Goal: Contribute content: Contribute content

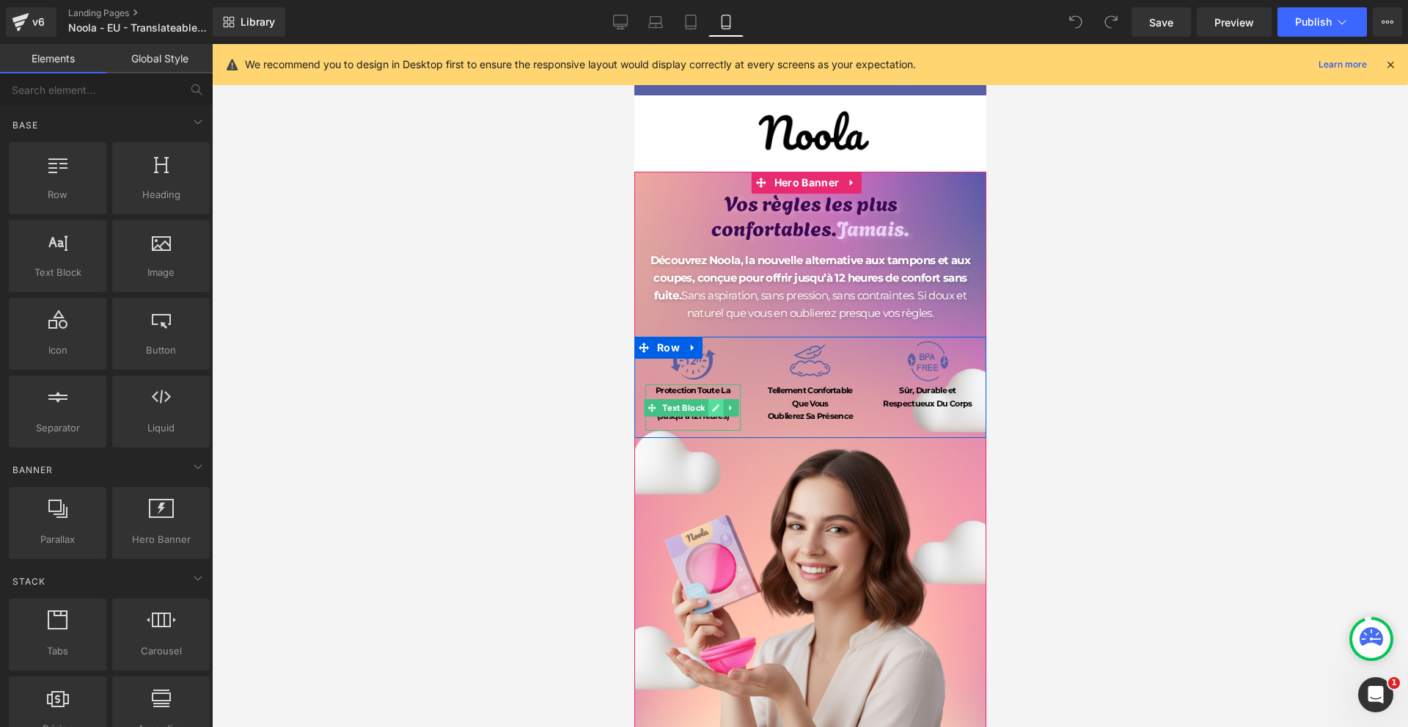
click at [714, 405] on icon at bounding box center [715, 407] width 7 height 7
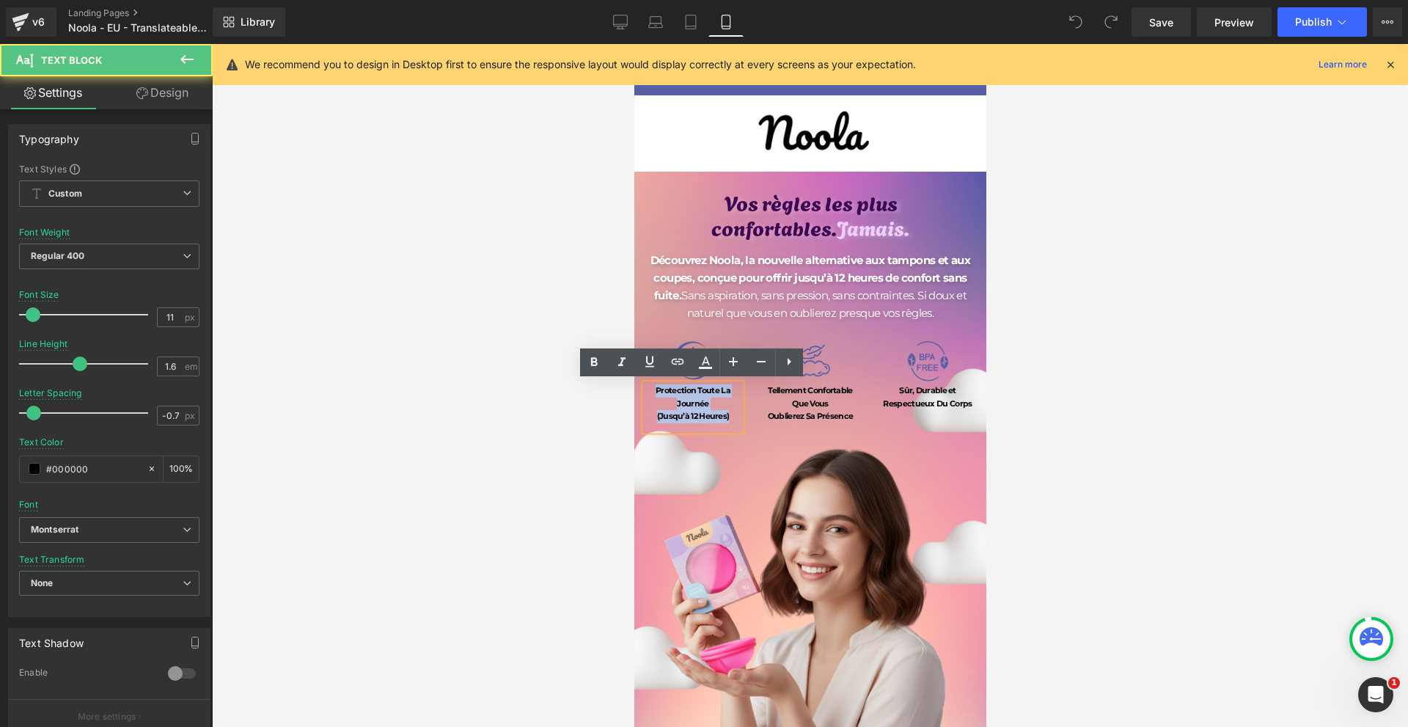
drag, startPoint x: 730, startPoint y: 412, endPoint x: 645, endPoint y: 388, distance: 88.4
click at [645, 388] on div "Protection Toute La Journée (Jusqu’à 12 Heures)" at bounding box center [692, 407] width 95 height 46
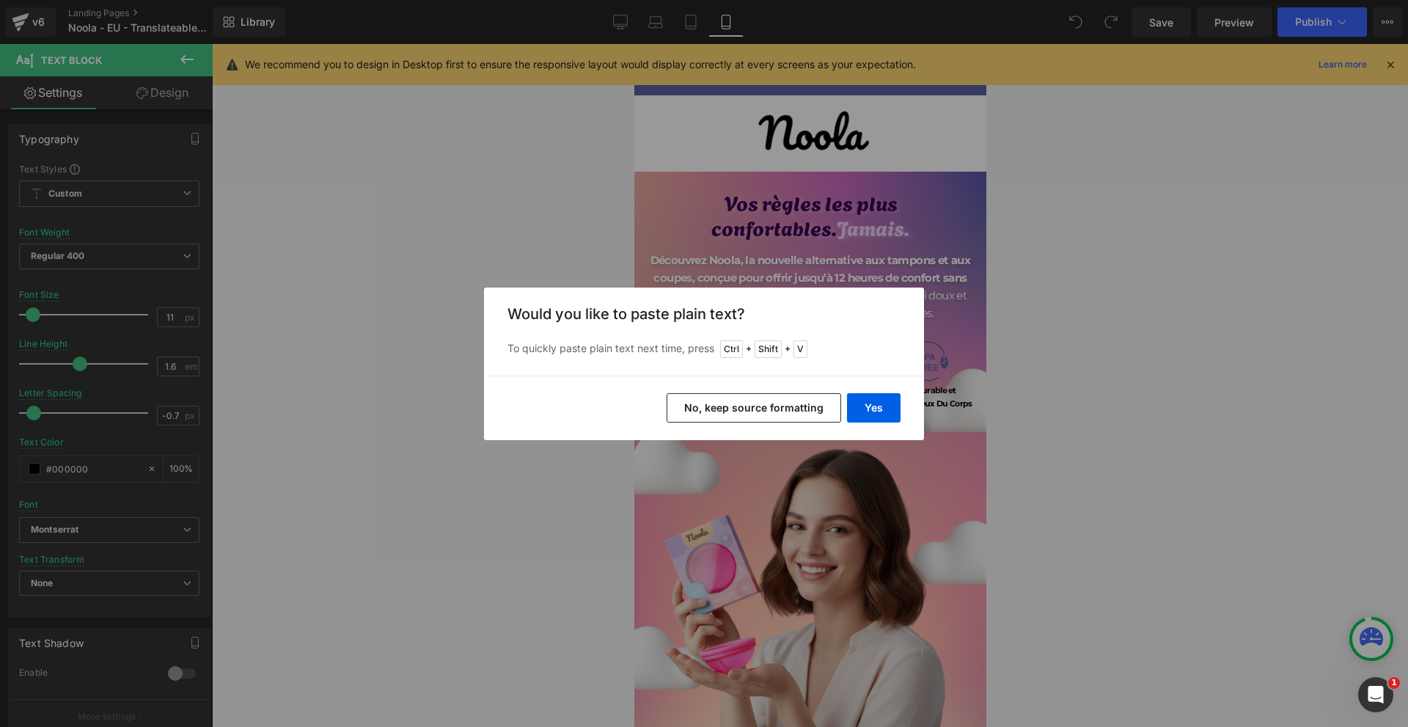
click at [910, 416] on div "Yes No, keep source formatting" at bounding box center [704, 407] width 440 height 65
click at [888, 412] on button "Yes" at bounding box center [874, 407] width 54 height 29
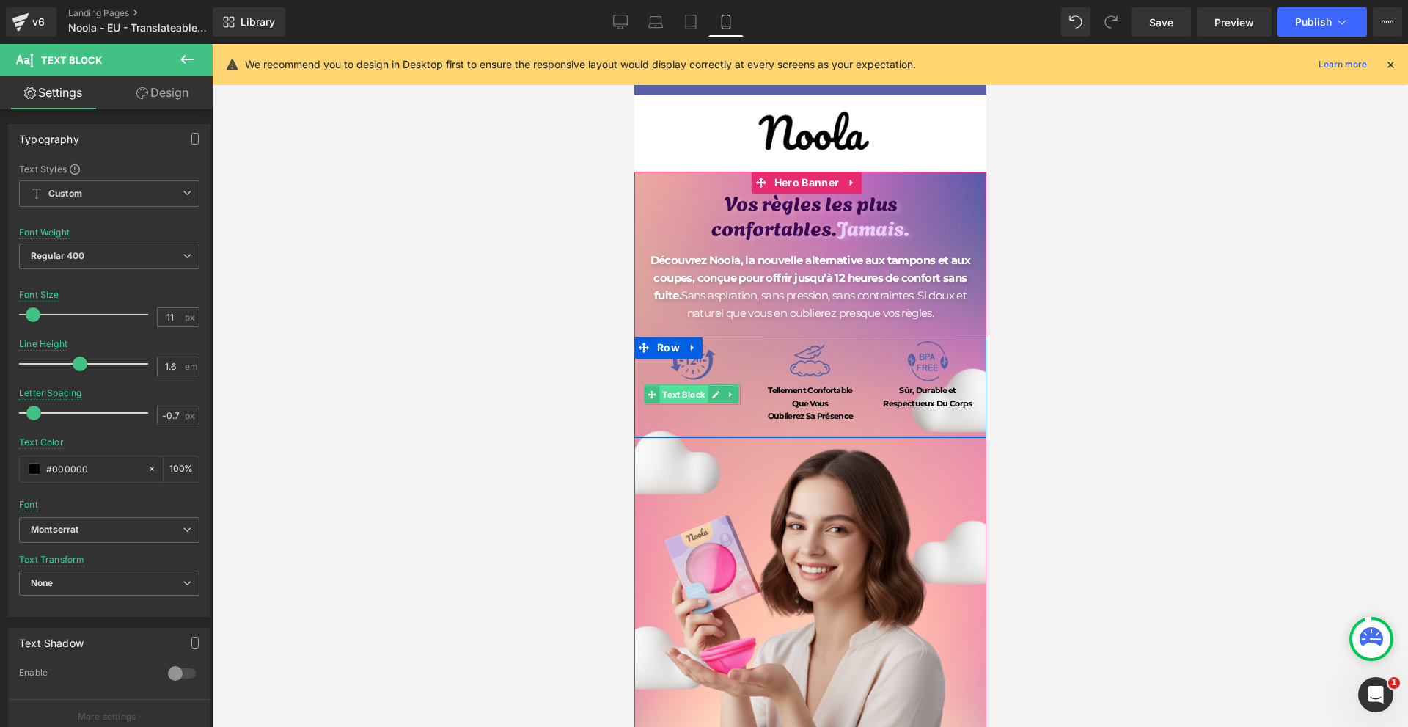
click at [703, 392] on span "Text Block" at bounding box center [683, 395] width 48 height 18
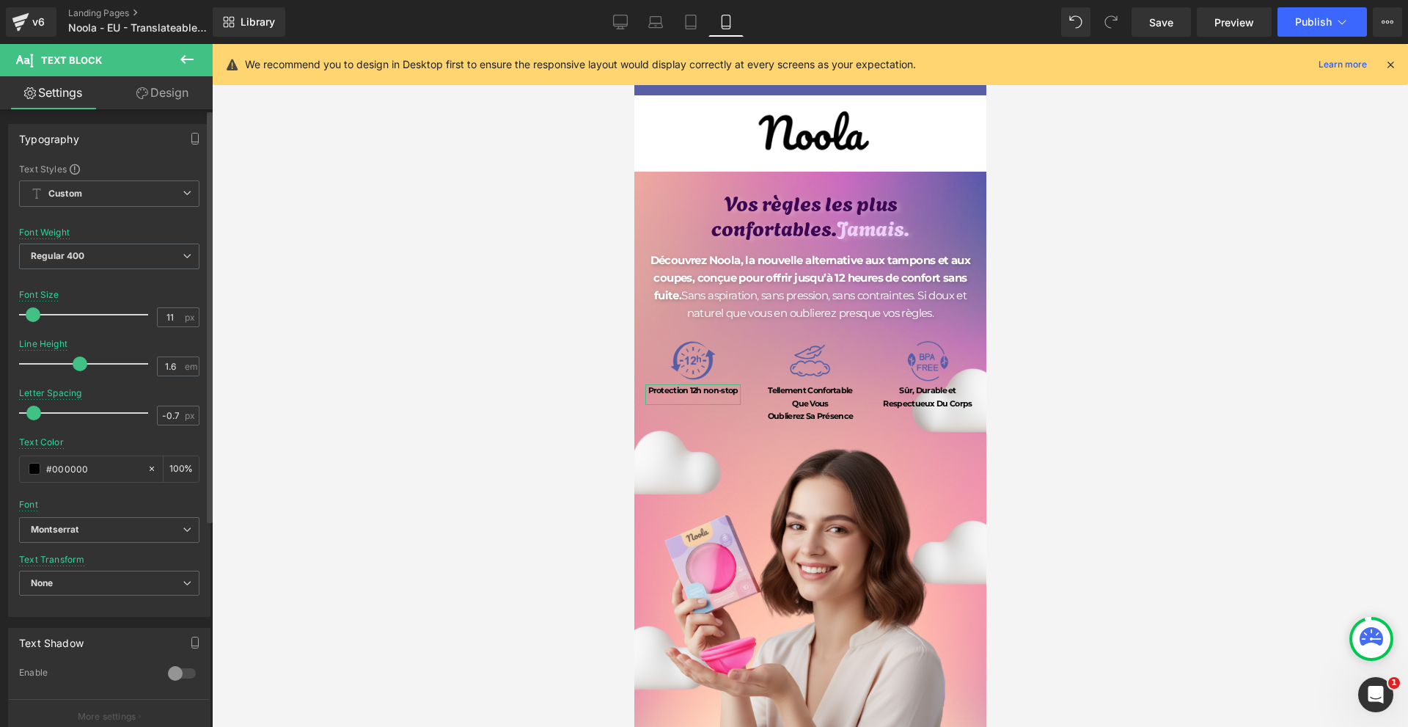
type input "12"
click at [34, 316] on span at bounding box center [34, 314] width 15 height 15
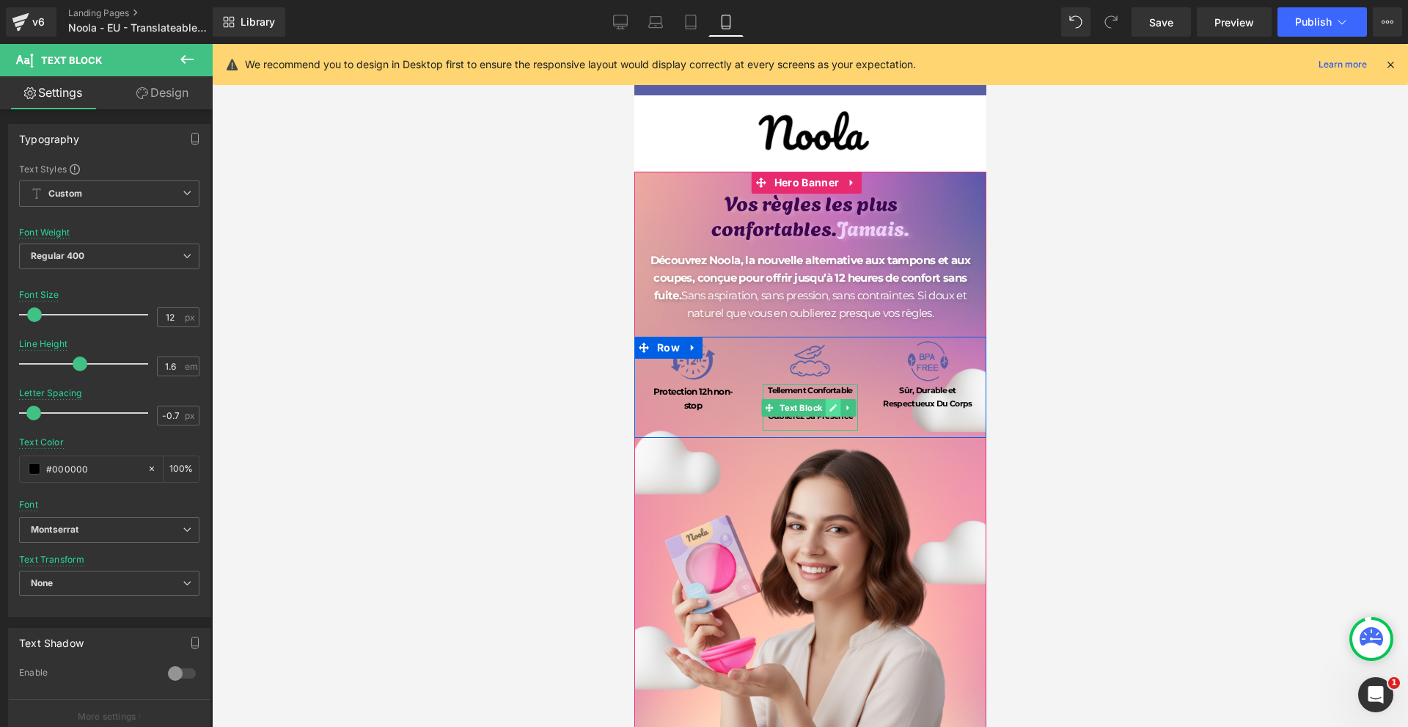
click at [836, 410] on link at bounding box center [832, 408] width 15 height 18
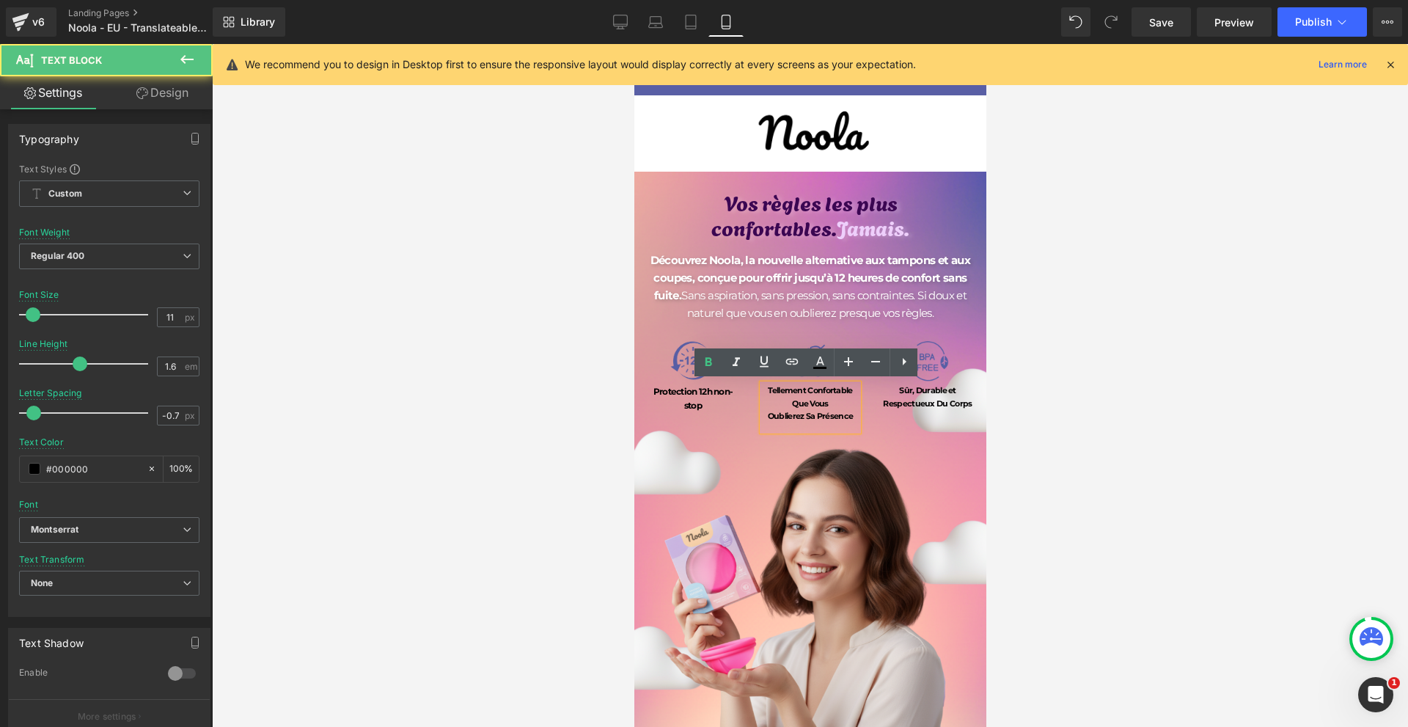
drag, startPoint x: 811, startPoint y: 411, endPoint x: 784, endPoint y: 408, distance: 27.3
click at [784, 411] on b "Oublierez Sa Présence" at bounding box center [809, 416] width 85 height 10
drag, startPoint x: 764, startPoint y: 386, endPoint x: 852, endPoint y: 412, distance: 91.7
click at [852, 412] on div "Tellement Confortable Que Vous Oublierez Sa Présence" at bounding box center [809, 407] width 95 height 46
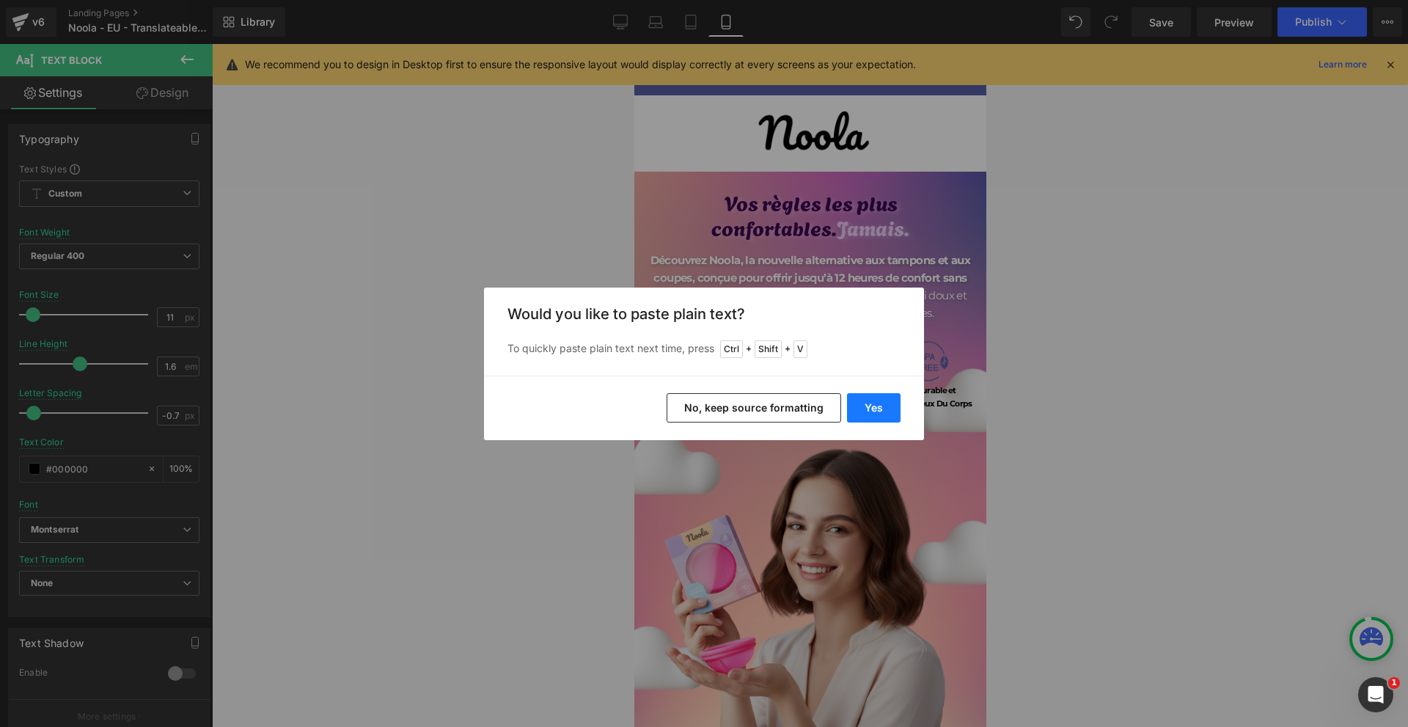
click at [864, 408] on button "Yes" at bounding box center [874, 407] width 54 height 29
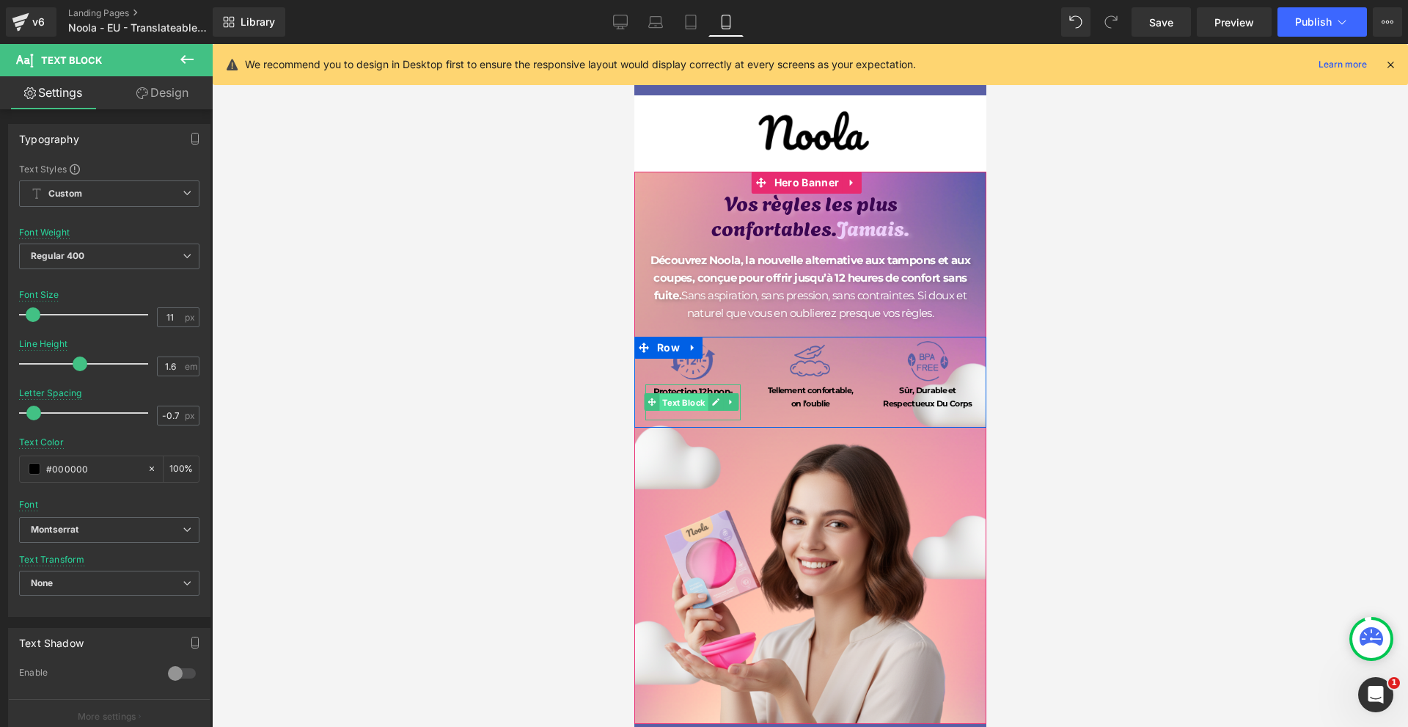
click at [674, 394] on span "Text Block" at bounding box center [683, 403] width 48 height 18
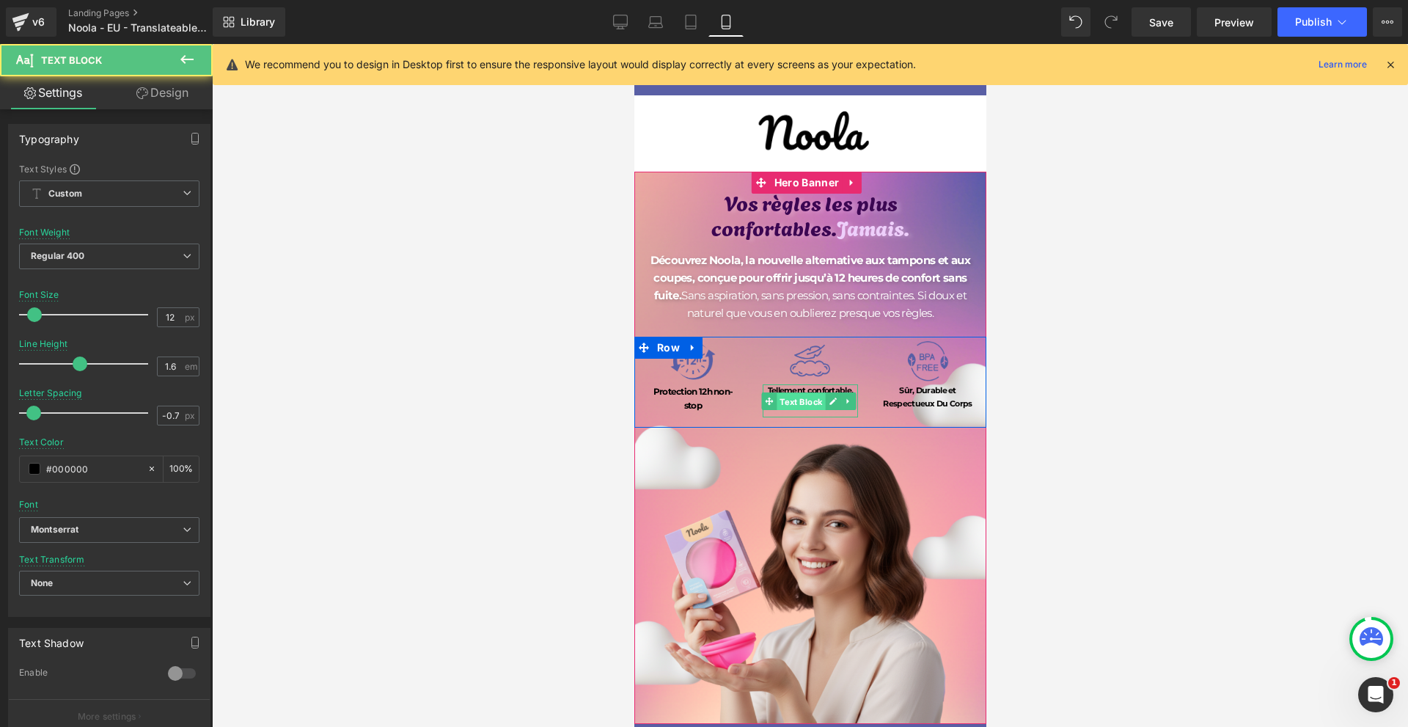
click at [805, 393] on span "Text Block" at bounding box center [800, 402] width 48 height 18
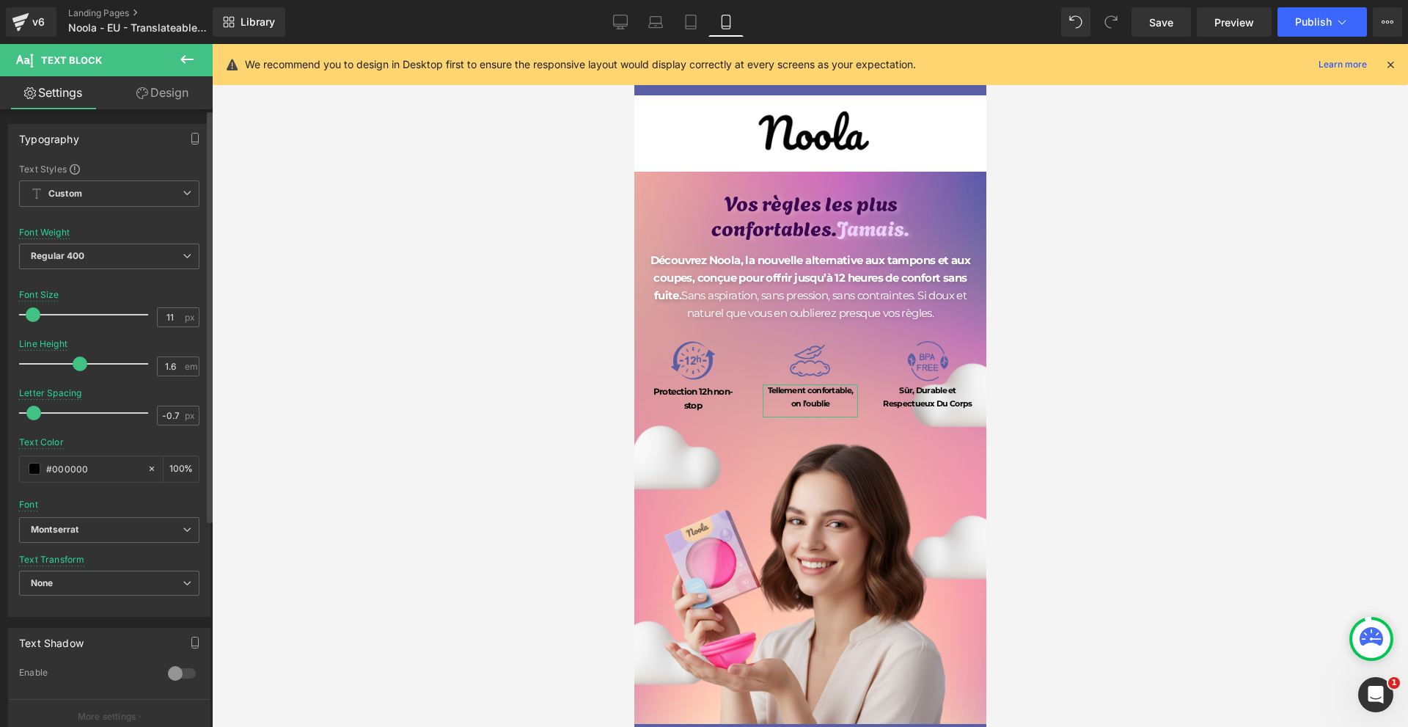
type input "12"
click at [34, 314] on span at bounding box center [34, 314] width 15 height 15
click at [170, 85] on link "Design" at bounding box center [162, 92] width 106 height 33
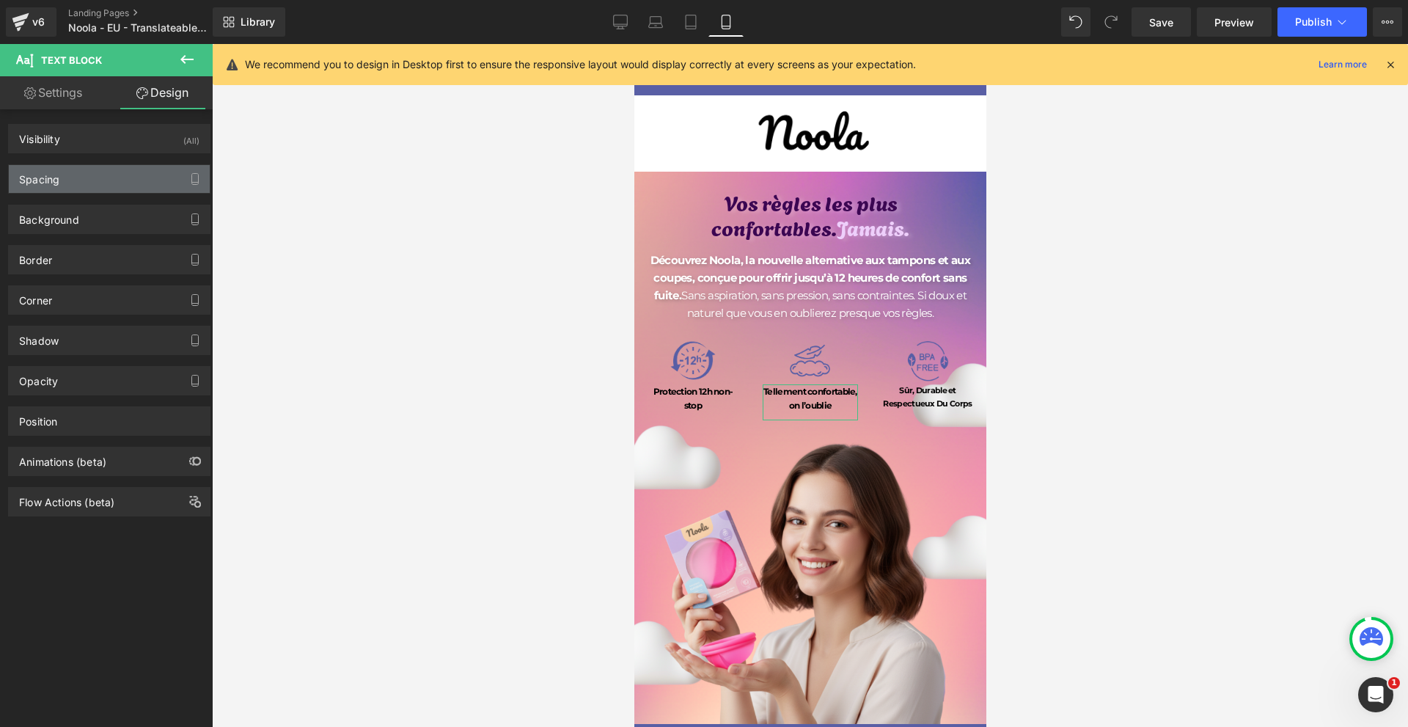
click at [112, 190] on div "Spacing" at bounding box center [109, 179] width 201 height 28
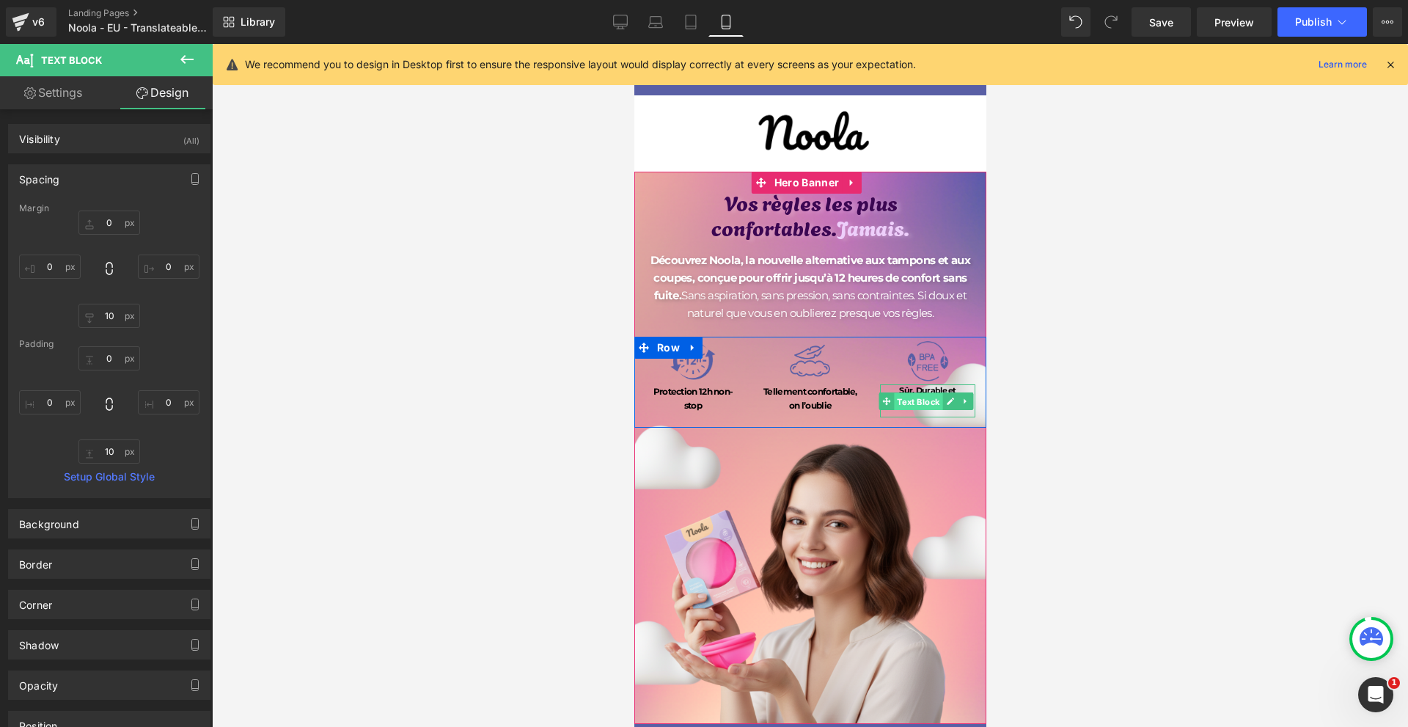
click at [911, 397] on span "Text Block" at bounding box center [918, 402] width 48 height 18
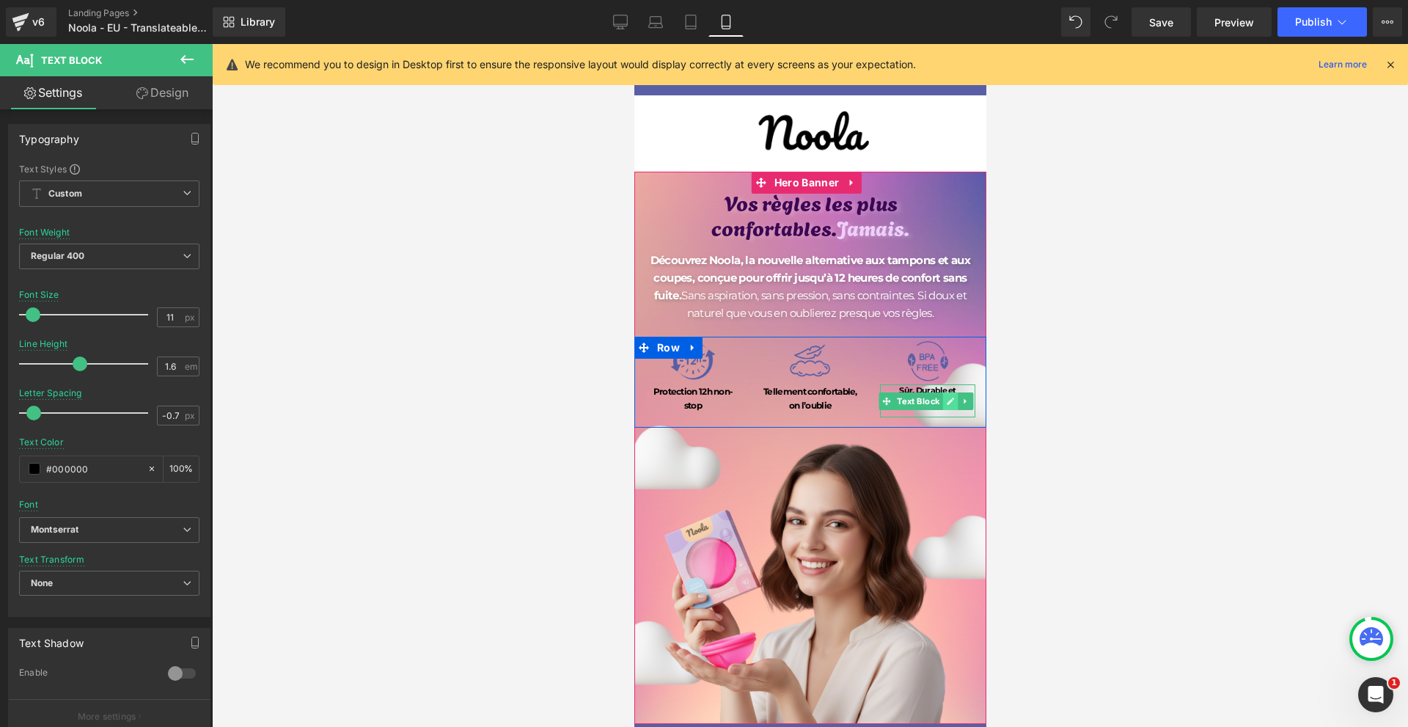
click at [942, 397] on link at bounding box center [949, 401] width 15 height 18
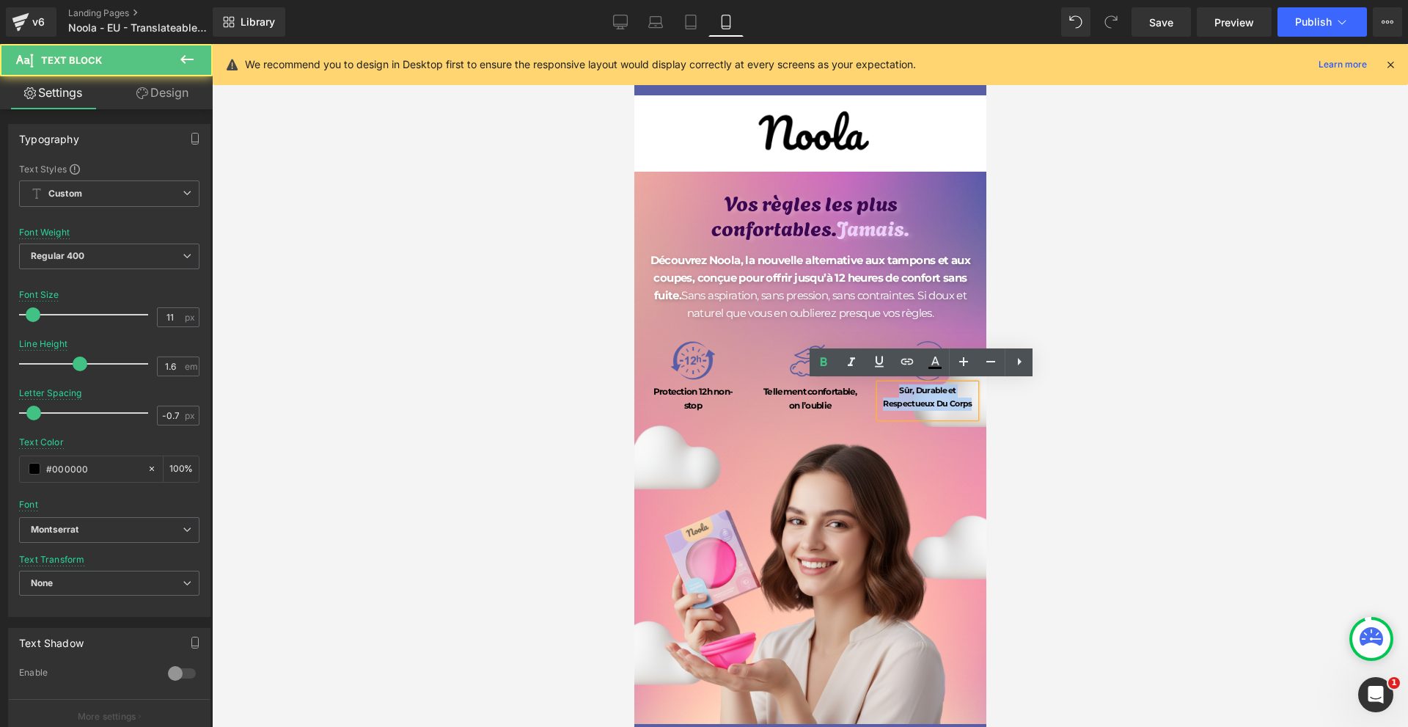
drag, startPoint x: 893, startPoint y: 386, endPoint x: 968, endPoint y: 399, distance: 75.8
click at [968, 399] on div "Sûr, Durable et Respectueux Du Corps" at bounding box center [926, 400] width 95 height 33
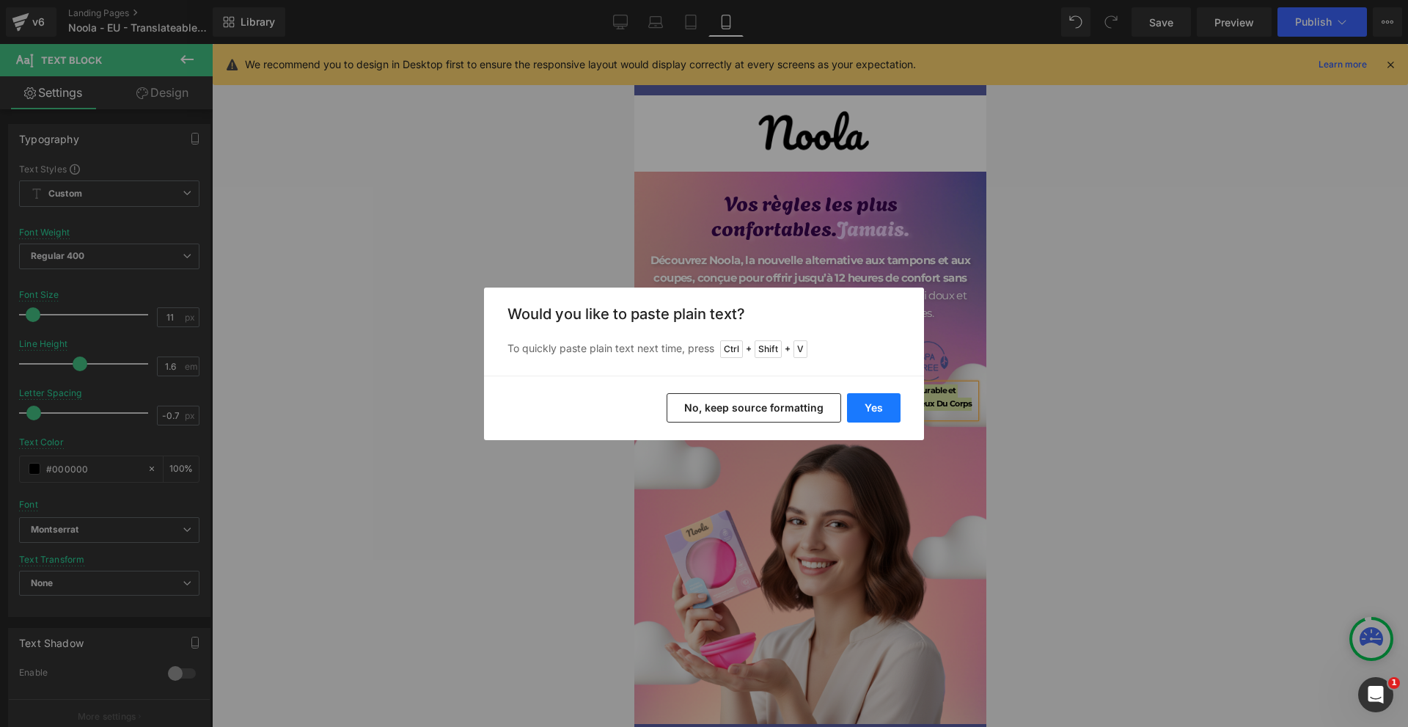
click at [876, 405] on button "Yes" at bounding box center [874, 407] width 54 height 29
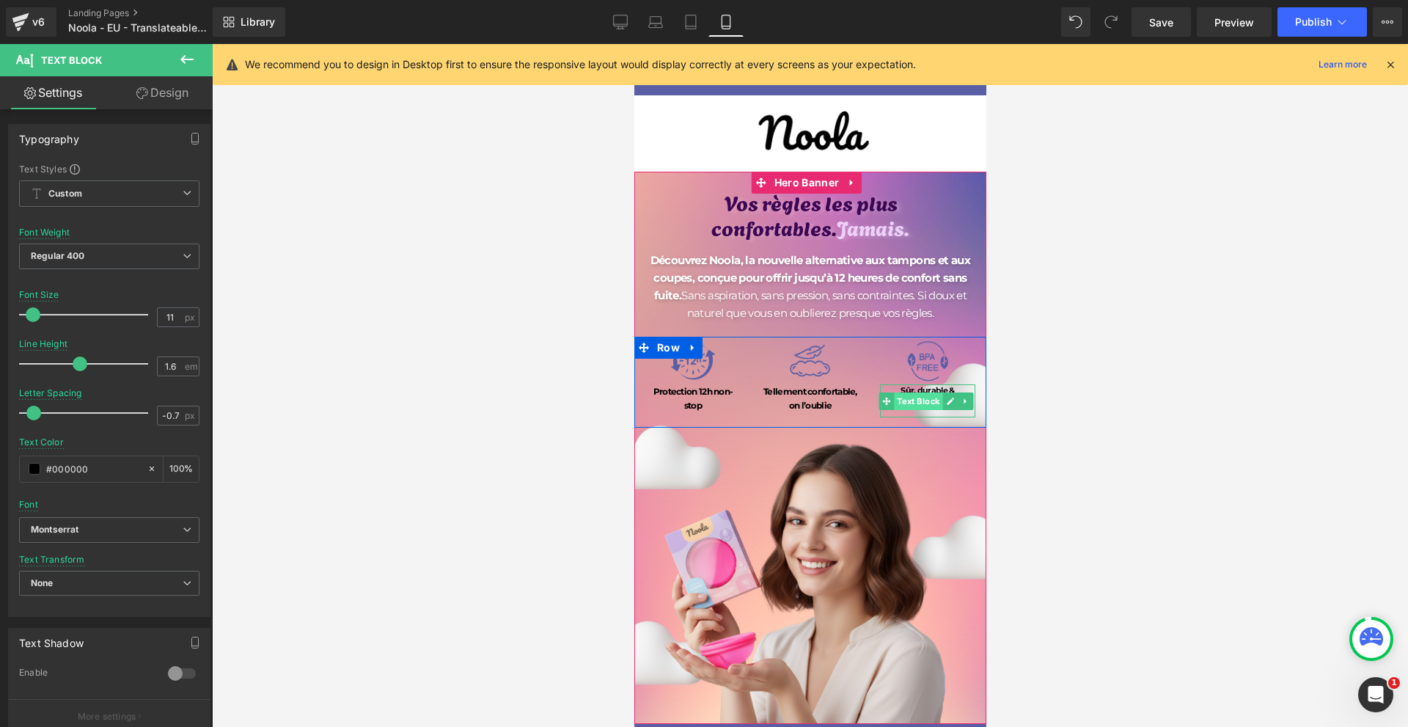
click at [919, 400] on span "Text Block" at bounding box center [918, 401] width 48 height 18
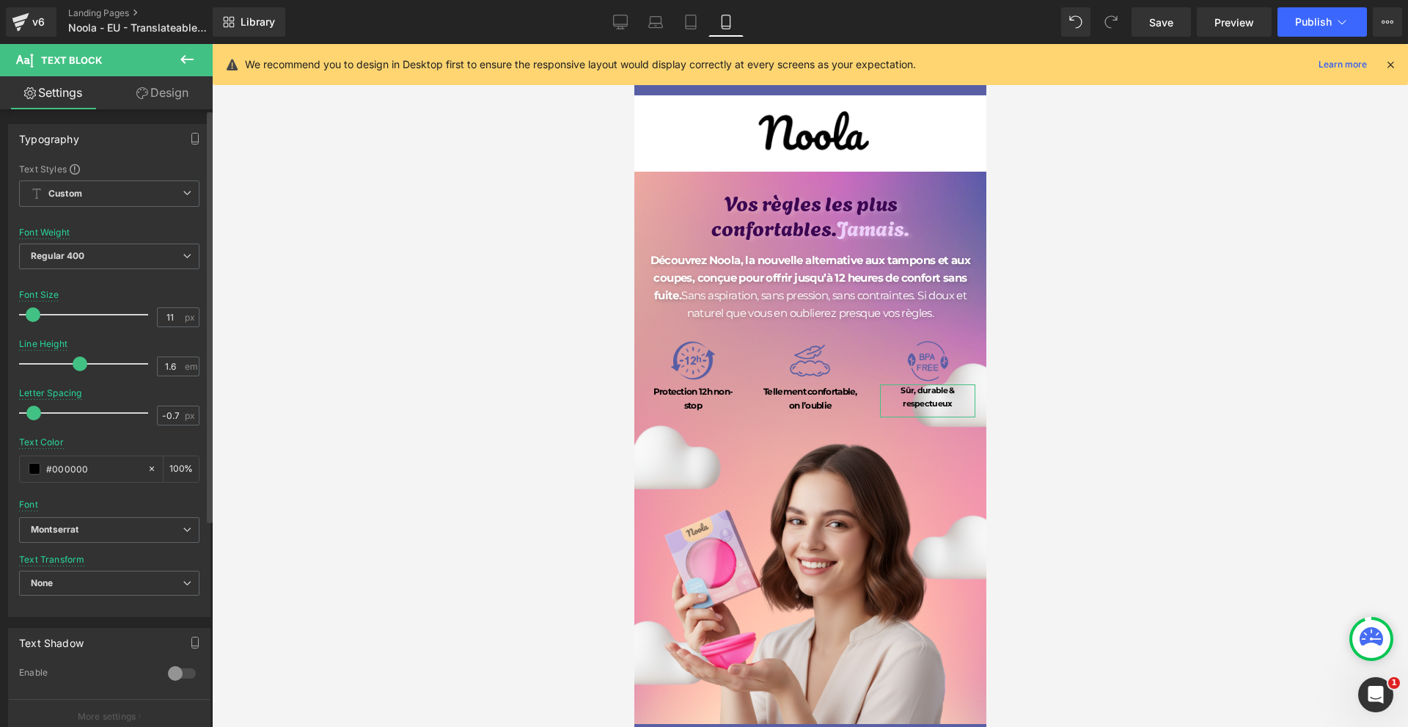
type input "12"
click at [34, 313] on span at bounding box center [34, 314] width 15 height 15
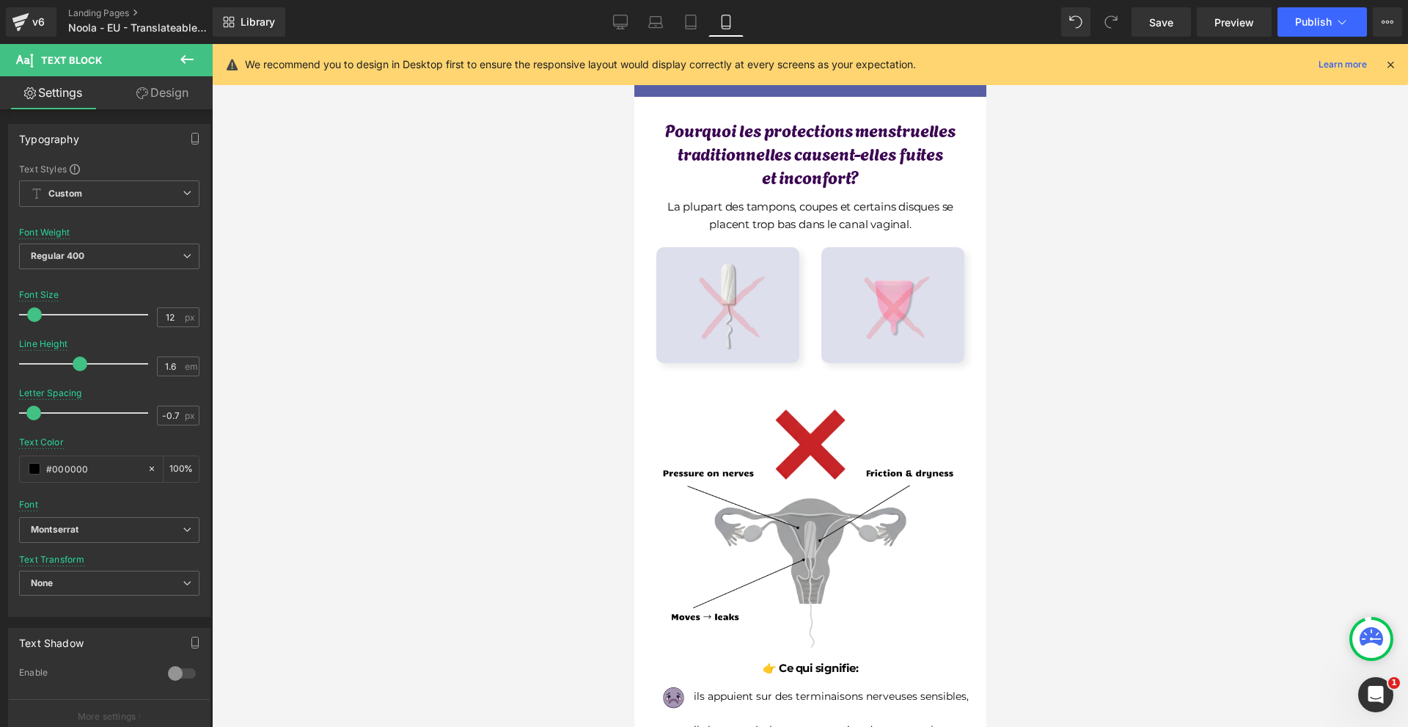
scroll to position [953, 0]
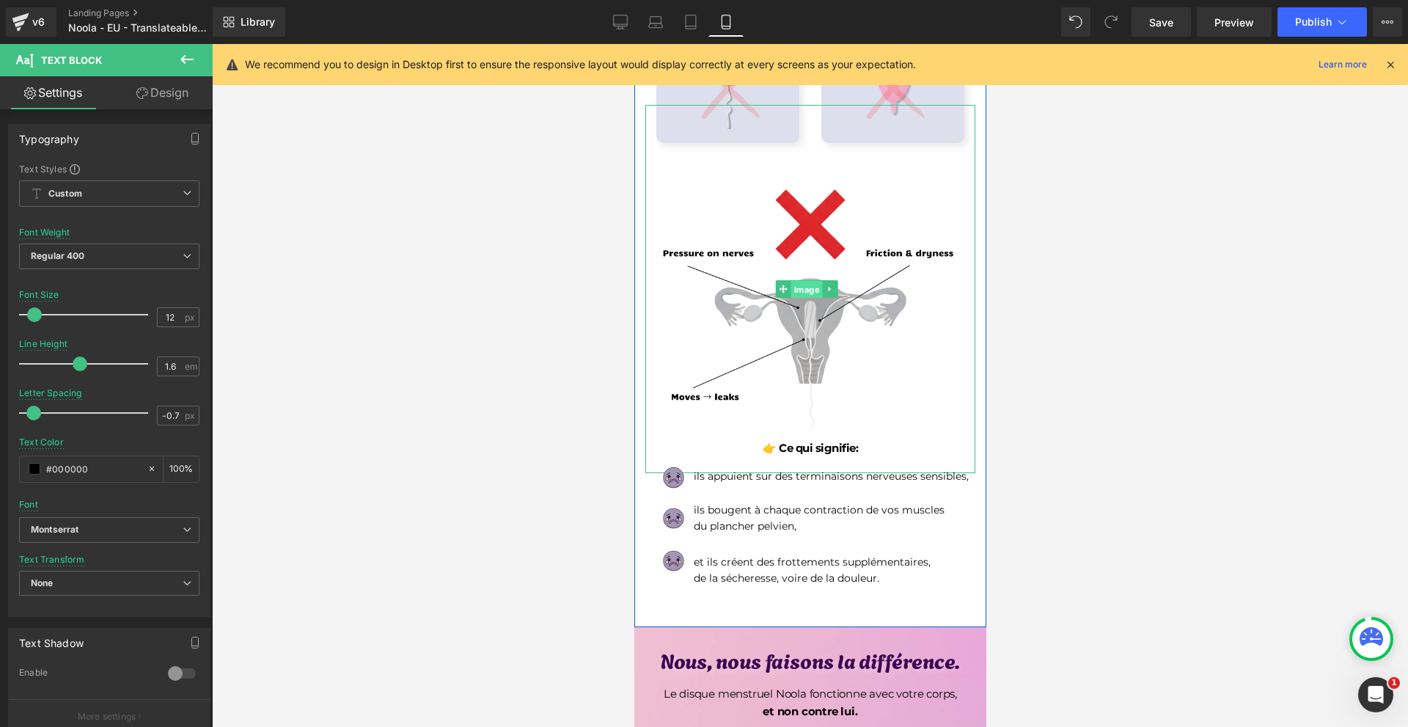
click at [800, 297] on span "Image" at bounding box center [806, 290] width 32 height 18
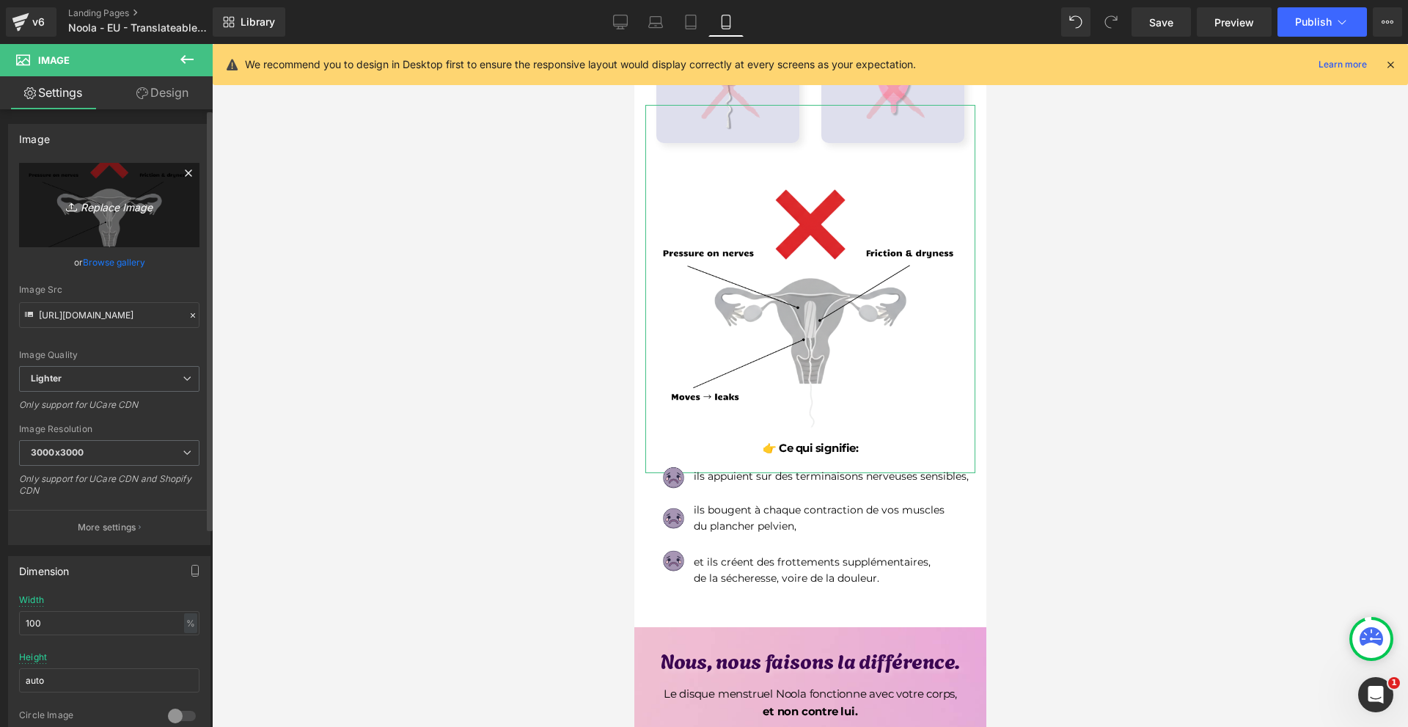
click at [150, 201] on icon "Replace Image" at bounding box center [109, 205] width 117 height 18
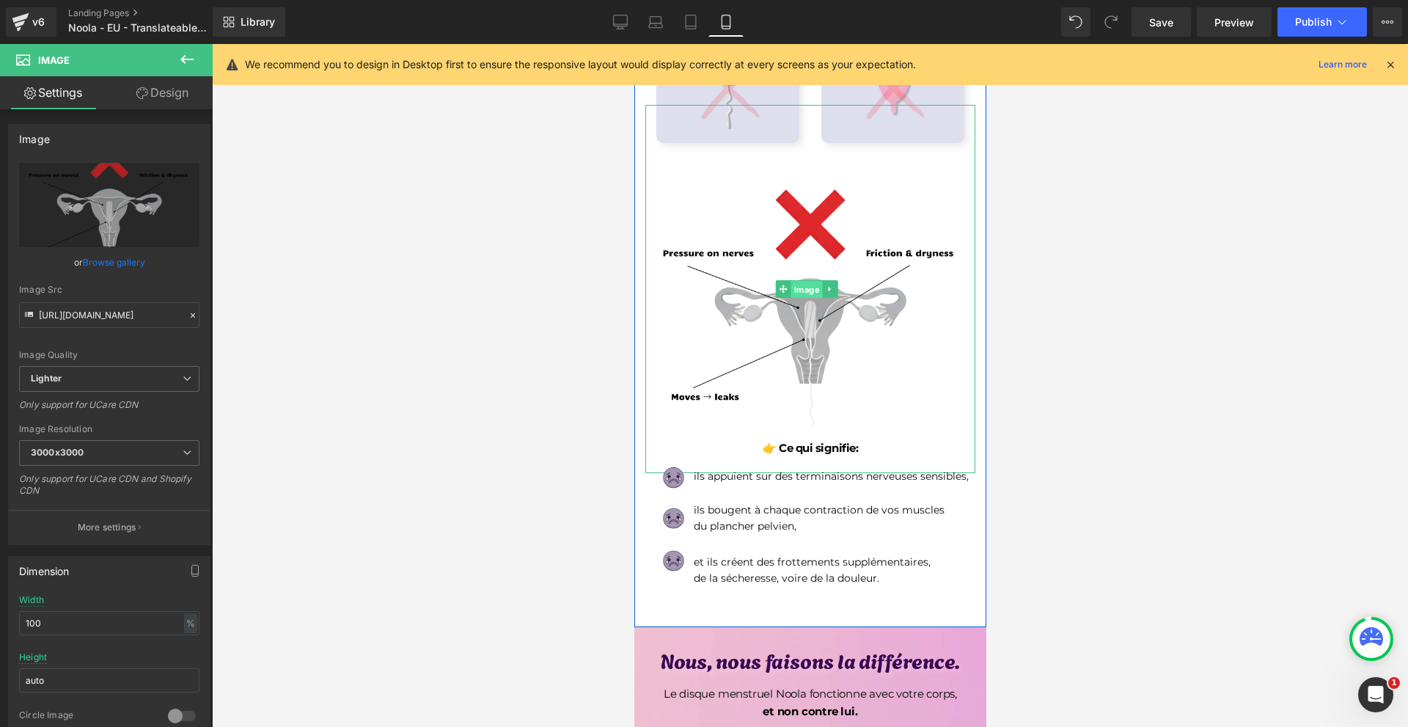
click at [798, 298] on span "Image" at bounding box center [806, 290] width 32 height 18
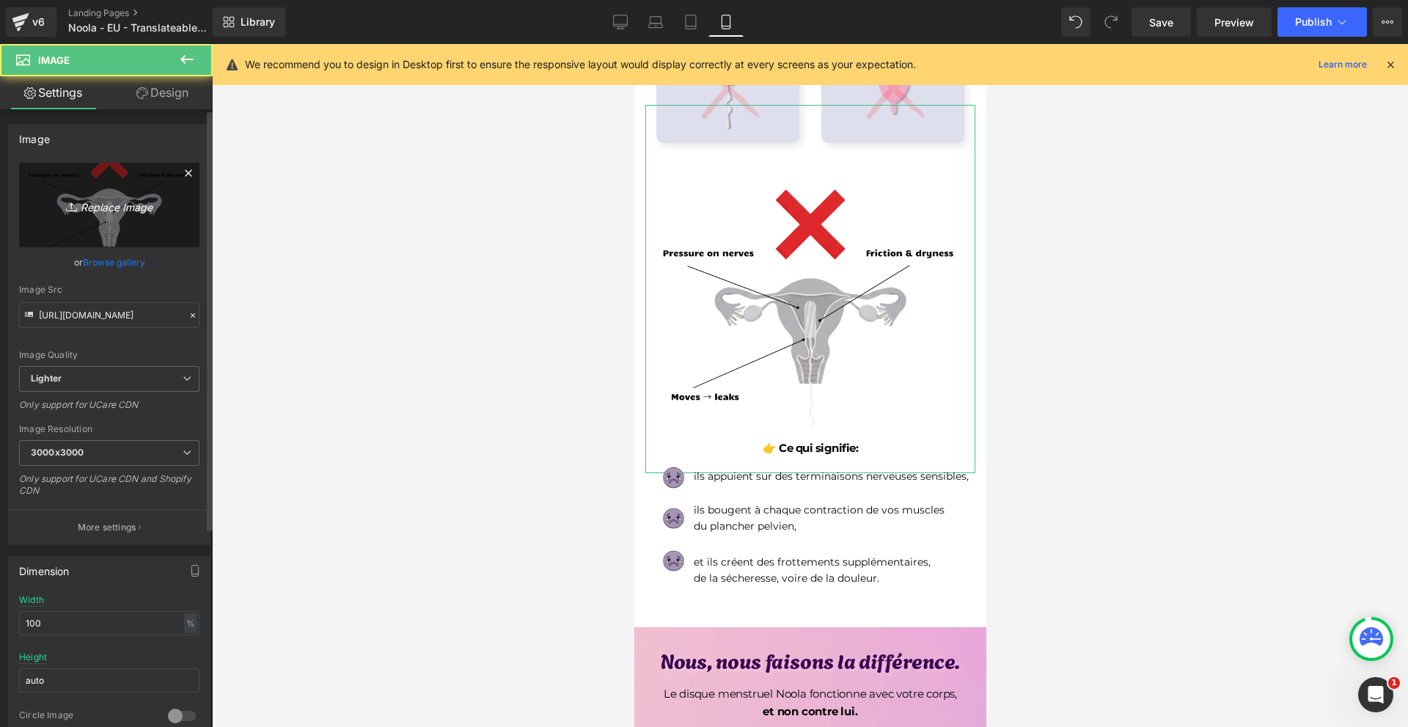
click at [107, 200] on icon "Replace Image" at bounding box center [109, 205] width 117 height 18
type input "C:\fakepath\Írj be némi törzsszöveget (54).png"
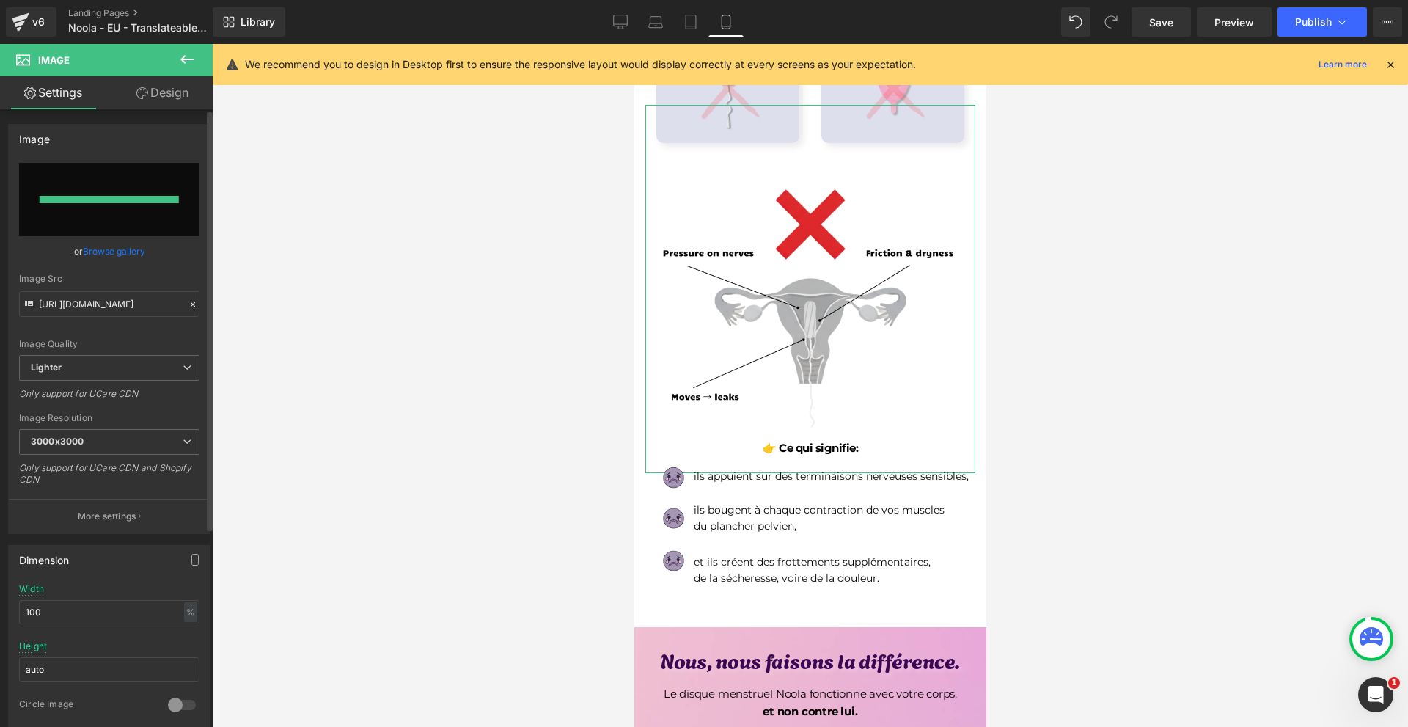
type input "[URL][DOMAIN_NAME]"
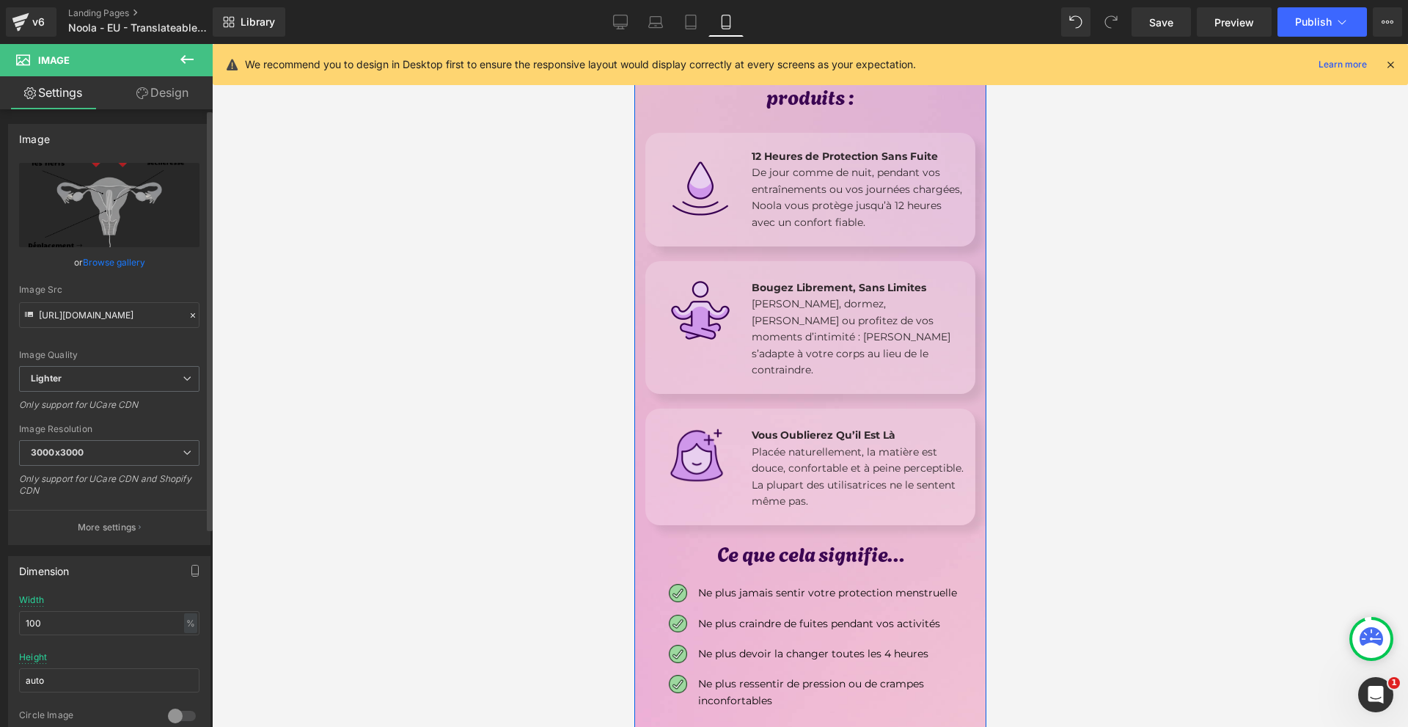
scroll to position [1833, 0]
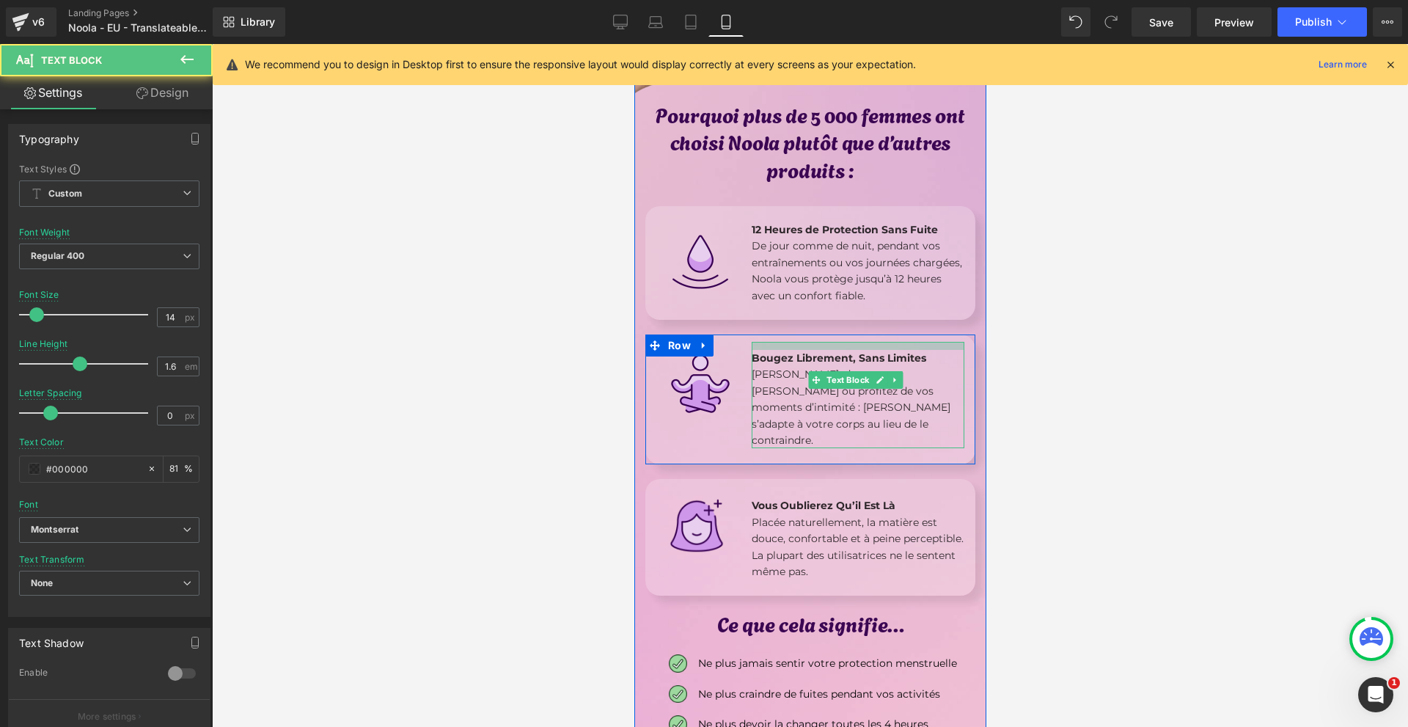
click at [831, 350] on div at bounding box center [857, 346] width 213 height 8
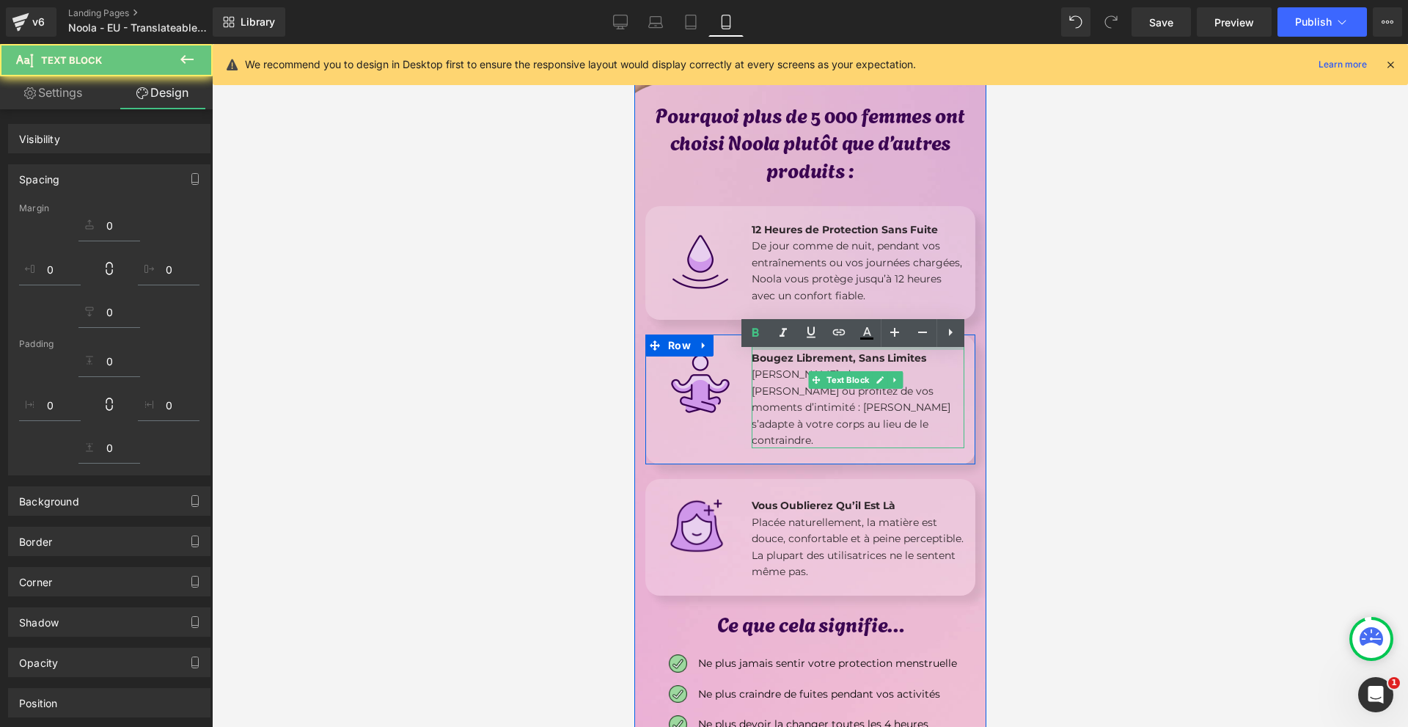
click at [1154, 416] on div at bounding box center [810, 385] width 1196 height 683
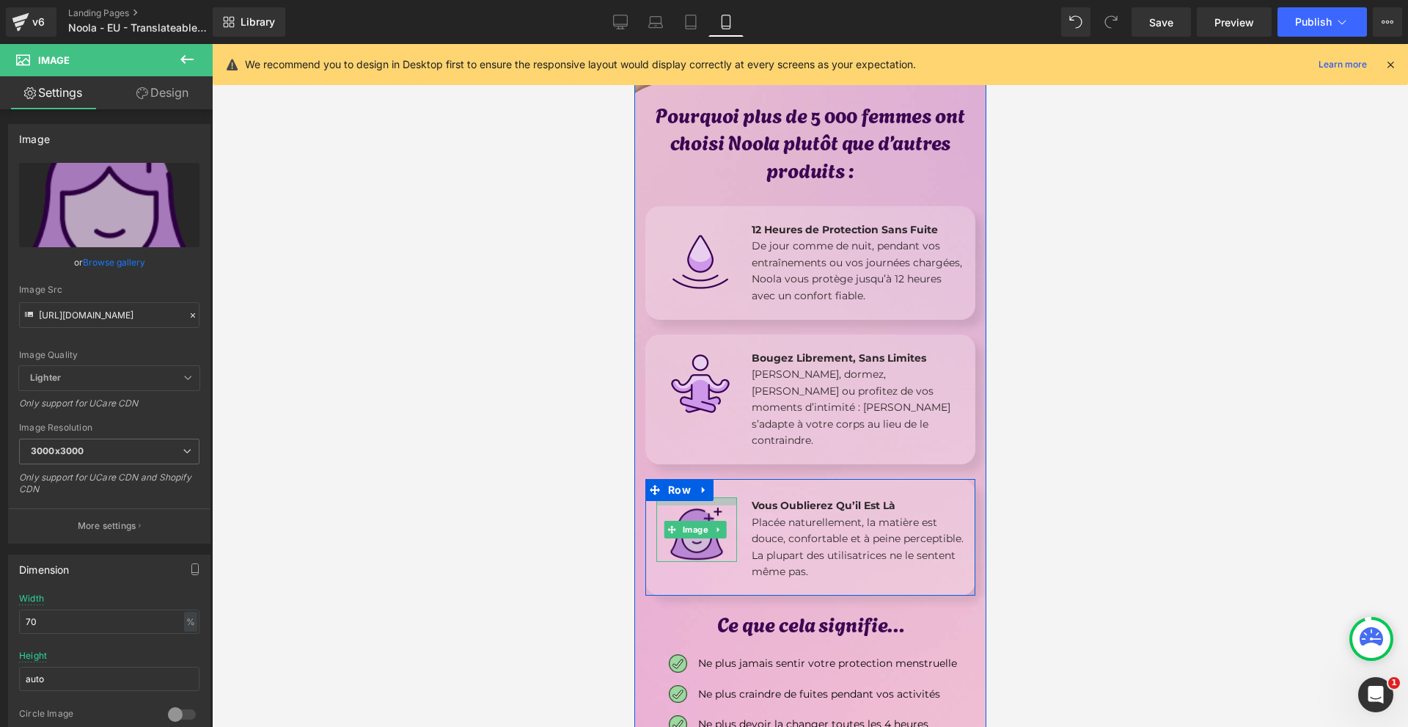
drag, startPoint x: 721, startPoint y: 477, endPoint x: 720, endPoint y: 485, distance: 8.1
click at [720, 497] on div "Image" at bounding box center [696, 529] width 81 height 65
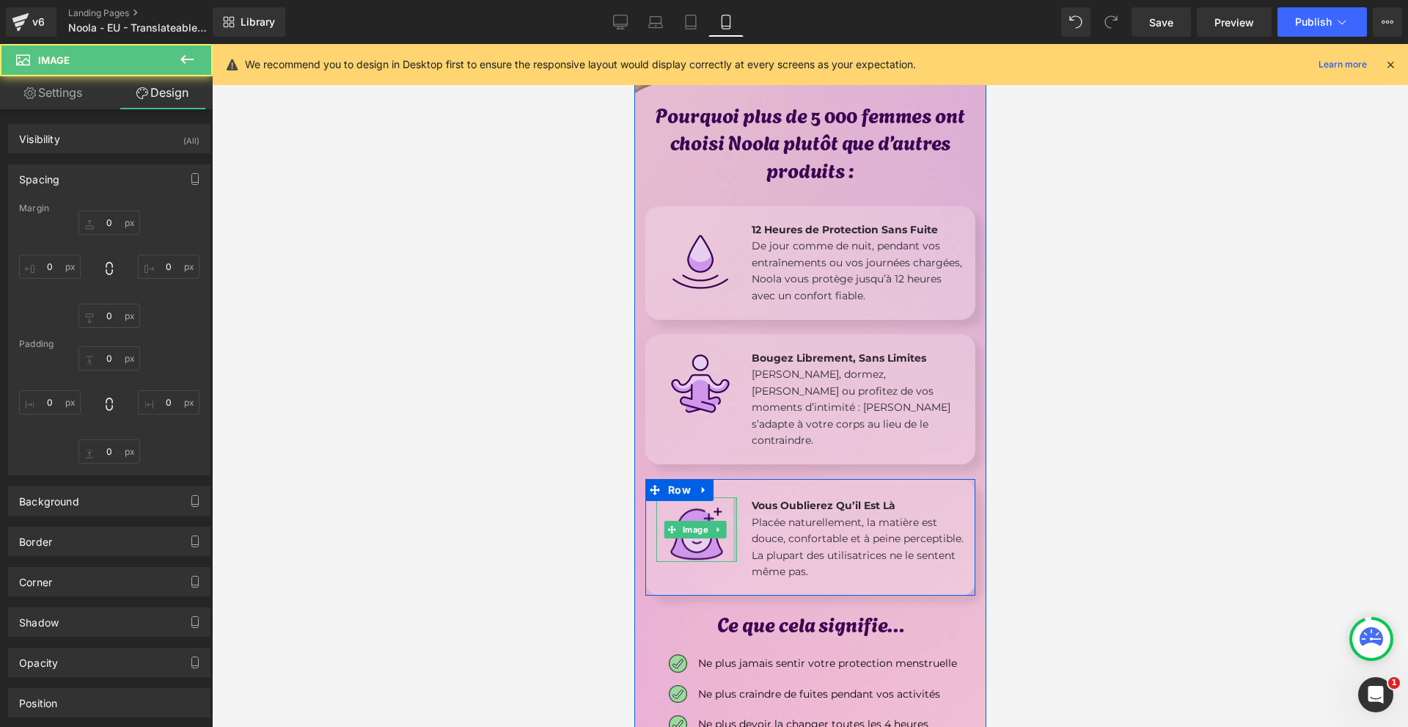
click at [1160, 459] on div at bounding box center [810, 385] width 1196 height 683
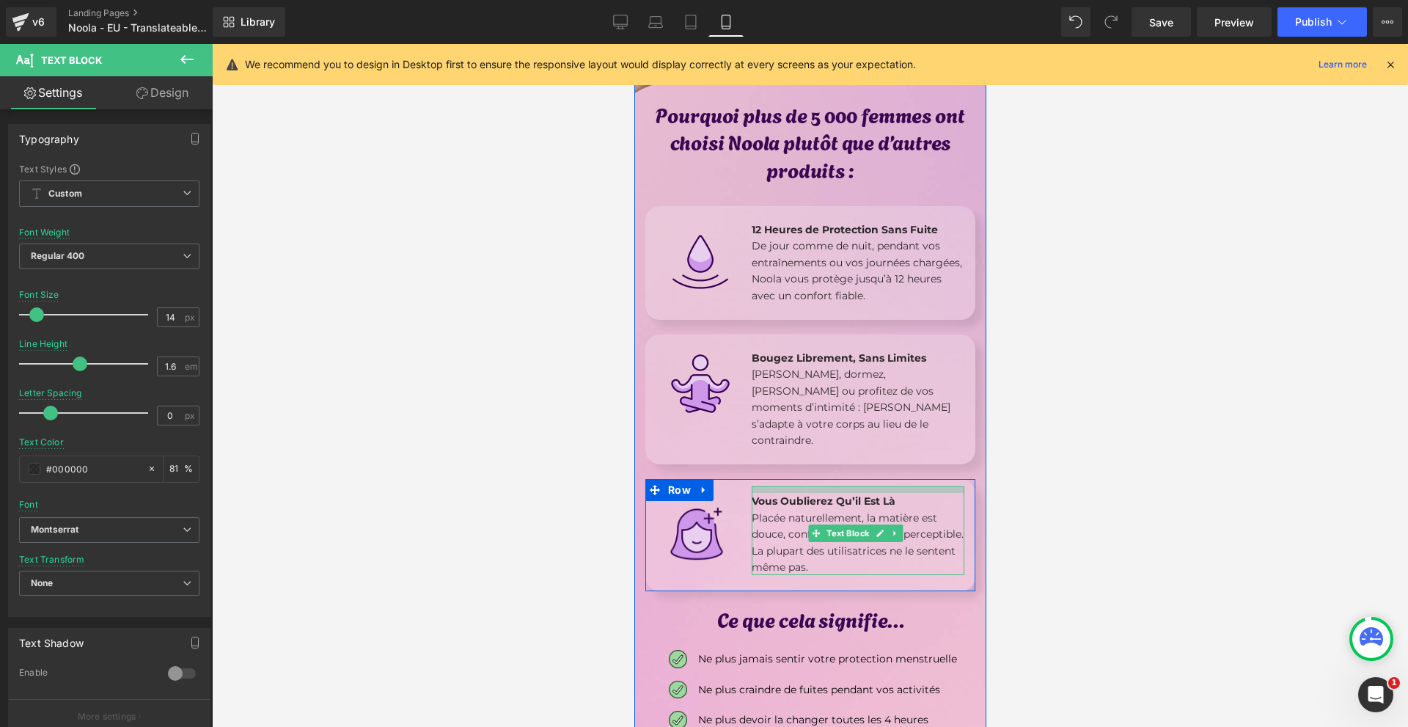
click at [910, 479] on div "Image Vous Oublierez Qu’il Est Là Placée naturellement, la matière est douce, c…" at bounding box center [810, 535] width 330 height 112
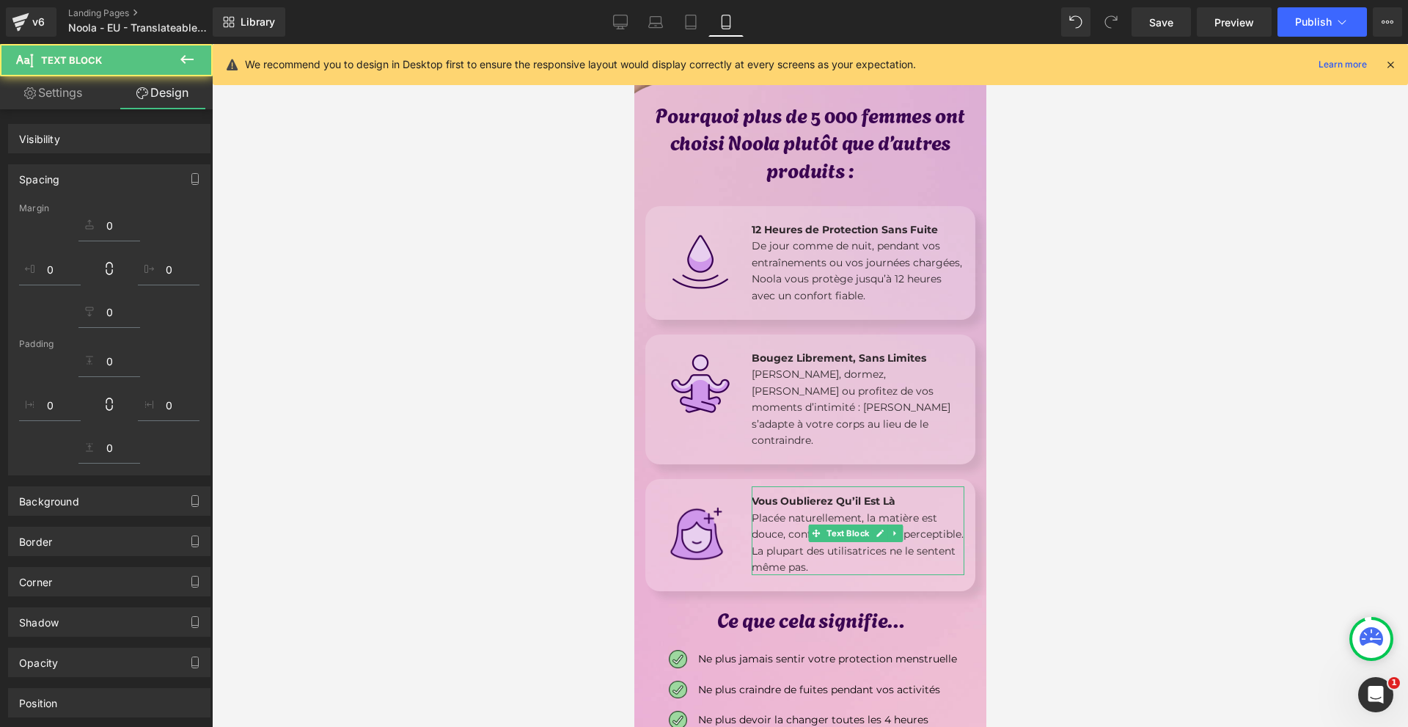
click at [1112, 477] on div at bounding box center [810, 385] width 1196 height 683
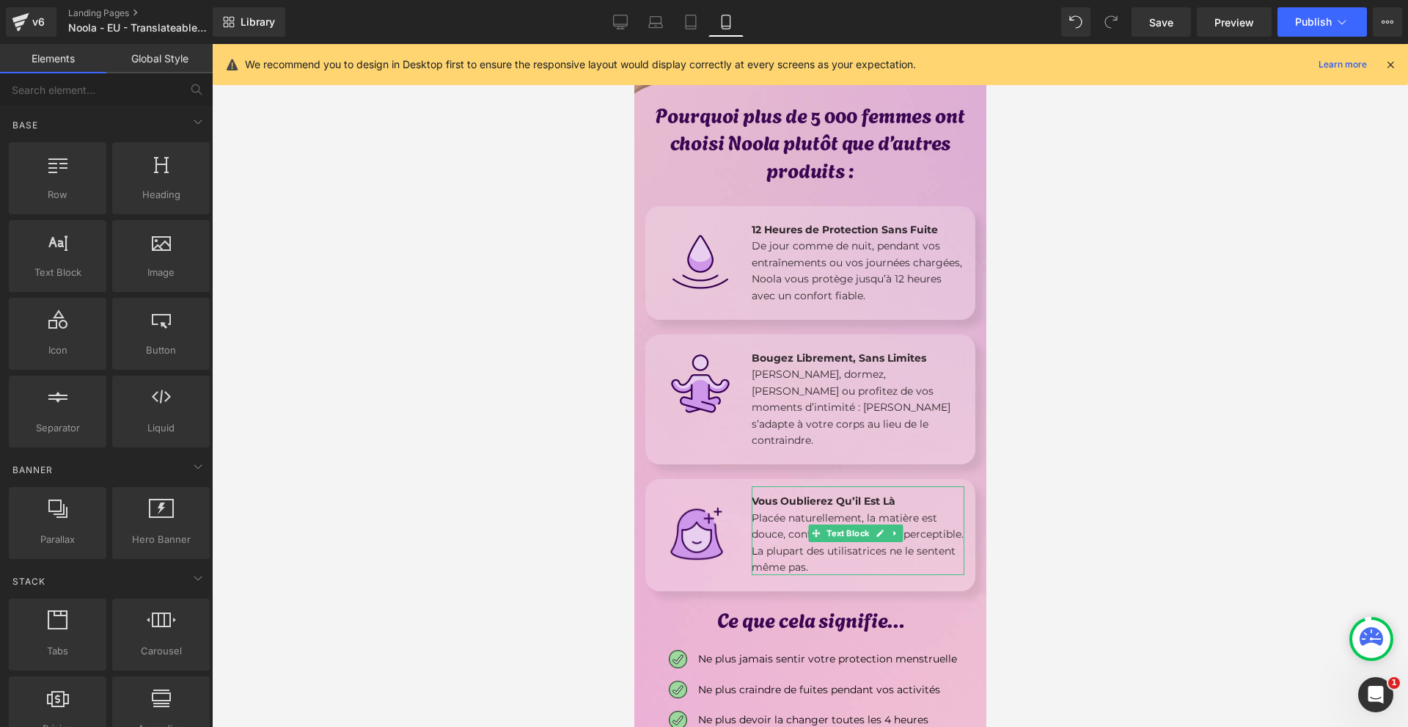
click at [1090, 480] on div at bounding box center [810, 385] width 1196 height 683
click at [1053, 484] on div at bounding box center [810, 385] width 1196 height 683
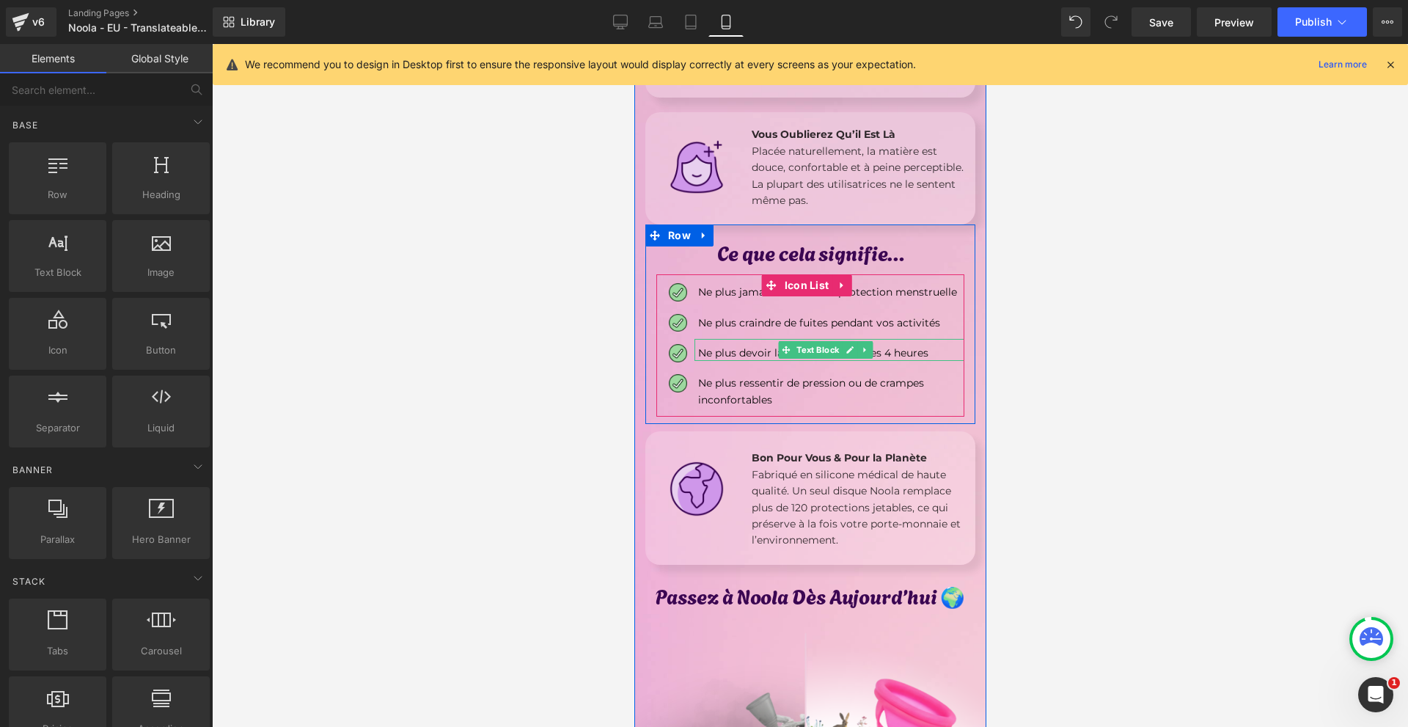
scroll to position [2346, 0]
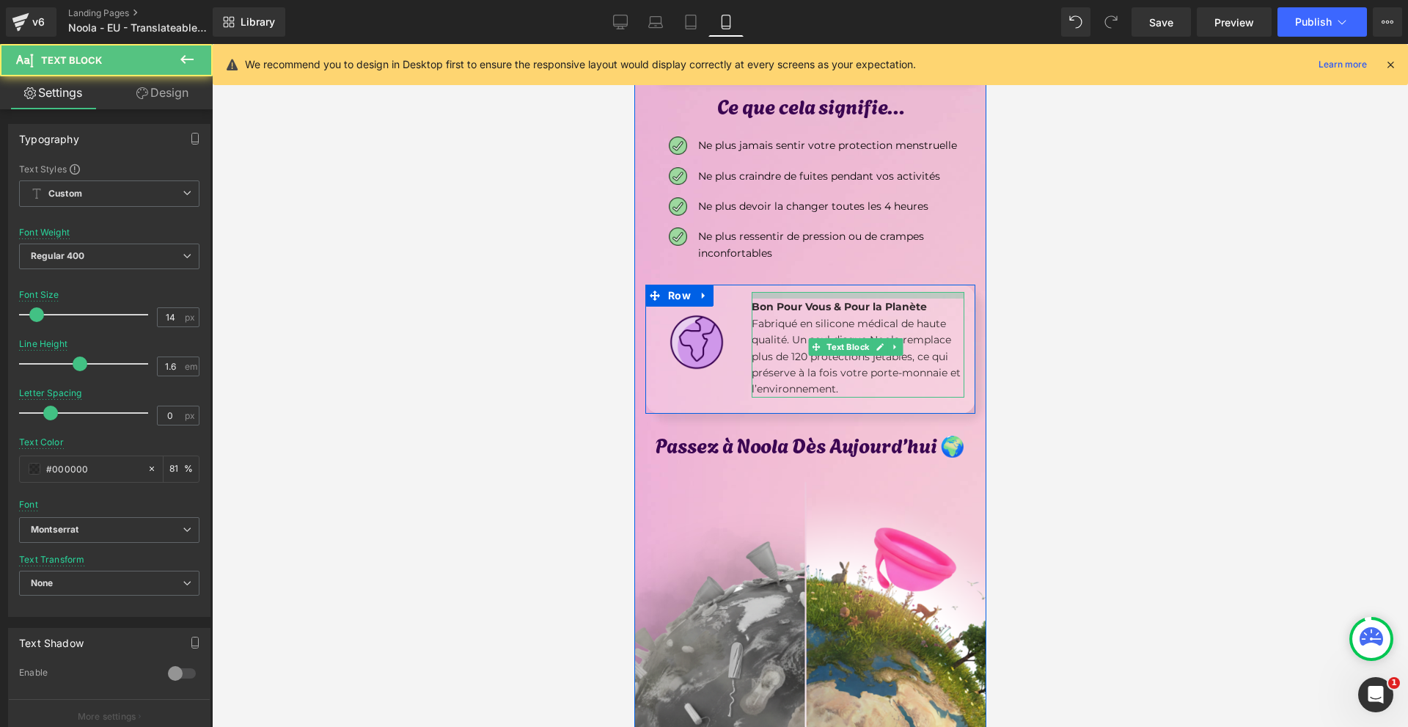
click at [804, 284] on div "Image Bon Pour Vous & Pour la Planète Fabriqué en silicone médical de haute qua…" at bounding box center [810, 348] width 330 height 128
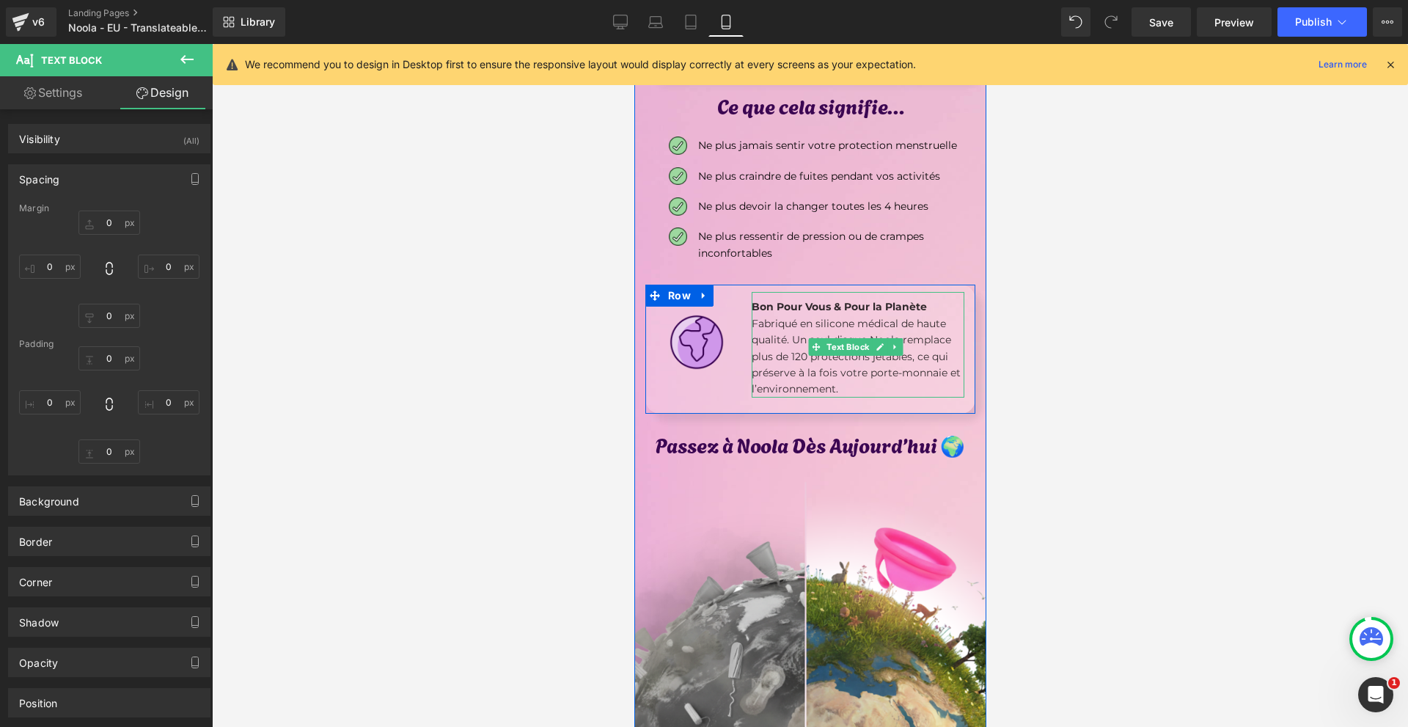
click at [1145, 342] on div at bounding box center [810, 385] width 1196 height 683
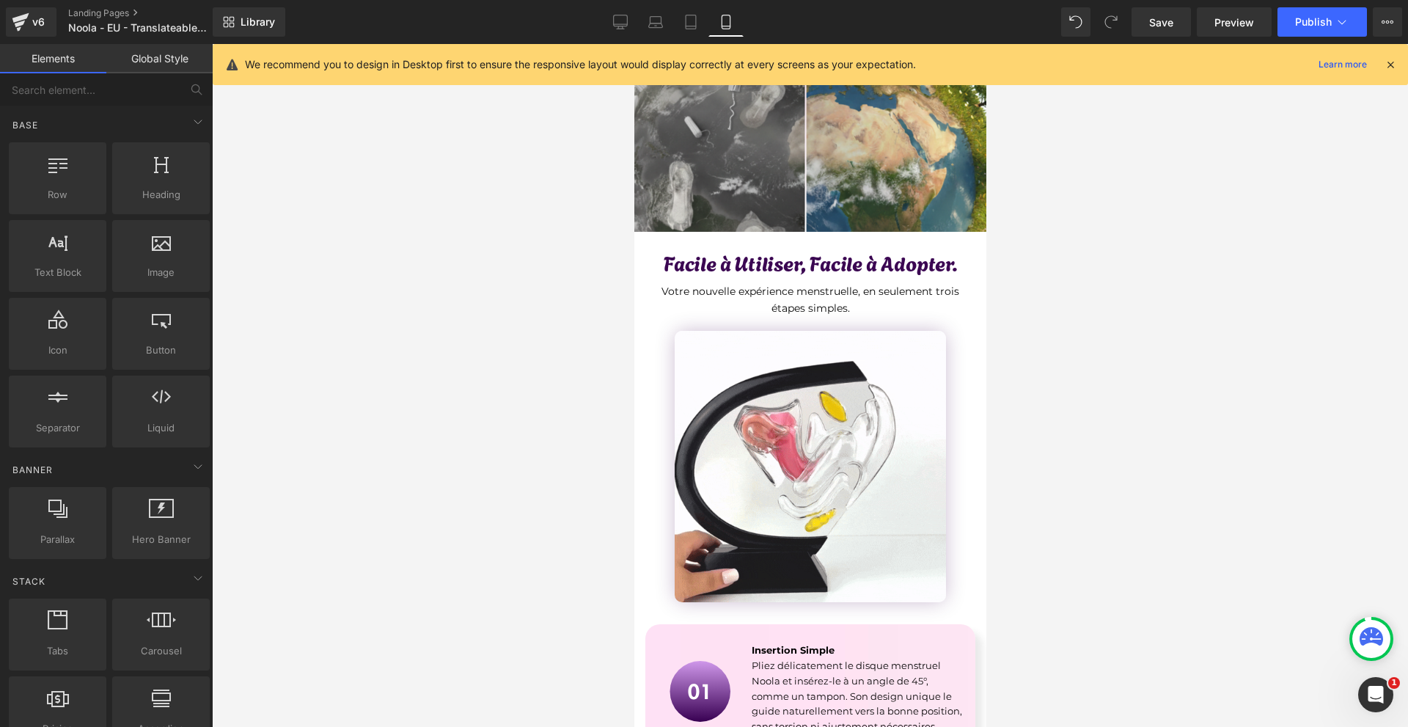
scroll to position [3006, 0]
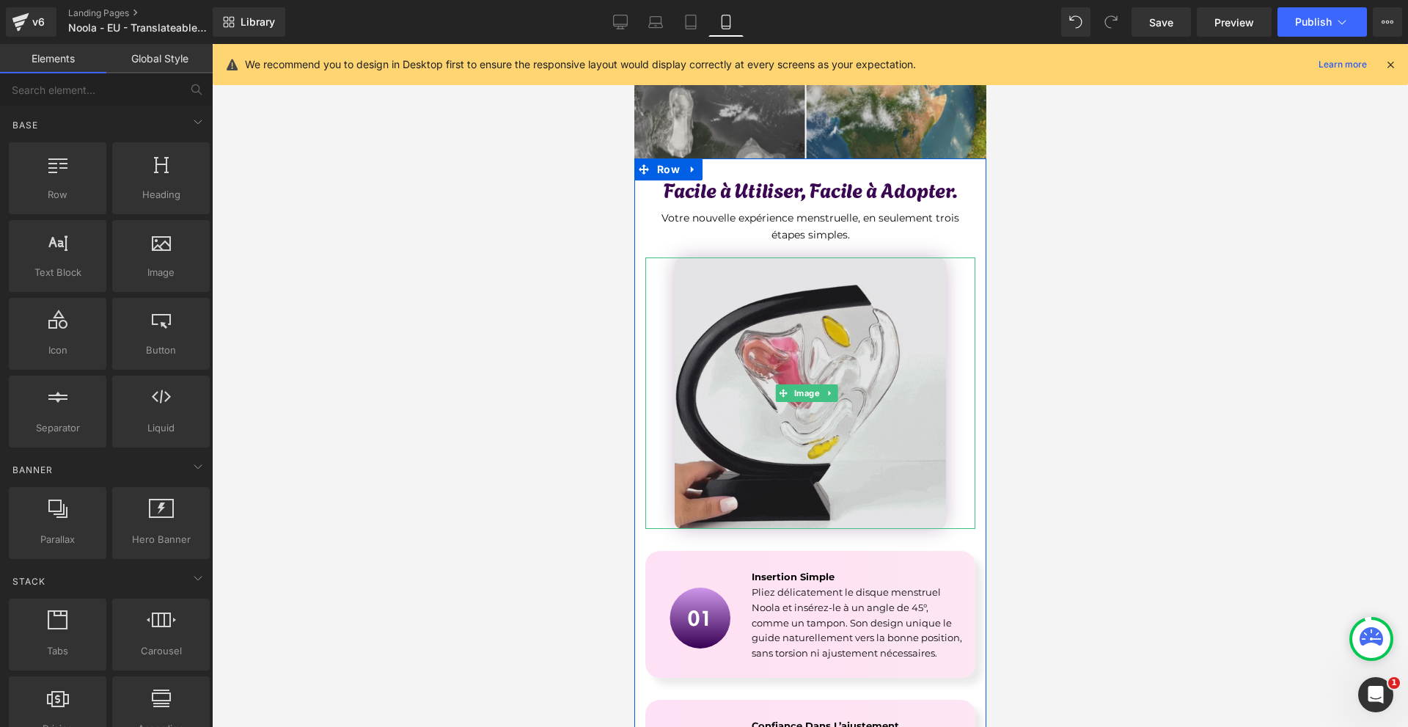
click at [875, 321] on img at bounding box center [809, 392] width 271 height 271
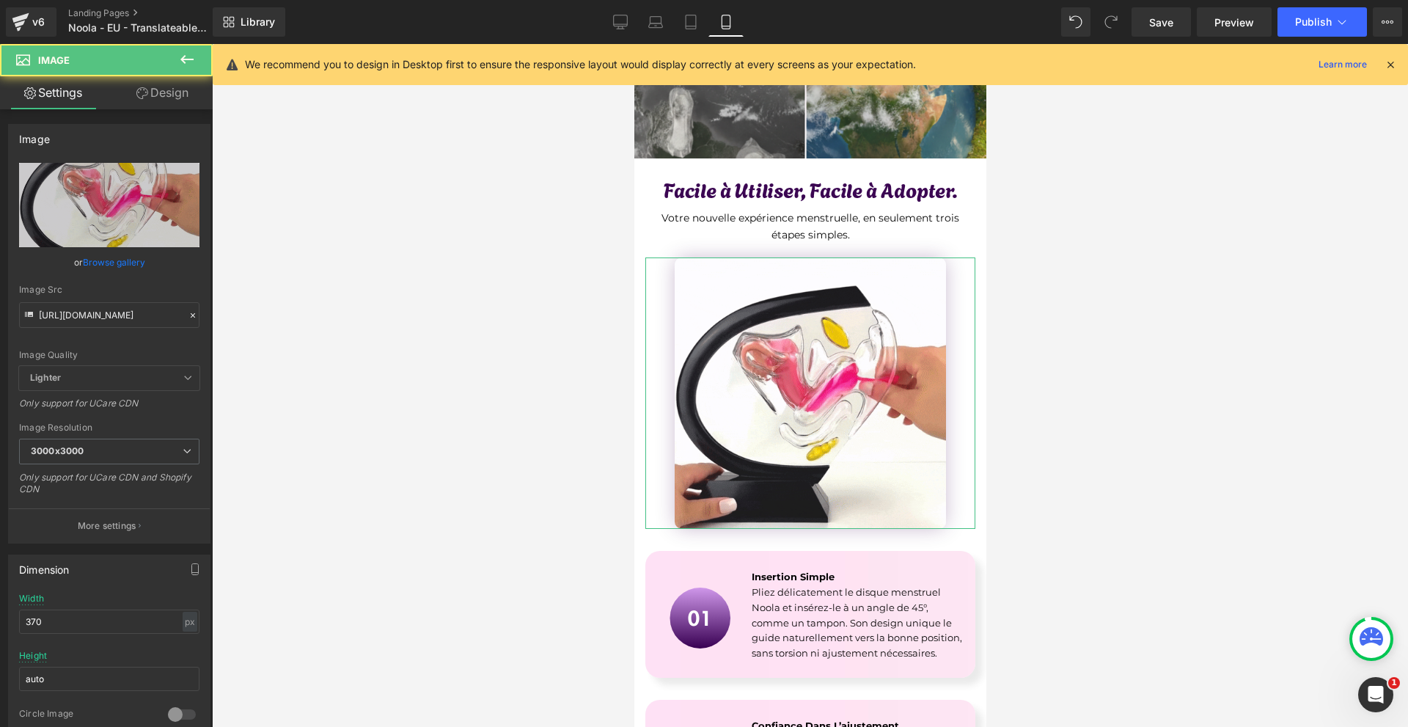
click at [149, 96] on link "Design" at bounding box center [162, 92] width 106 height 33
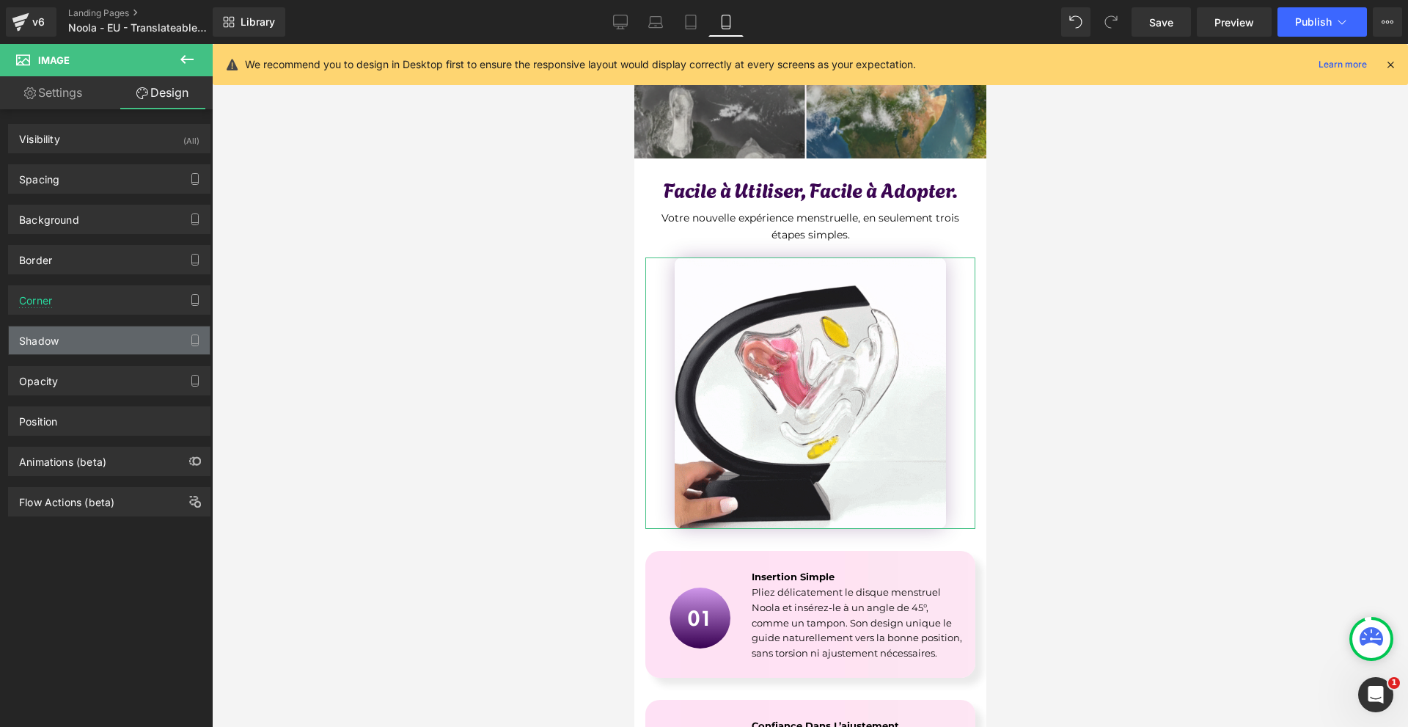
click at [76, 337] on div "Shadow" at bounding box center [109, 340] width 201 height 28
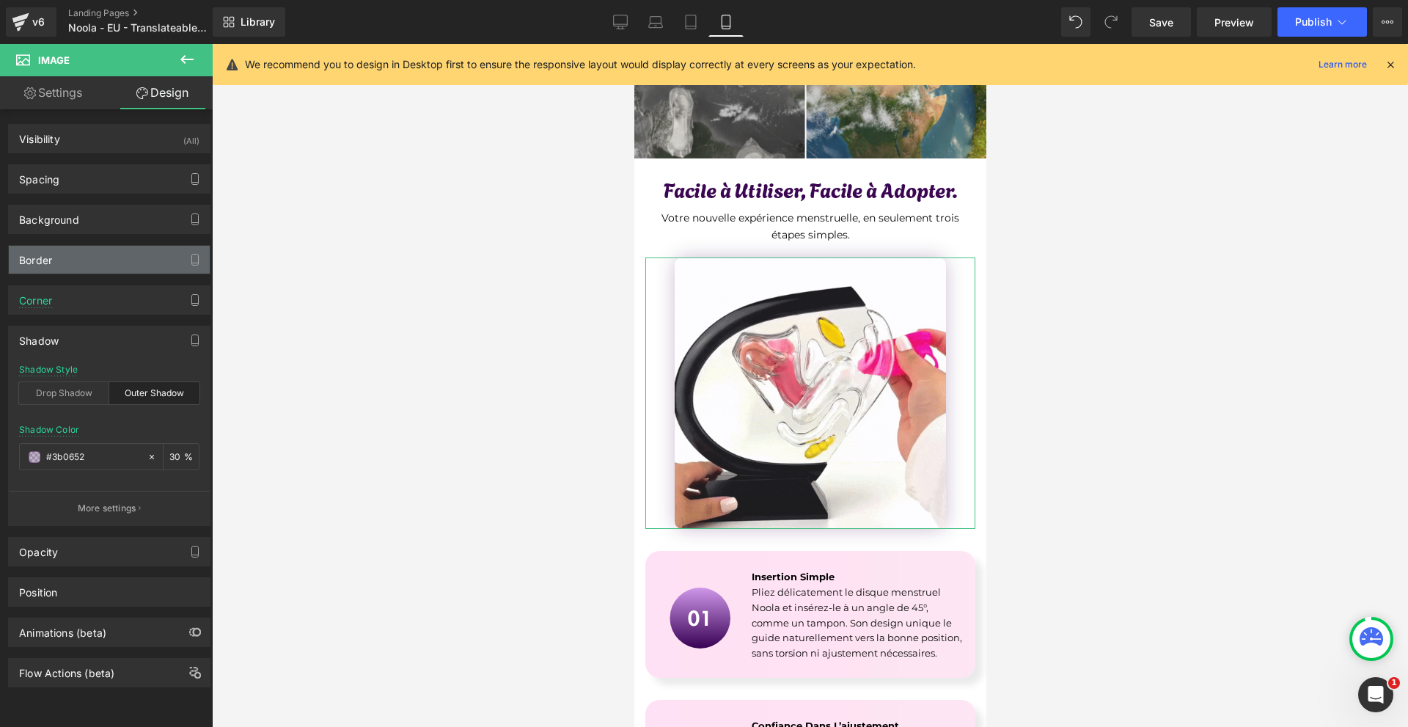
click at [56, 260] on div "Border" at bounding box center [109, 260] width 201 height 28
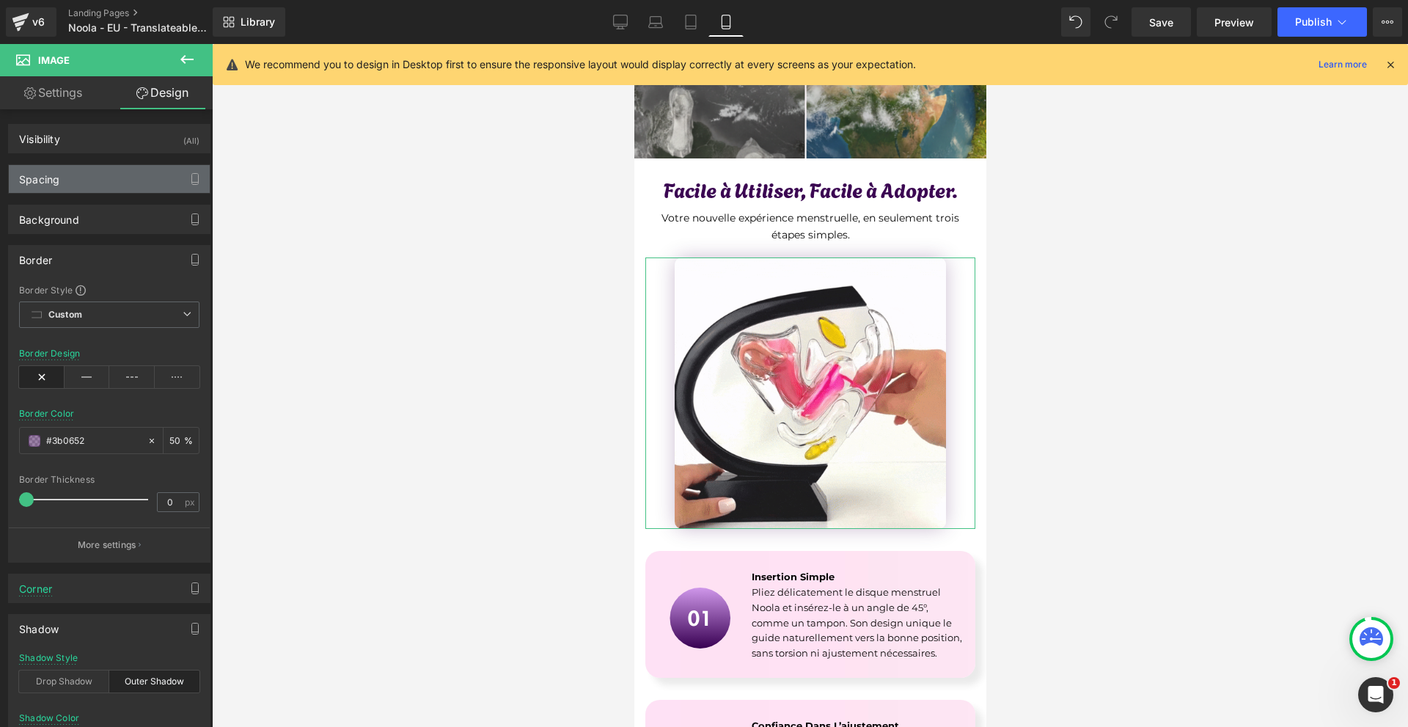
click at [49, 186] on div "Spacing" at bounding box center [109, 179] width 201 height 28
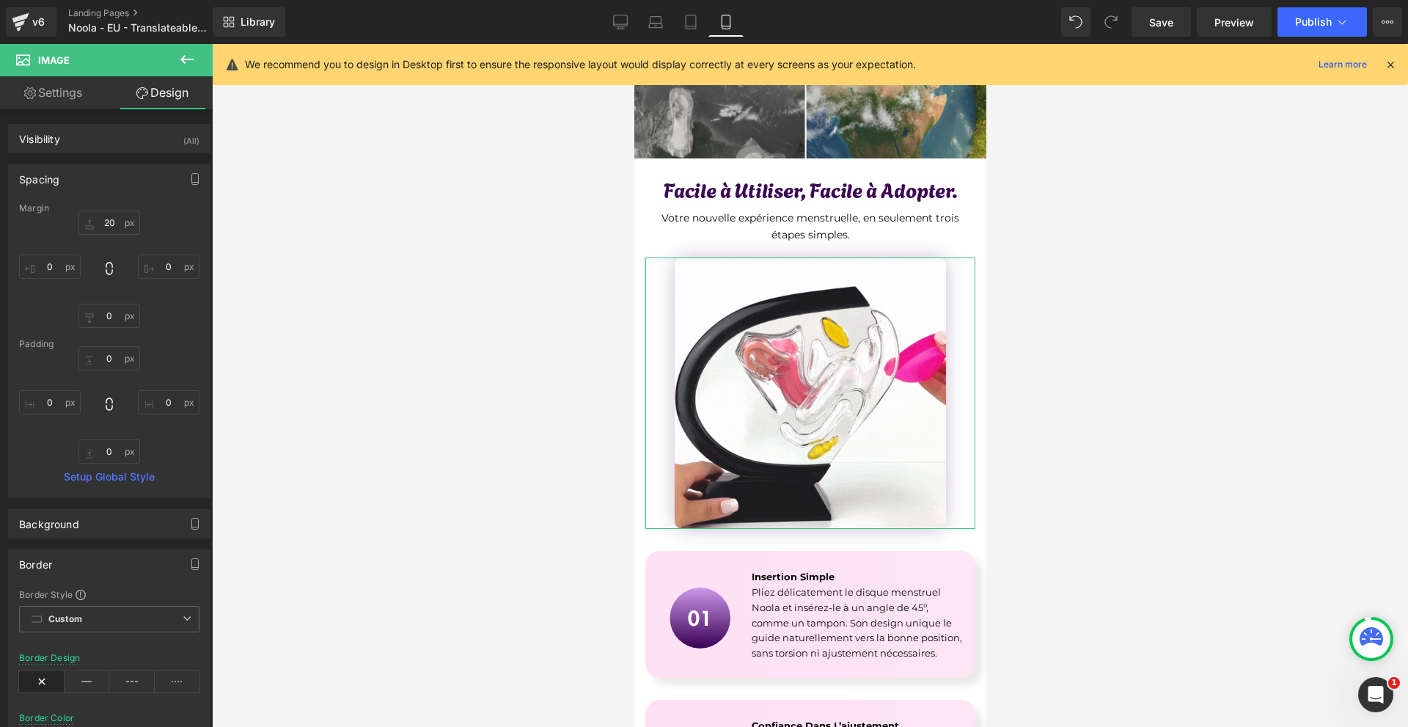
click at [49, 186] on div "Spacing" at bounding box center [109, 179] width 201 height 28
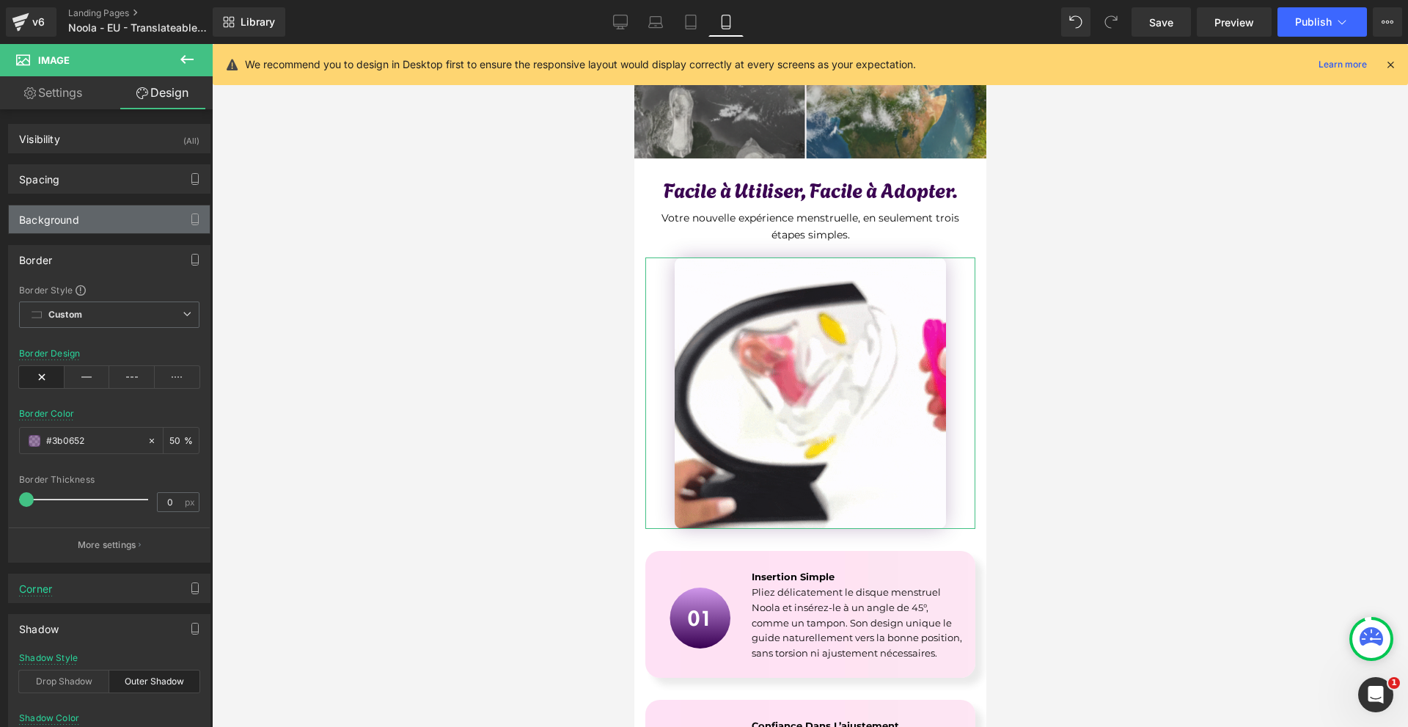
click at [51, 208] on div "Background" at bounding box center [49, 215] width 60 height 21
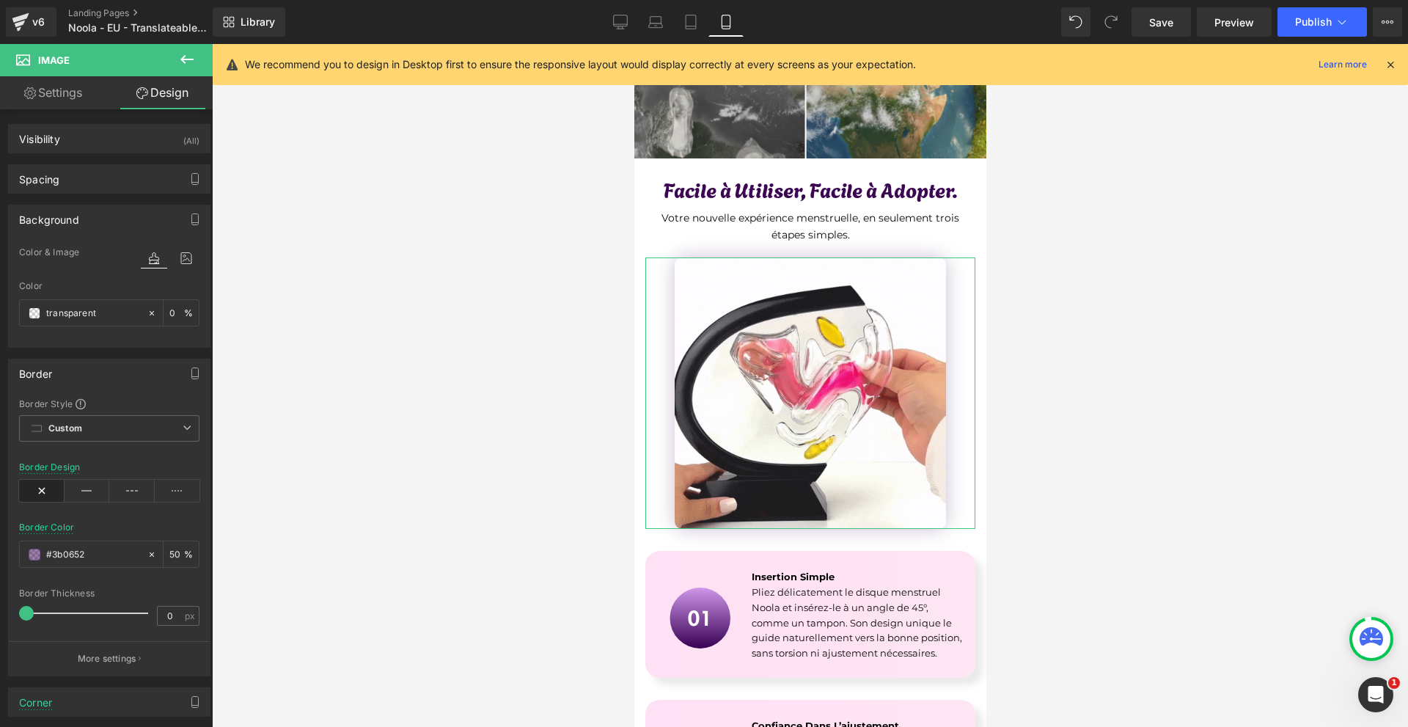
click at [52, 252] on span "Color & Image" at bounding box center [49, 252] width 60 height 10
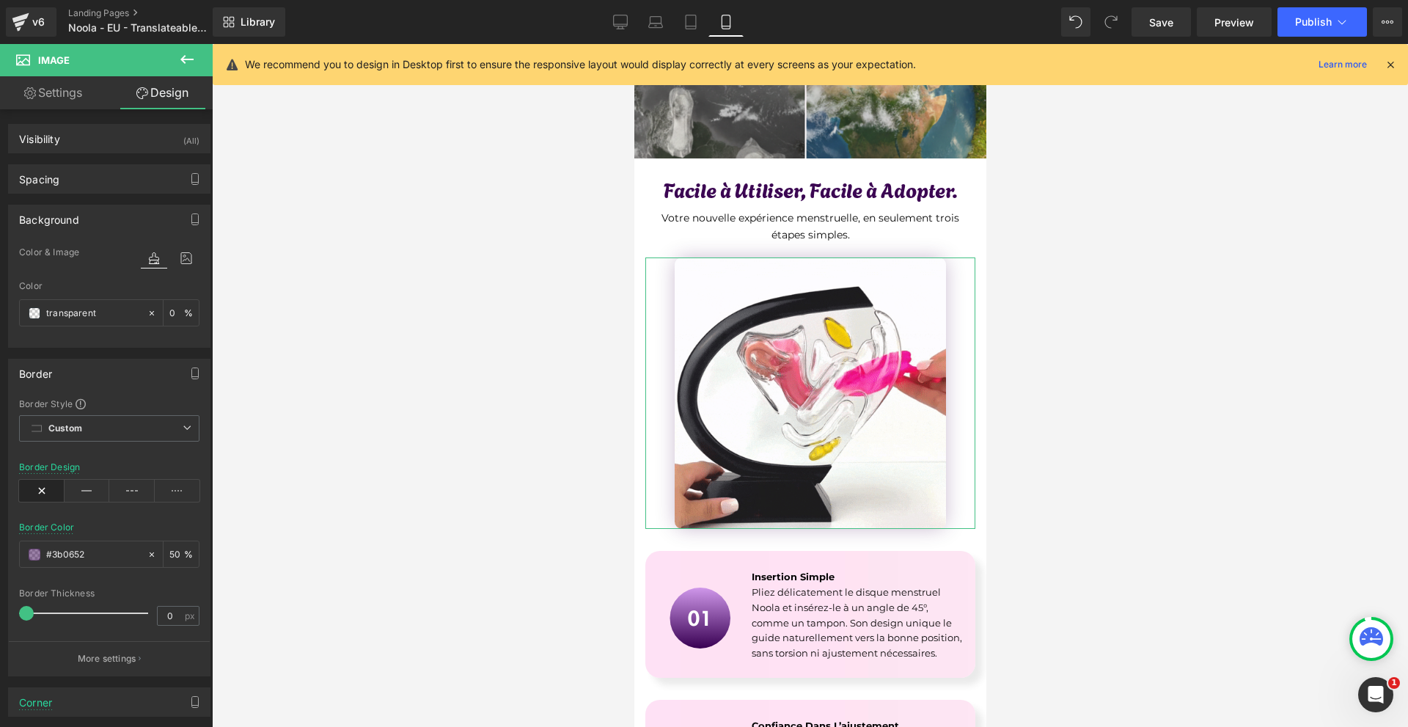
click at [51, 226] on div "Background" at bounding box center [109, 219] width 201 height 28
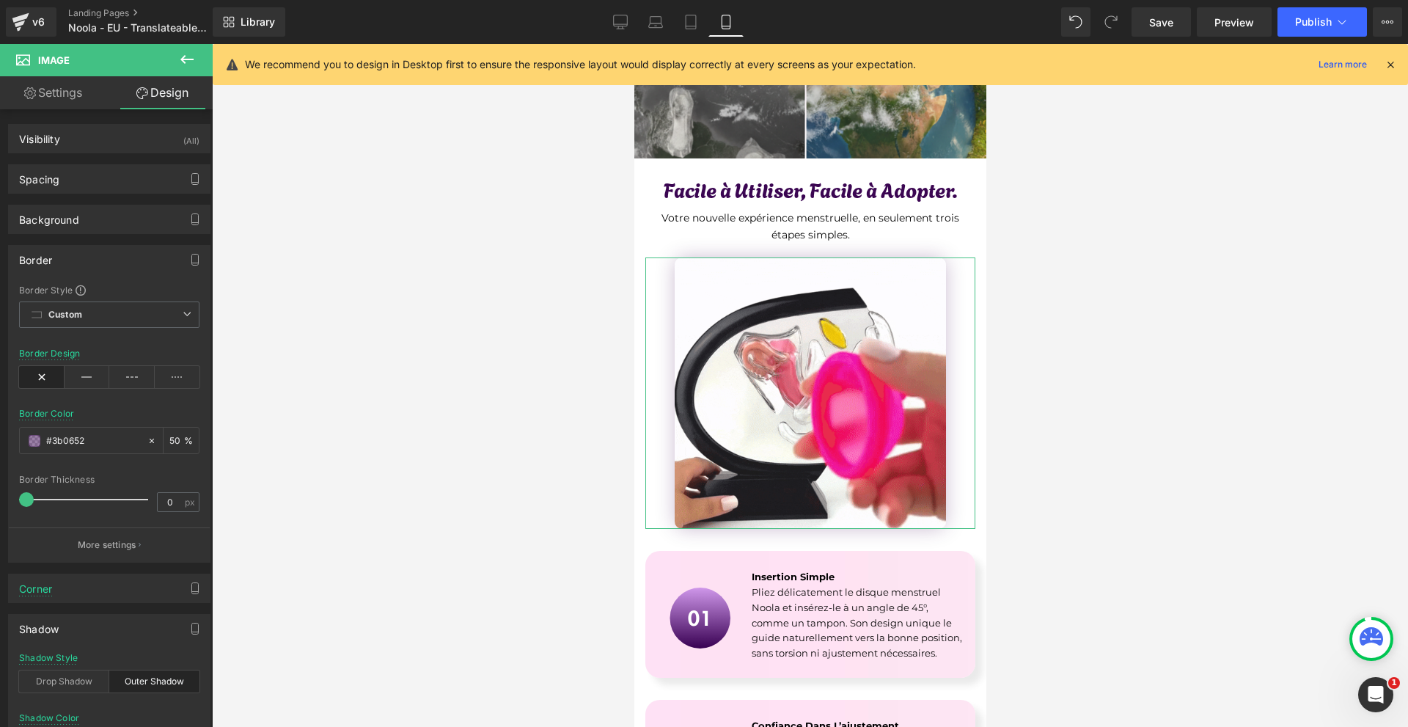
click at [48, 261] on div "Border" at bounding box center [35, 256] width 33 height 21
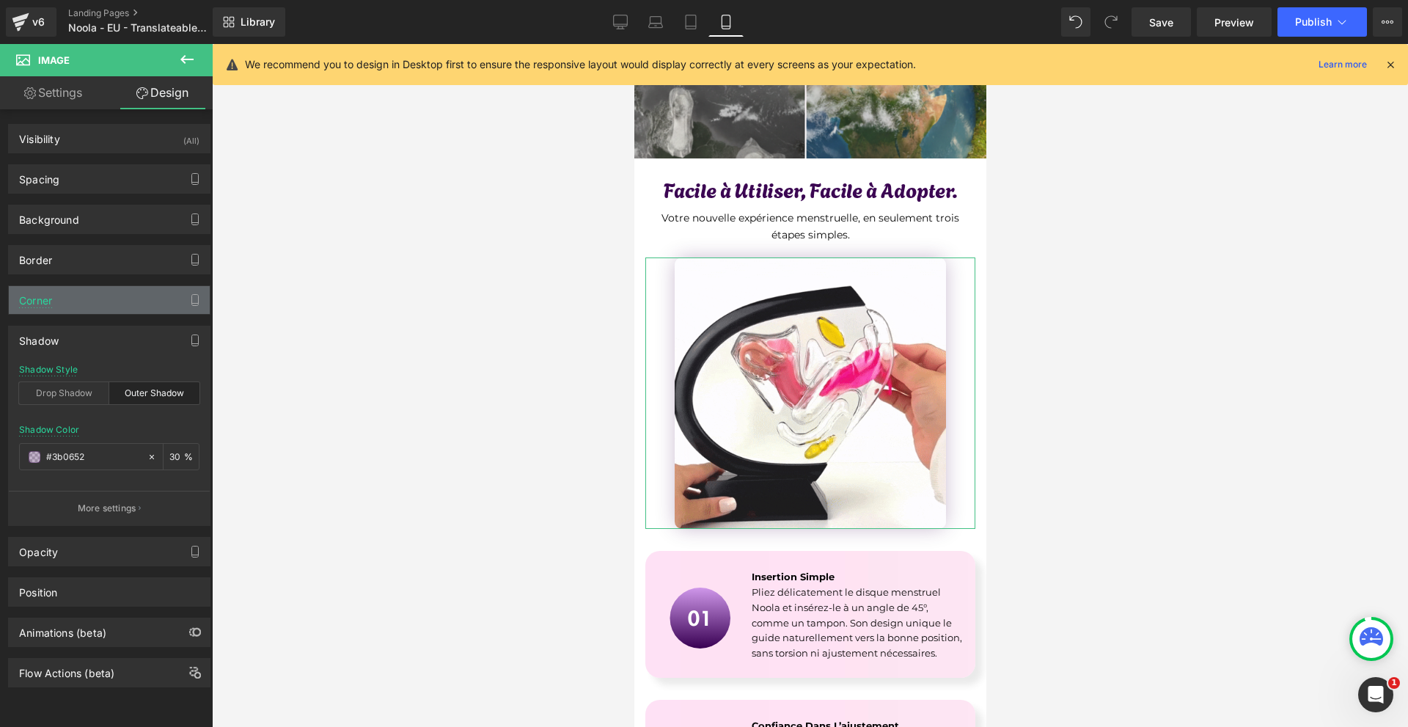
click at [54, 295] on div "Corner" at bounding box center [109, 300] width 201 height 28
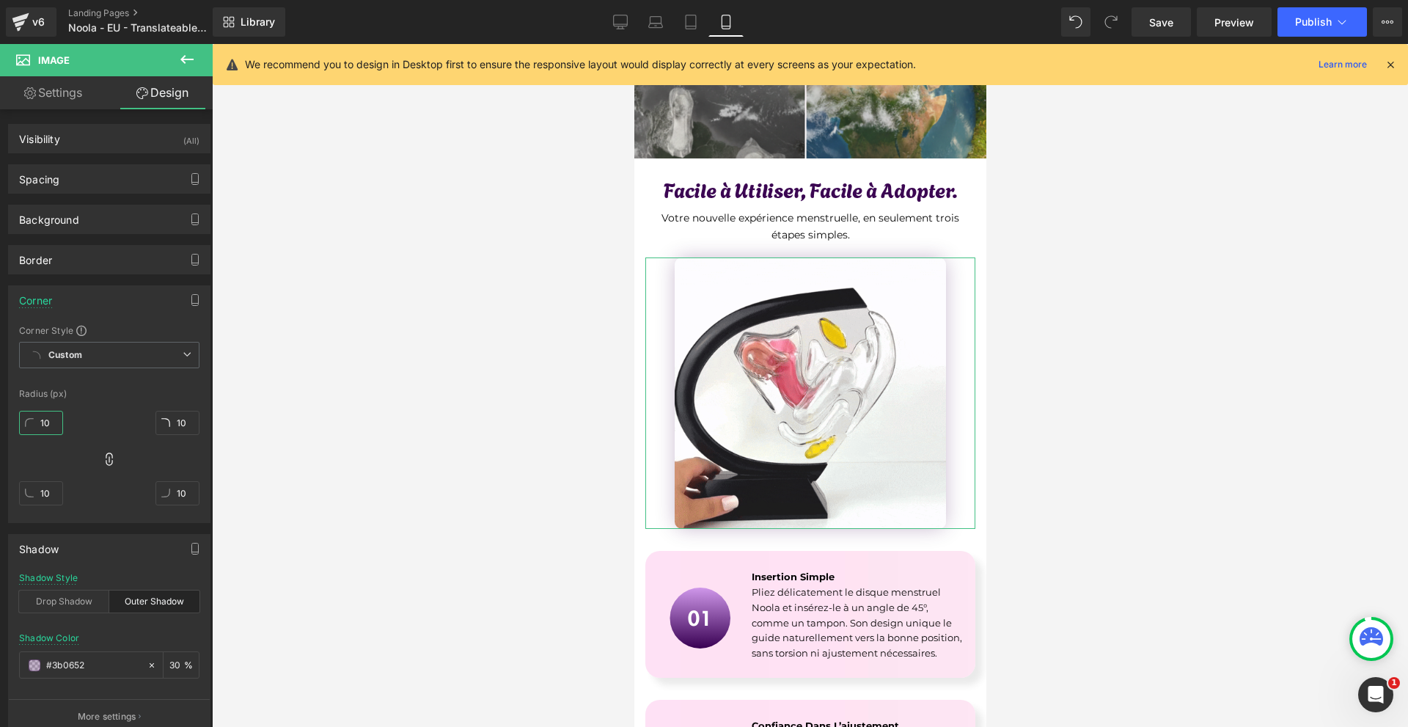
click at [56, 431] on input "10" at bounding box center [41, 423] width 44 height 24
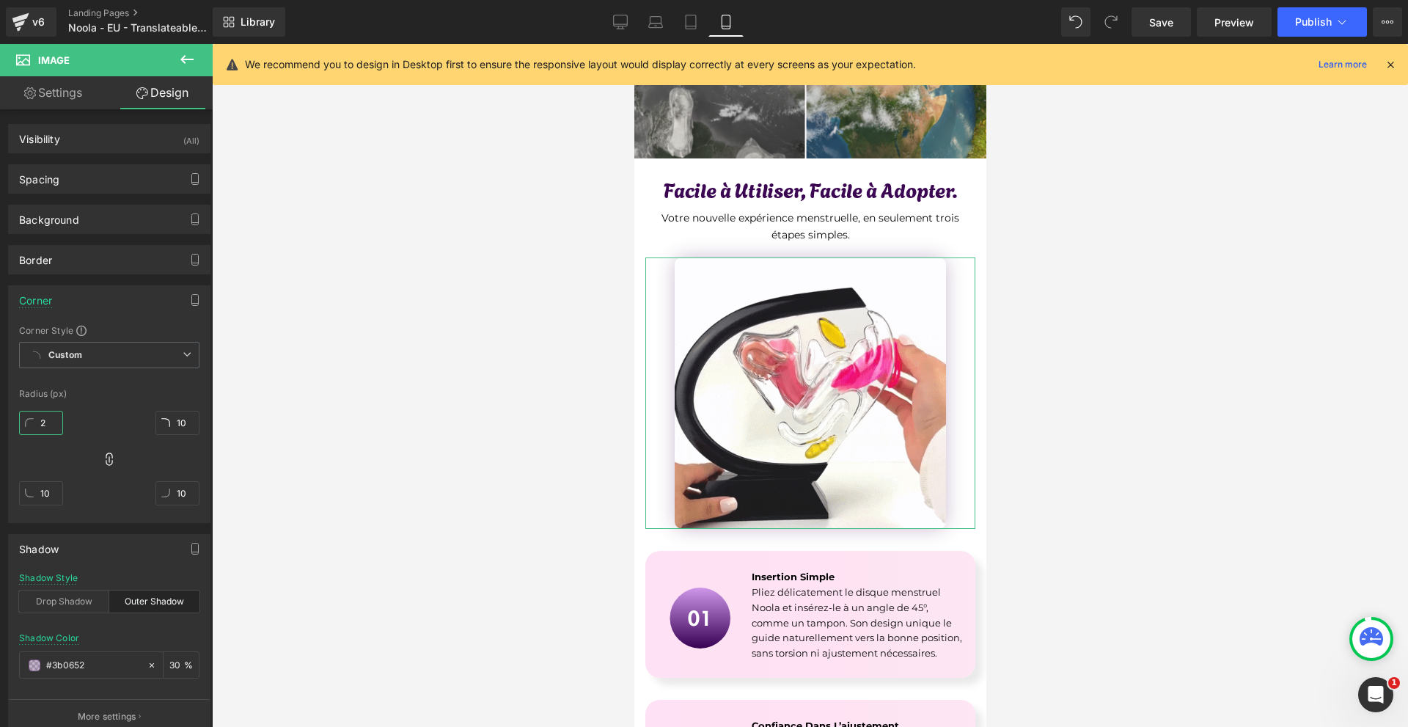
type input "20"
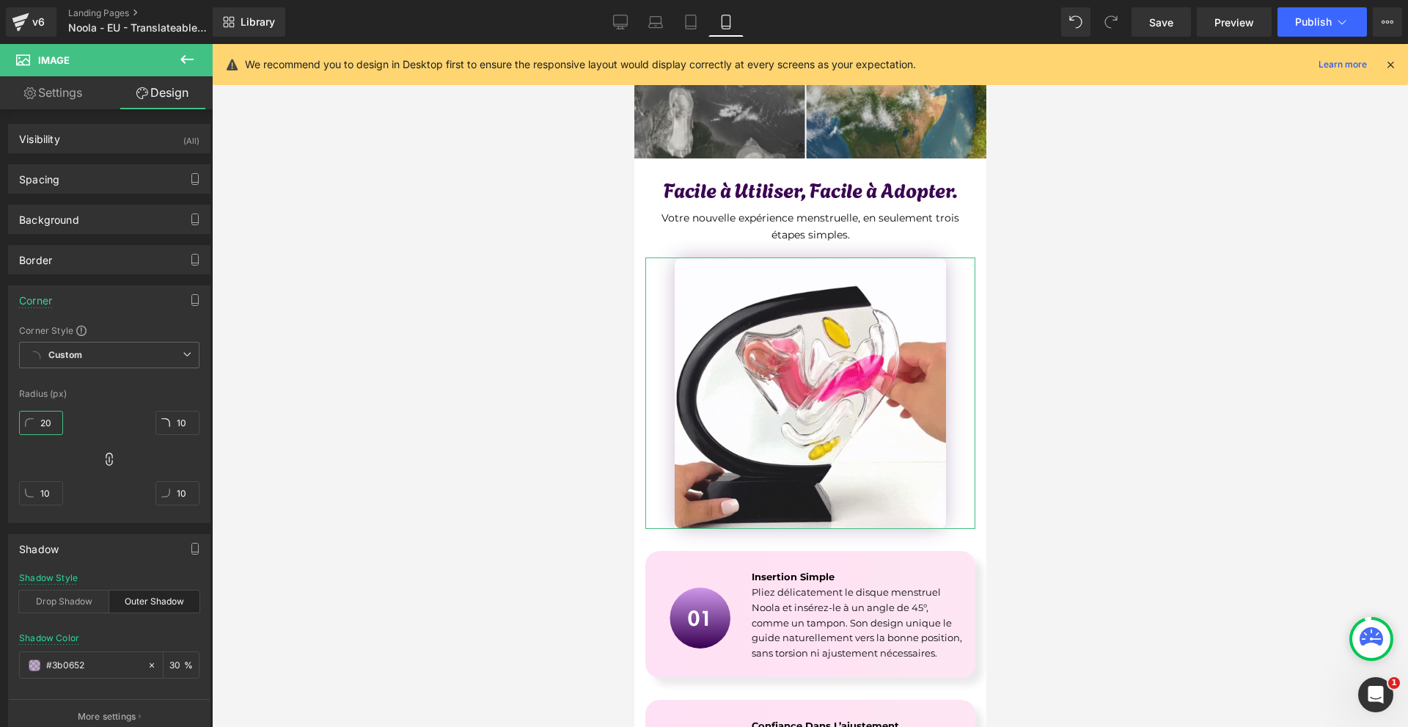
type input "20"
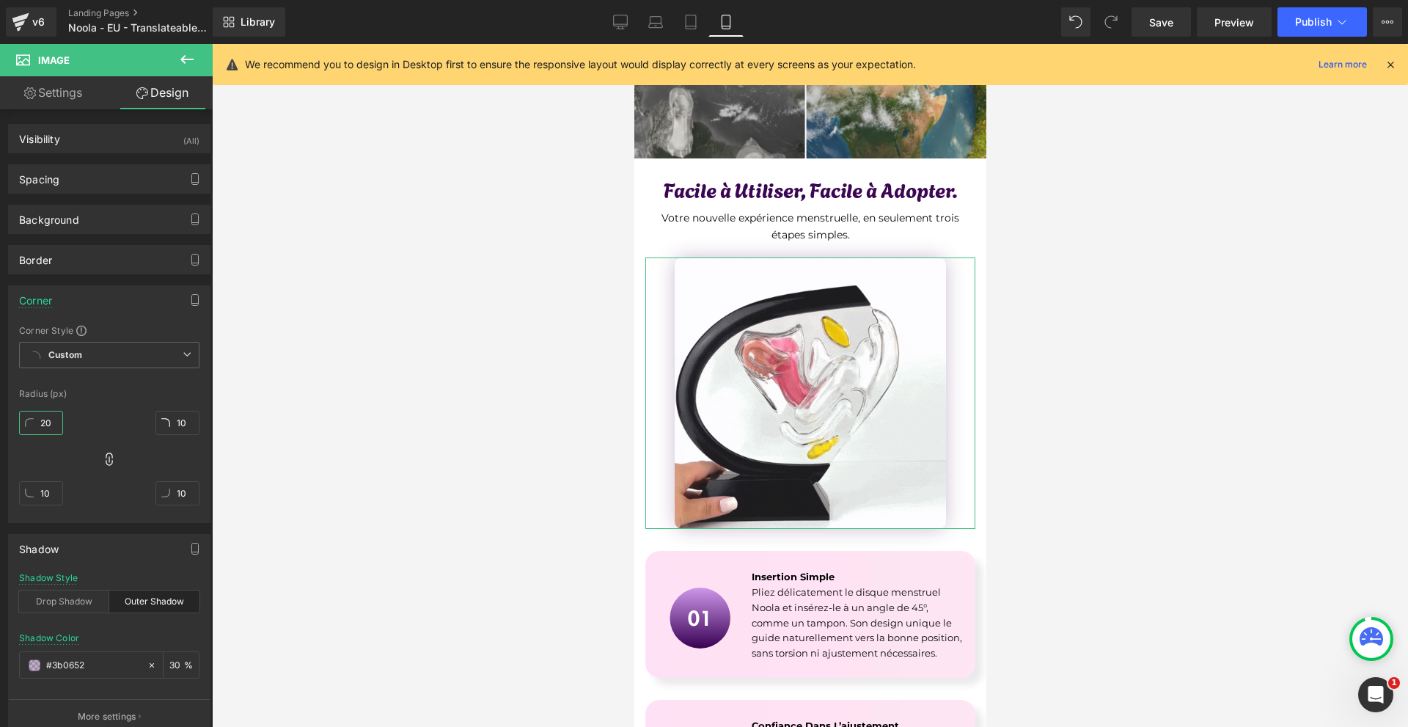
type input "20"
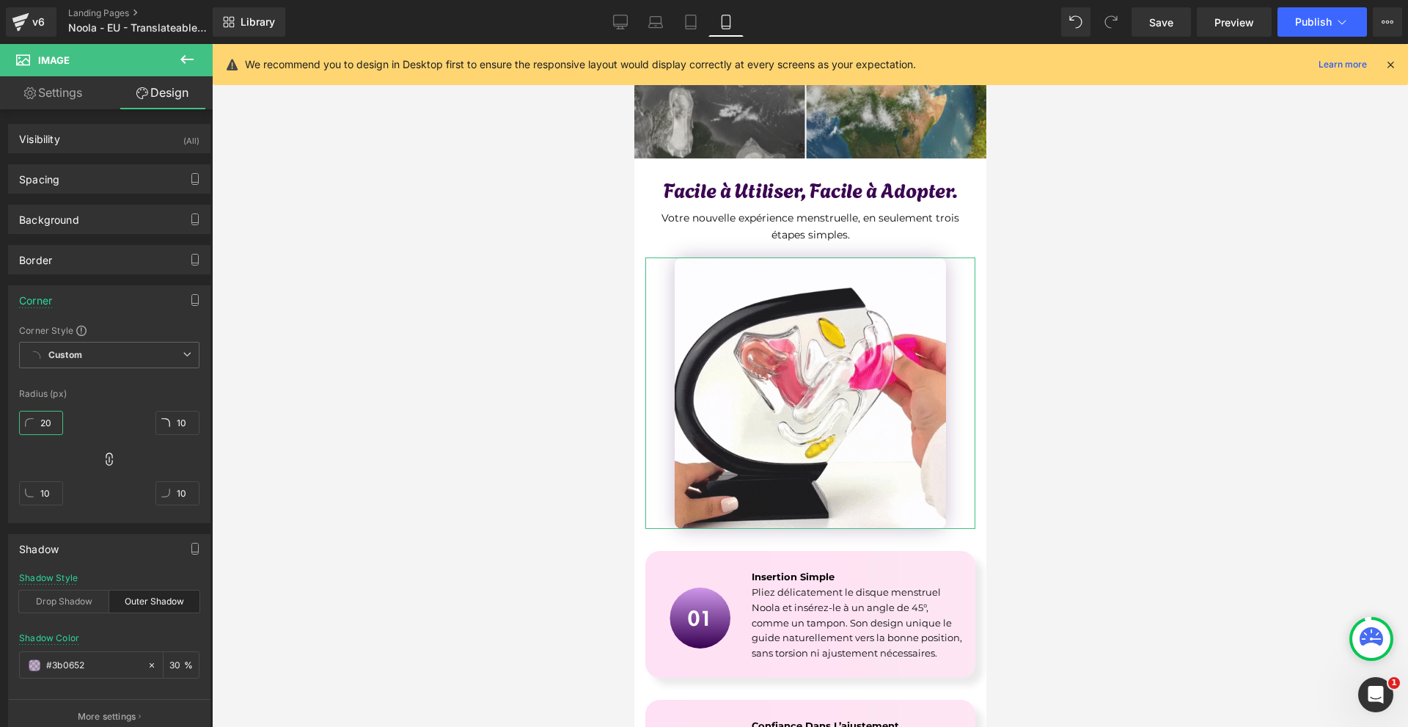
type input "20"
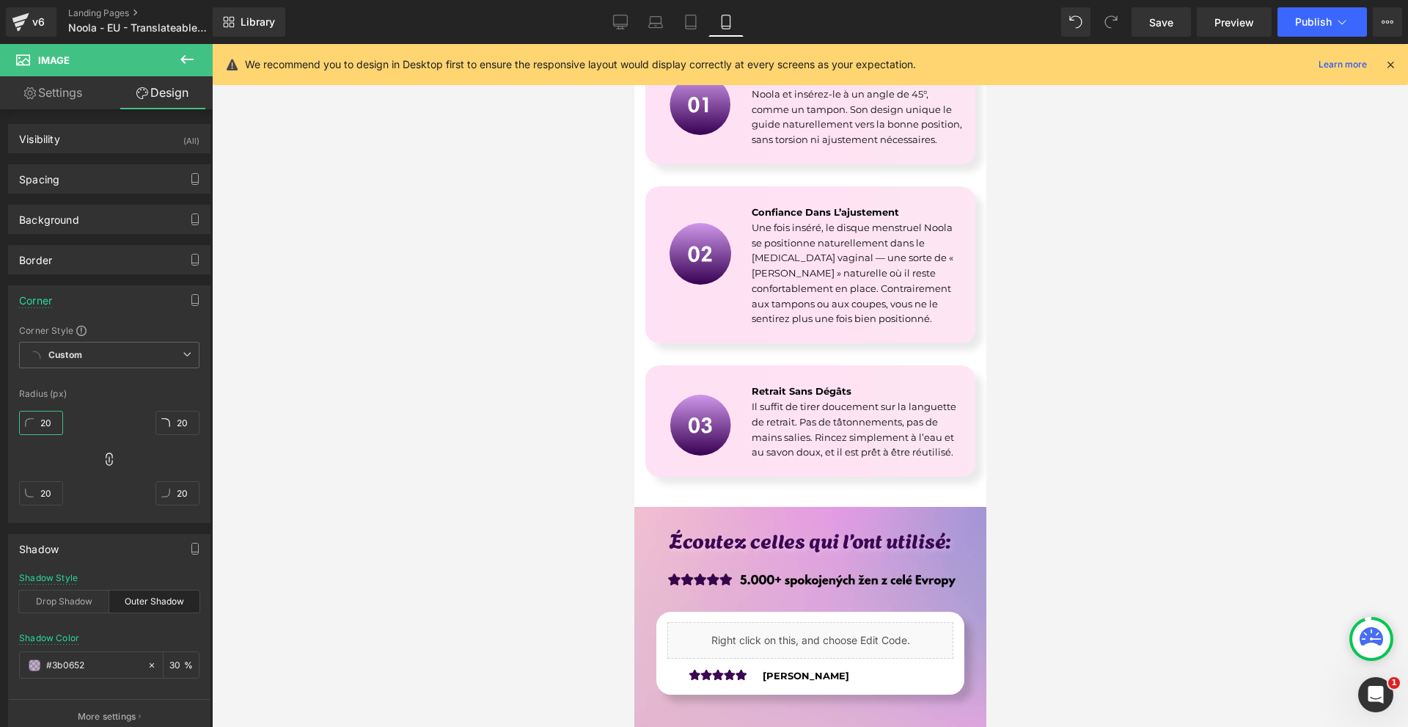
scroll to position [3739, 0]
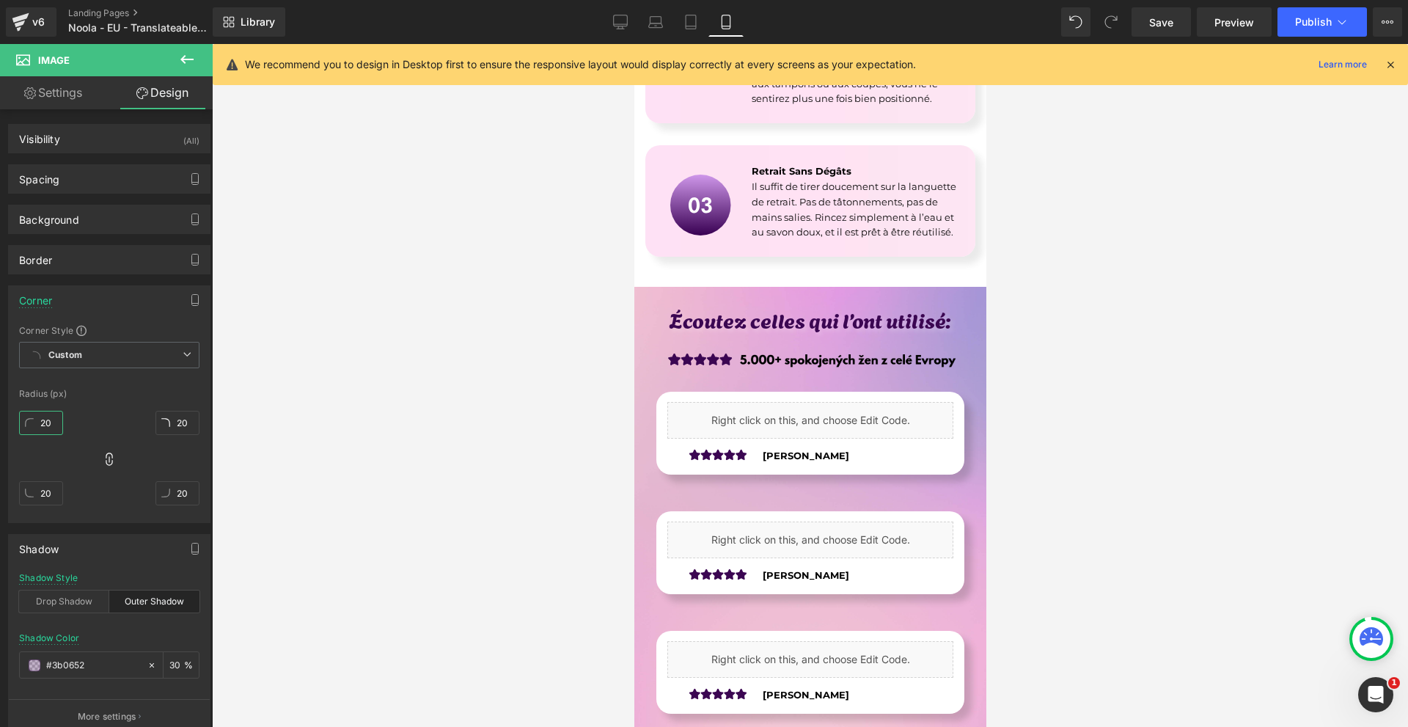
type input "20"
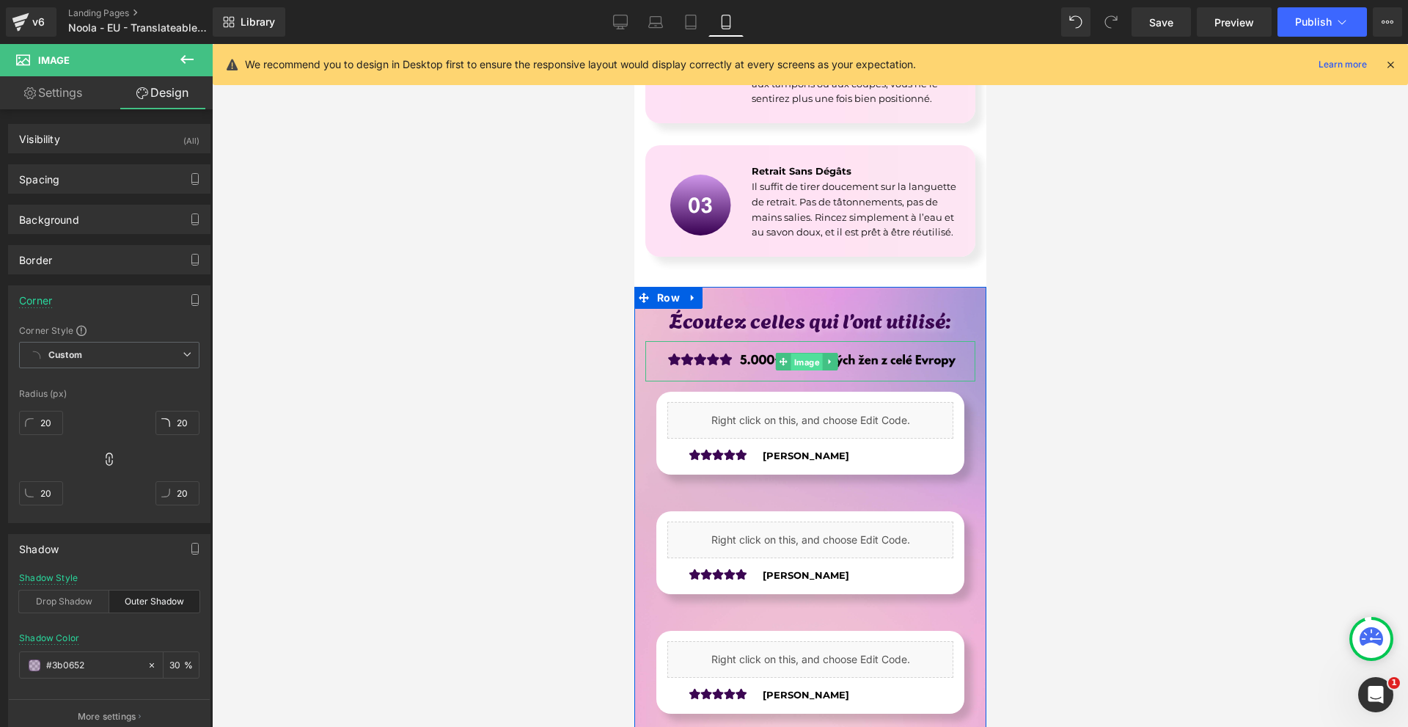
click at [809, 370] on span "Image" at bounding box center [806, 362] width 32 height 18
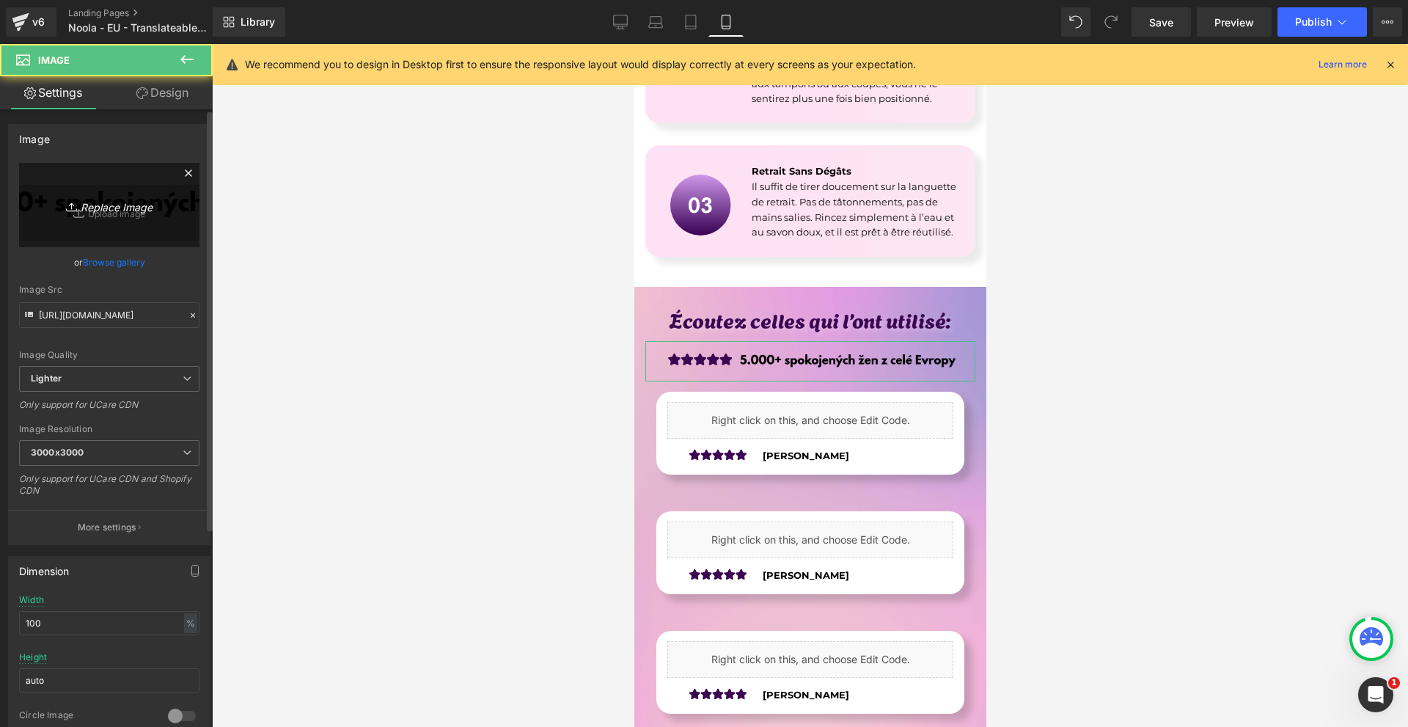
click at [109, 194] on link "Replace Image" at bounding box center [109, 205] width 180 height 84
type input "C:\fakepath\Více než 10 000 šťastných žen! - 2025-09-09T214811.651.png"
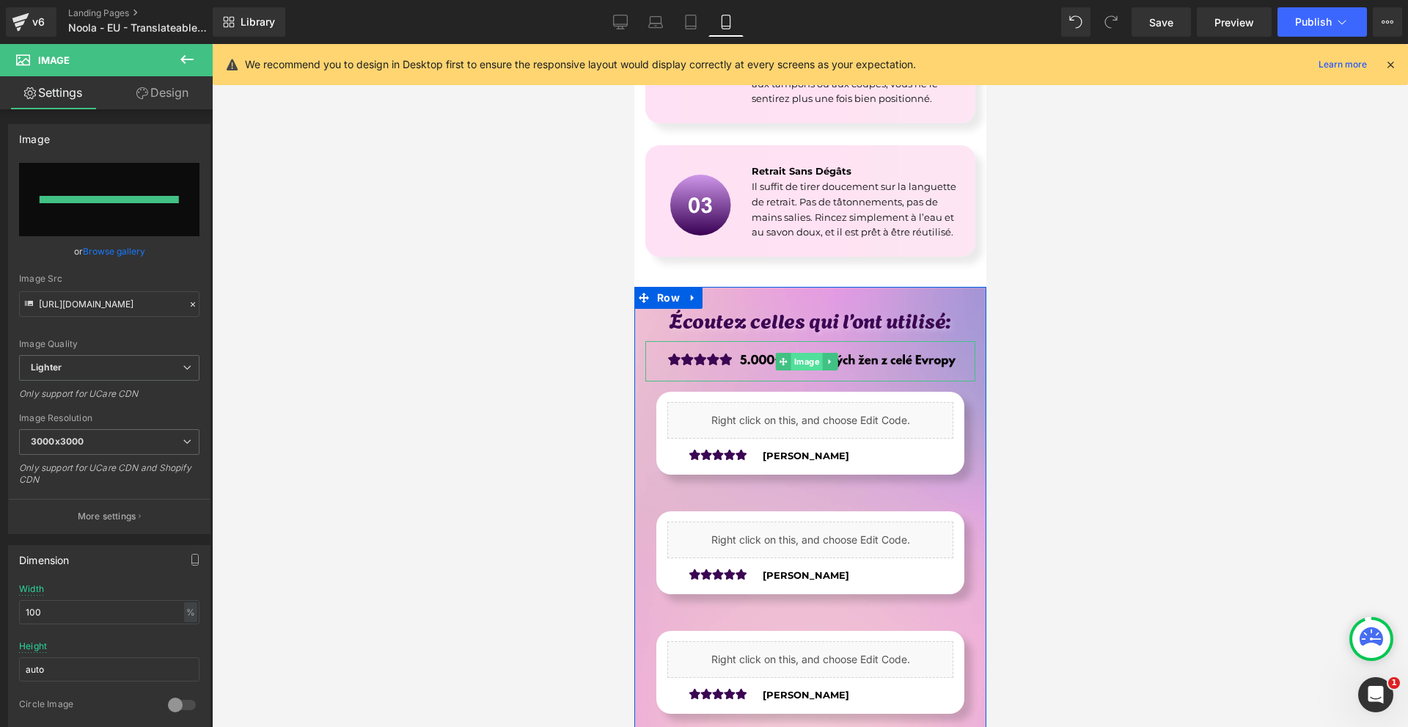
type input "[URL][DOMAIN_NAME]"
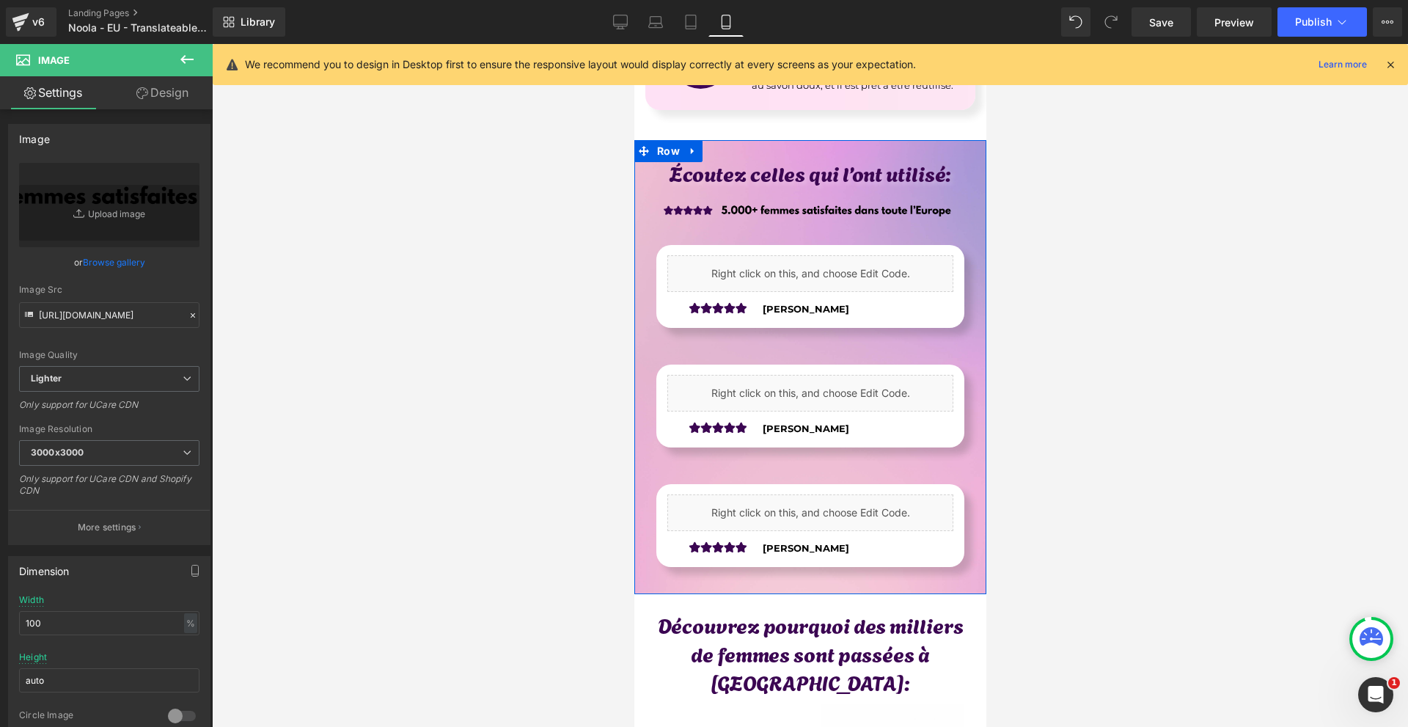
scroll to position [3959, 0]
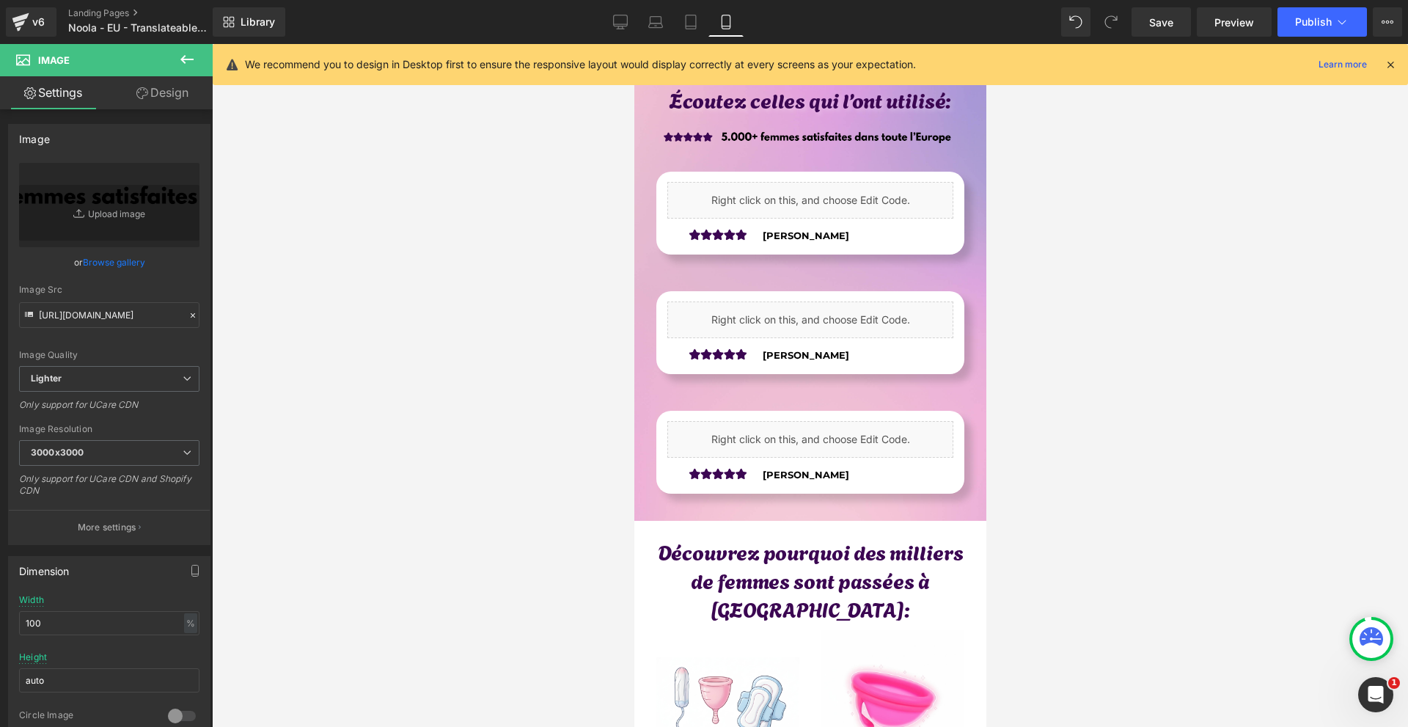
click at [1068, 354] on div at bounding box center [810, 385] width 1196 height 683
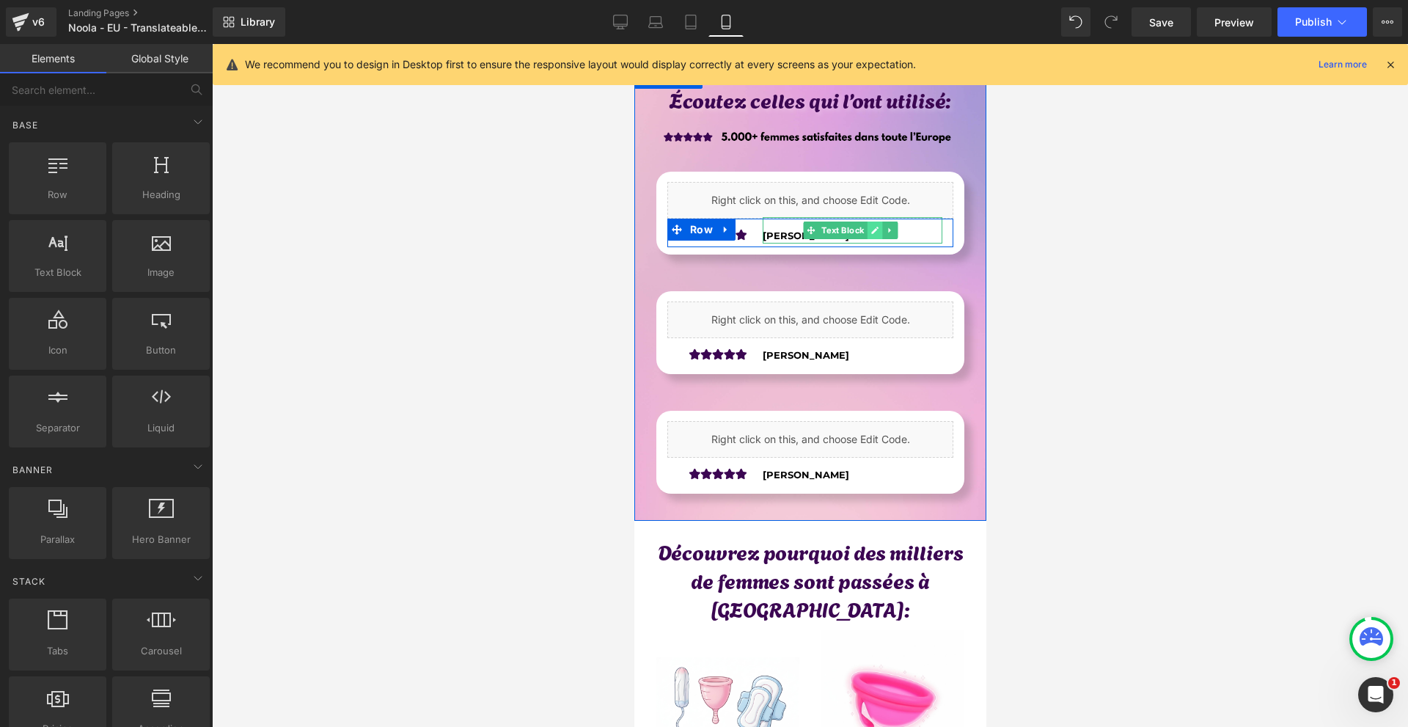
click at [873, 235] on icon at bounding box center [874, 230] width 8 height 9
click at [873, 243] on p "[PERSON_NAME]" at bounding box center [852, 235] width 180 height 15
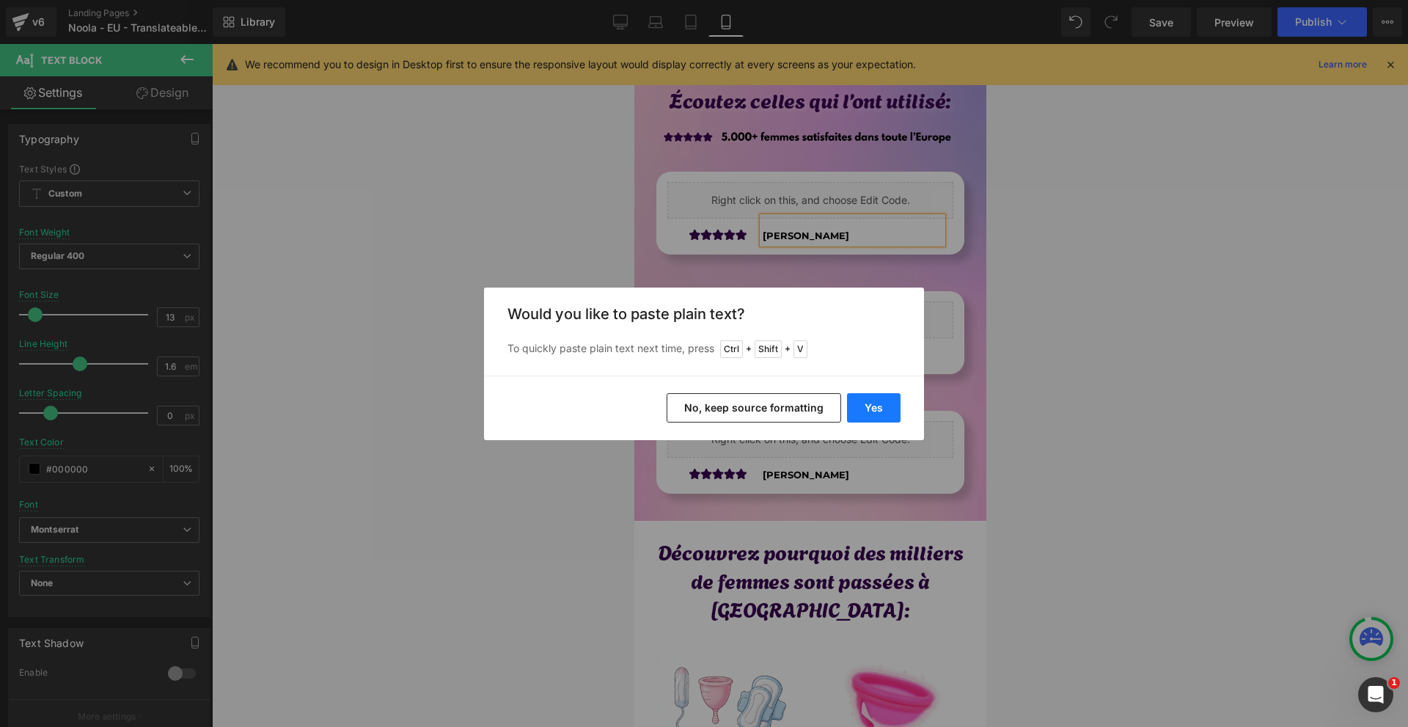
click at [892, 405] on button "Yes" at bounding box center [874, 407] width 54 height 29
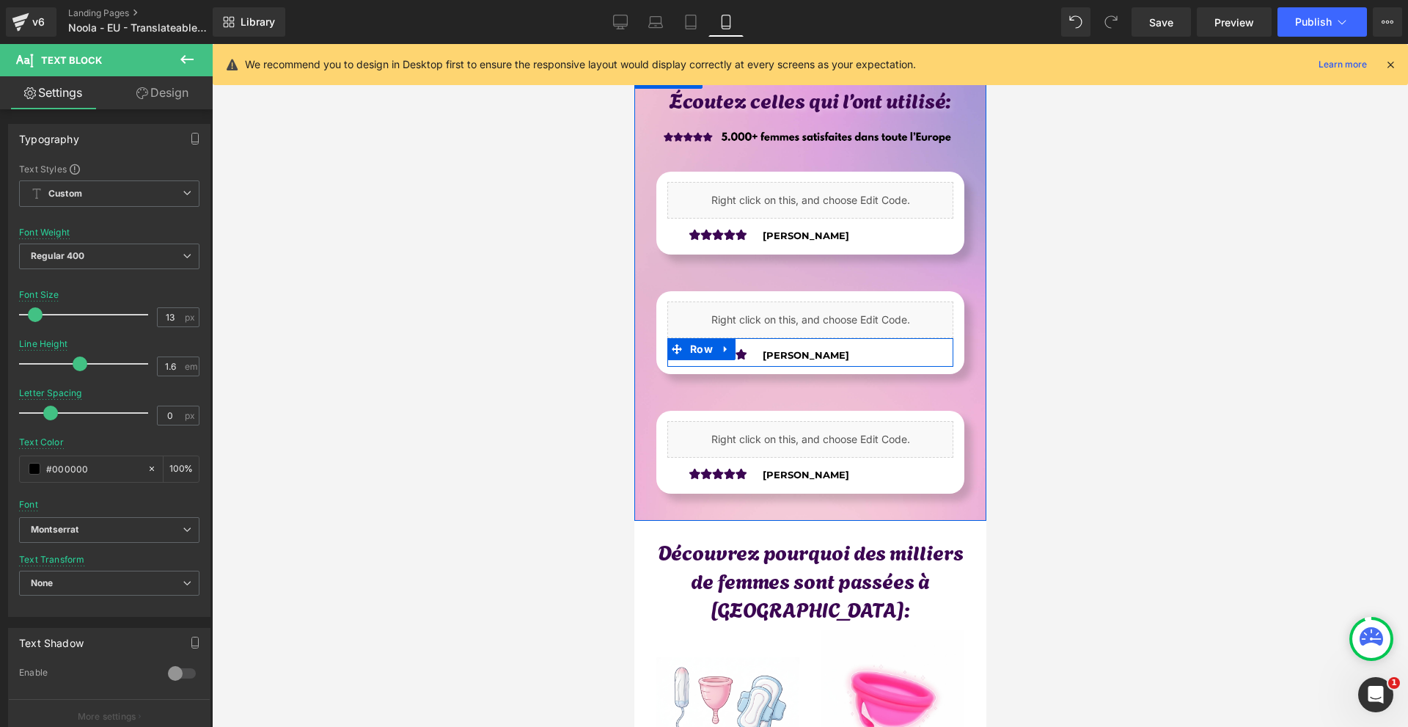
click at [763, 361] on b "[PERSON_NAME]" at bounding box center [805, 355] width 87 height 12
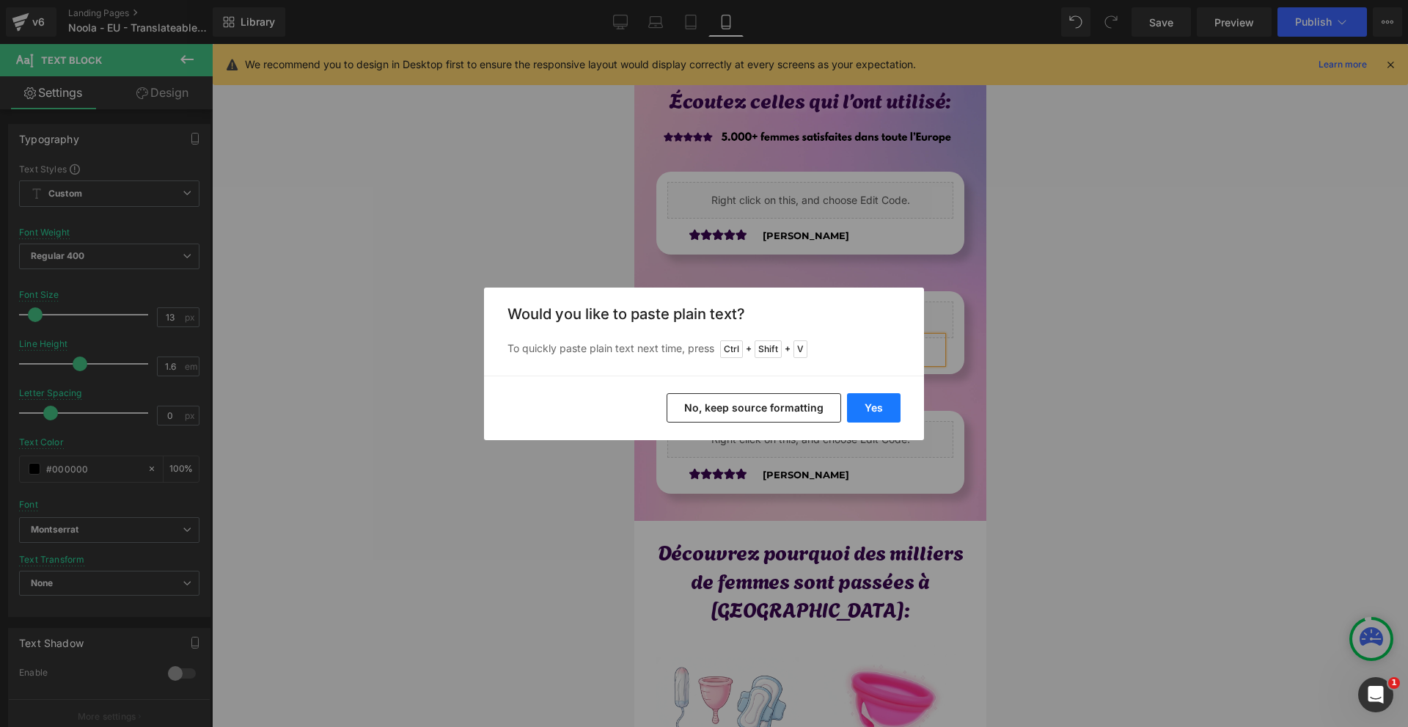
click at [871, 405] on button "Yes" at bounding box center [874, 407] width 54 height 29
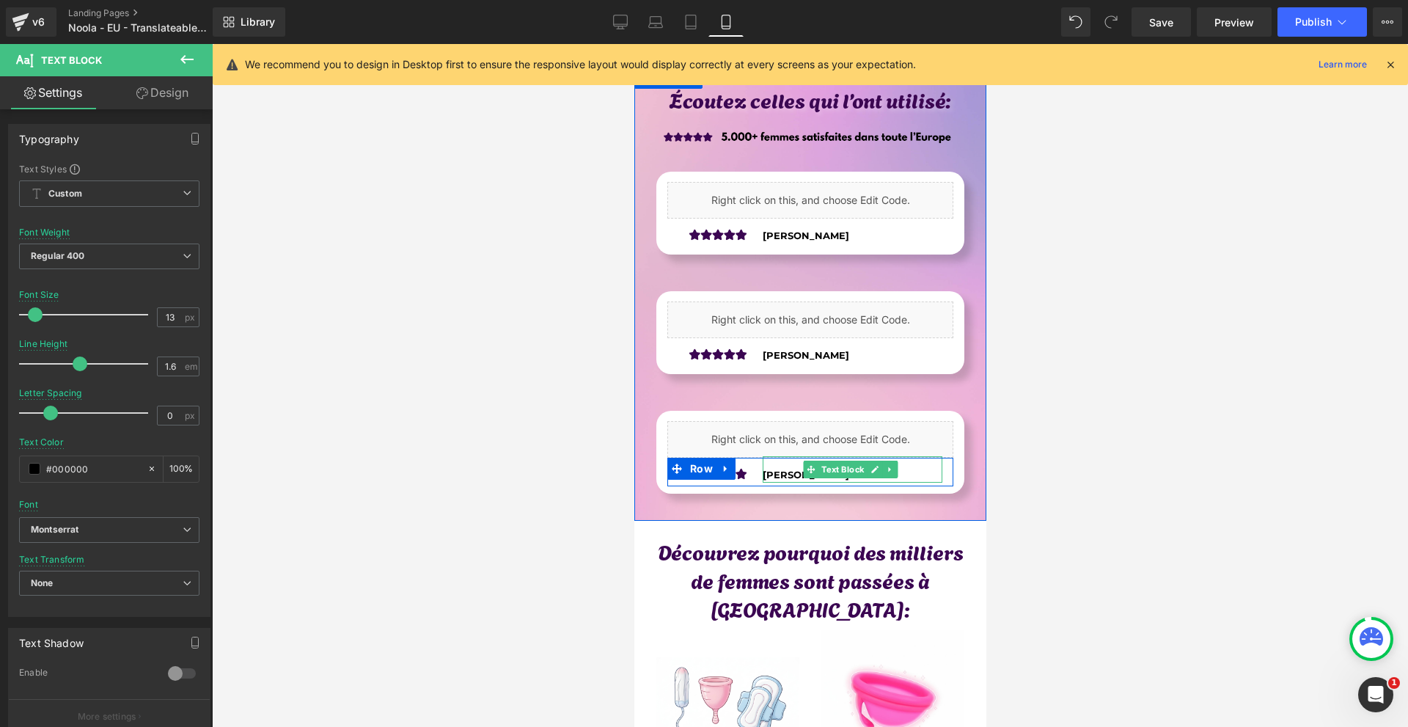
click at [763, 480] on b "[PERSON_NAME]" at bounding box center [805, 475] width 87 height 12
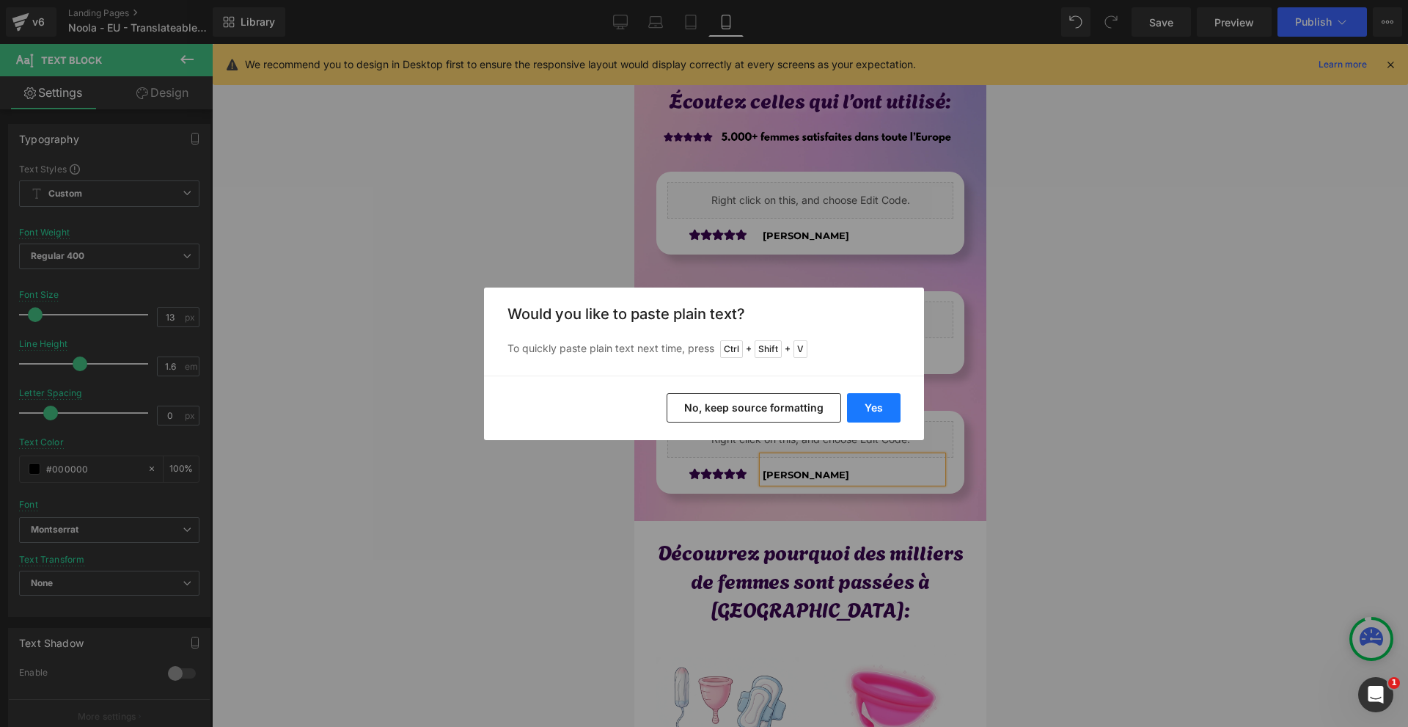
click at [852, 414] on button "Yes" at bounding box center [874, 407] width 54 height 29
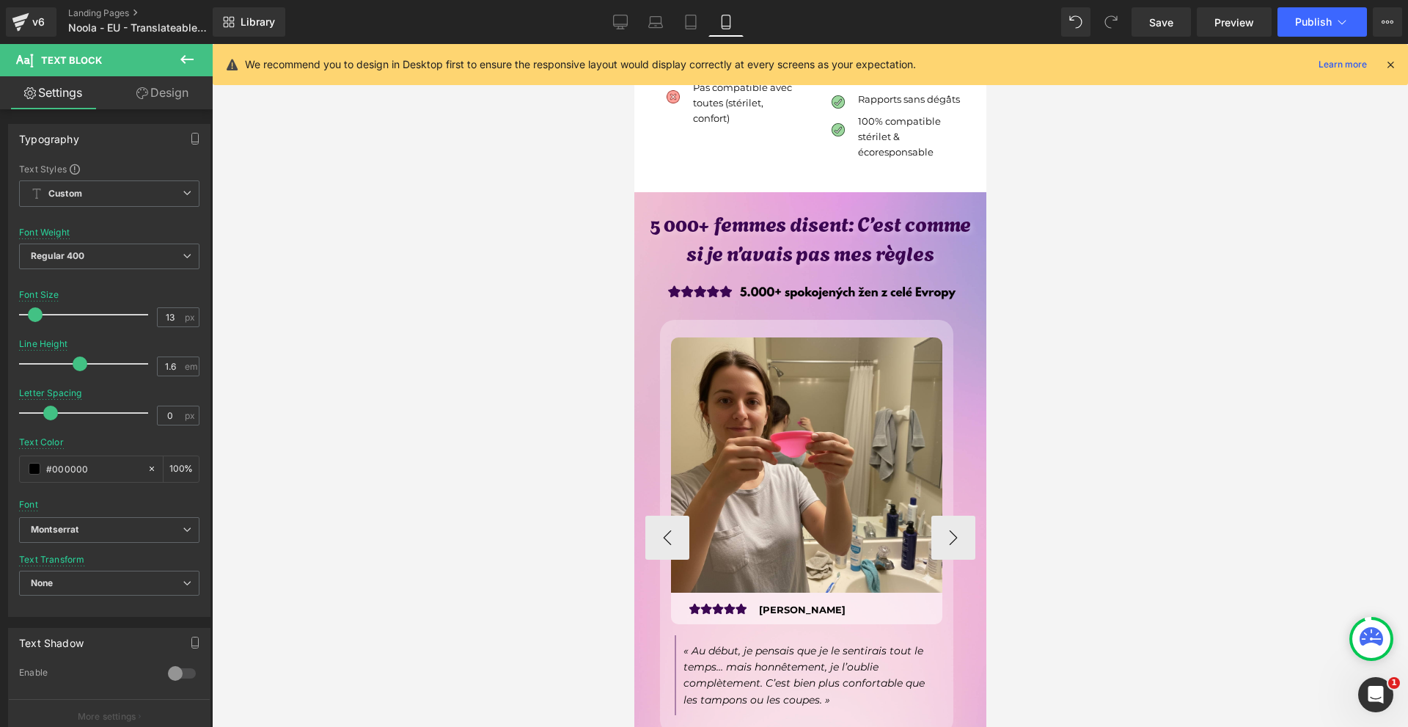
scroll to position [4986, 0]
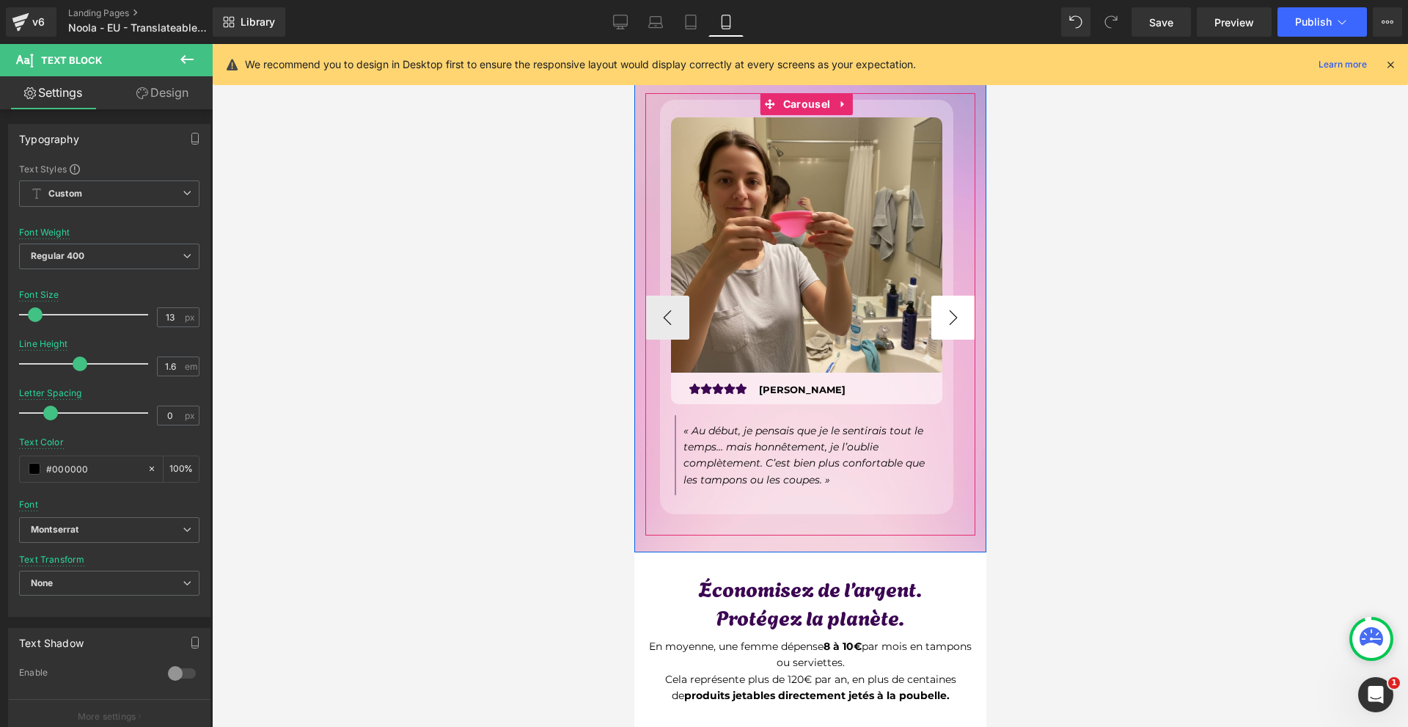
click at [952, 310] on button "›" at bounding box center [952, 317] width 44 height 44
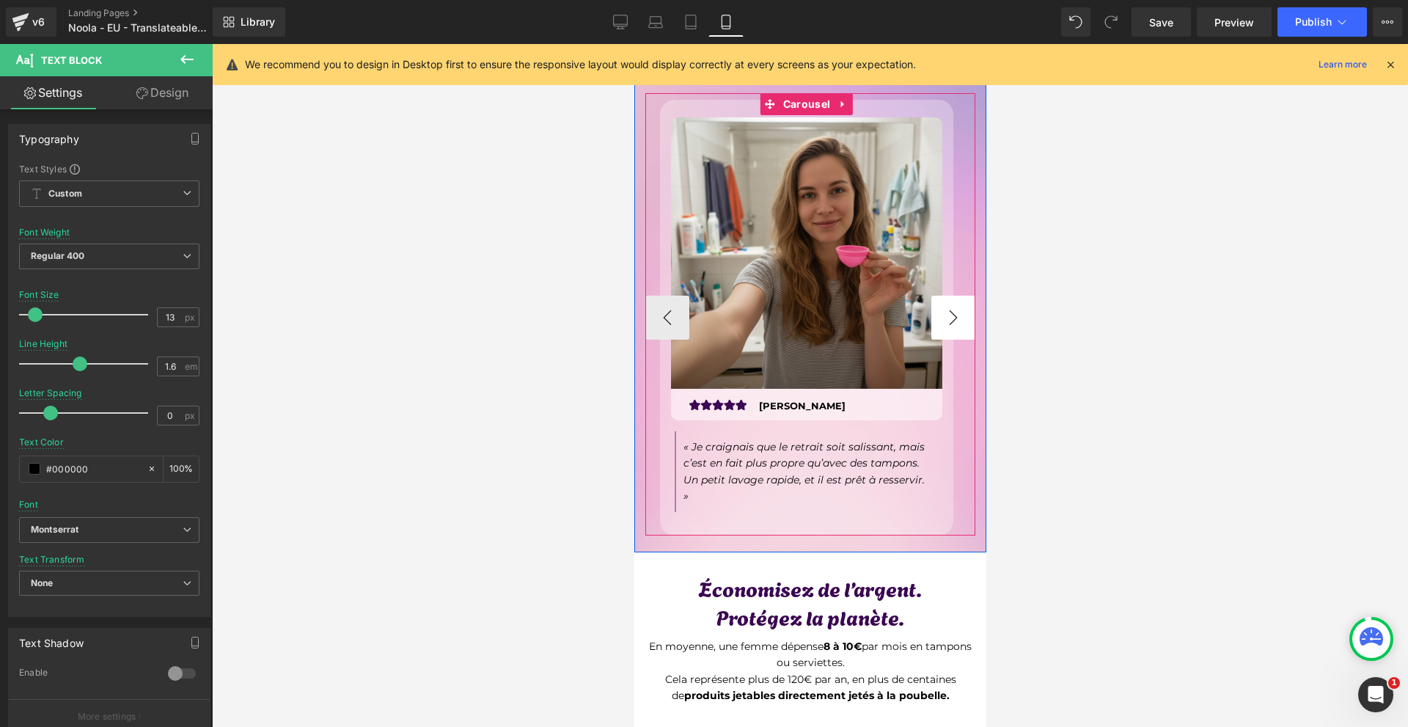
click at [952, 310] on button "›" at bounding box center [952, 317] width 44 height 44
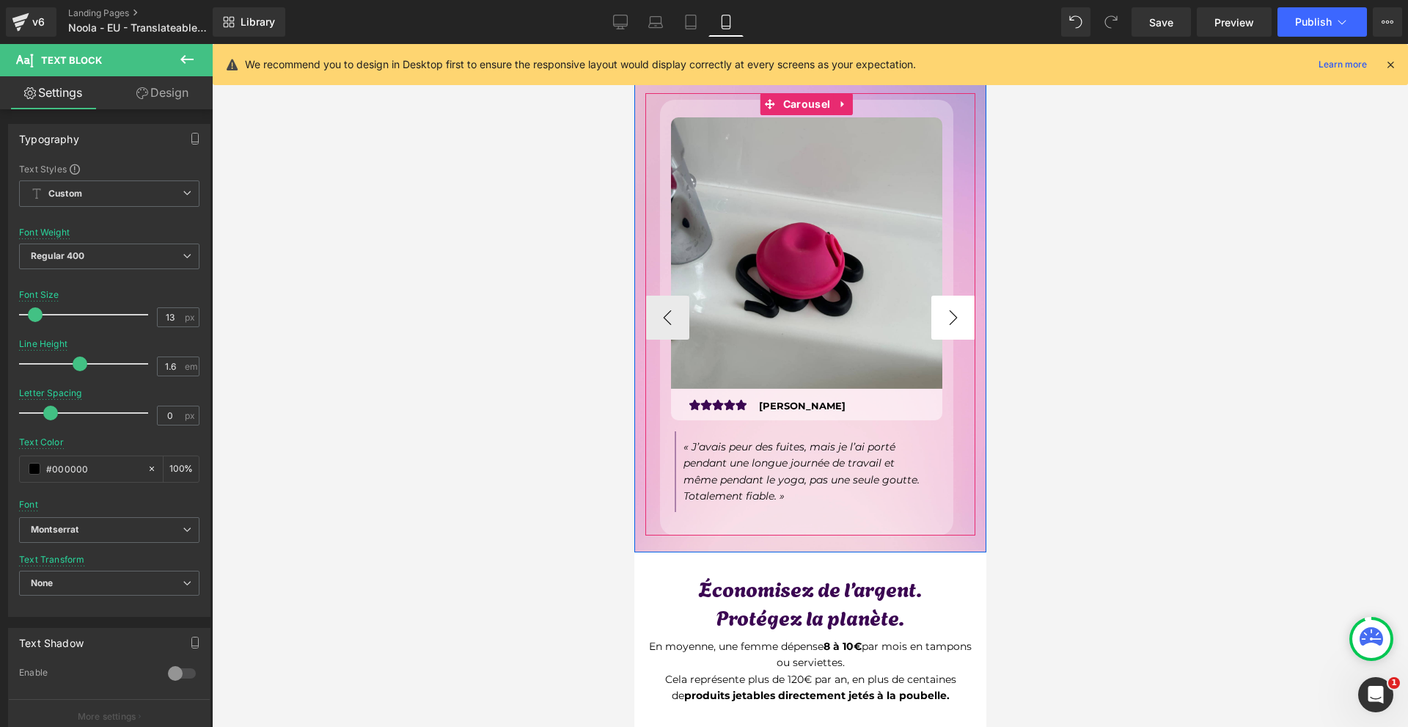
click at [951, 310] on button "›" at bounding box center [952, 317] width 44 height 44
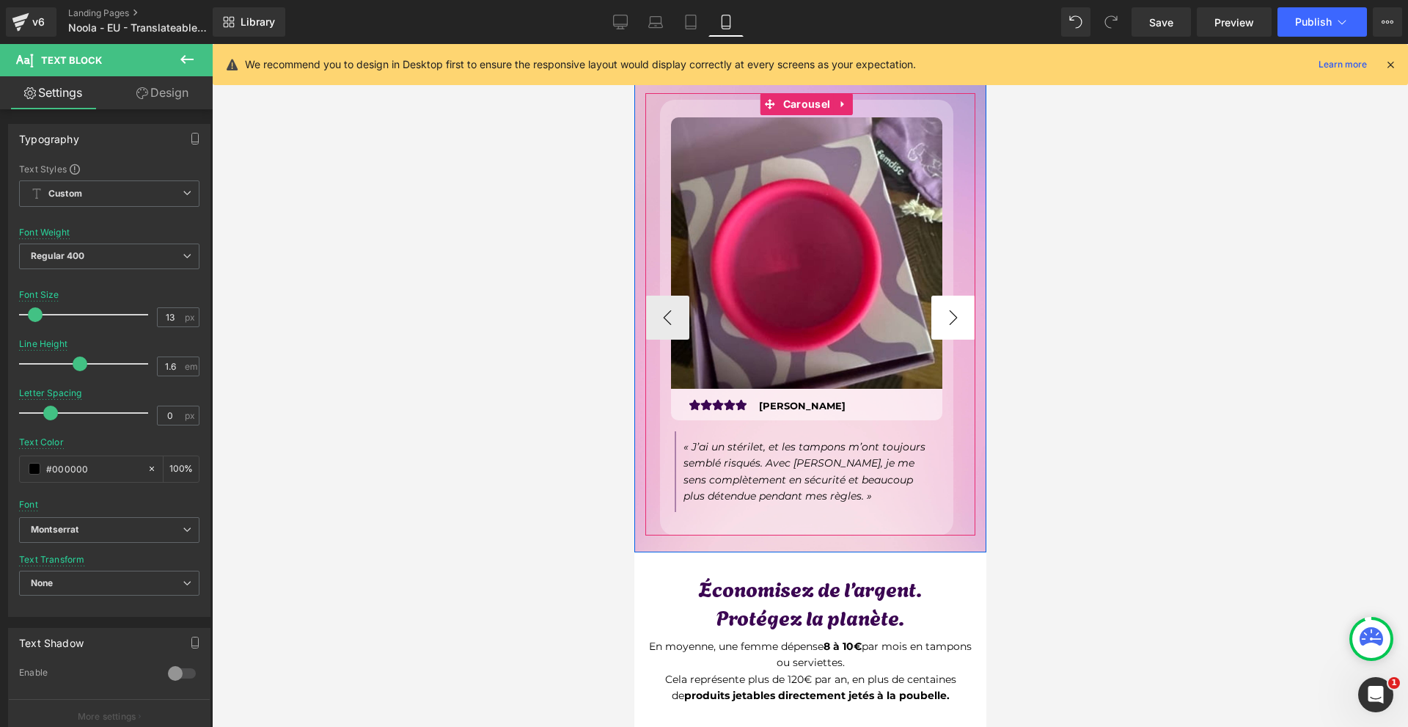
click at [951, 310] on button "›" at bounding box center [952, 317] width 44 height 44
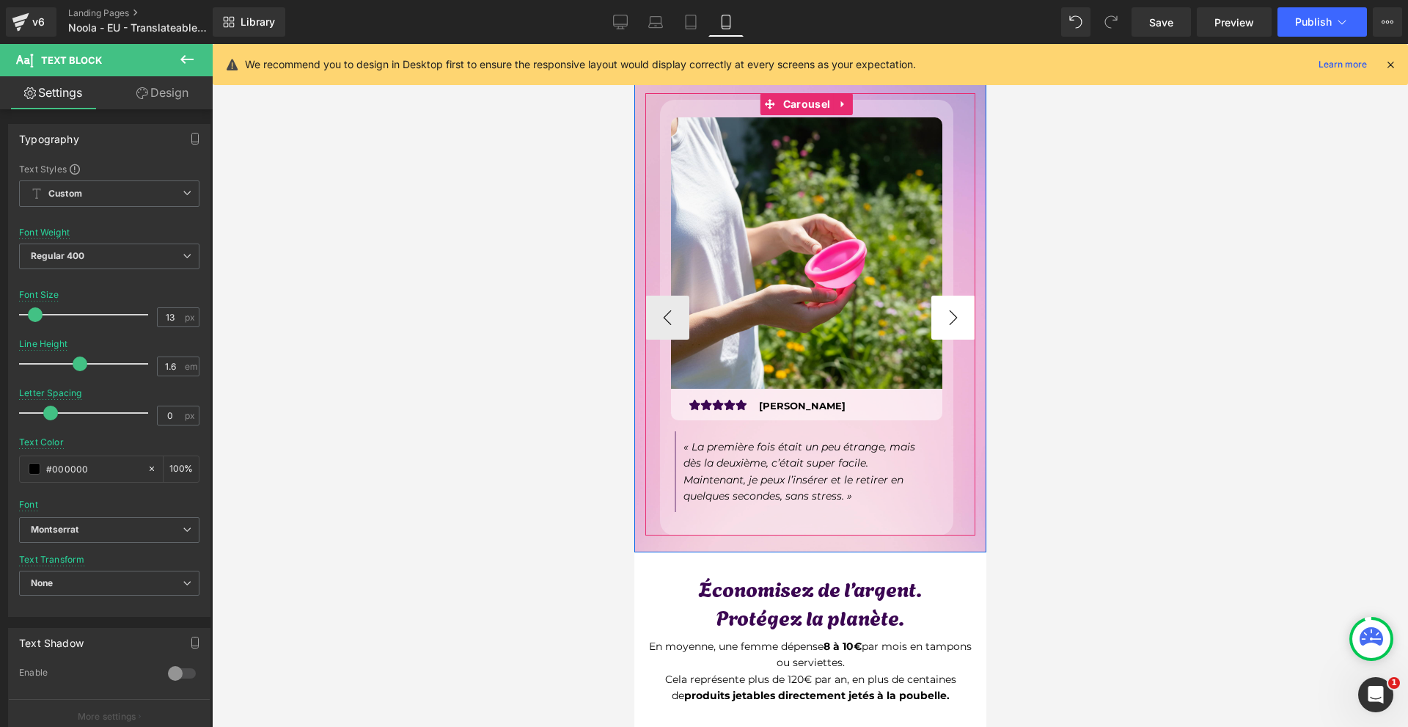
click at [951, 310] on button "›" at bounding box center [952, 317] width 44 height 44
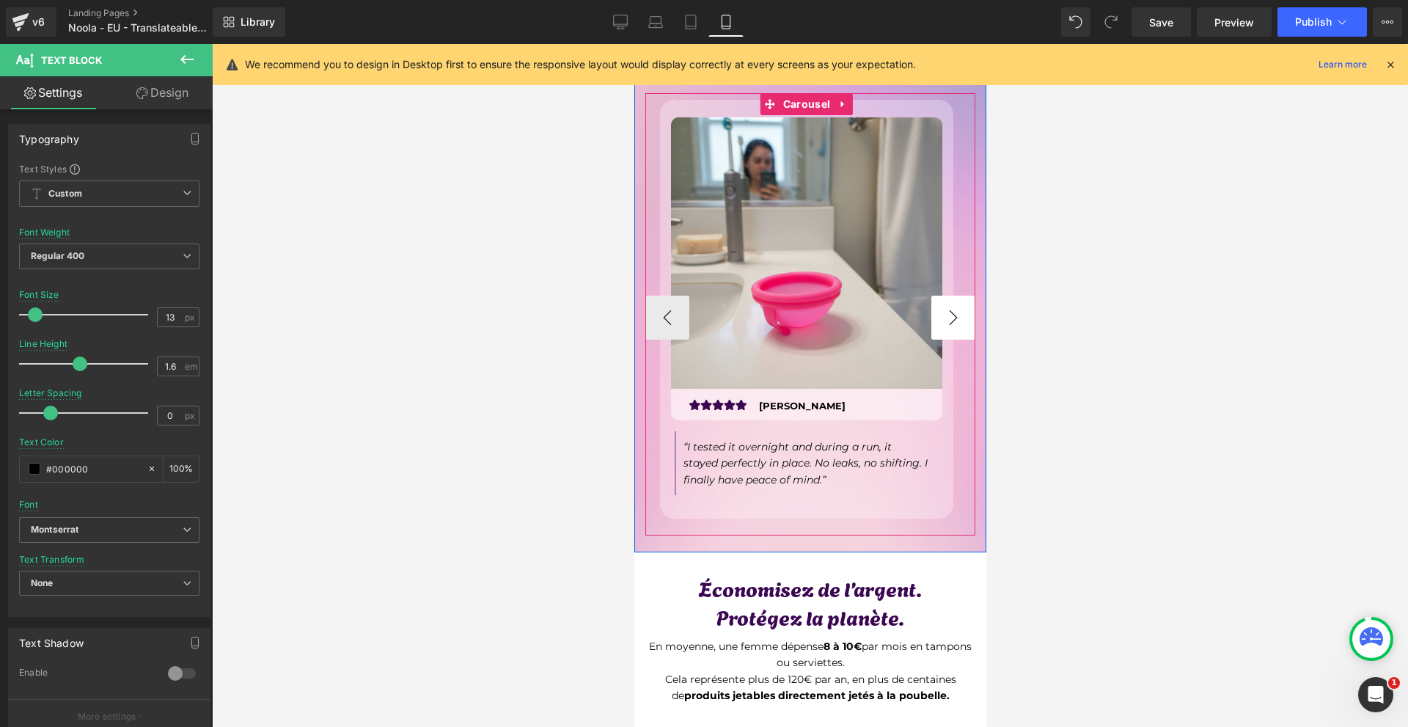
click at [951, 310] on button "›" at bounding box center [952, 317] width 44 height 44
click at [664, 298] on button "‹" at bounding box center [667, 317] width 44 height 44
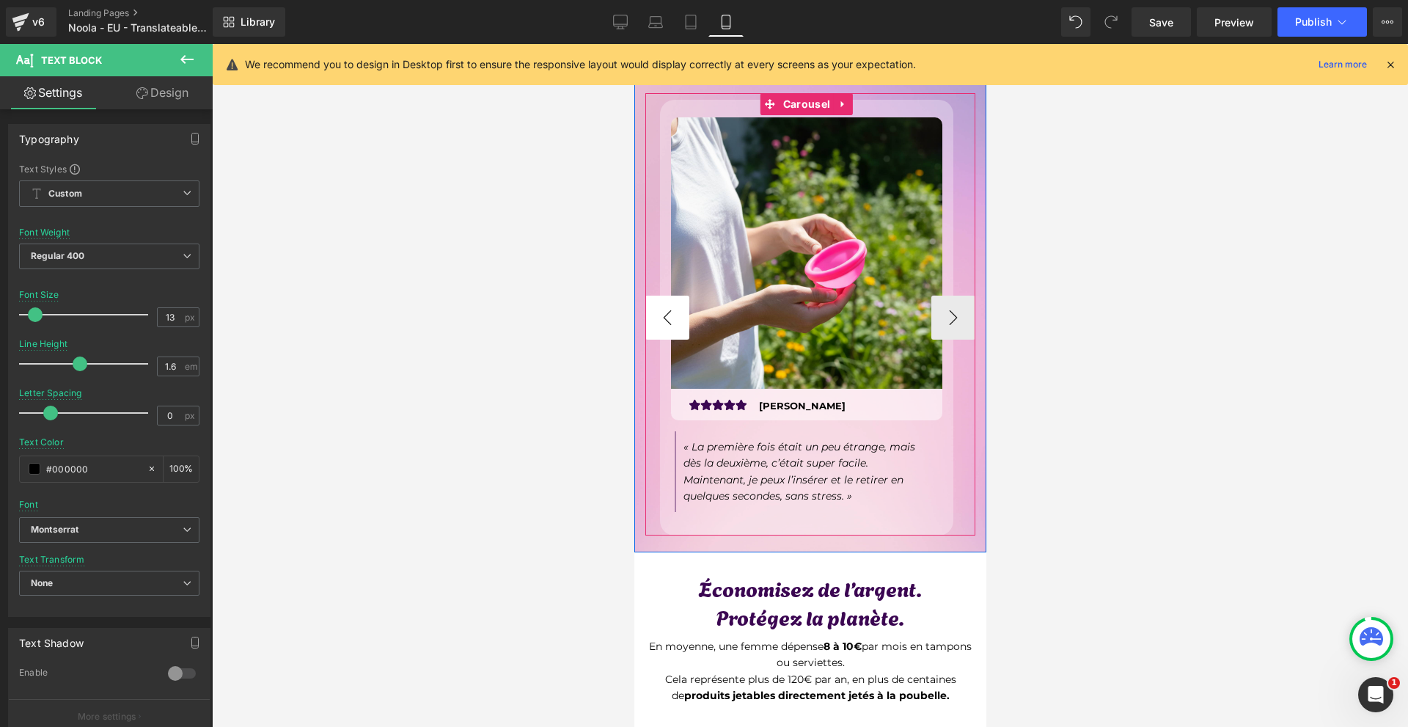
click at [670, 312] on button "‹" at bounding box center [667, 317] width 44 height 44
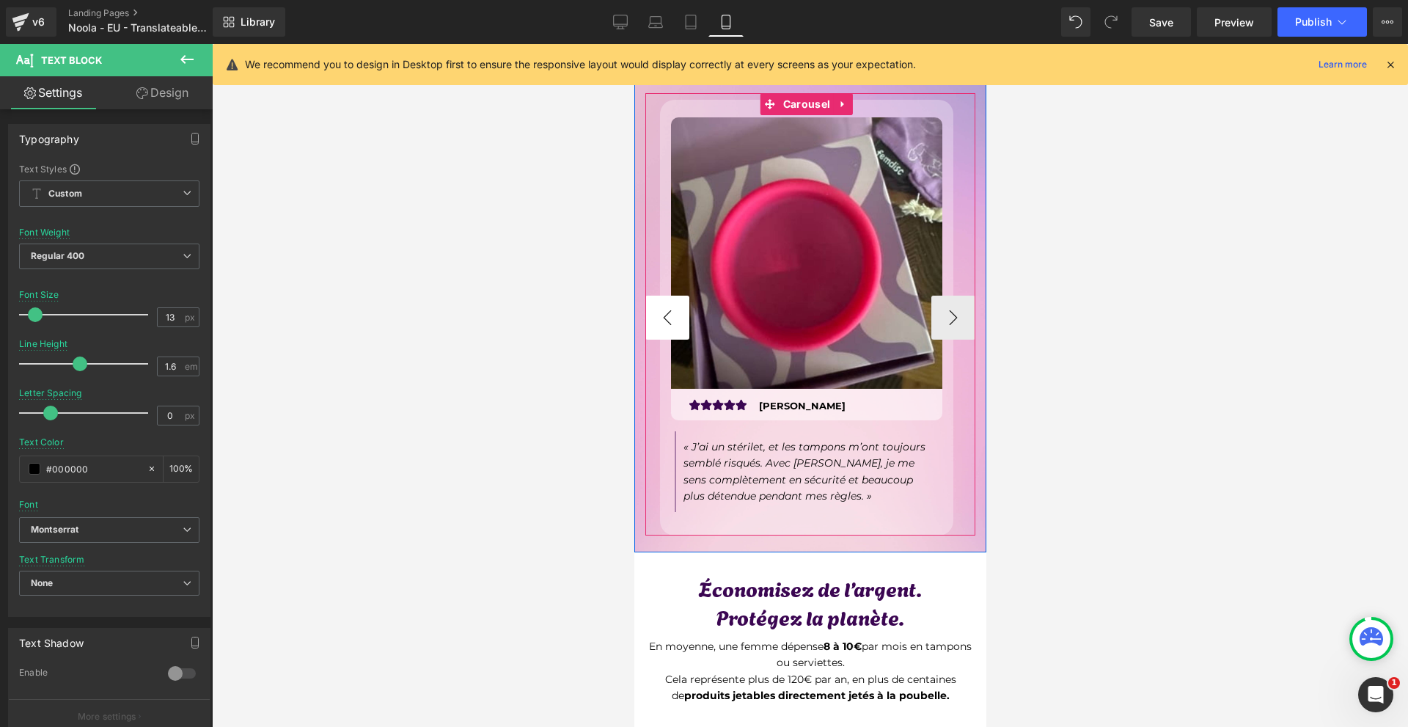
click at [670, 312] on button "‹" at bounding box center [667, 317] width 44 height 44
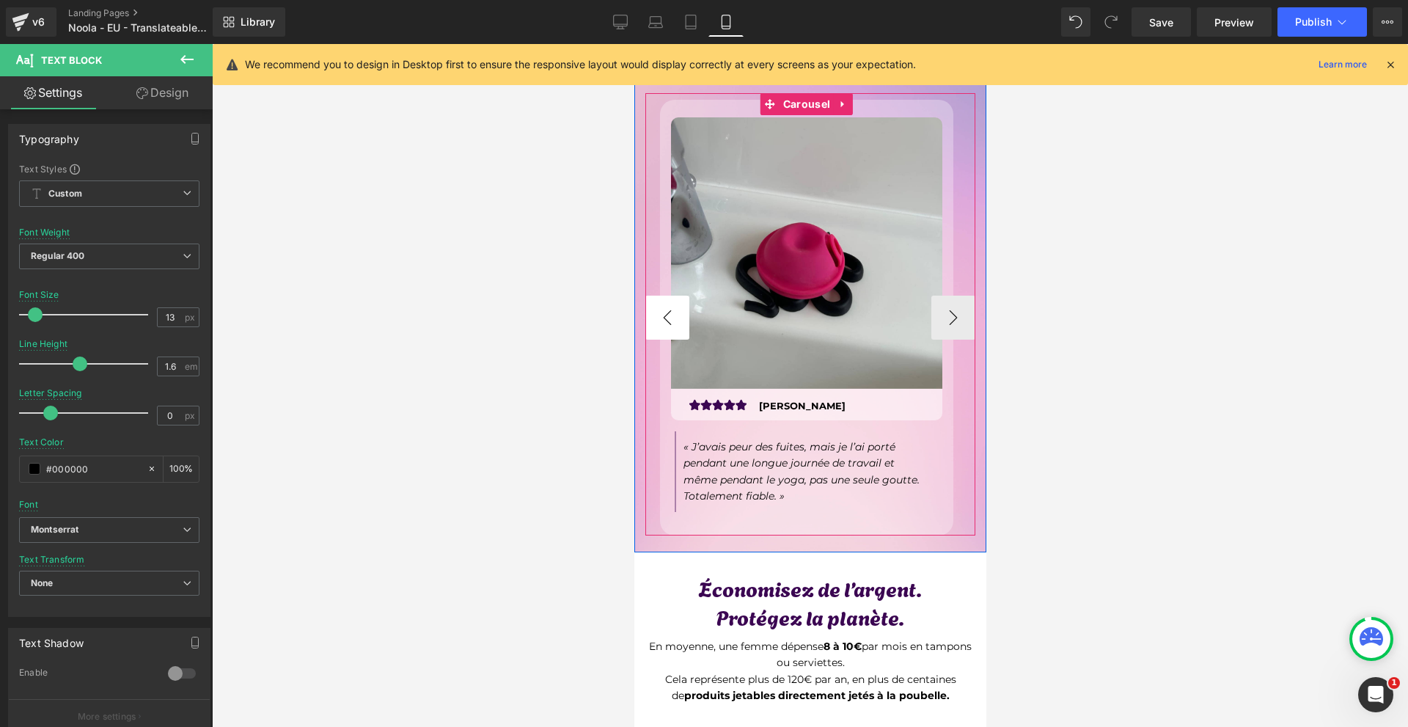
click at [670, 312] on button "‹" at bounding box center [667, 317] width 44 height 44
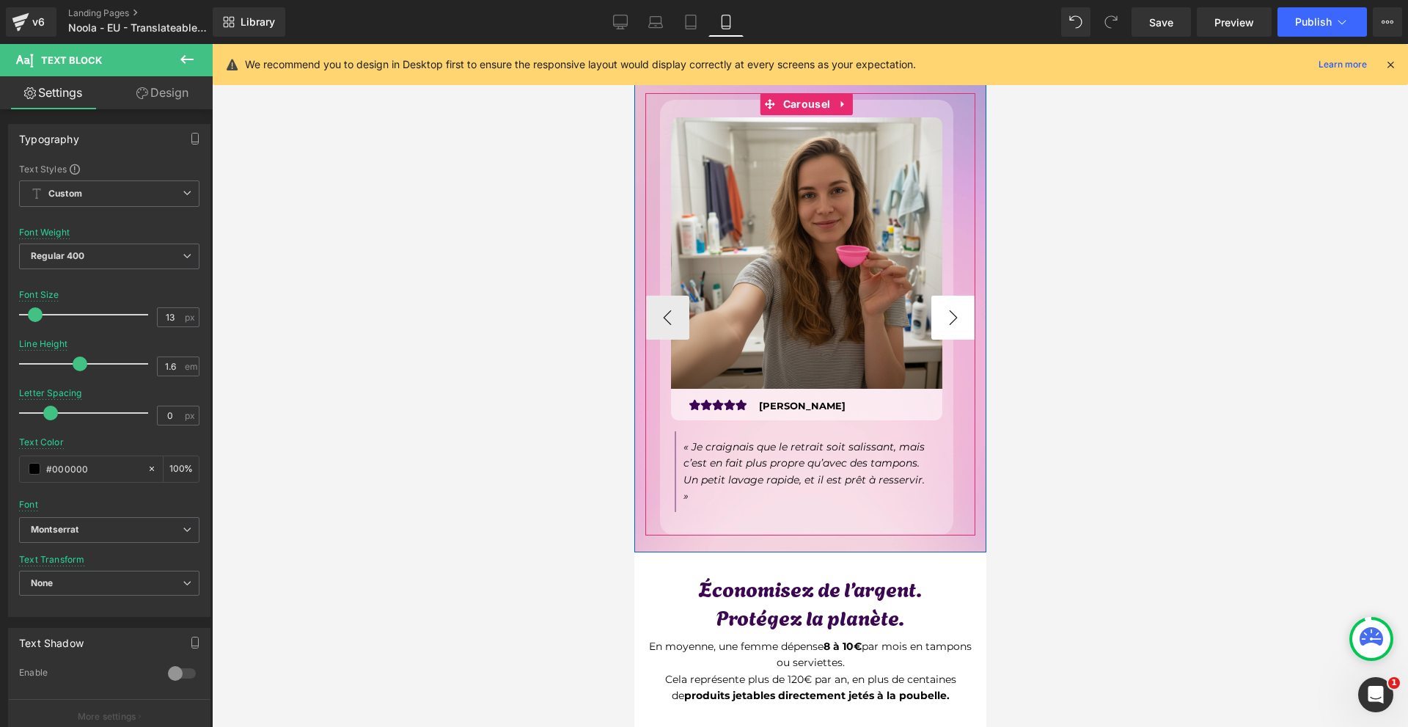
click at [939, 309] on button "›" at bounding box center [952, 317] width 44 height 44
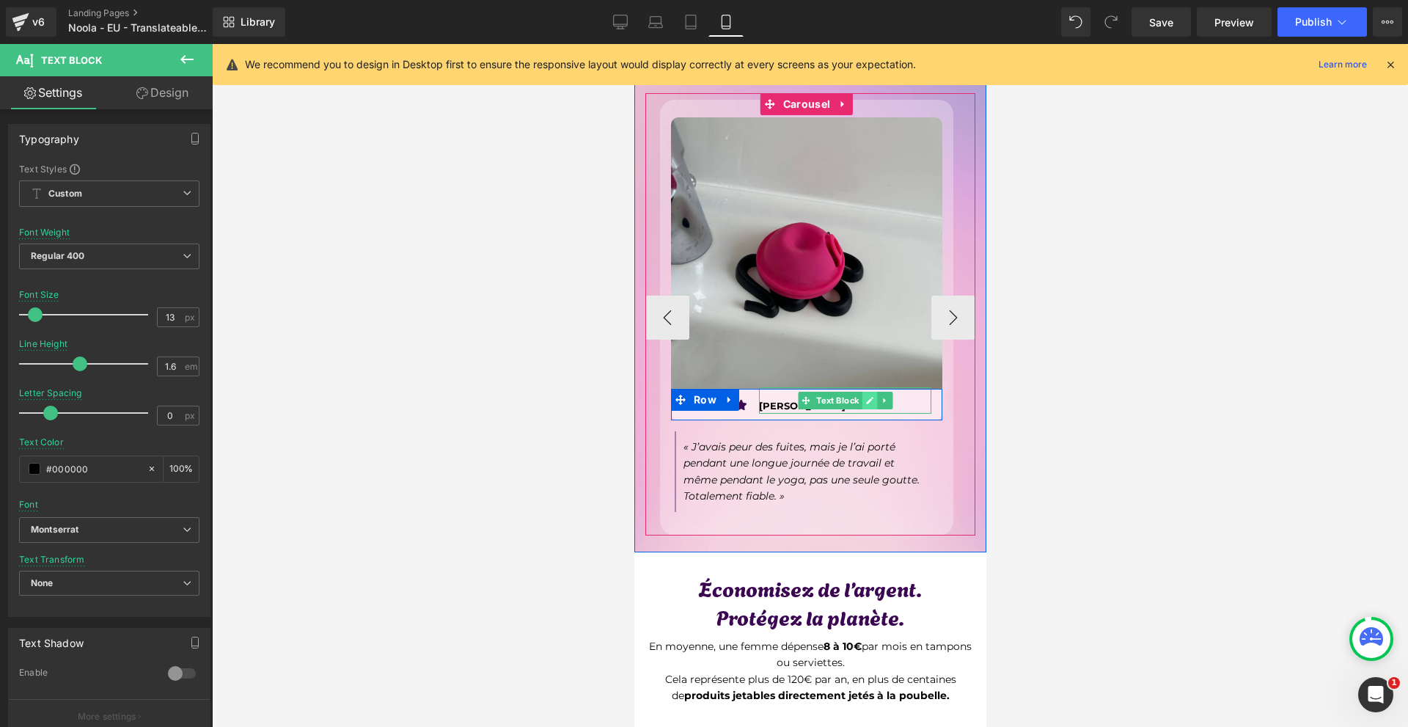
click at [862, 394] on link at bounding box center [868, 401] width 15 height 18
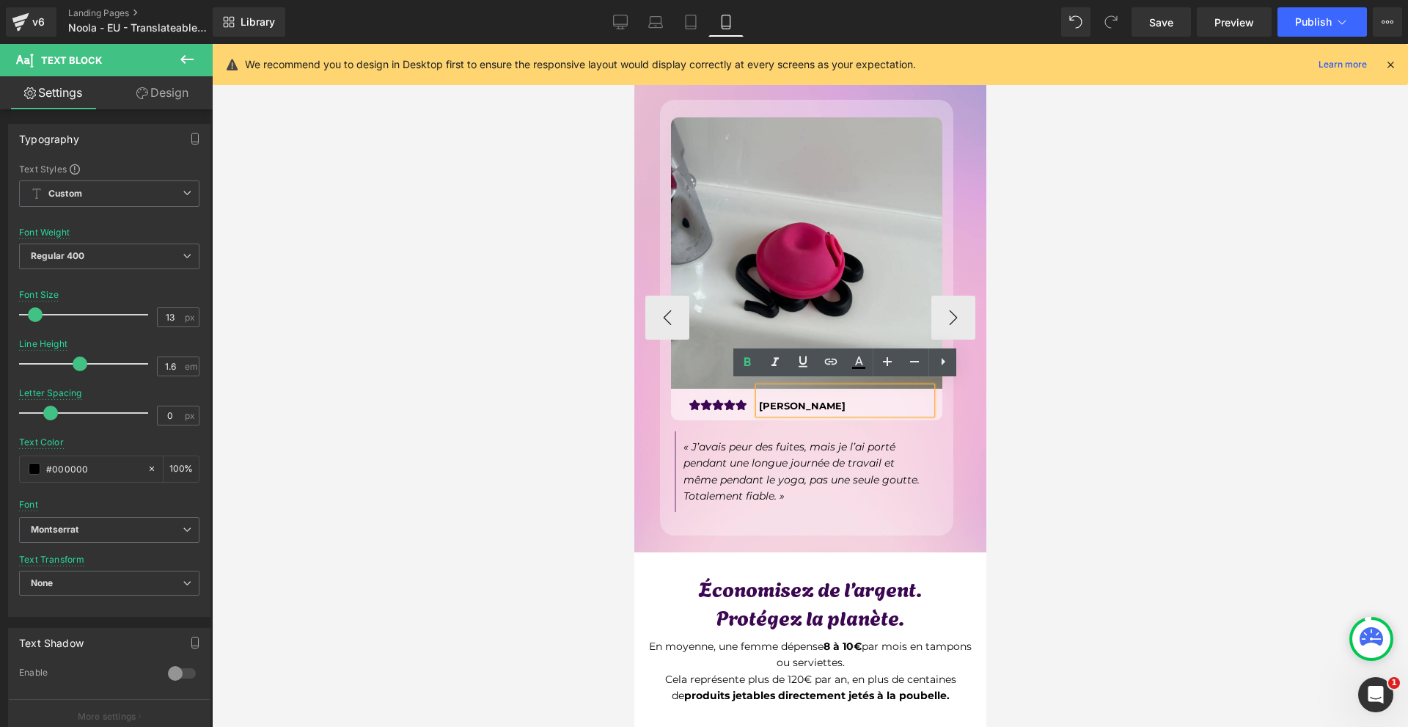
click at [864, 398] on p "[PERSON_NAME]" at bounding box center [844, 405] width 172 height 15
click at [864, 402] on p "[PERSON_NAME]" at bounding box center [844, 405] width 172 height 15
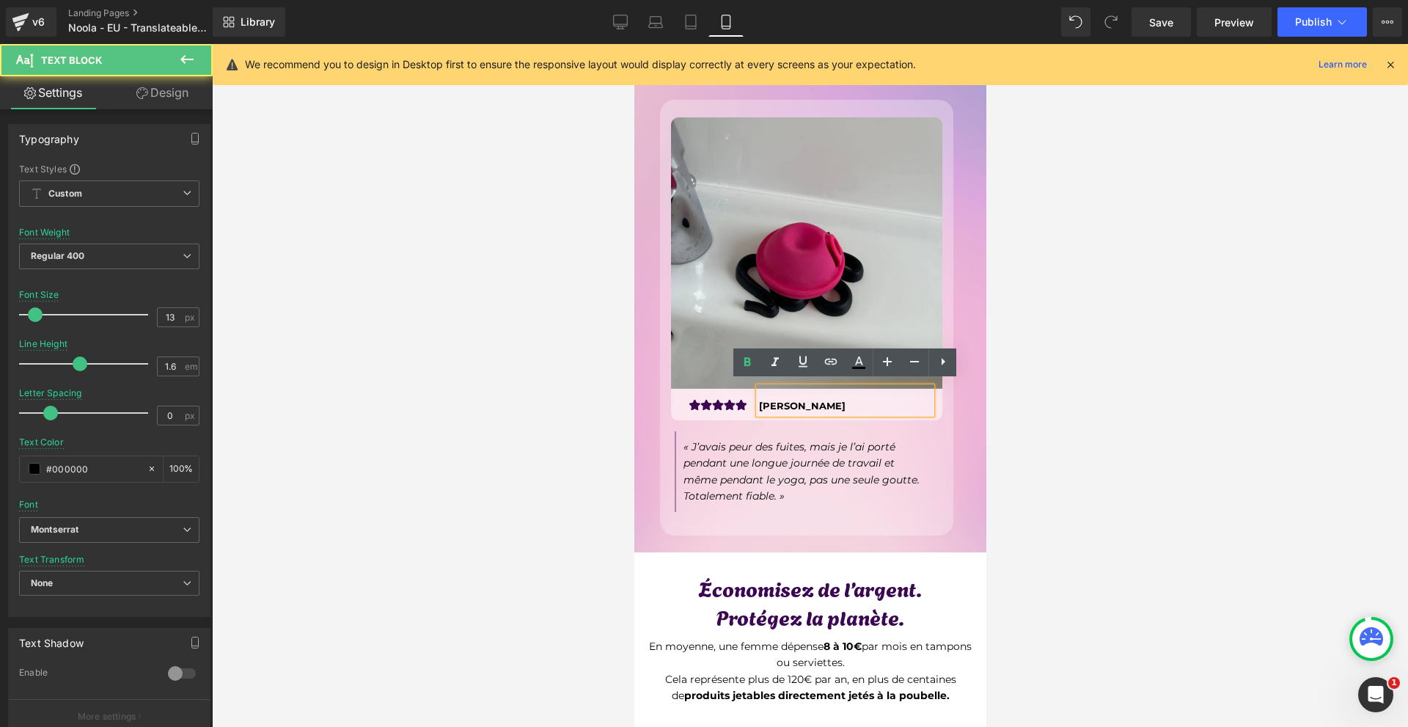
click at [1084, 426] on div at bounding box center [810, 385] width 1196 height 683
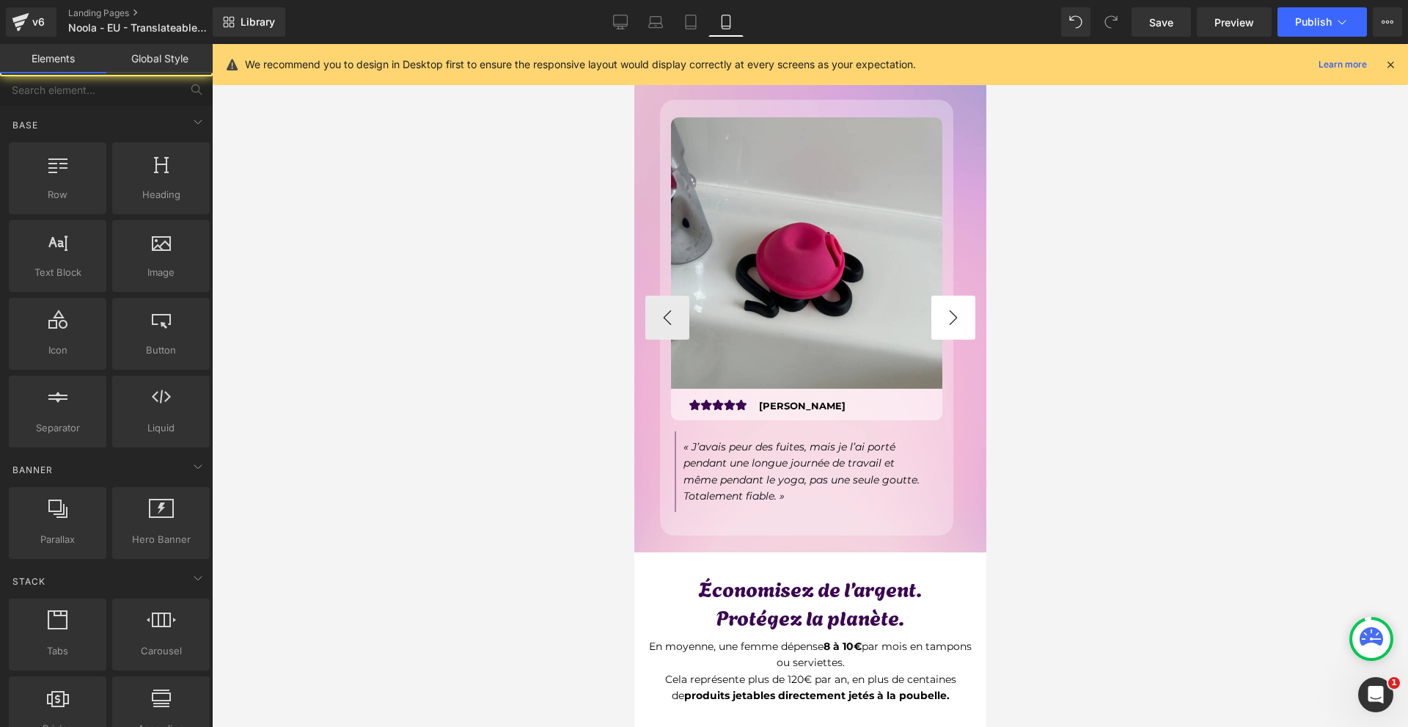
click at [634, 44] on div at bounding box center [634, 44] width 0 height 0
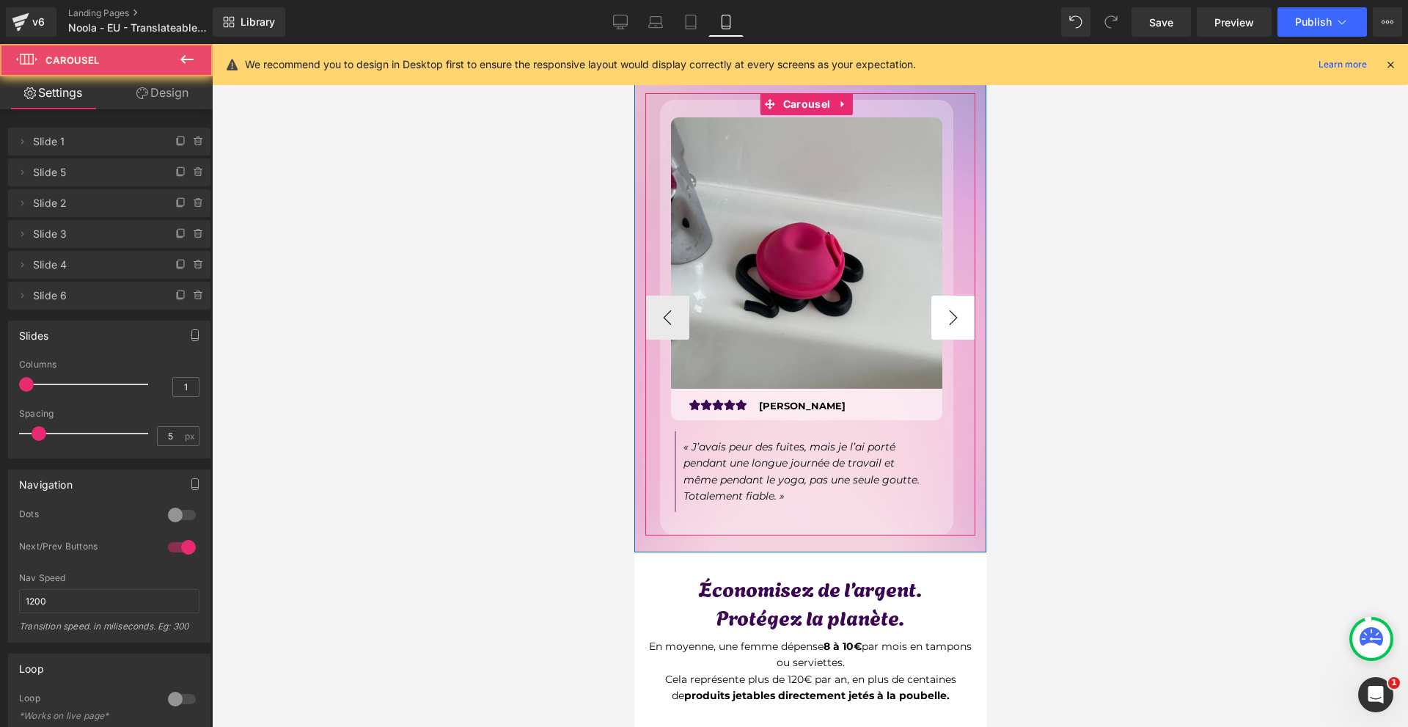
click at [943, 304] on button "›" at bounding box center [952, 317] width 44 height 44
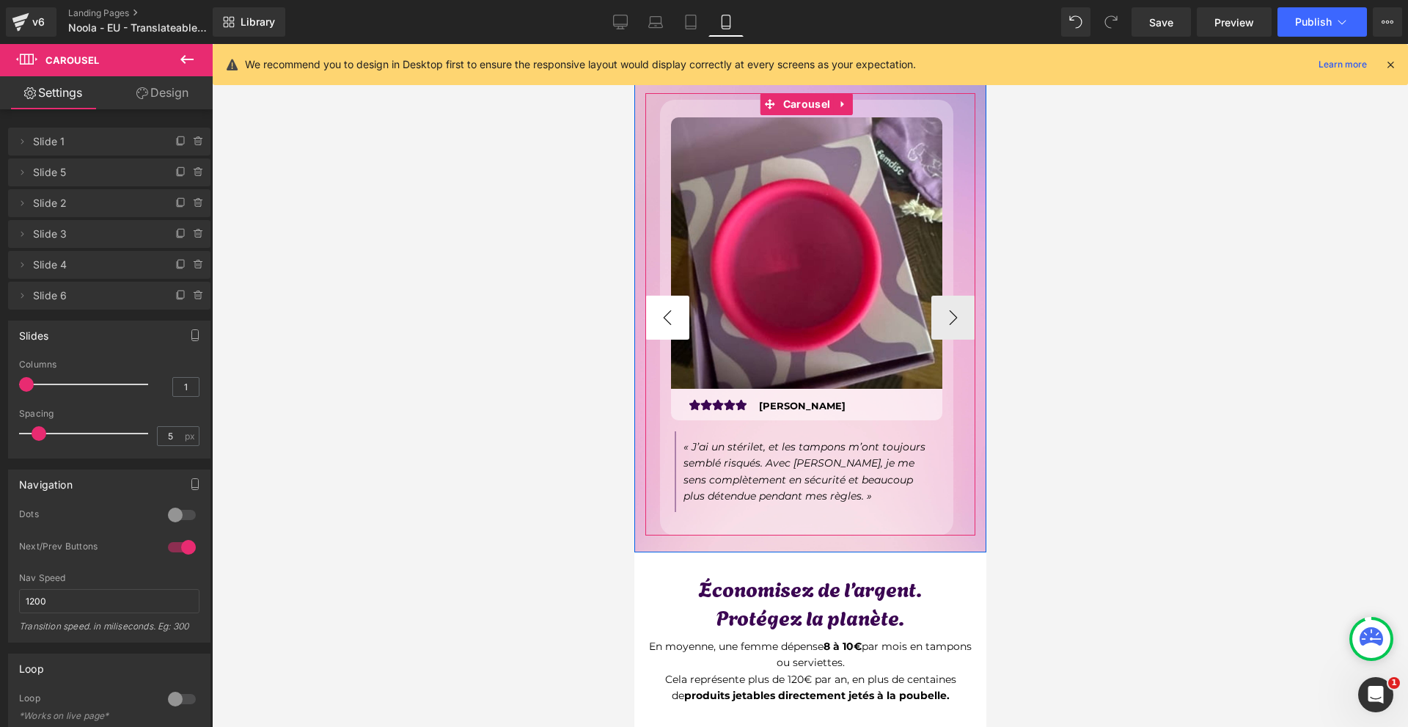
click at [678, 302] on button "‹" at bounding box center [667, 317] width 44 height 44
click at [680, 308] on button "‹" at bounding box center [667, 317] width 44 height 44
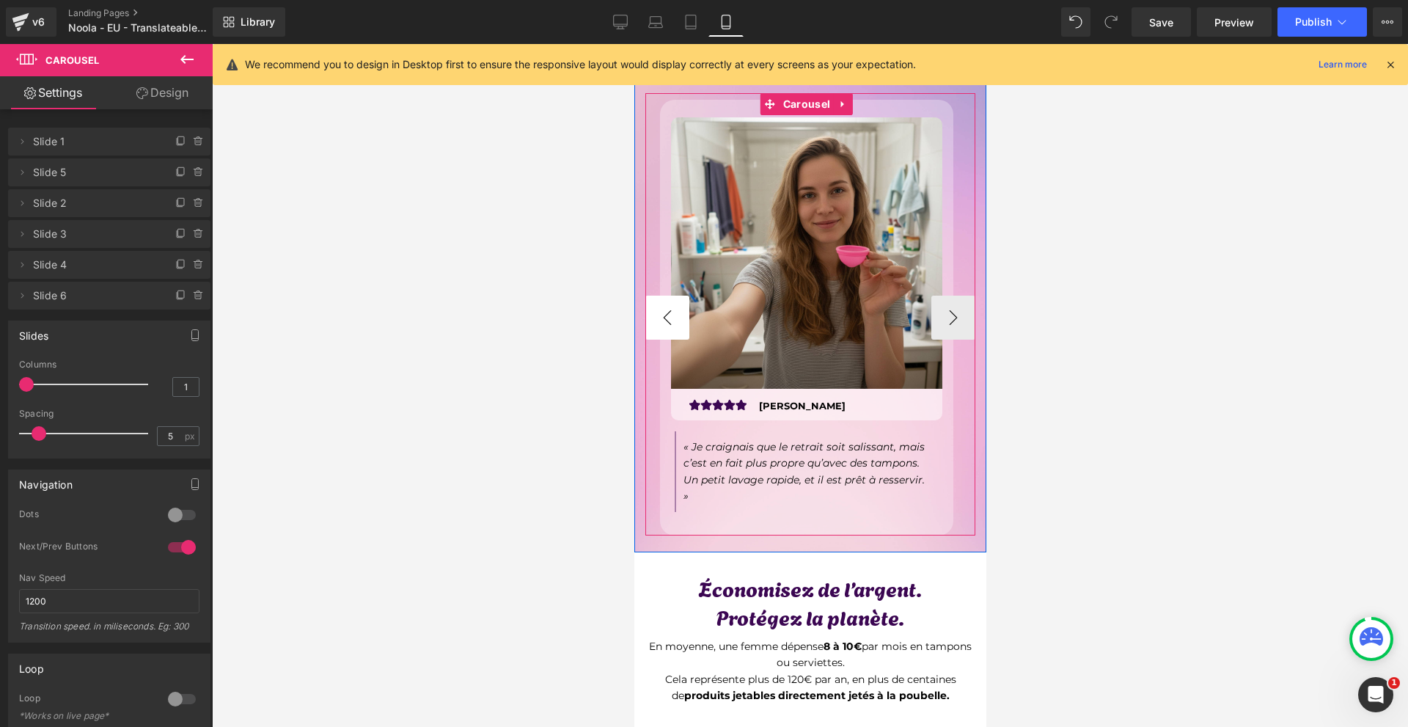
click at [680, 308] on button "‹" at bounding box center [667, 317] width 44 height 44
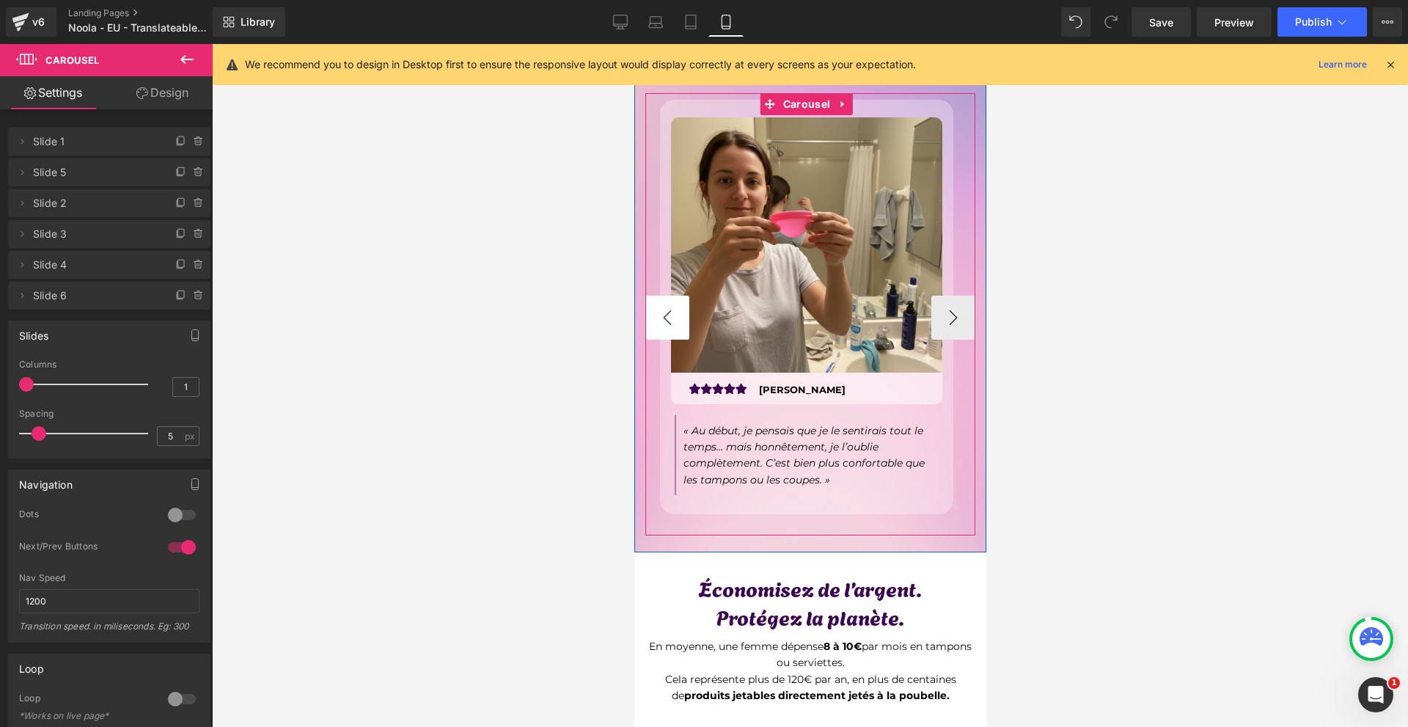
click at [680, 308] on button "‹" at bounding box center [667, 317] width 44 height 44
click at [877, 386] on link at bounding box center [883, 384] width 15 height 18
click at [853, 379] on link at bounding box center [860, 384] width 15 height 18
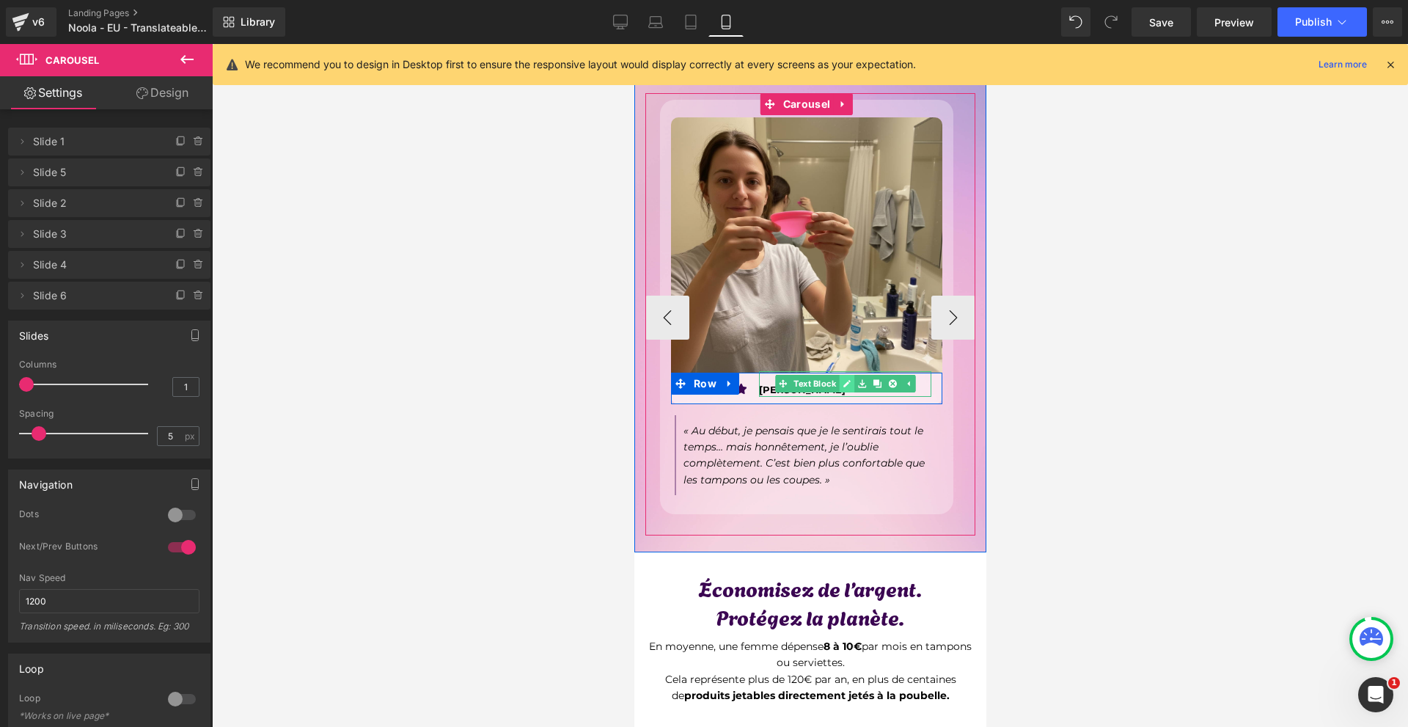
click at [851, 379] on link at bounding box center [845, 384] width 15 height 18
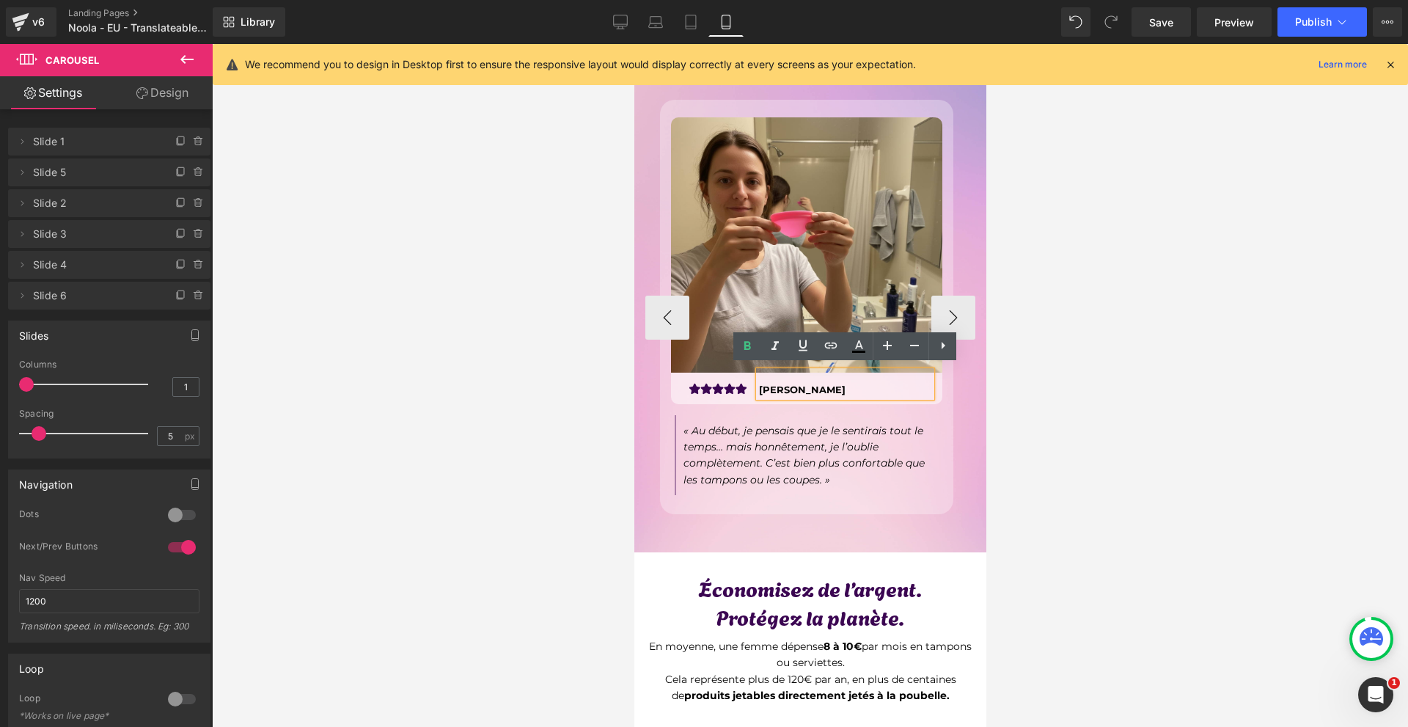
click at [851, 385] on p "[PERSON_NAME]" at bounding box center [844, 389] width 172 height 15
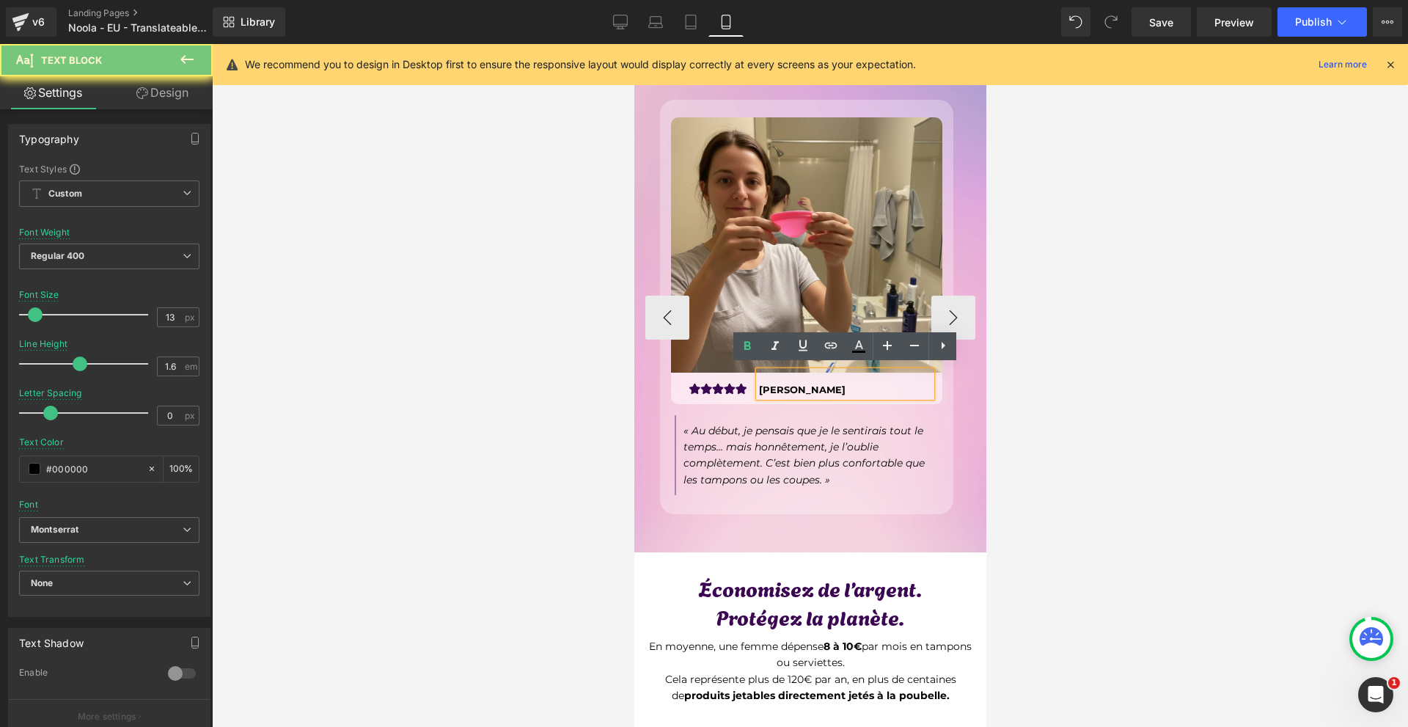
click at [851, 385] on p "[PERSON_NAME]" at bounding box center [844, 389] width 172 height 15
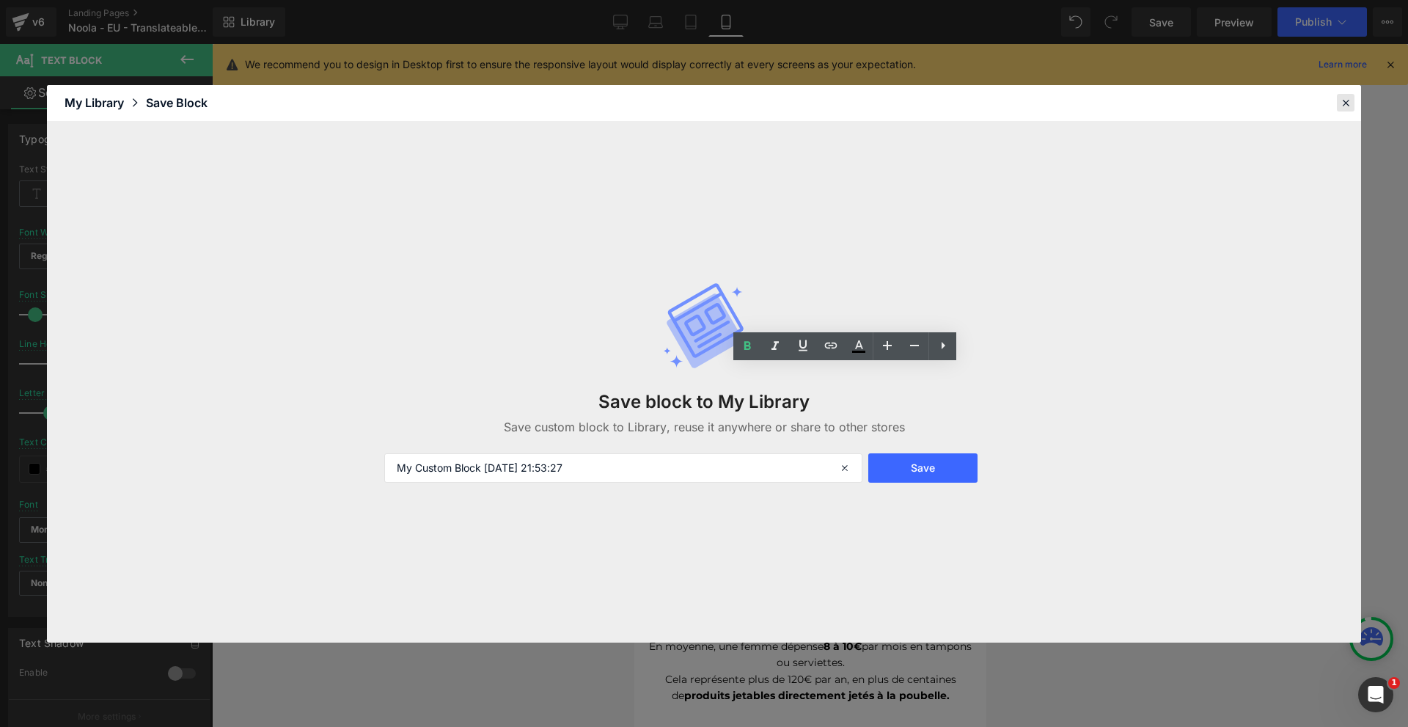
click at [1340, 105] on icon at bounding box center [1345, 102] width 13 height 13
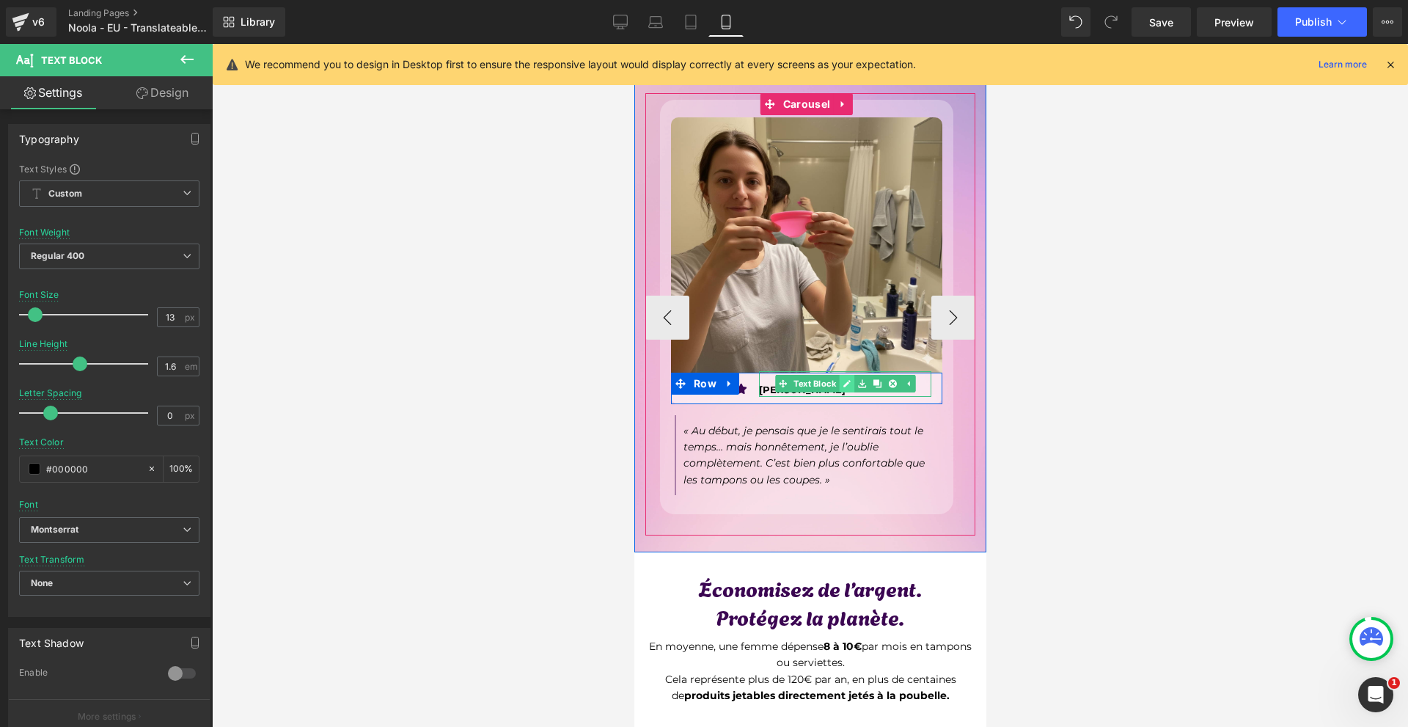
click at [846, 382] on icon at bounding box center [846, 383] width 8 height 9
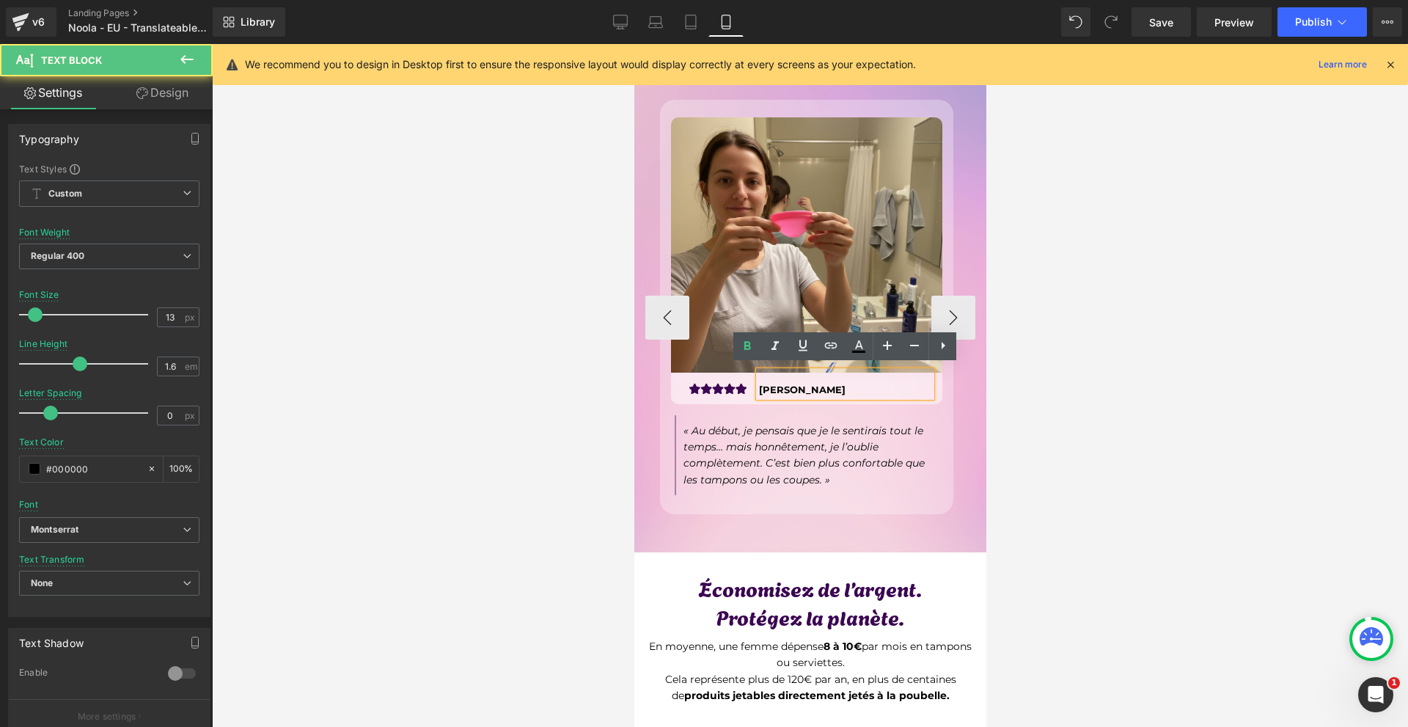
click at [846, 382] on p "[PERSON_NAME]" at bounding box center [844, 389] width 172 height 15
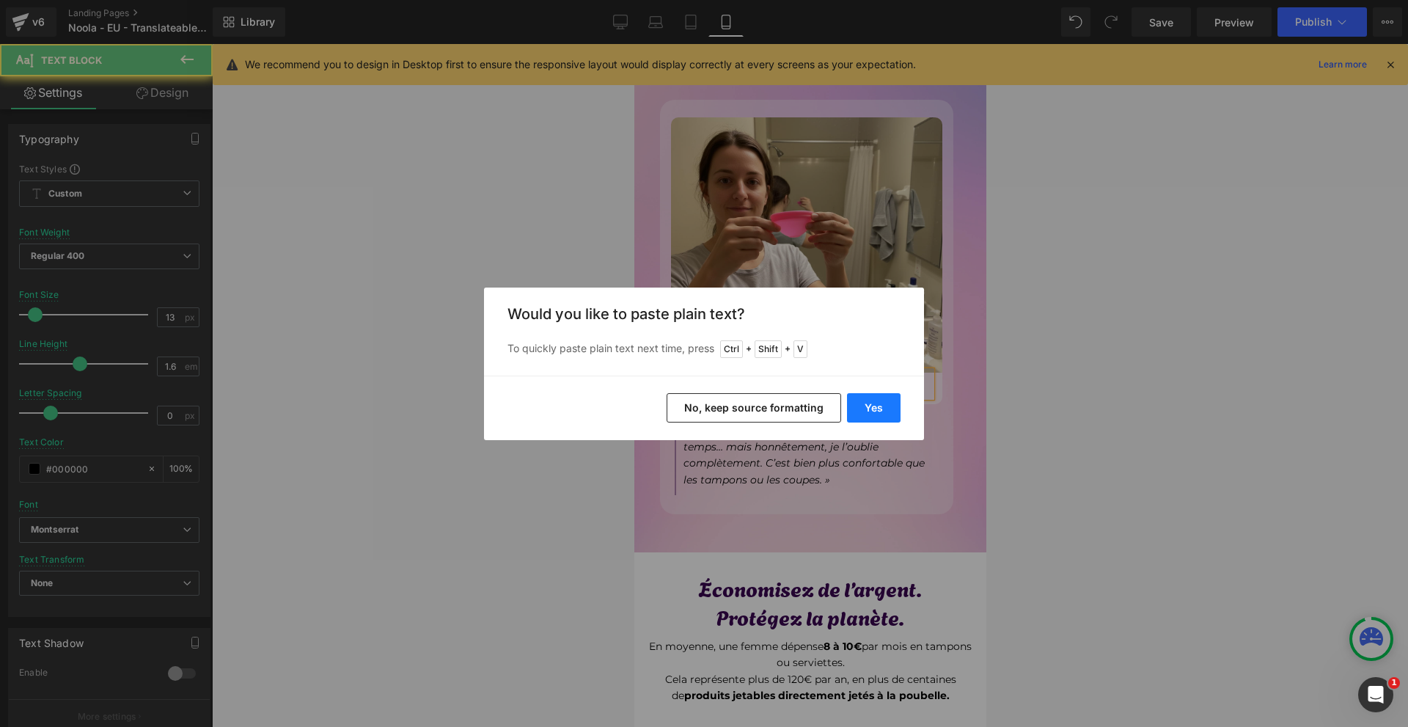
click at [885, 410] on button "Yes" at bounding box center [874, 407] width 54 height 29
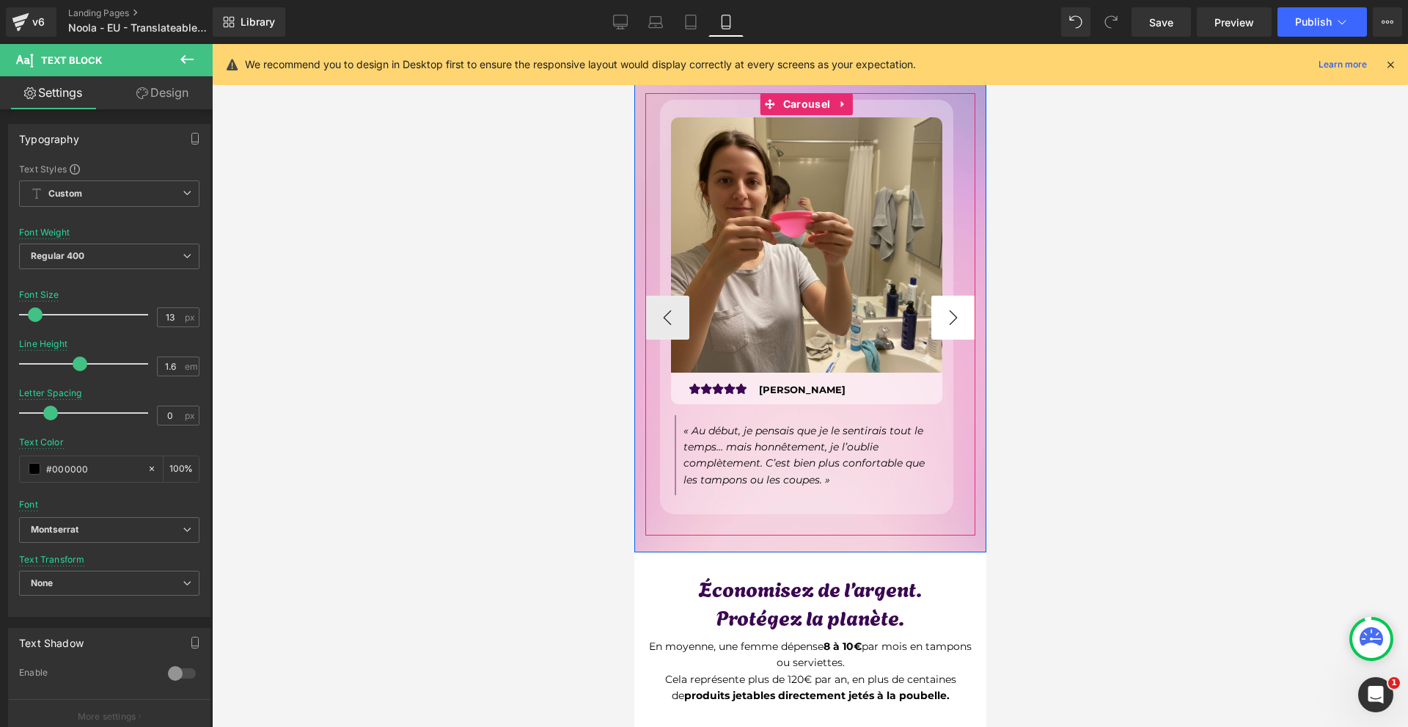
click at [939, 317] on button "›" at bounding box center [952, 317] width 44 height 44
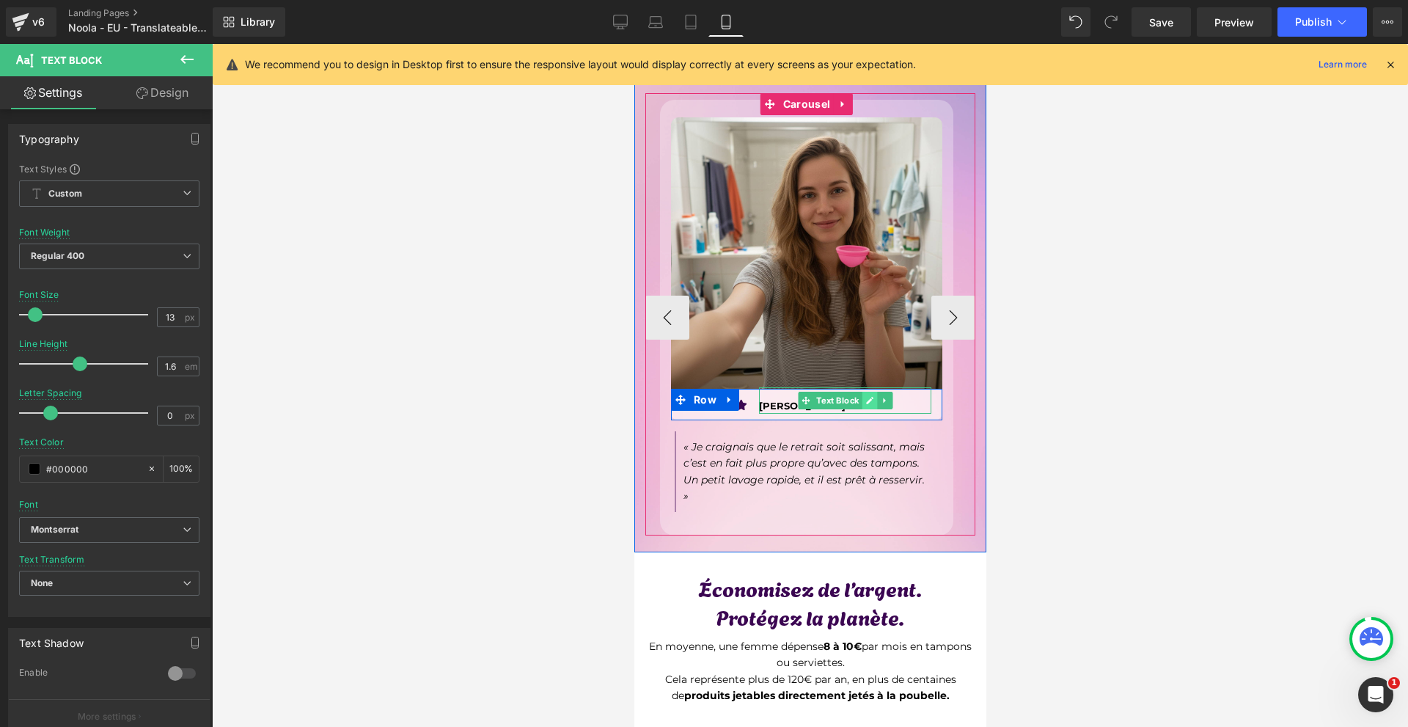
click at [862, 399] on link at bounding box center [868, 401] width 15 height 18
click at [854, 401] on p "[PERSON_NAME]" at bounding box center [844, 405] width 172 height 15
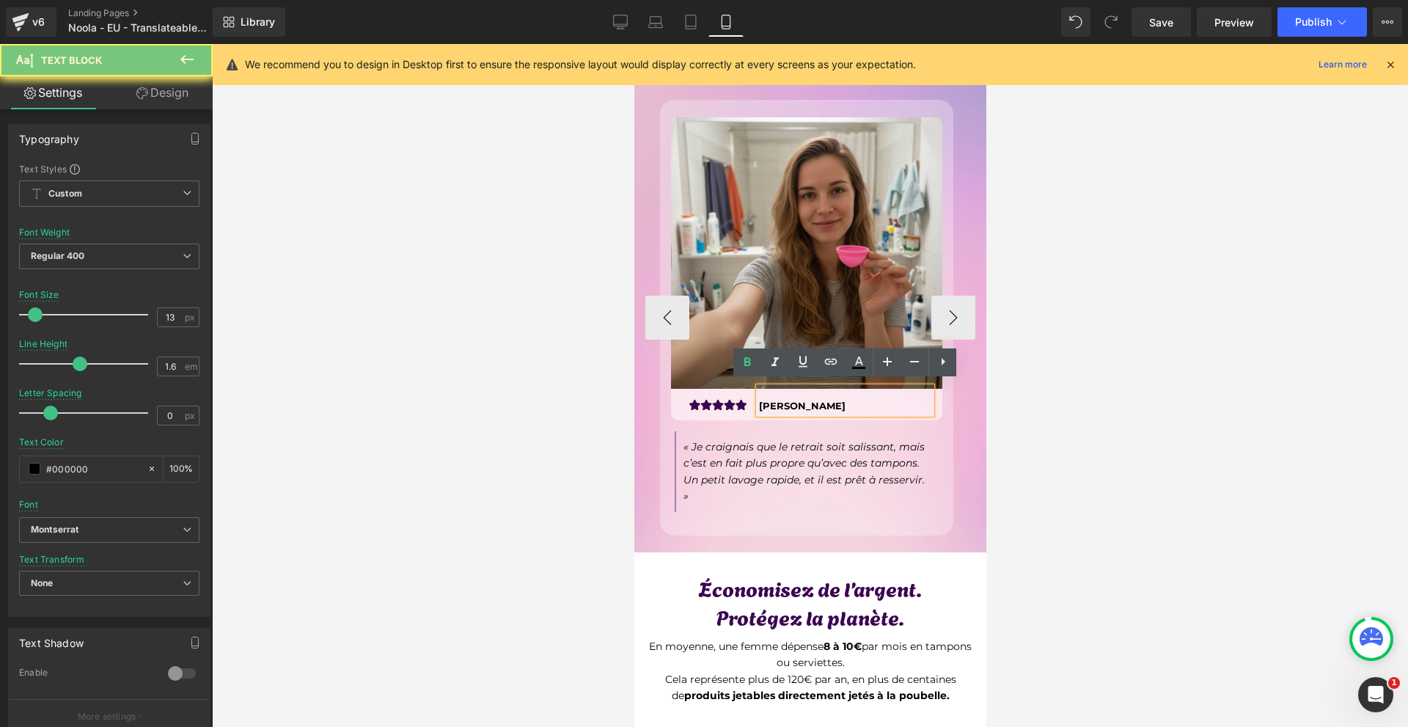
click at [854, 401] on p "[PERSON_NAME]" at bounding box center [844, 405] width 172 height 15
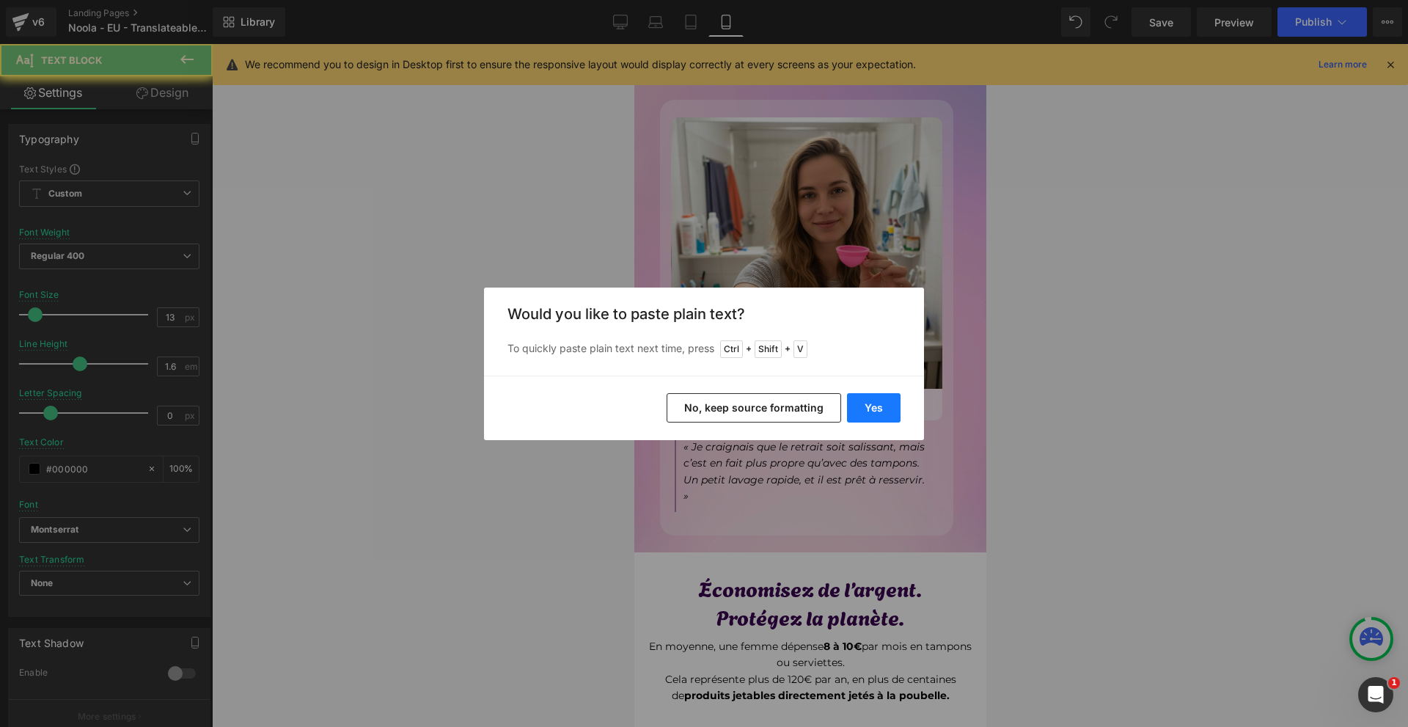
click at [892, 405] on button "Yes" at bounding box center [874, 407] width 54 height 29
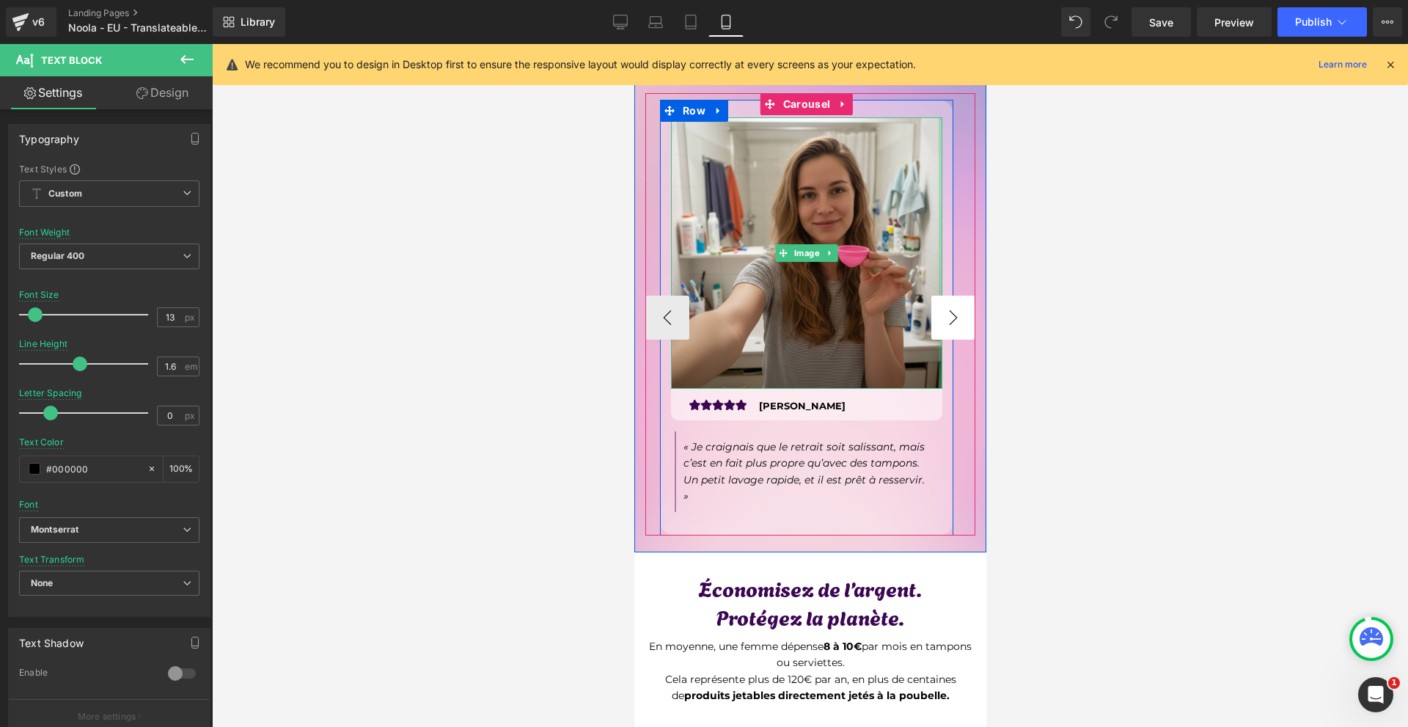
click at [939, 322] on button "›" at bounding box center [952, 317] width 44 height 44
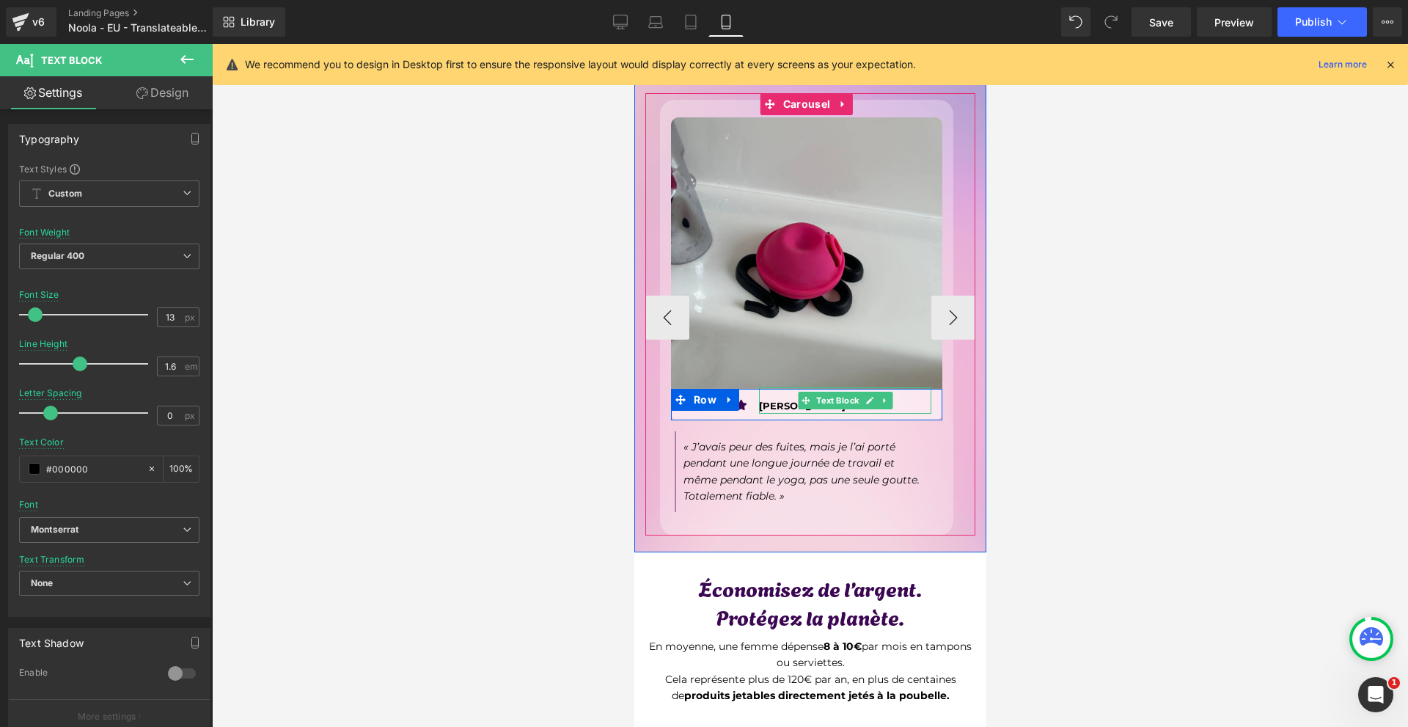
click at [862, 394] on link at bounding box center [868, 401] width 15 height 18
click at [862, 398] on p "[PERSON_NAME]" at bounding box center [844, 405] width 172 height 15
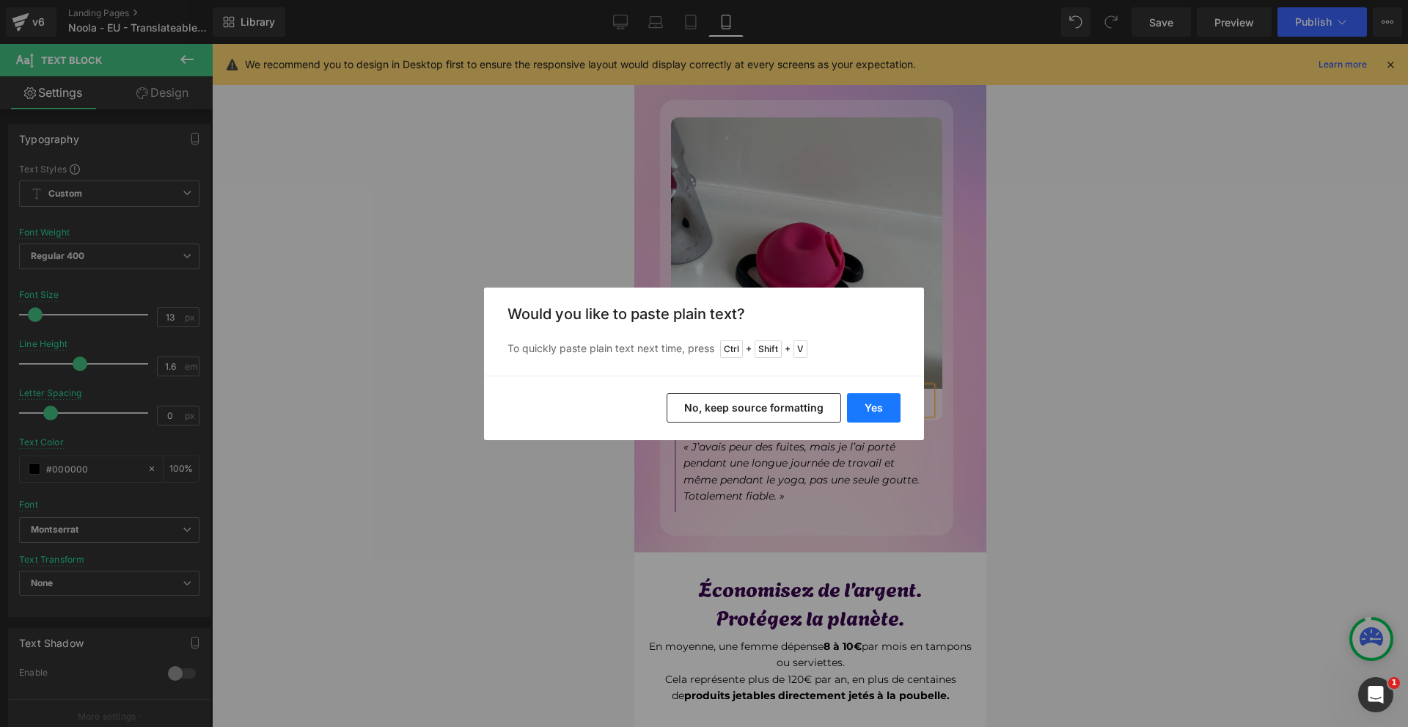
drag, startPoint x: 875, startPoint y: 401, endPoint x: 243, endPoint y: 358, distance: 633.5
click at [875, 401] on button "Yes" at bounding box center [874, 407] width 54 height 29
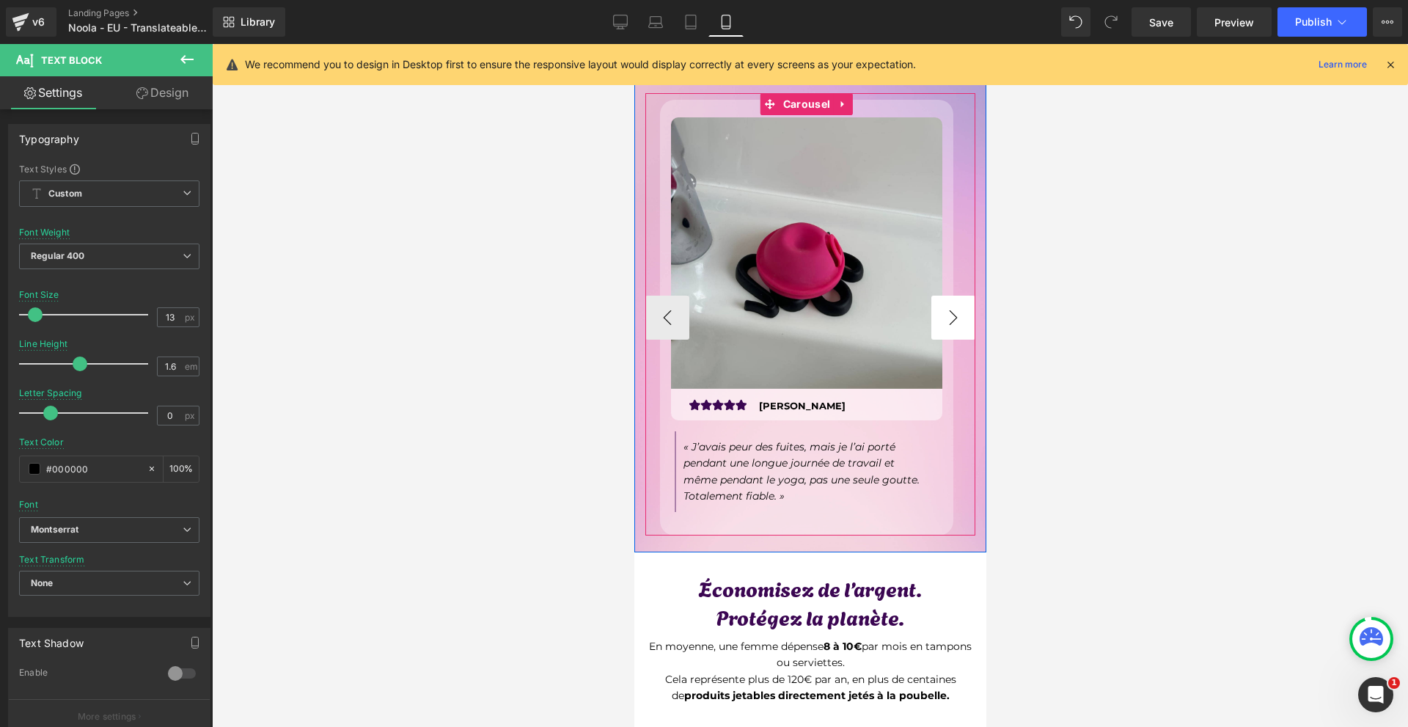
click at [930, 318] on button "›" at bounding box center [952, 317] width 44 height 44
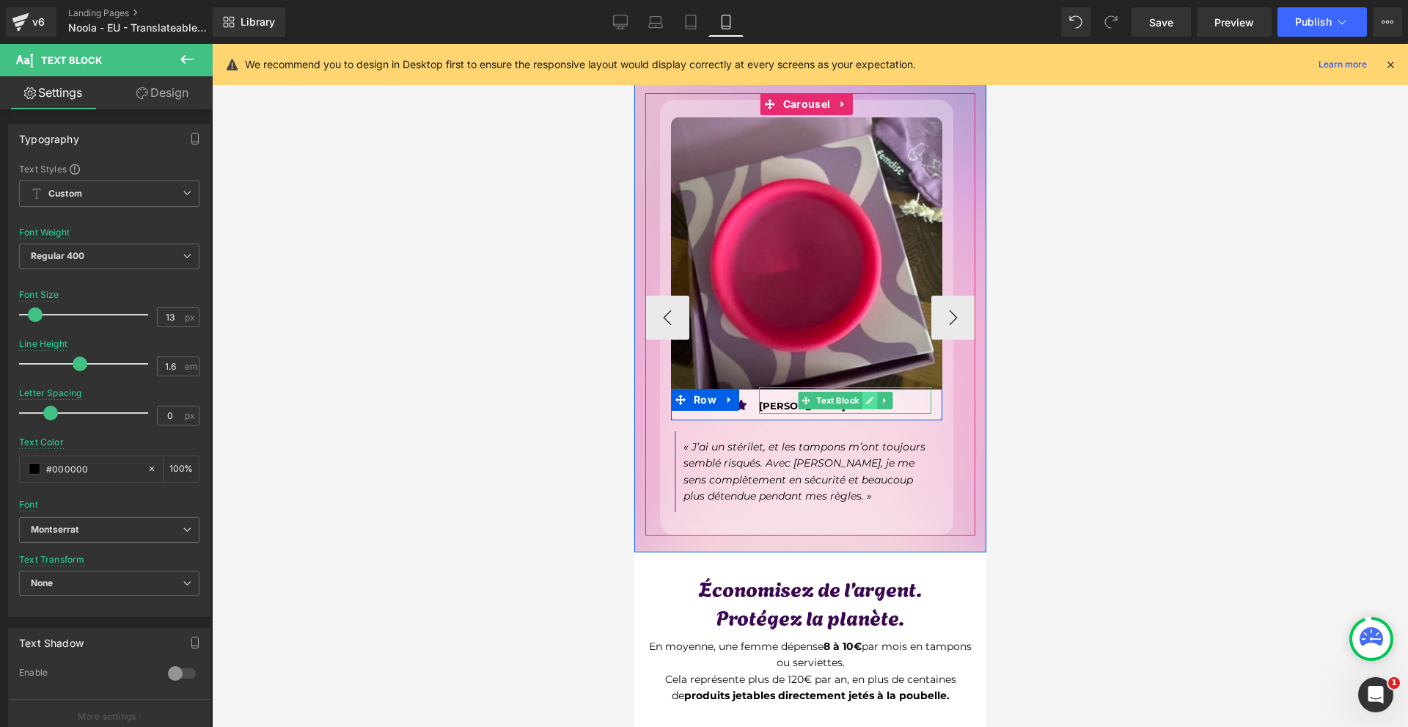
click at [868, 402] on link at bounding box center [868, 401] width 15 height 18
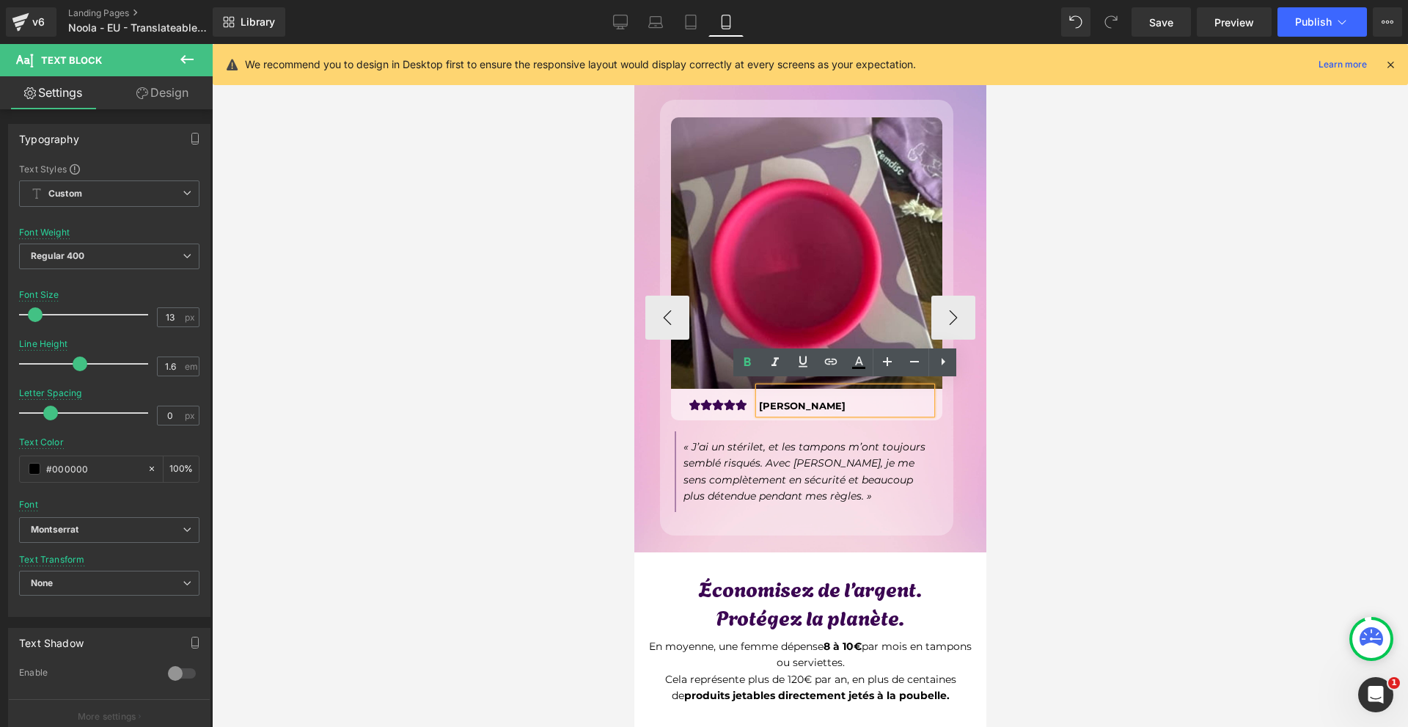
click at [868, 402] on p "[PERSON_NAME]" at bounding box center [844, 405] width 172 height 15
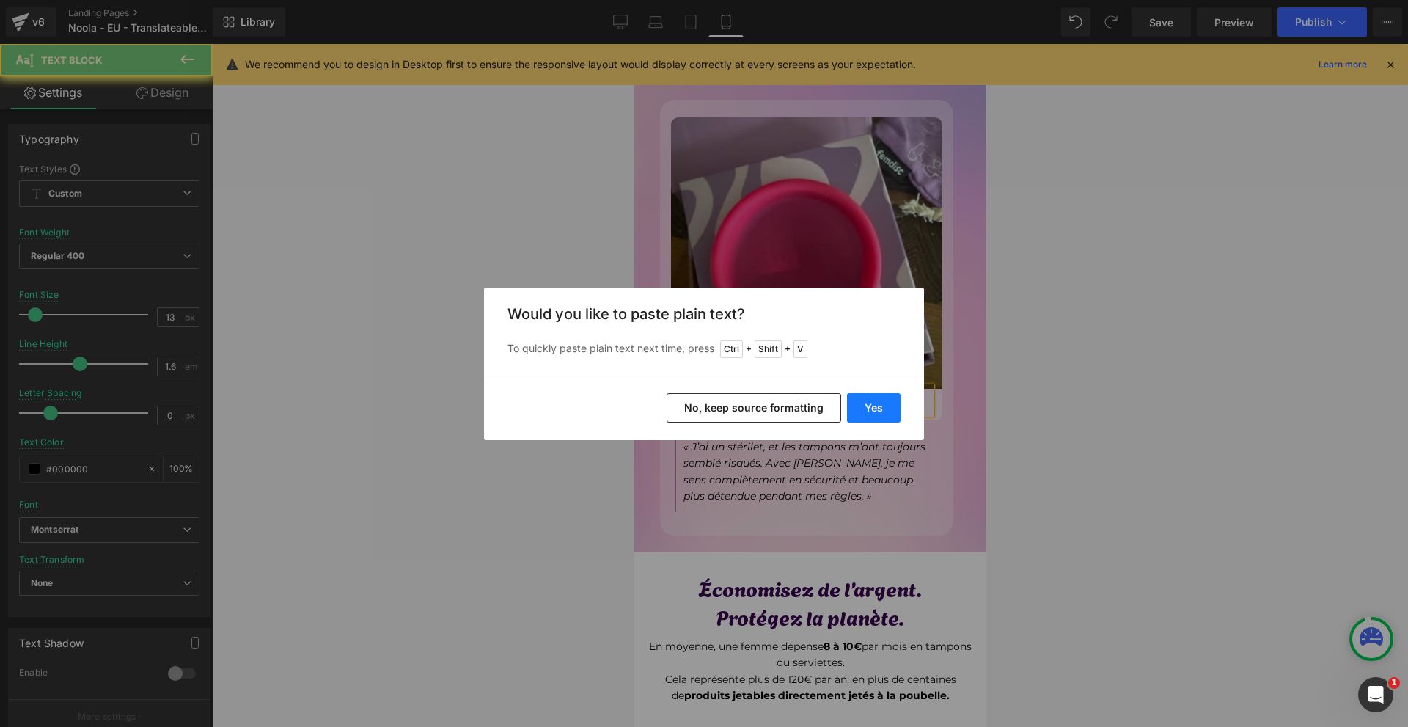
drag, startPoint x: 875, startPoint y: 404, endPoint x: 241, endPoint y: 360, distance: 635.8
click at [875, 404] on button "Yes" at bounding box center [874, 407] width 54 height 29
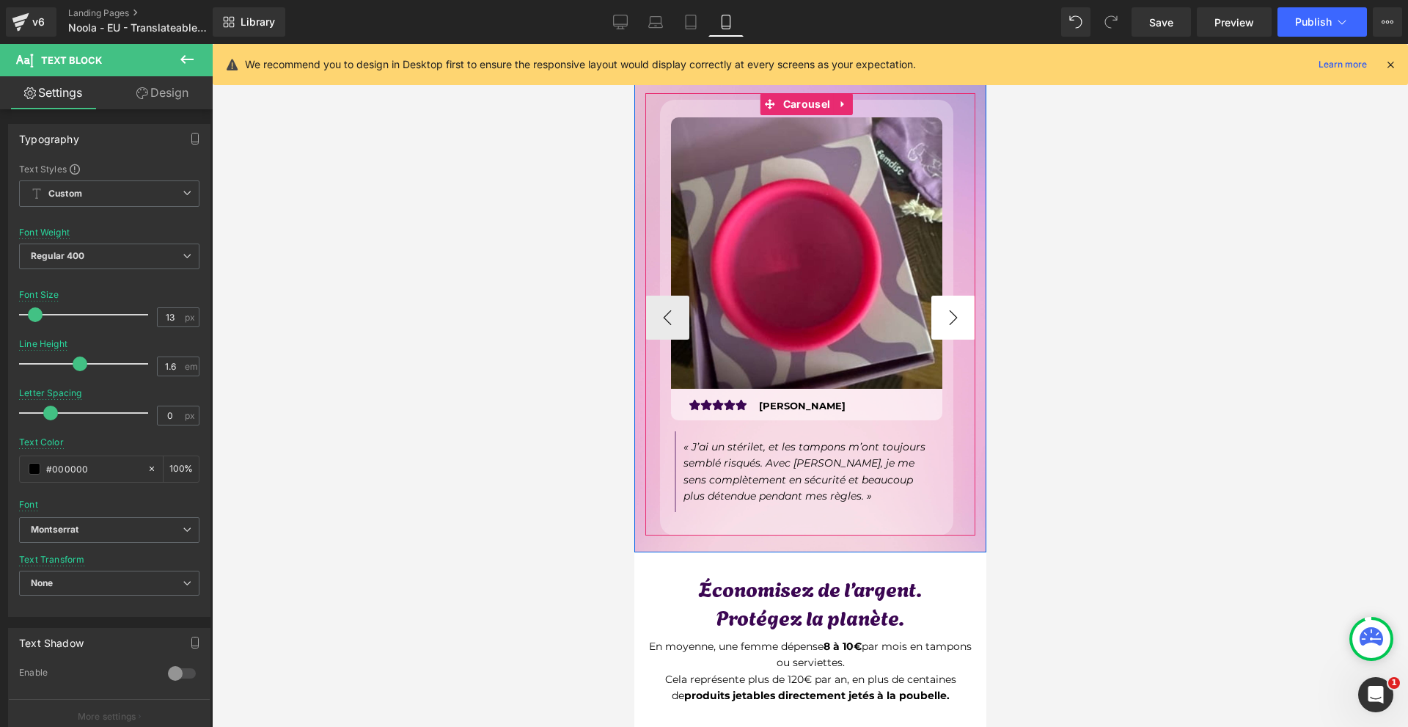
drag, startPoint x: 971, startPoint y: 312, endPoint x: 959, endPoint y: 312, distance: 11.7
click at [965, 312] on div "5 000+ femmes disent: C’est comme si je n’avais pas mes règles Heading Image Im…" at bounding box center [810, 255] width 352 height 559
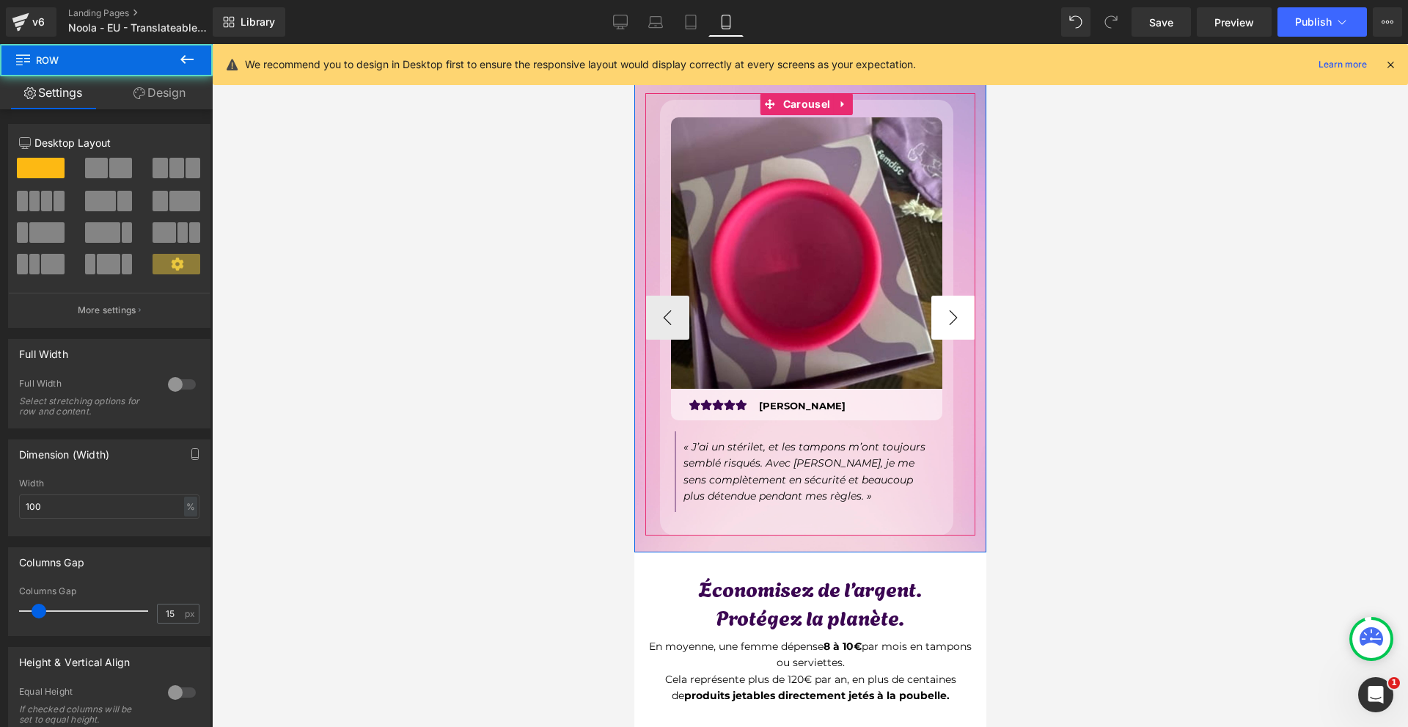
click at [959, 312] on button "›" at bounding box center [952, 317] width 44 height 44
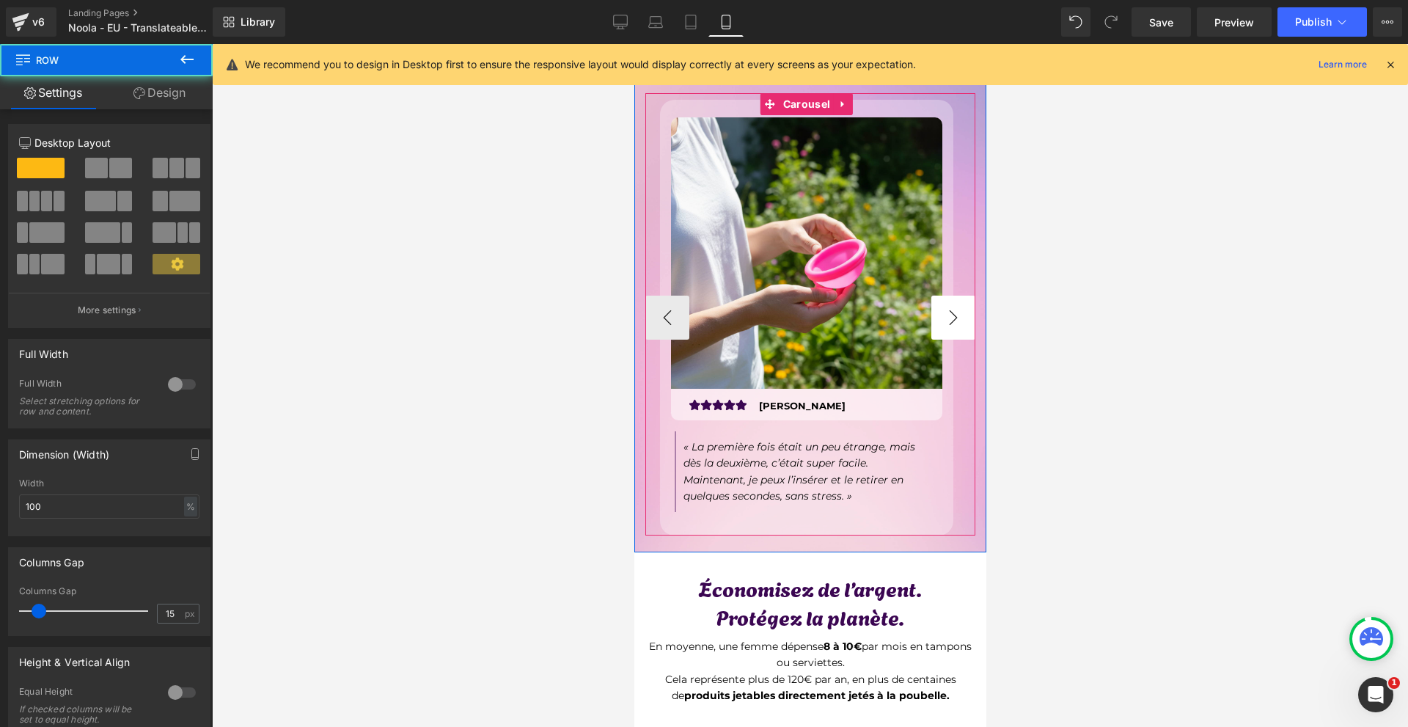
click at [958, 311] on button "›" at bounding box center [952, 317] width 44 height 44
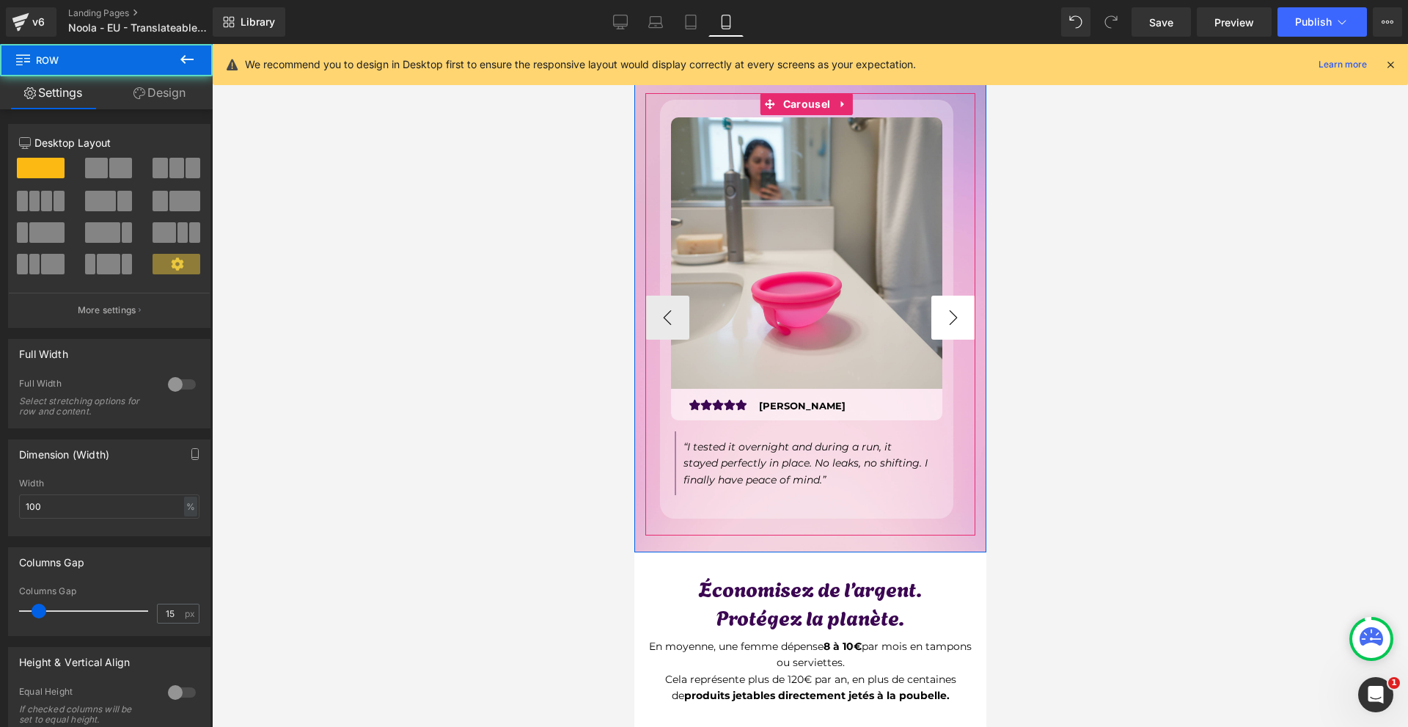
click at [958, 311] on button "›" at bounding box center [952, 317] width 44 height 44
click at [669, 321] on button "‹" at bounding box center [667, 317] width 44 height 44
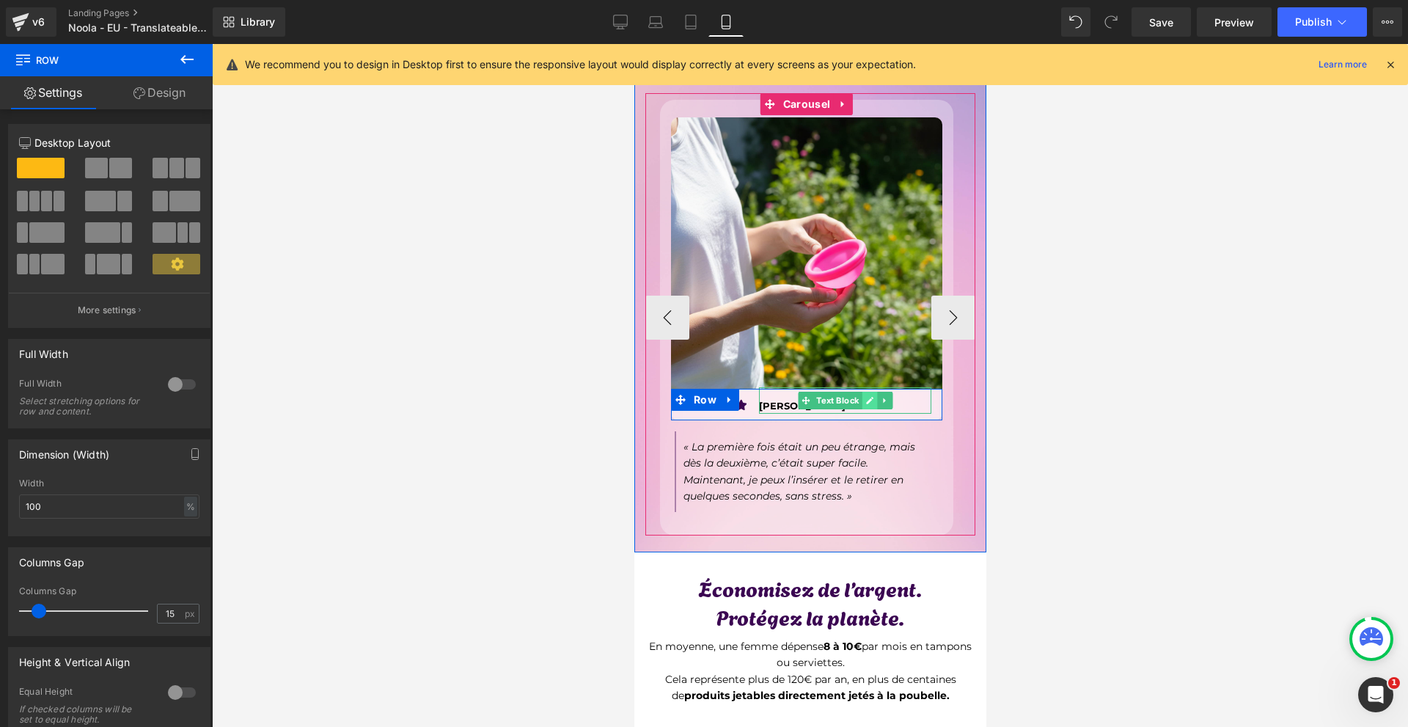
click at [870, 397] on icon at bounding box center [868, 400] width 8 height 9
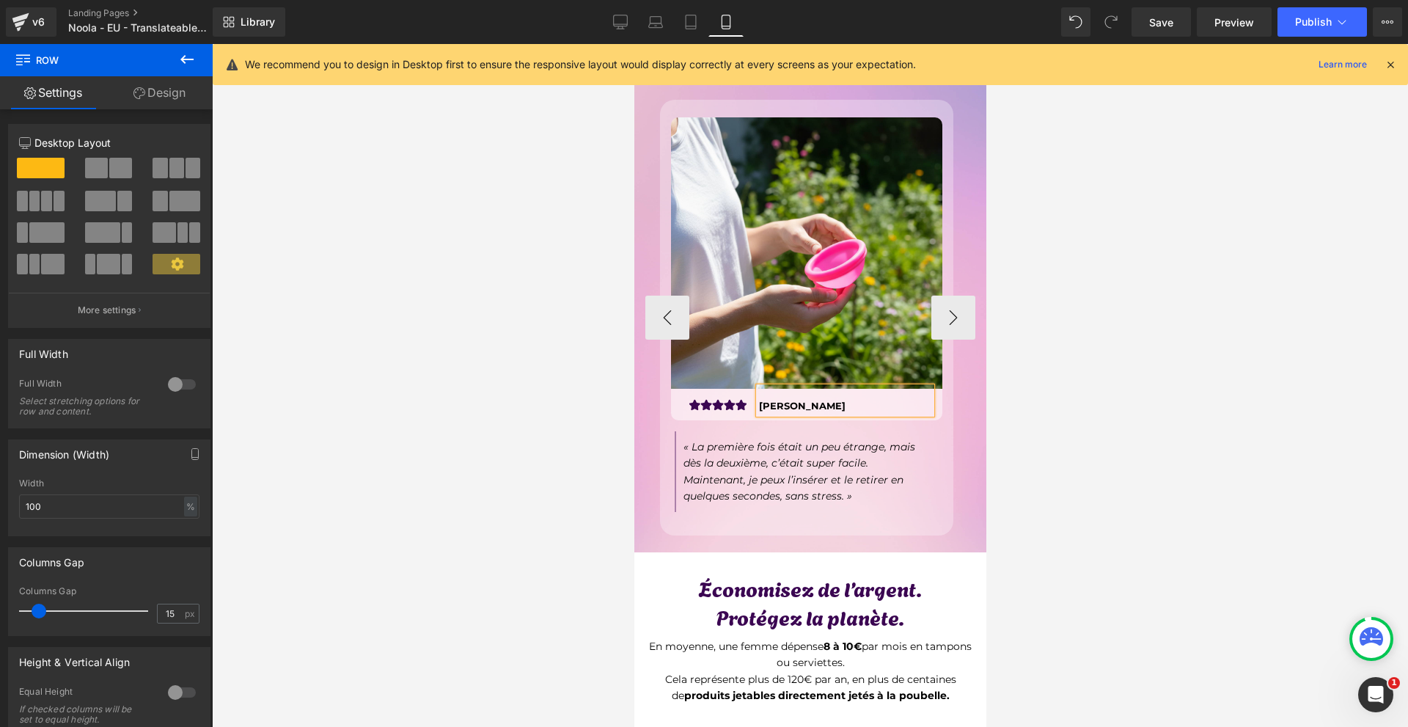
click at [870, 398] on p "[PERSON_NAME]" at bounding box center [844, 405] width 172 height 15
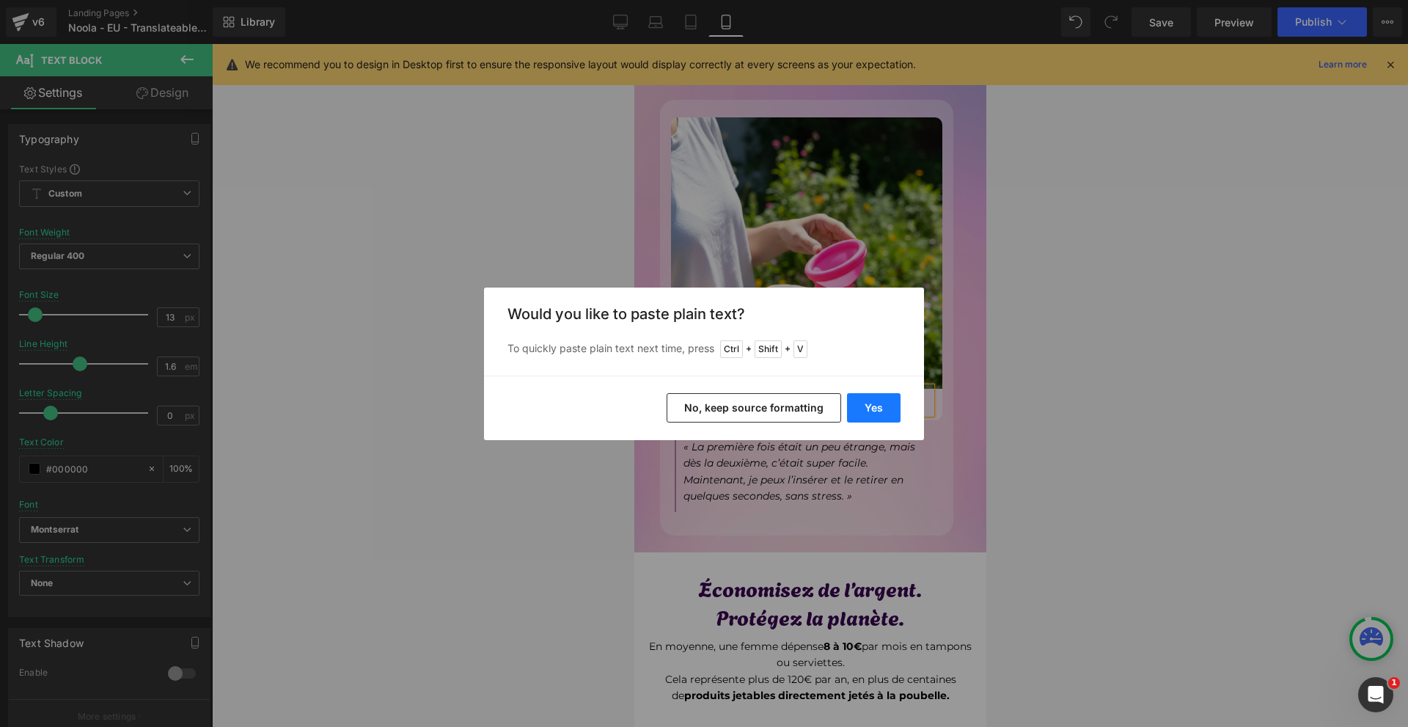
click at [884, 418] on button "Yes" at bounding box center [874, 407] width 54 height 29
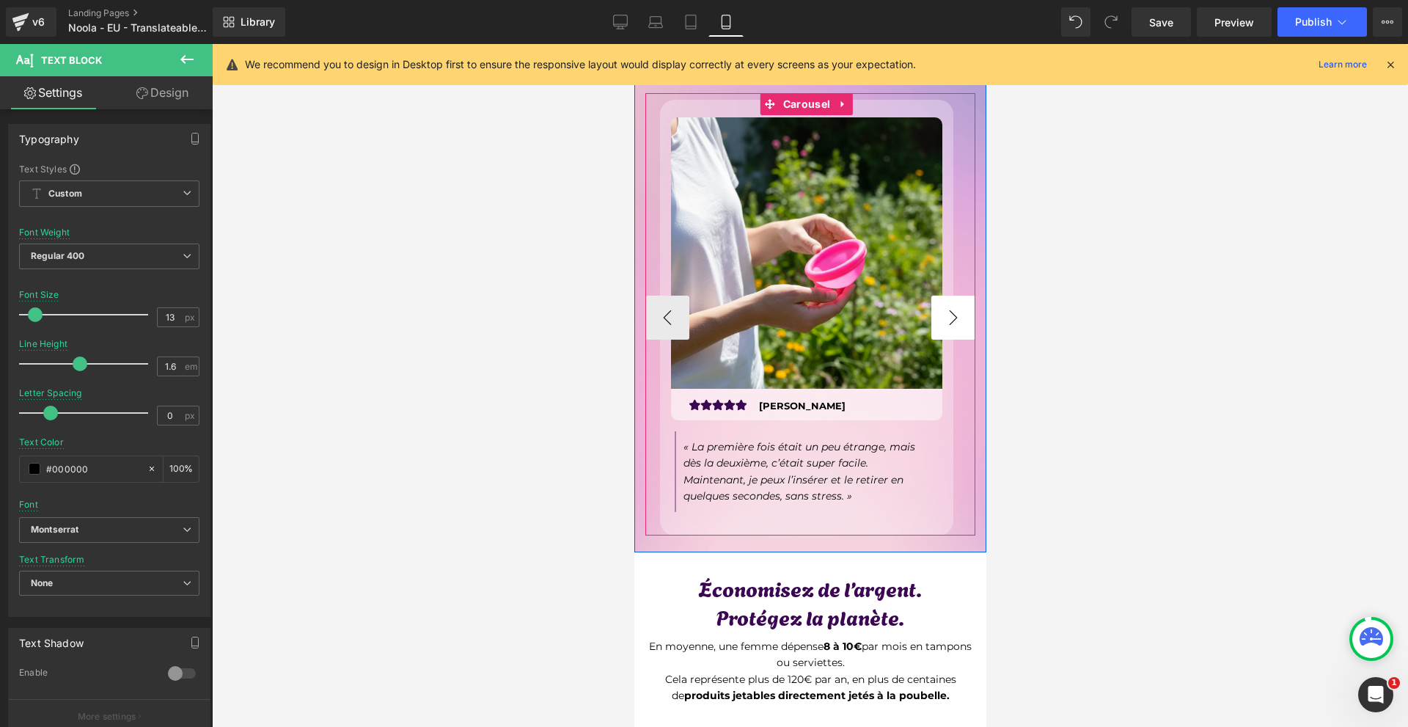
click at [947, 302] on button "›" at bounding box center [952, 317] width 44 height 44
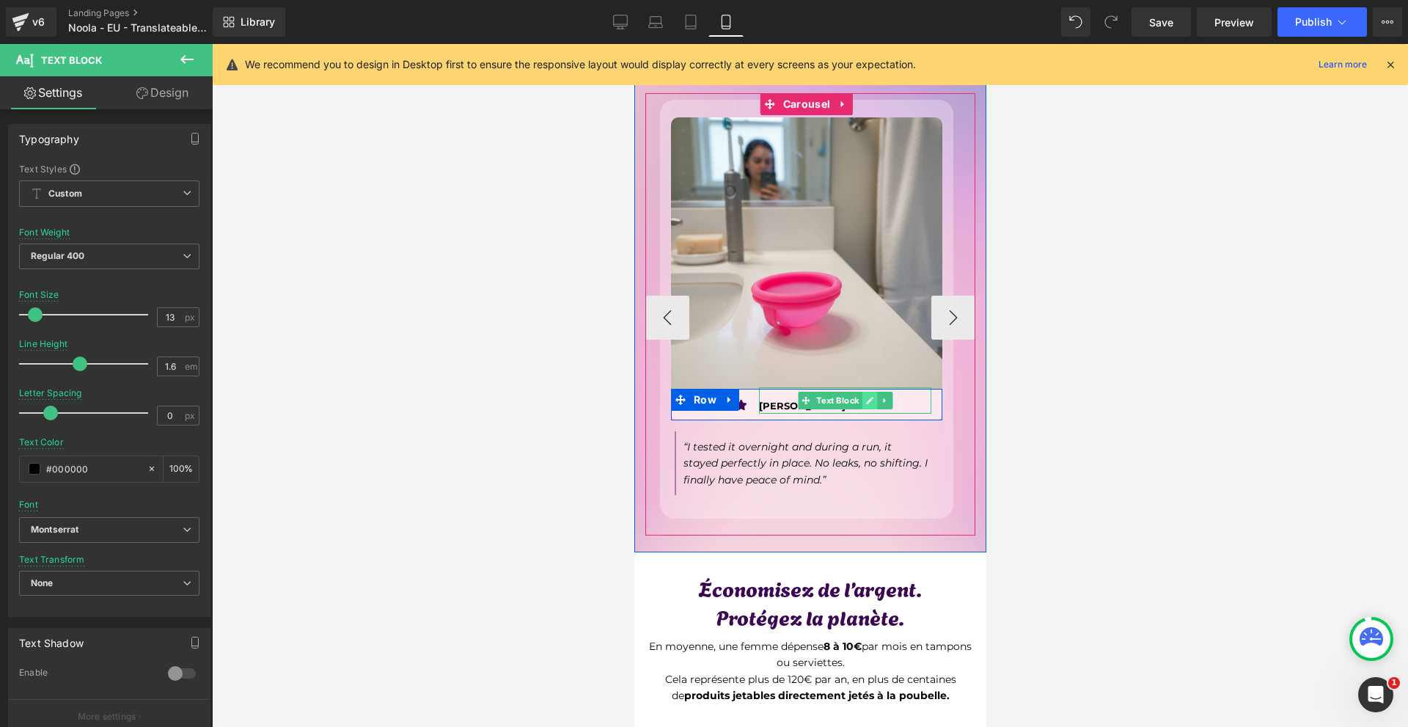
click at [862, 395] on link at bounding box center [868, 401] width 15 height 18
click at [862, 398] on p "[PERSON_NAME]" at bounding box center [844, 405] width 172 height 15
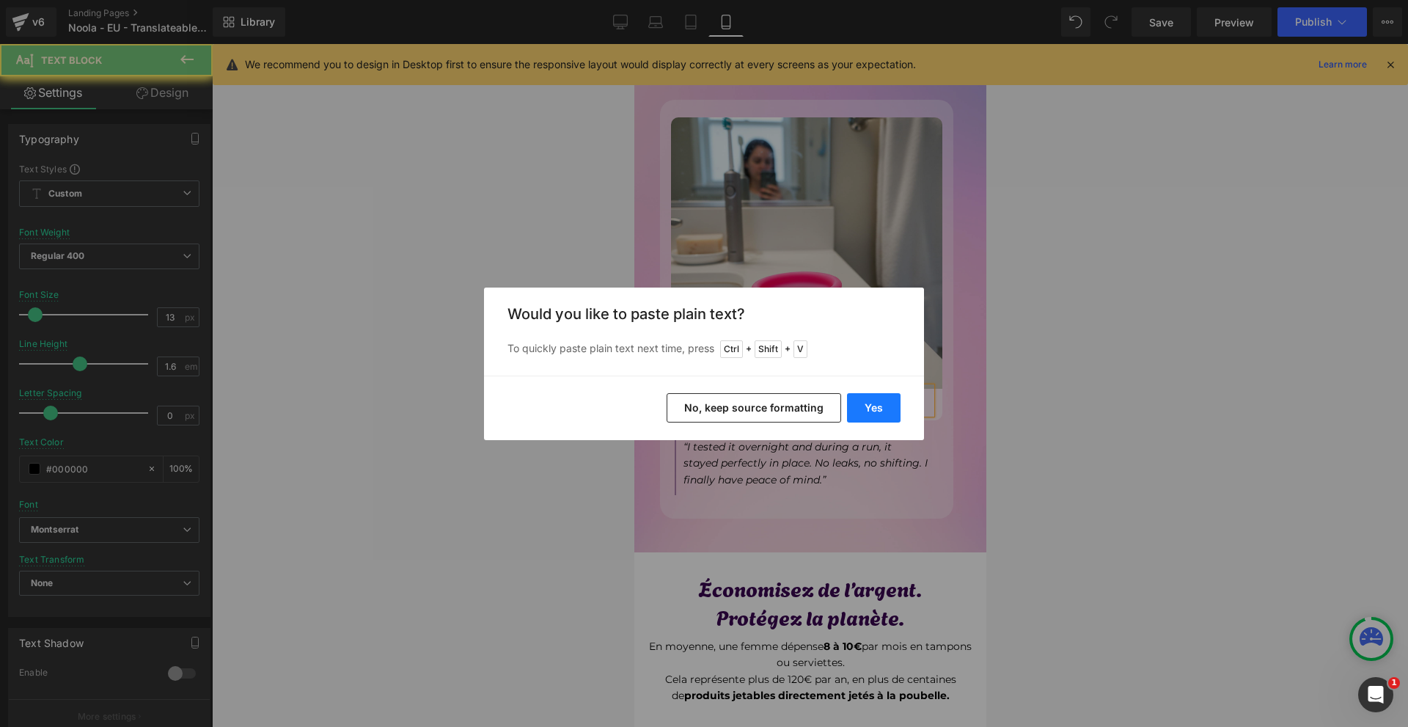
click at [879, 401] on button "Yes" at bounding box center [874, 407] width 54 height 29
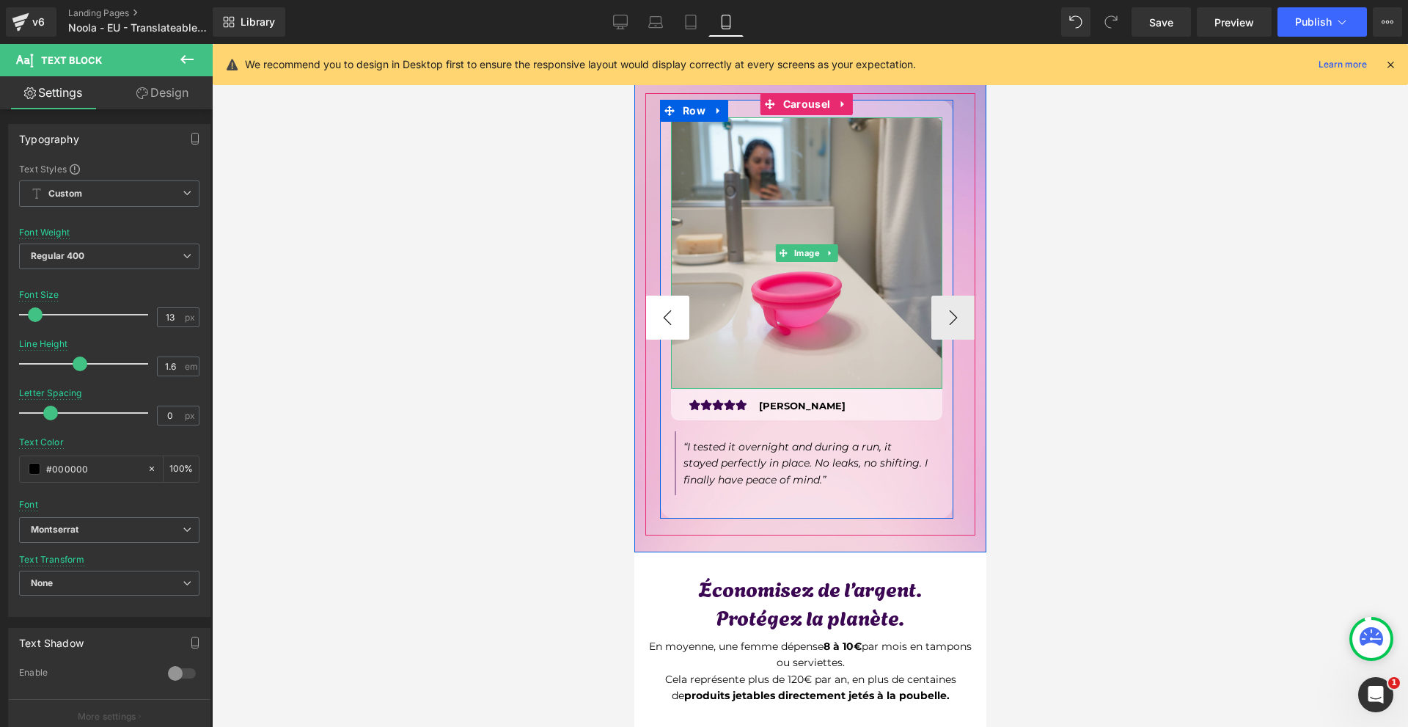
drag, startPoint x: 691, startPoint y: 312, endPoint x: 678, endPoint y: 312, distance: 13.2
click at [691, 312] on img at bounding box center [805, 252] width 271 height 271
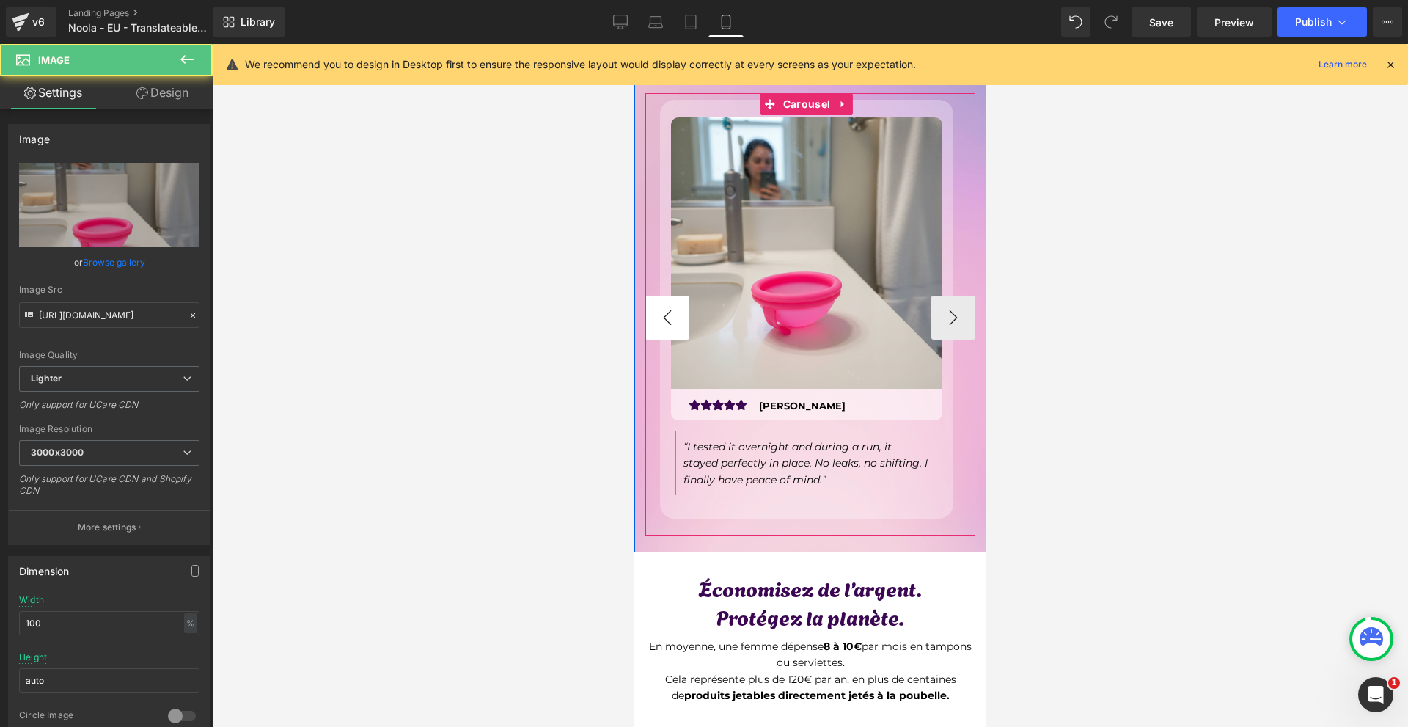
click at [678, 312] on button "‹" at bounding box center [667, 317] width 44 height 44
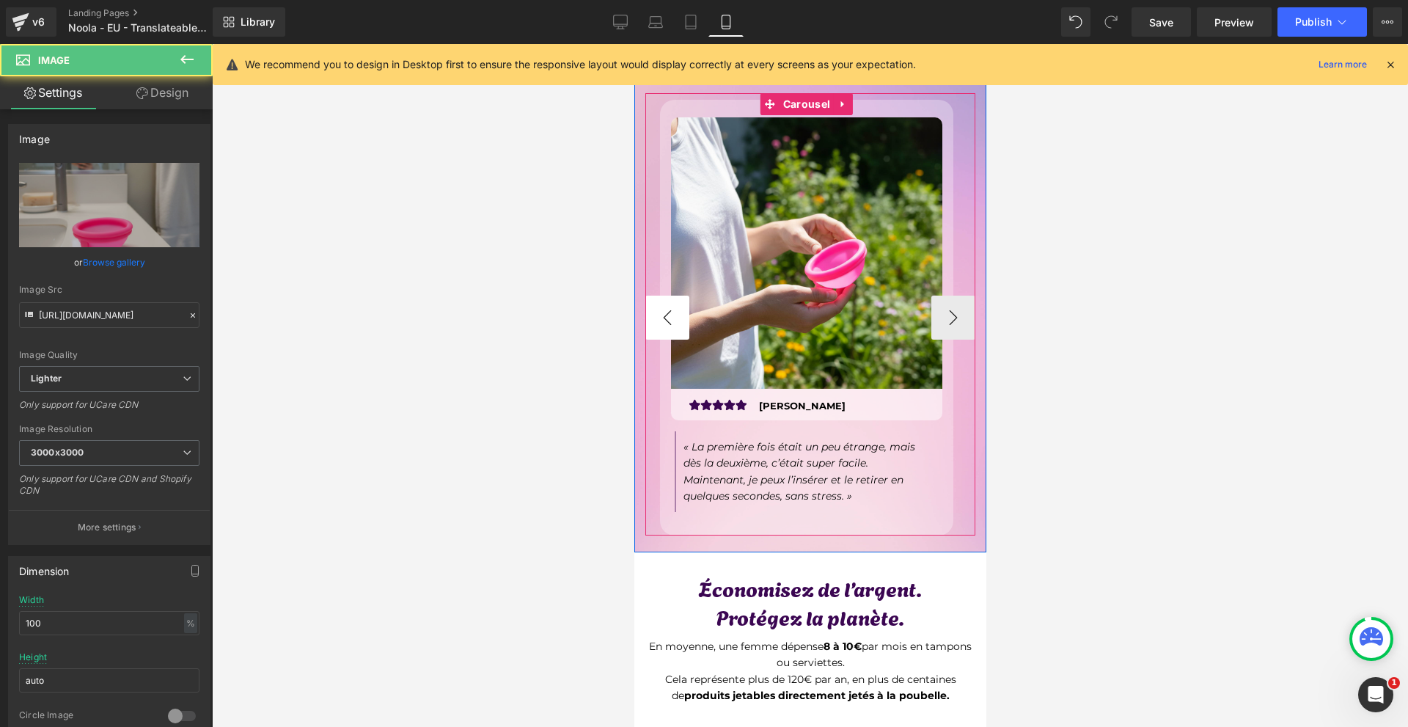
click at [678, 312] on button "‹" at bounding box center [667, 317] width 44 height 44
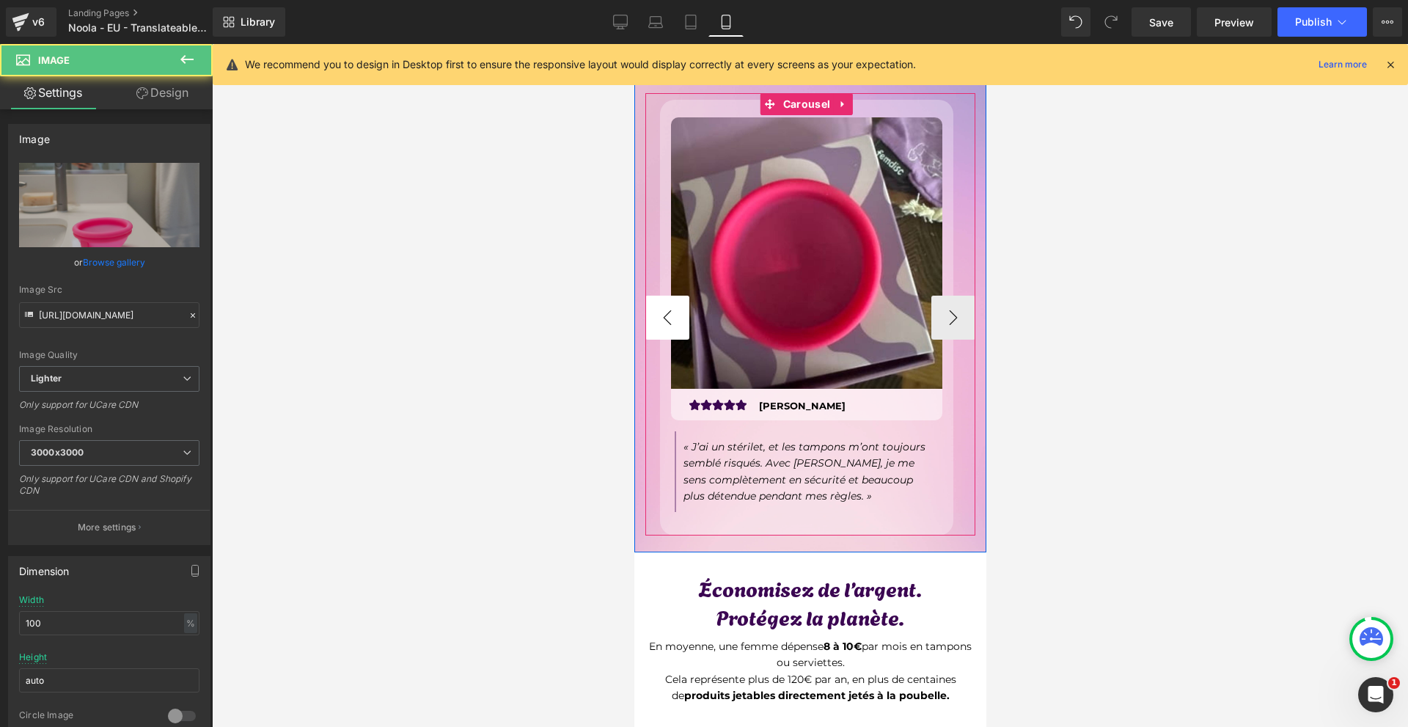
click at [678, 312] on button "‹" at bounding box center [667, 317] width 44 height 44
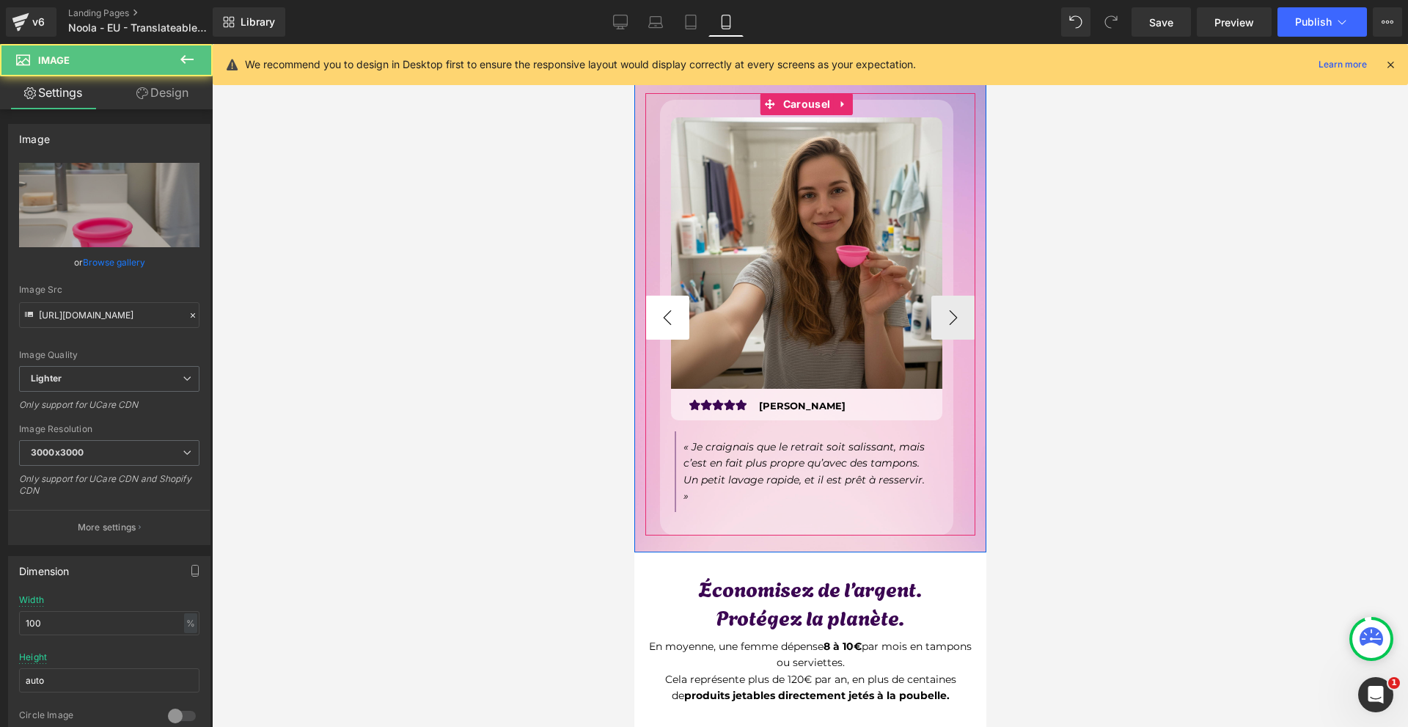
click at [678, 312] on button "‹" at bounding box center [667, 317] width 44 height 44
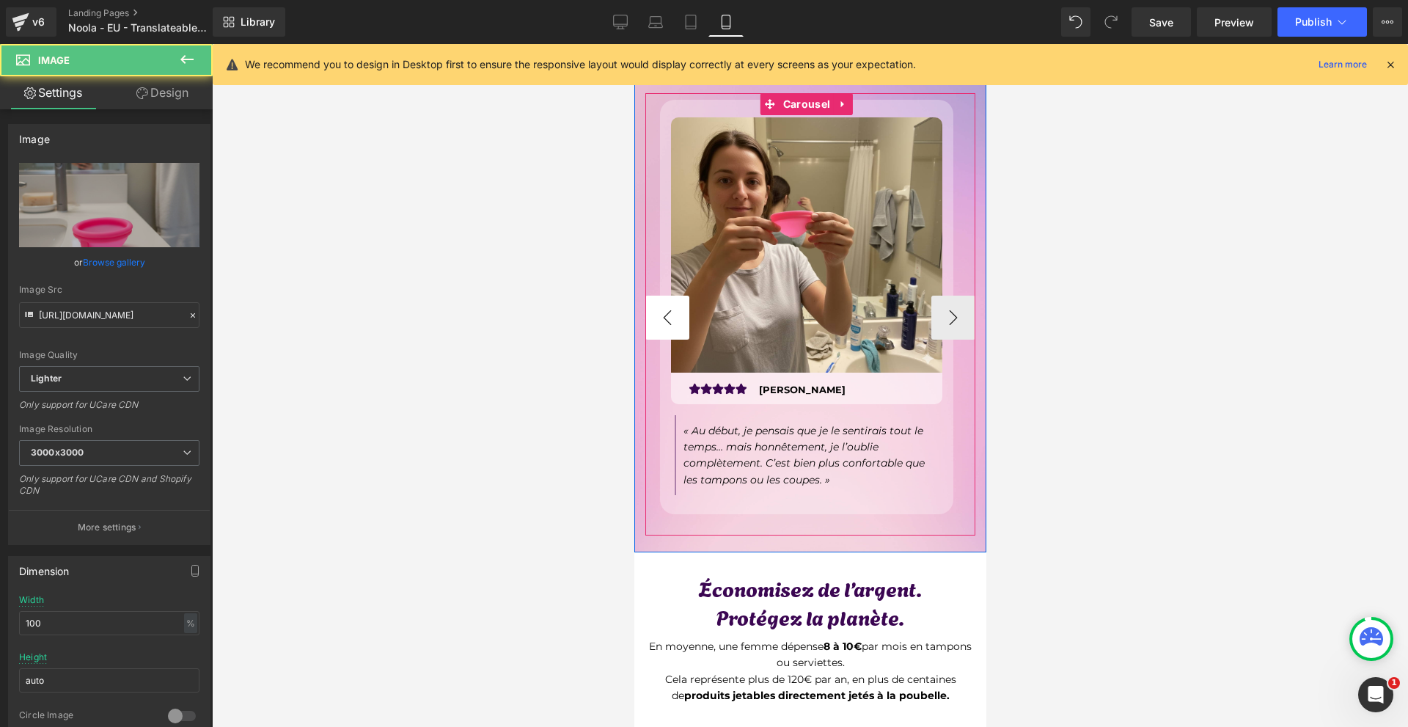
click at [678, 312] on button "‹" at bounding box center [667, 317] width 44 height 44
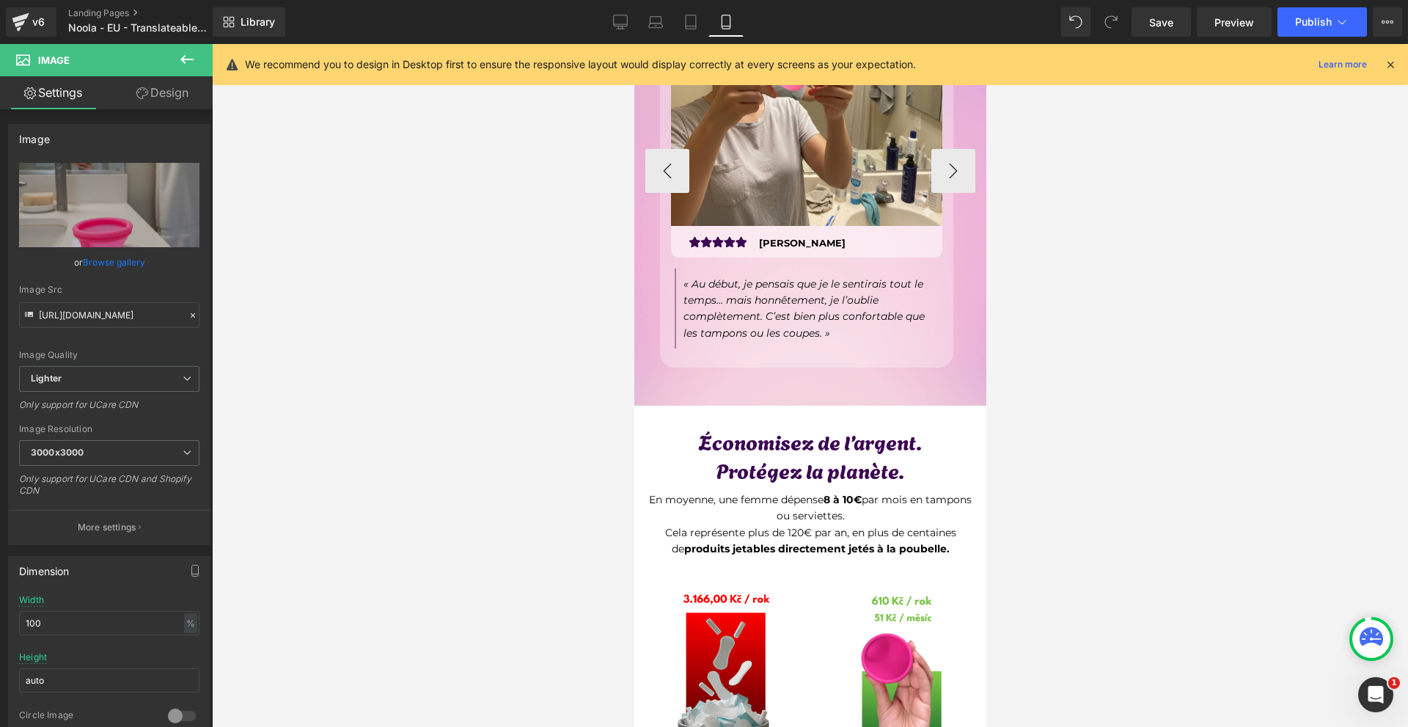
scroll to position [5353, 0]
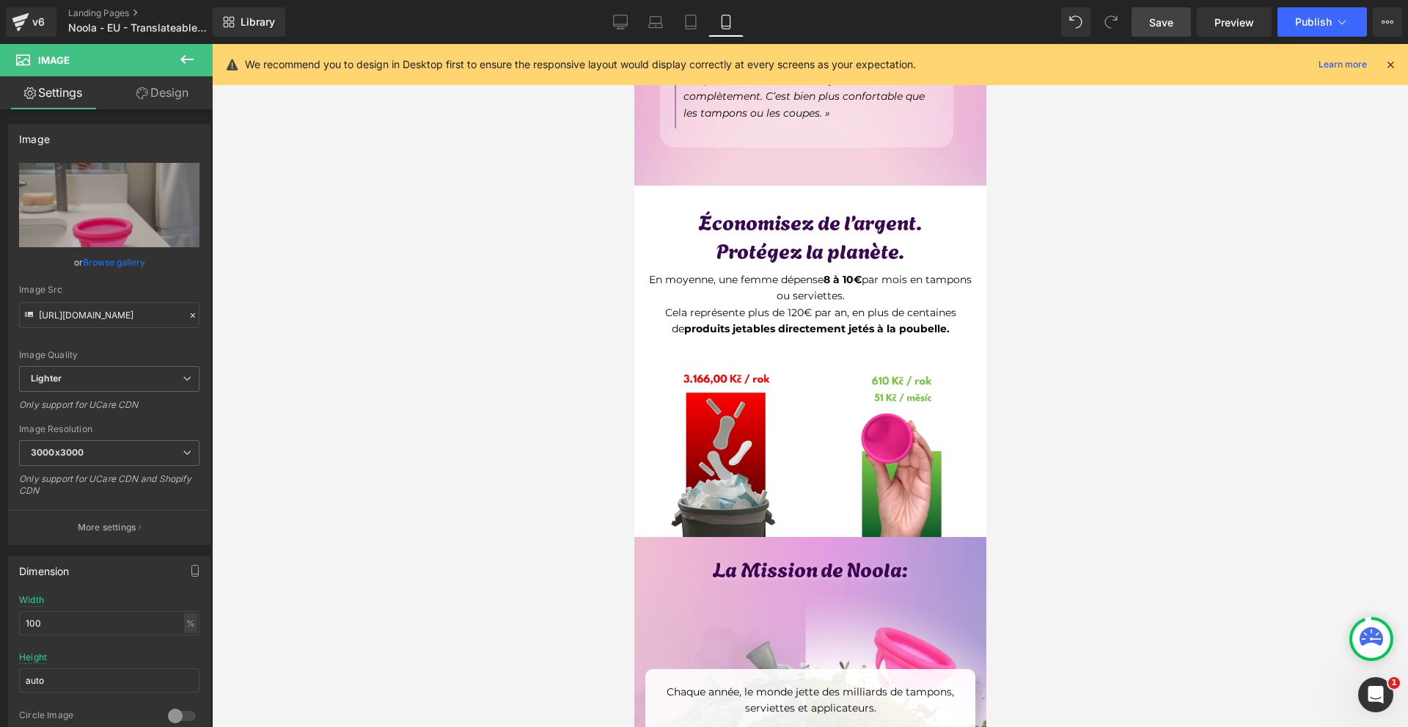
click at [1173, 15] on span "Save" at bounding box center [1161, 22] width 24 height 15
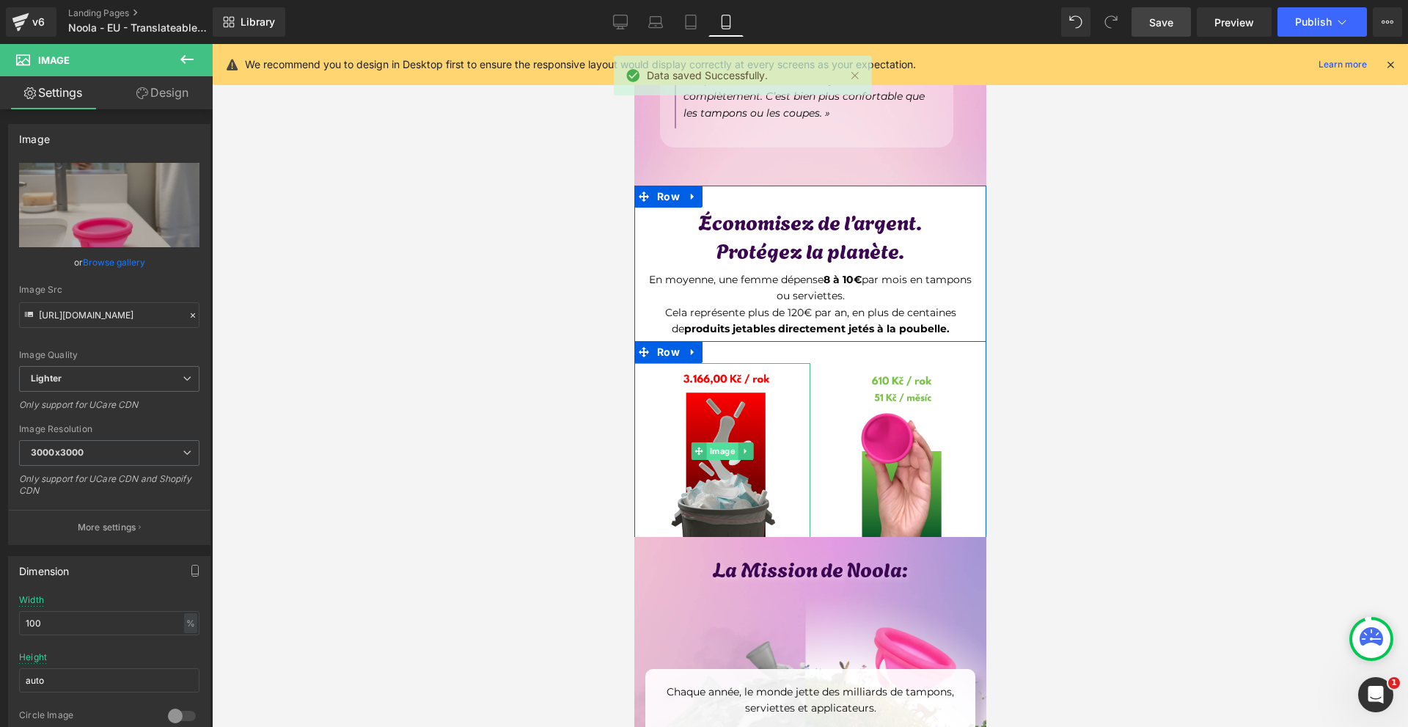
click at [708, 451] on span "Image" at bounding box center [722, 451] width 32 height 18
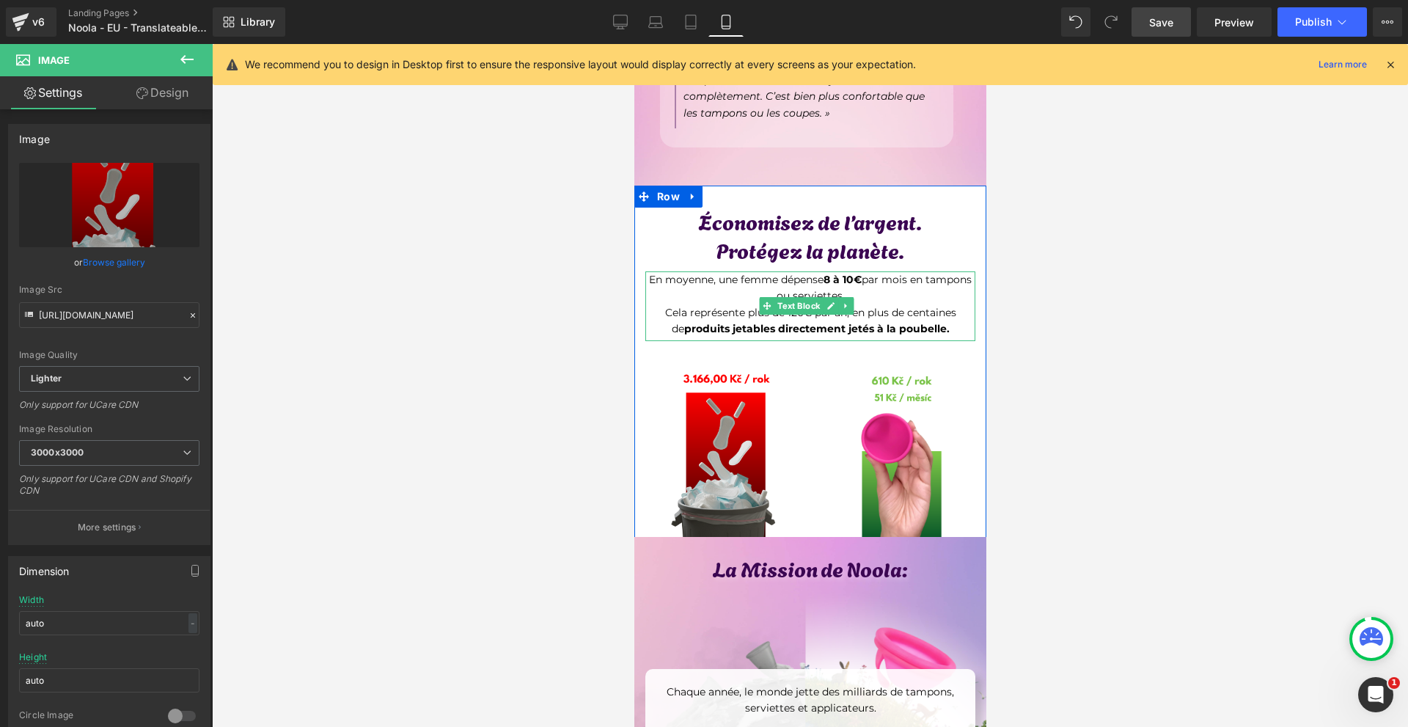
click at [823, 315] on p "Cela représente plus de 120€ par an, en plus de centaines de produits jetables …" at bounding box center [810, 320] width 330 height 33
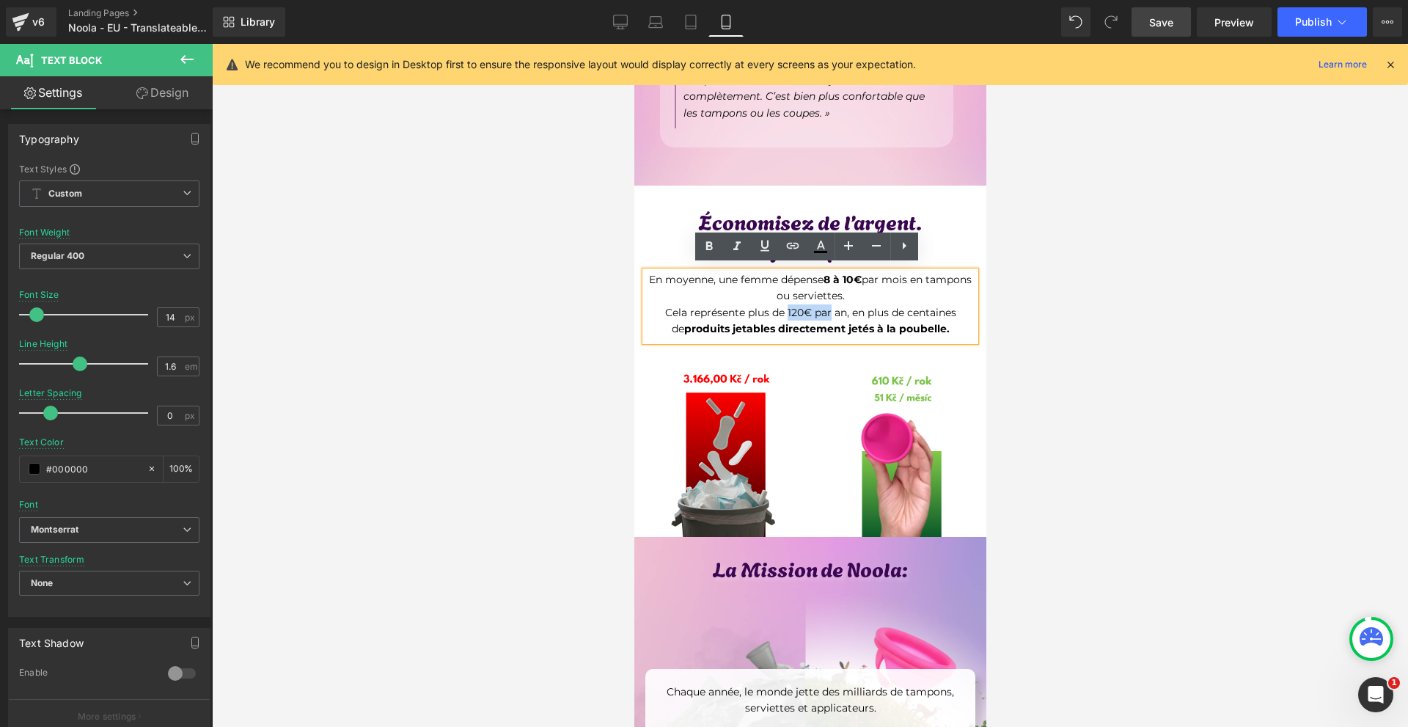
drag, startPoint x: 819, startPoint y: 306, endPoint x: 774, endPoint y: 305, distance: 44.8
click at [774, 305] on p "Cela représente plus de 120€ par an, en plus de centaines de produits jetables …" at bounding box center [810, 320] width 330 height 33
click at [713, 238] on icon at bounding box center [709, 247] width 18 height 18
click at [955, 304] on p "Cela représente plus de 120€ par an, en plus de centaines de produits jetables …" at bounding box center [810, 320] width 330 height 33
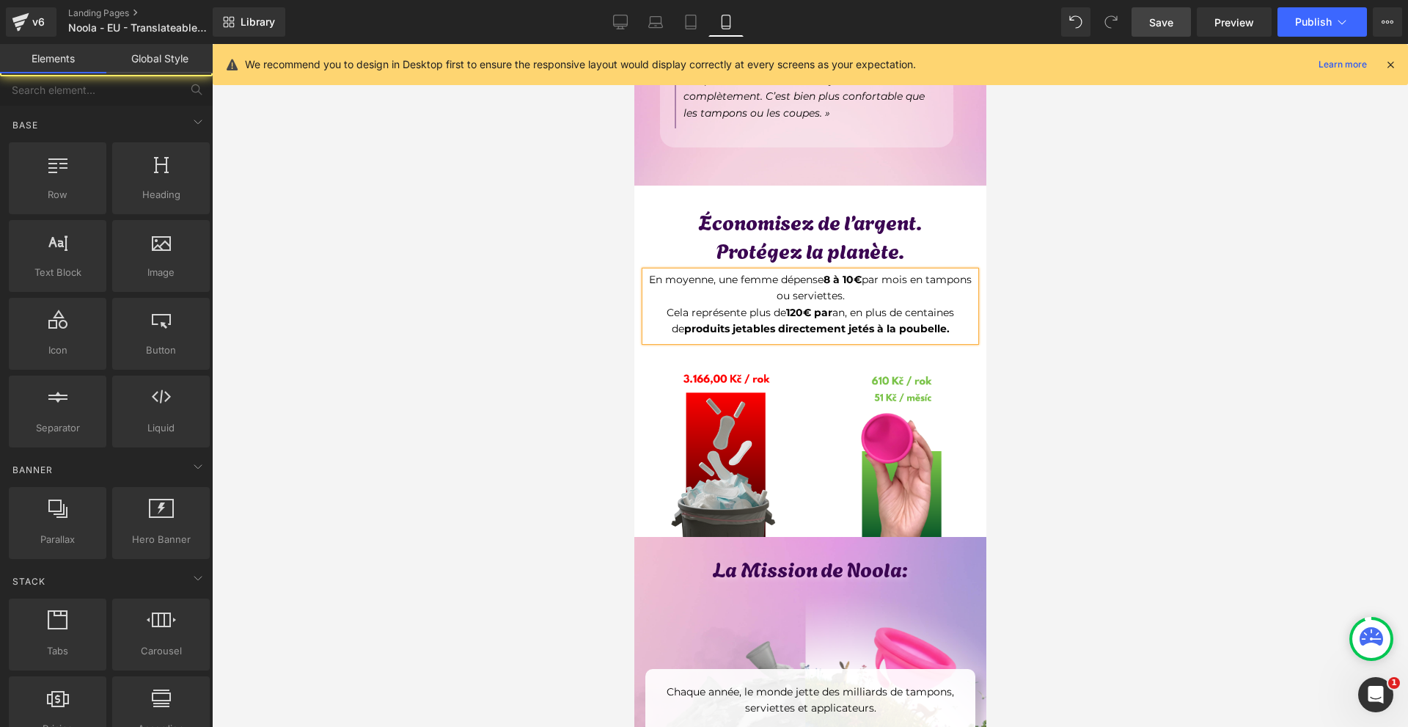
click at [1153, 342] on div at bounding box center [810, 385] width 1196 height 683
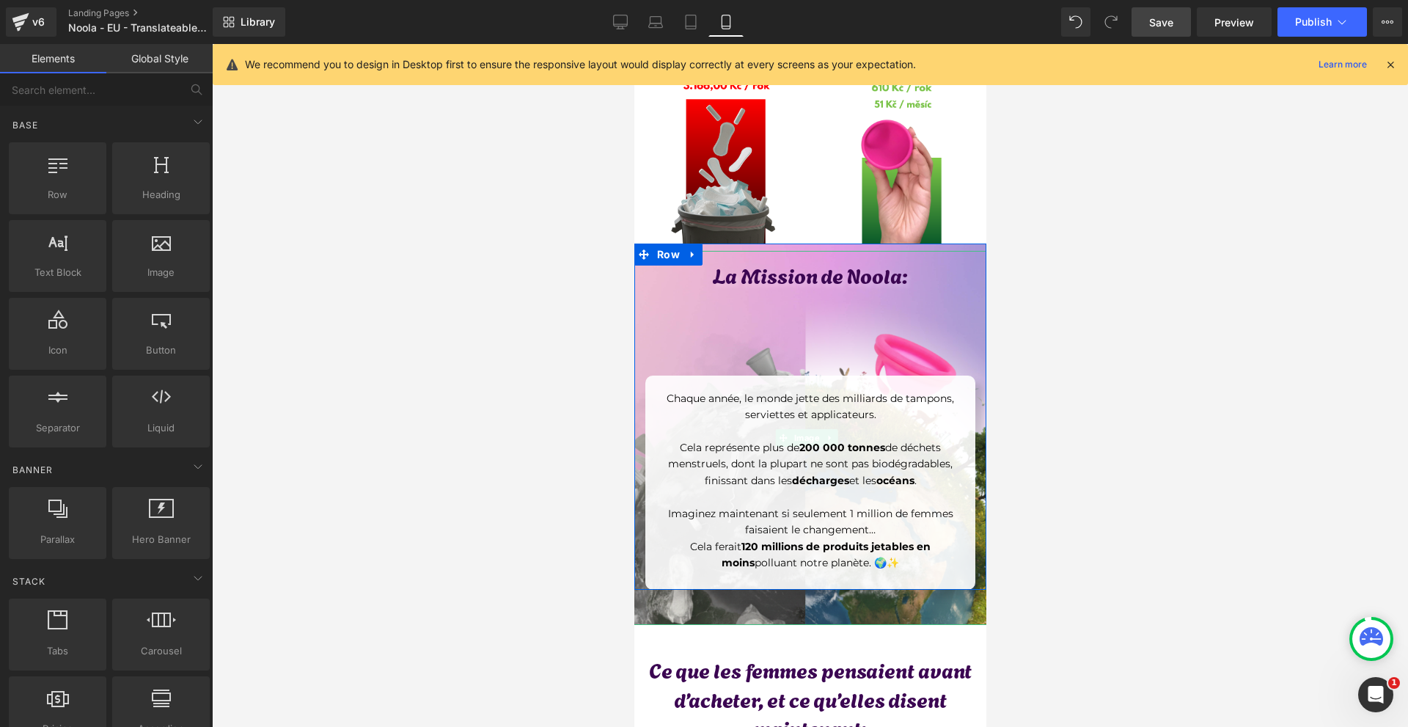
scroll to position [5719, 0]
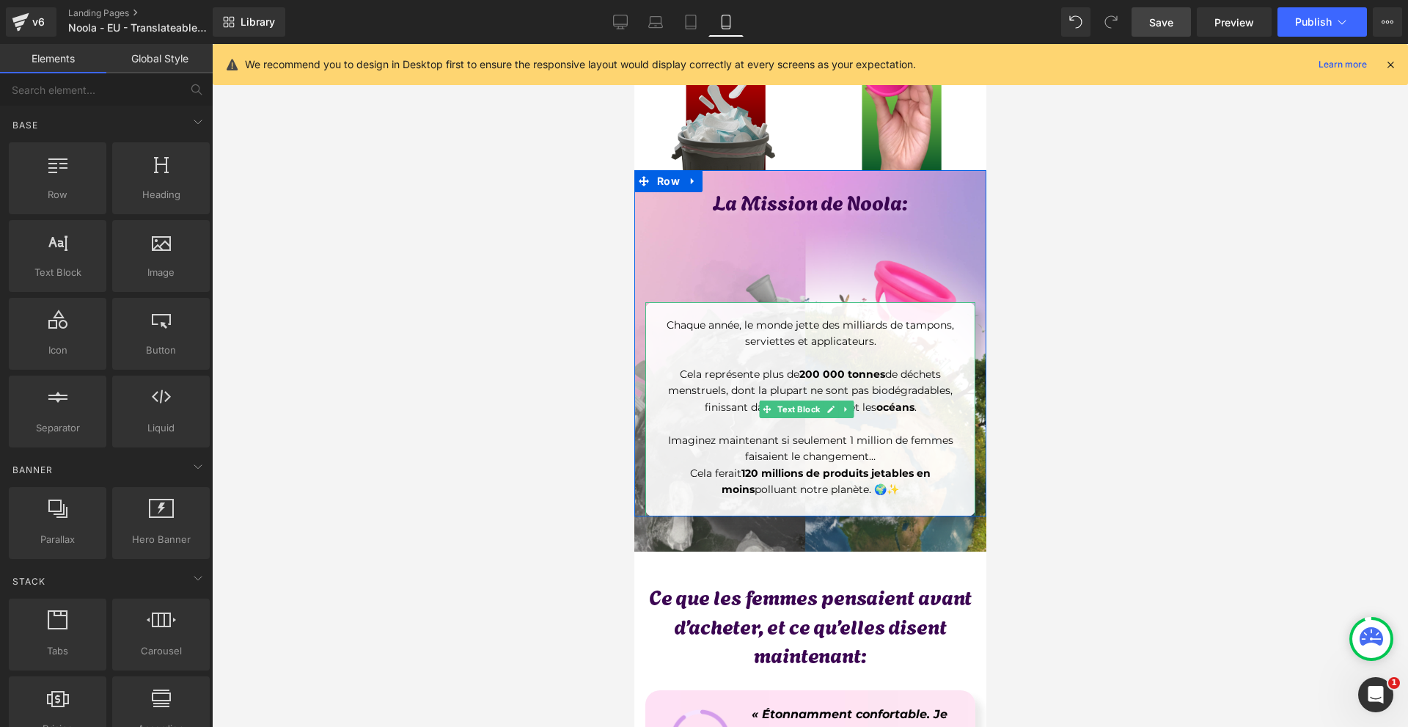
click at [819, 367] on strong "200 000 tonnes" at bounding box center [841, 373] width 86 height 13
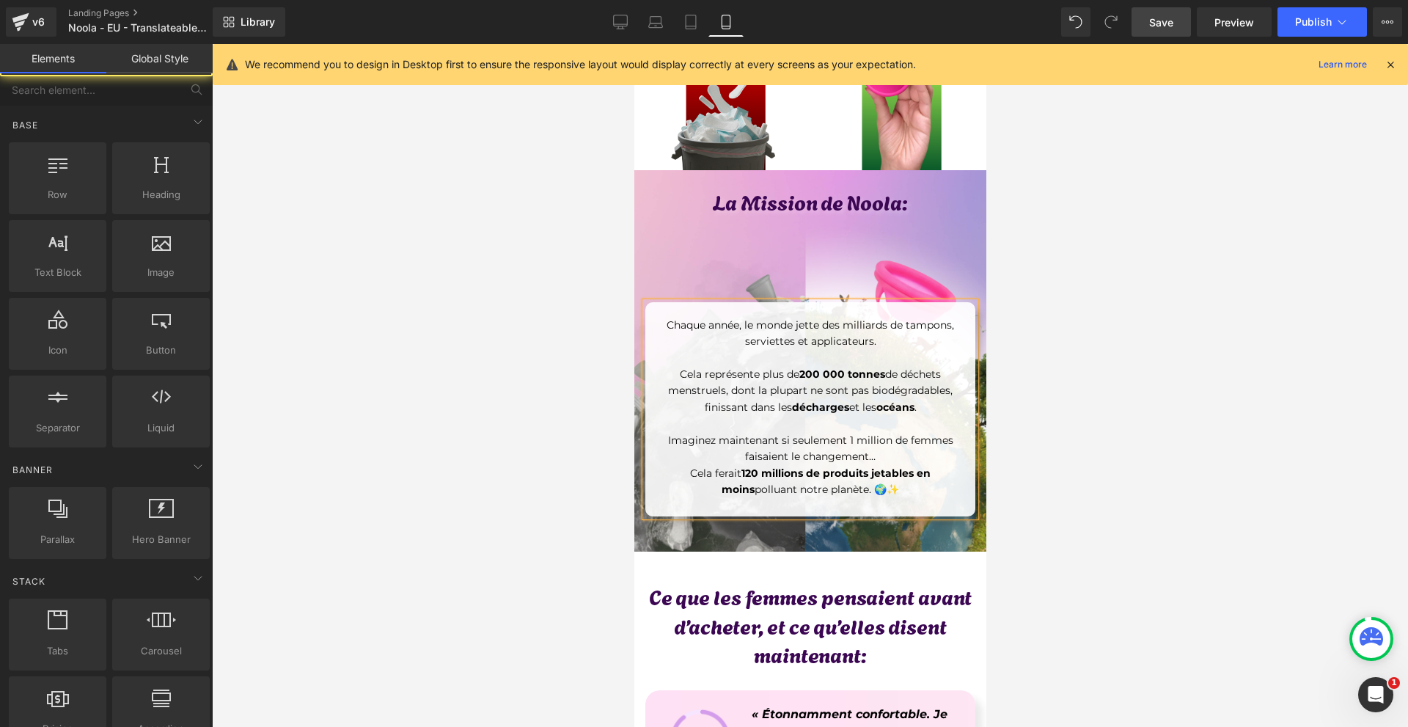
click at [1093, 380] on div at bounding box center [810, 385] width 1196 height 683
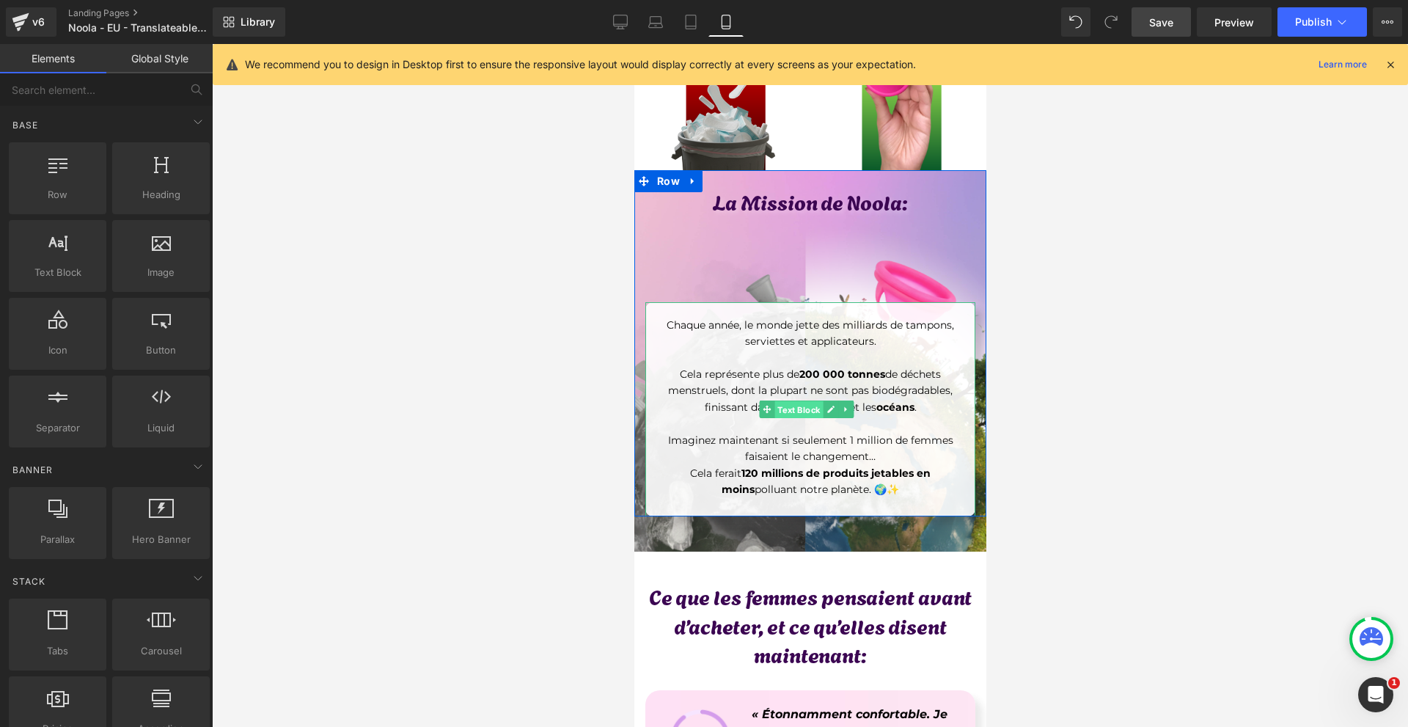
click at [790, 401] on span "Text Block" at bounding box center [798, 410] width 48 height 18
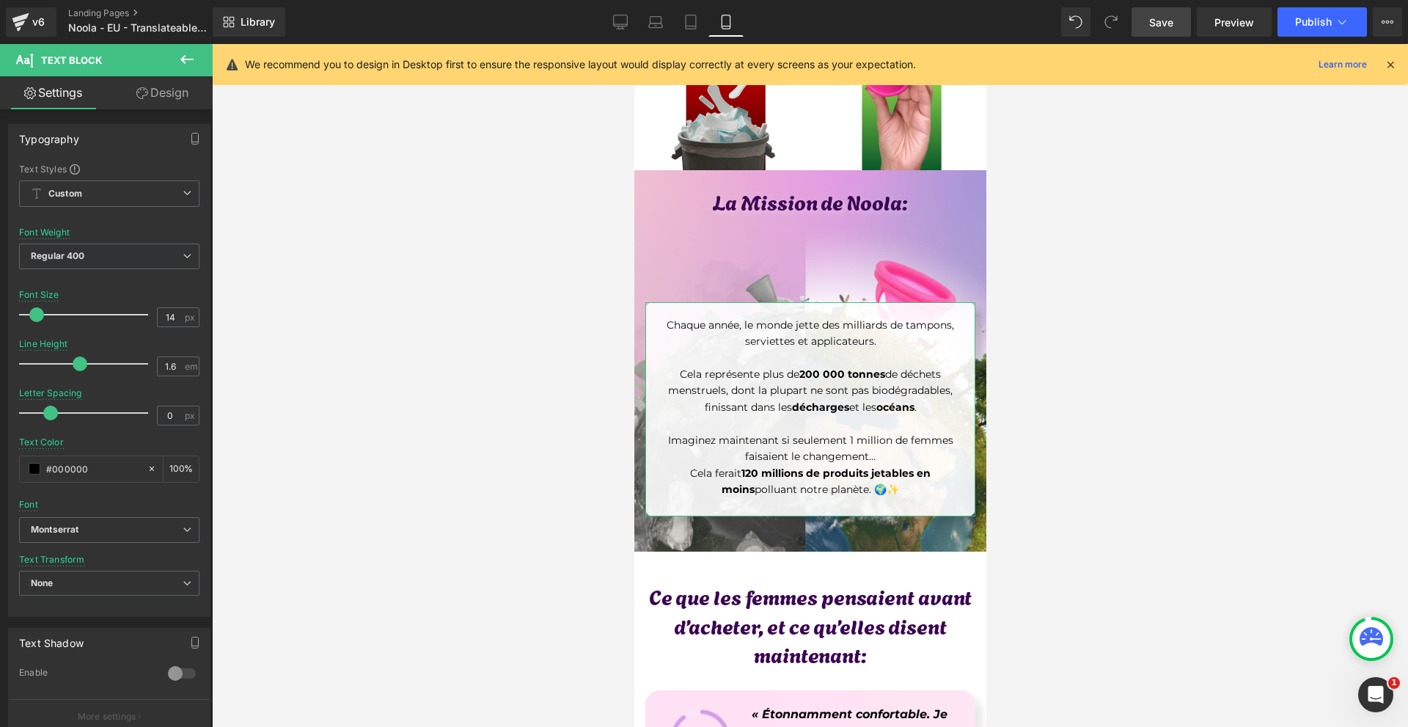
click at [154, 97] on link "Design" at bounding box center [162, 92] width 106 height 33
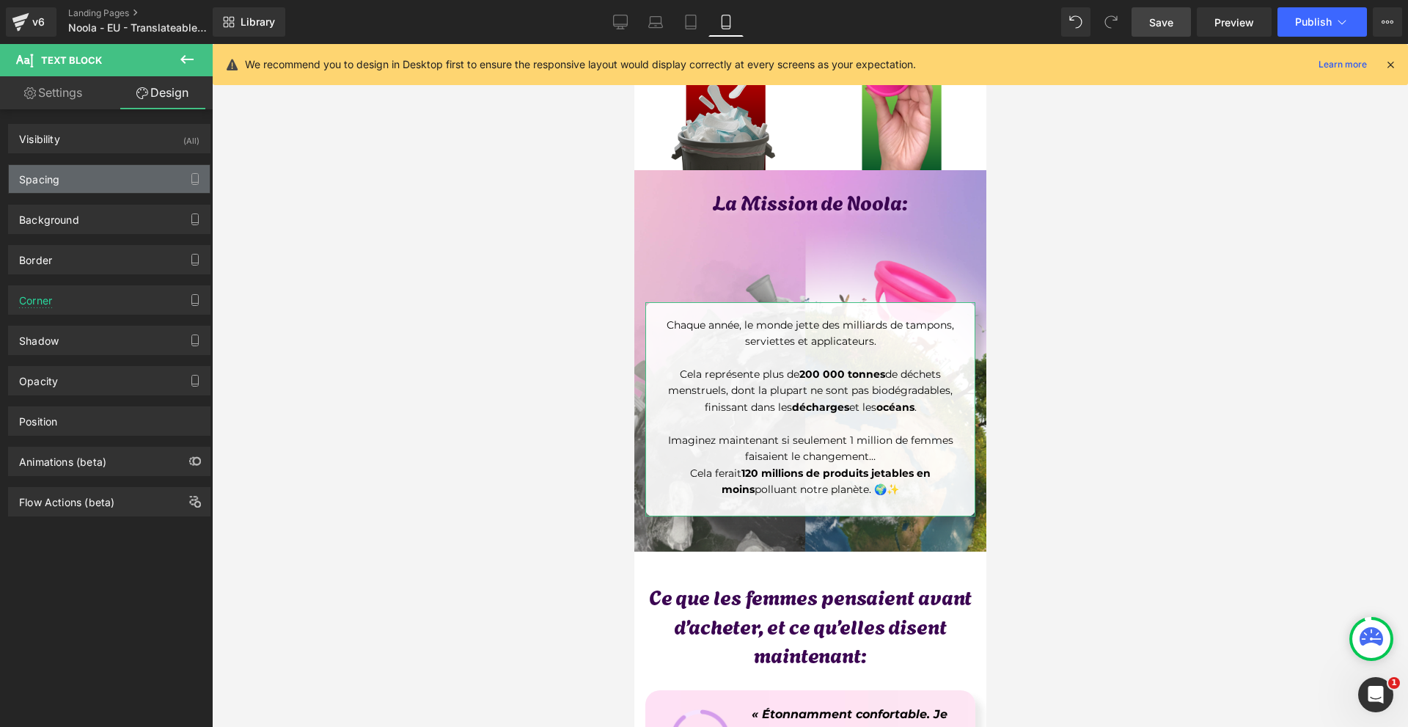
click at [97, 177] on div "Spacing" at bounding box center [109, 179] width 201 height 28
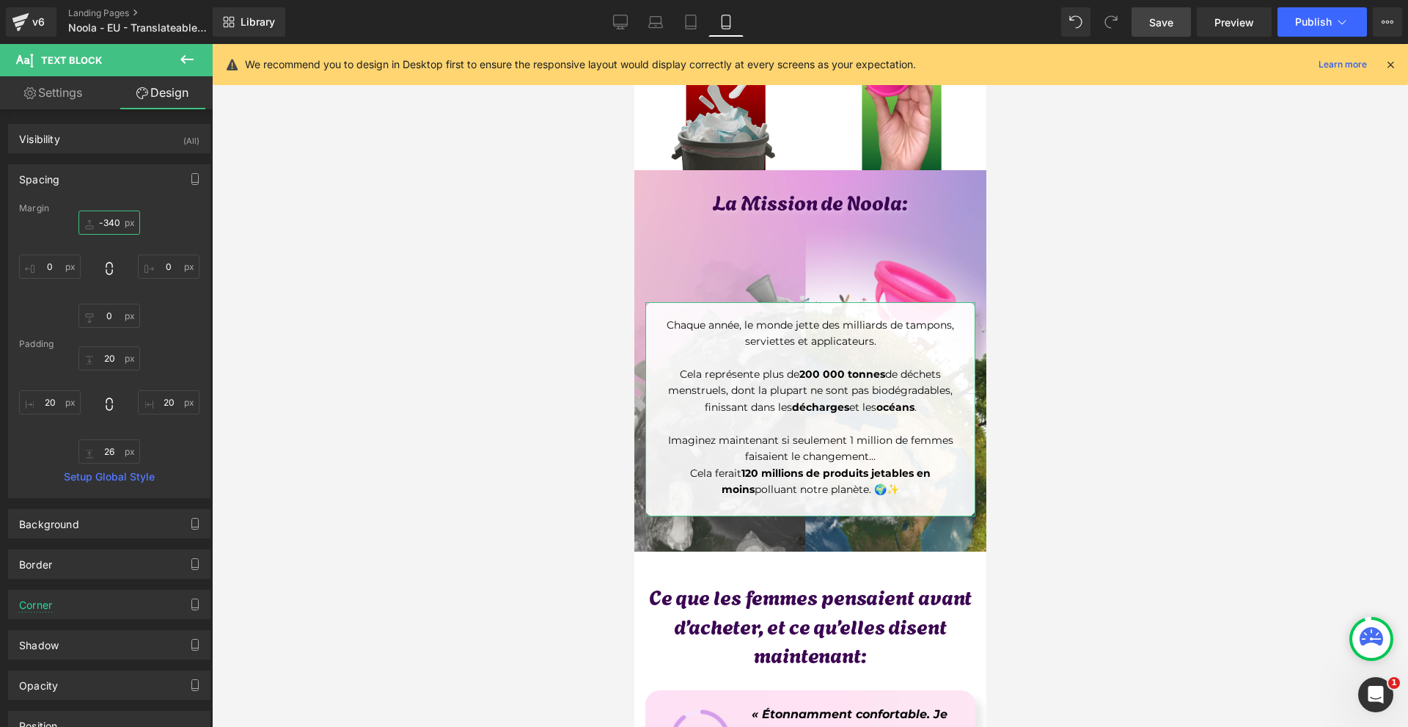
click at [109, 222] on input "-340" at bounding box center [109, 222] width 62 height 24
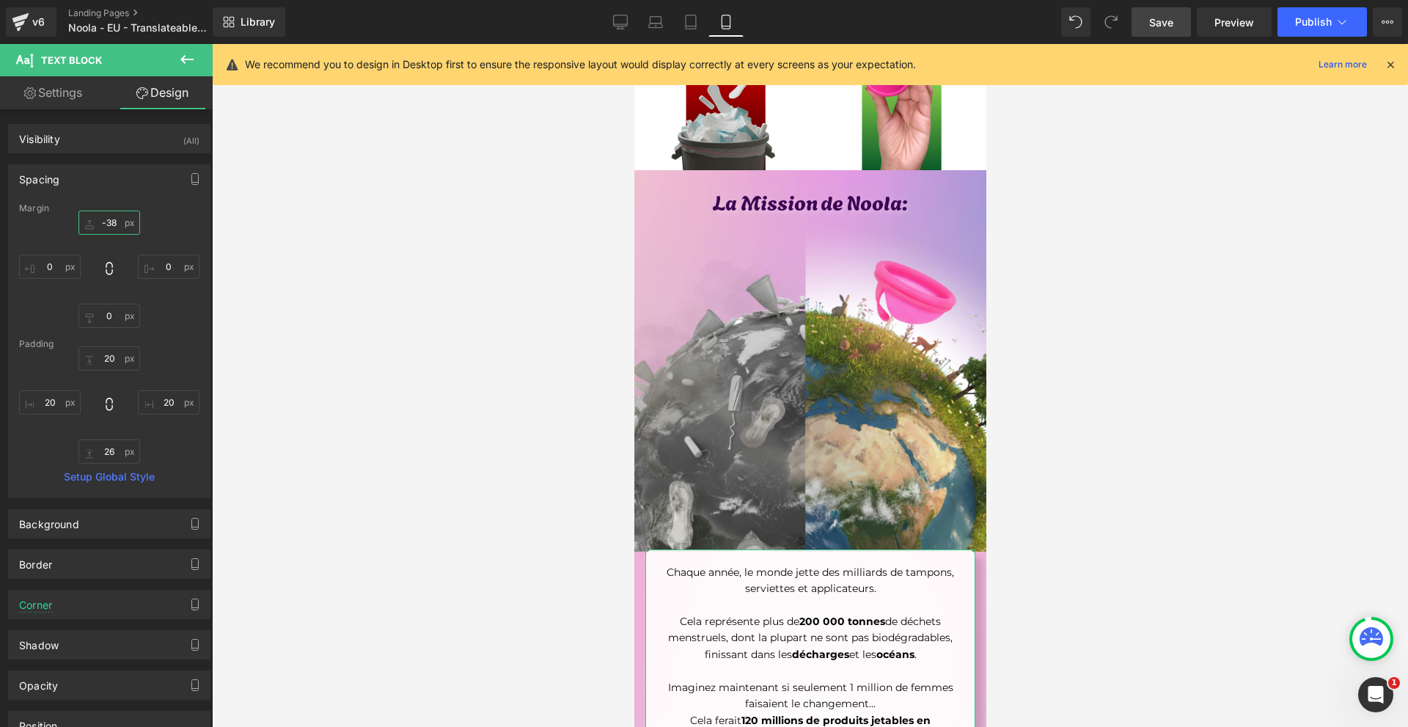
type input "-380"
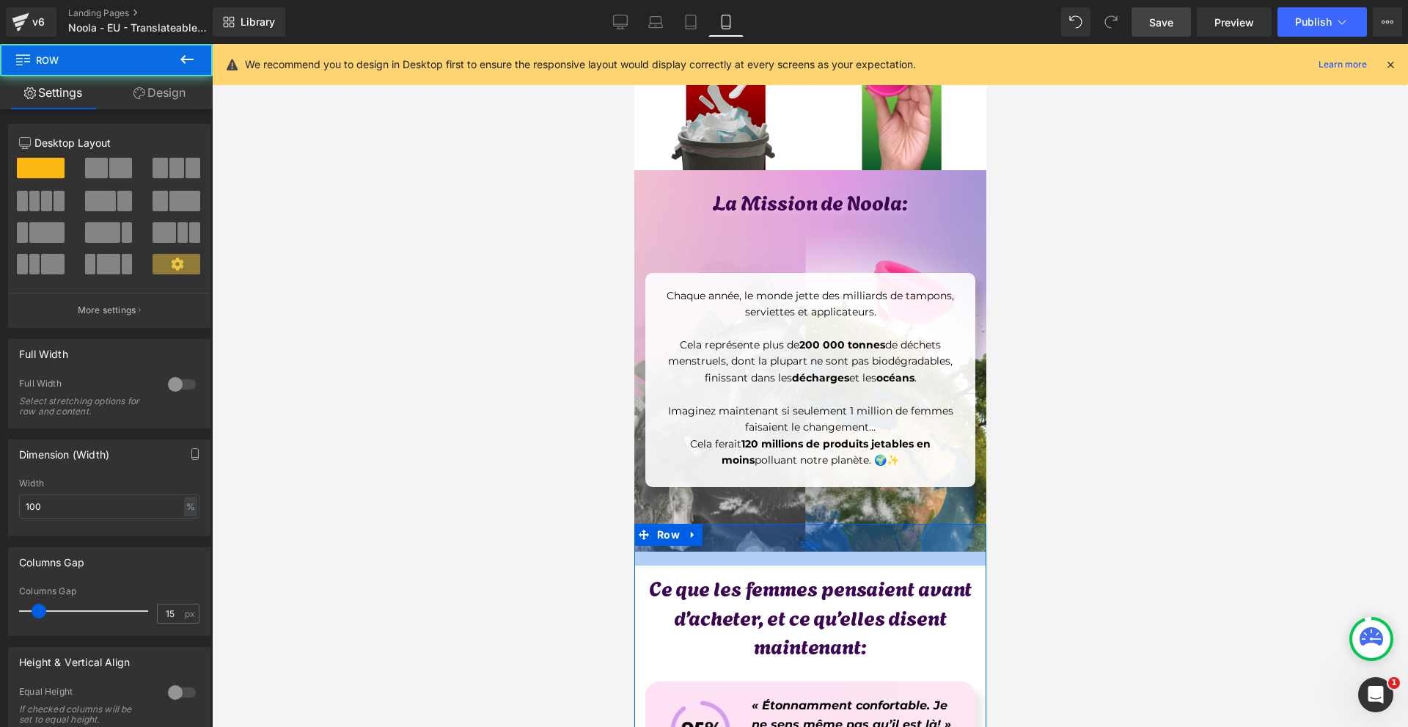
drag, startPoint x: 842, startPoint y: 514, endPoint x: 1704, endPoint y: 599, distance: 866.5
click at [847, 535] on div "57px" at bounding box center [810, 545] width 352 height 42
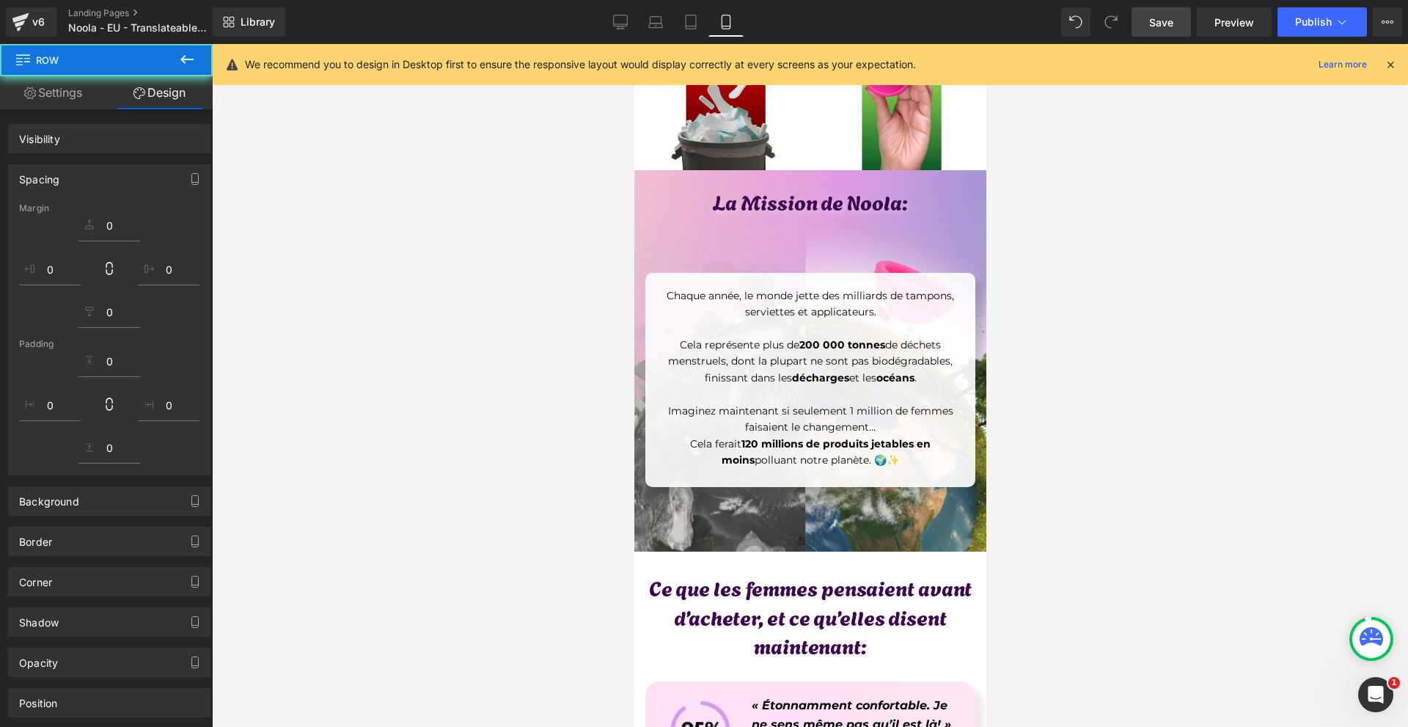
click at [1073, 555] on div at bounding box center [810, 385] width 1196 height 683
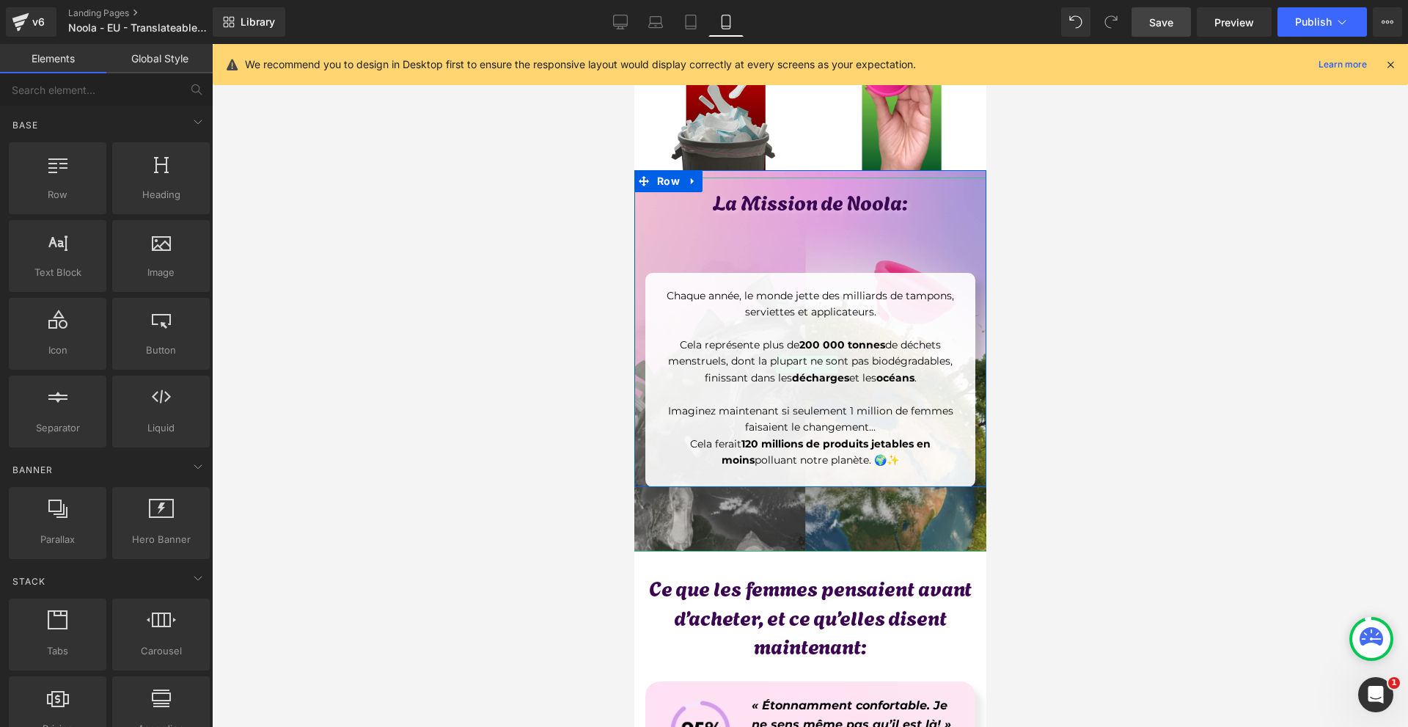
click at [883, 494] on img at bounding box center [810, 364] width 374 height 374
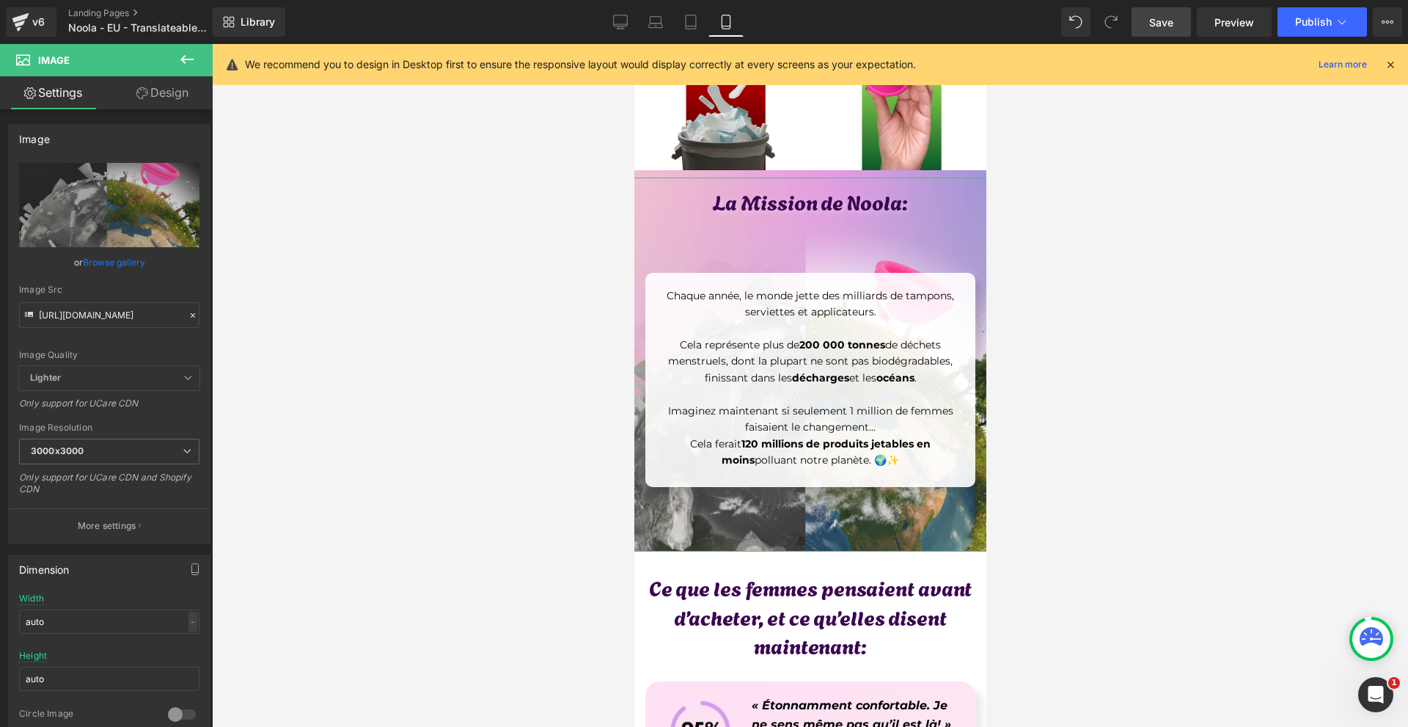
click at [187, 102] on link "Design" at bounding box center [162, 92] width 106 height 33
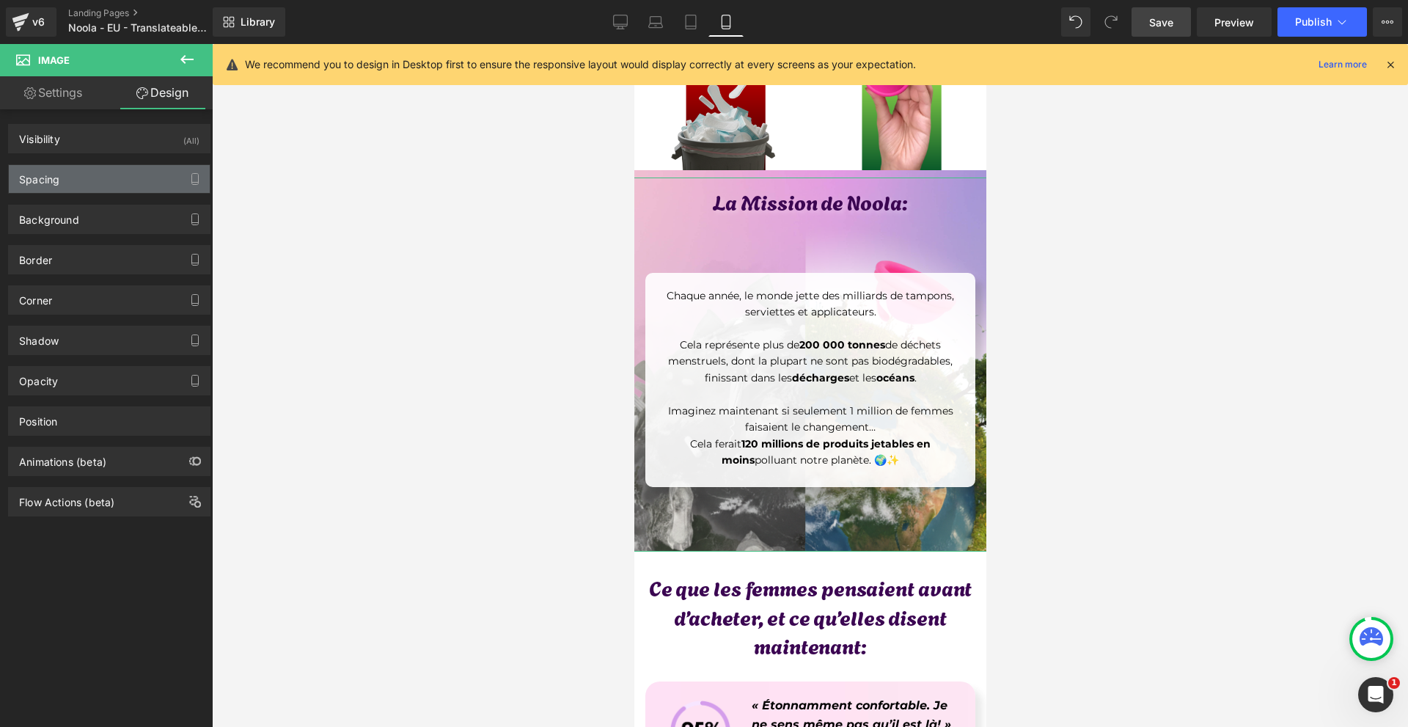
click at [109, 187] on div "Spacing" at bounding box center [109, 179] width 201 height 28
type input "0"
type input "-30"
type input "0"
type input "-30"
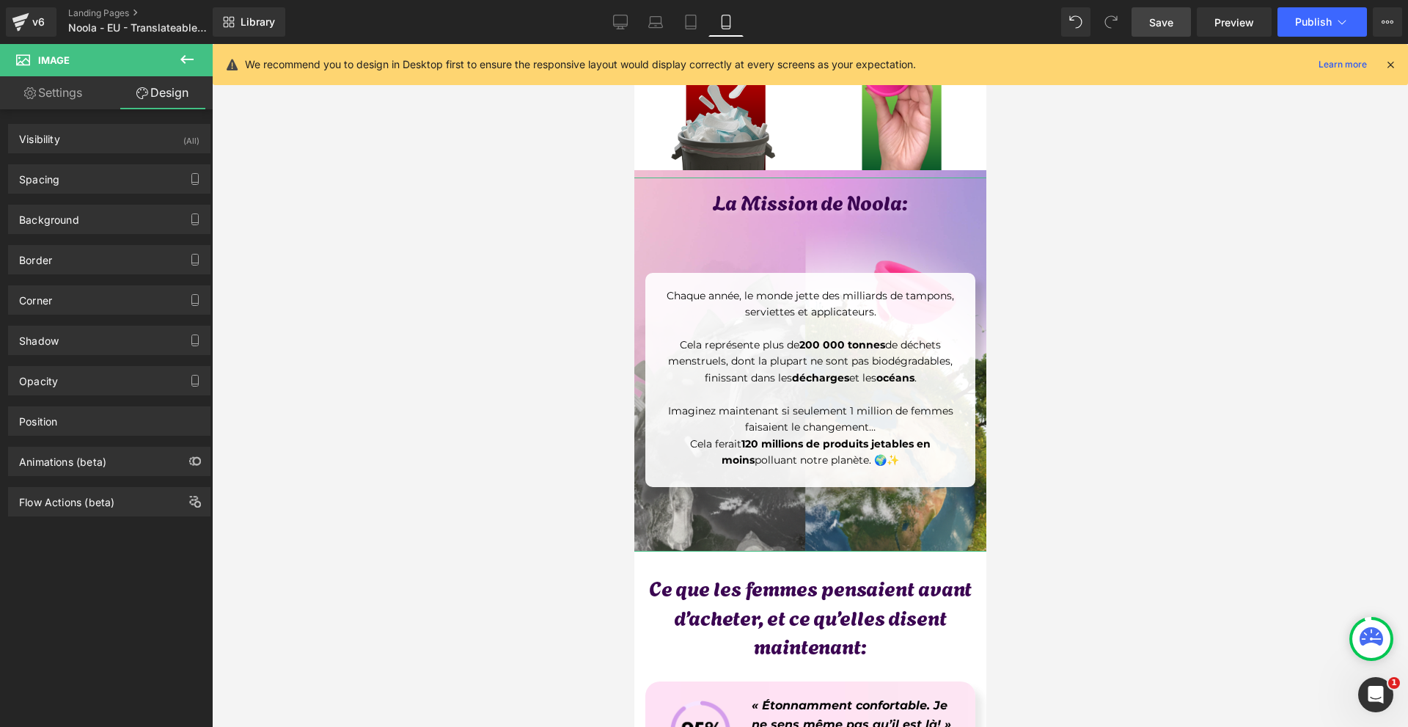
type input "0"
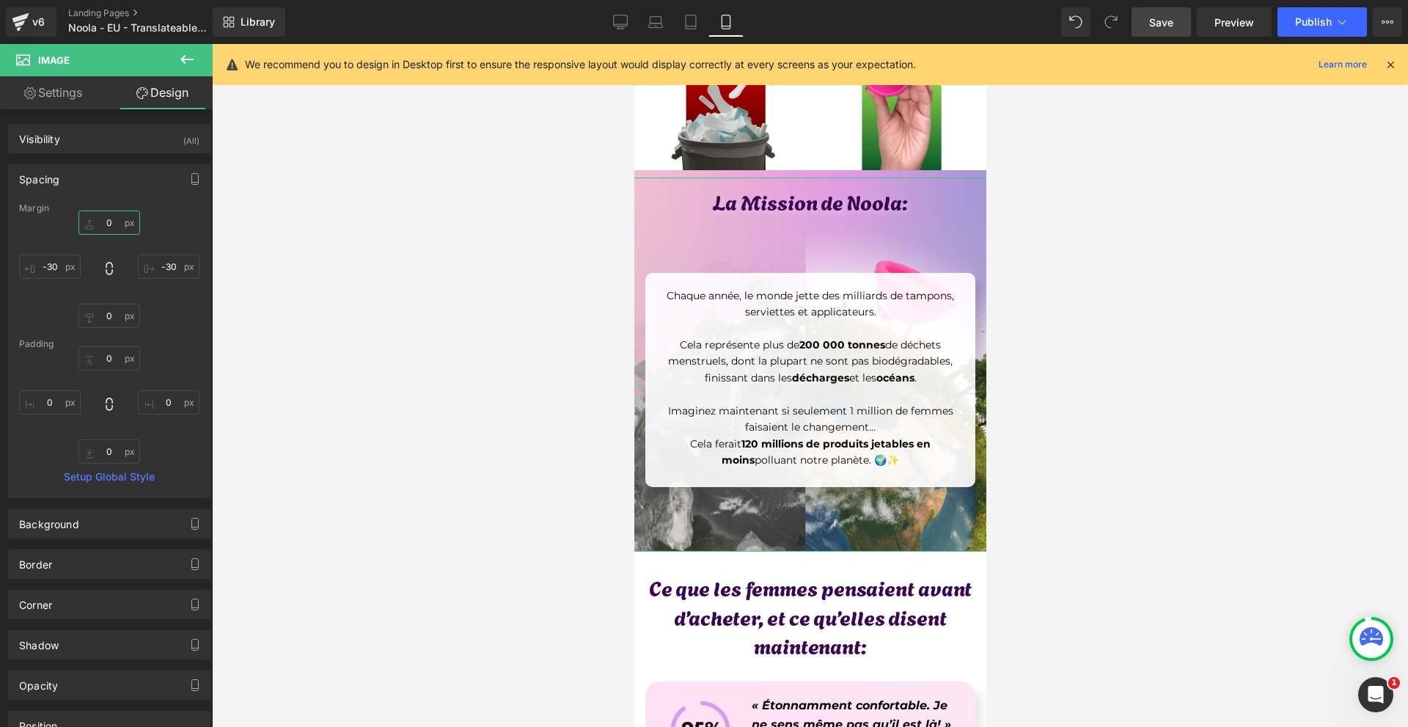
click at [122, 230] on input "0" at bounding box center [109, 222] width 62 height 24
type input "-40"
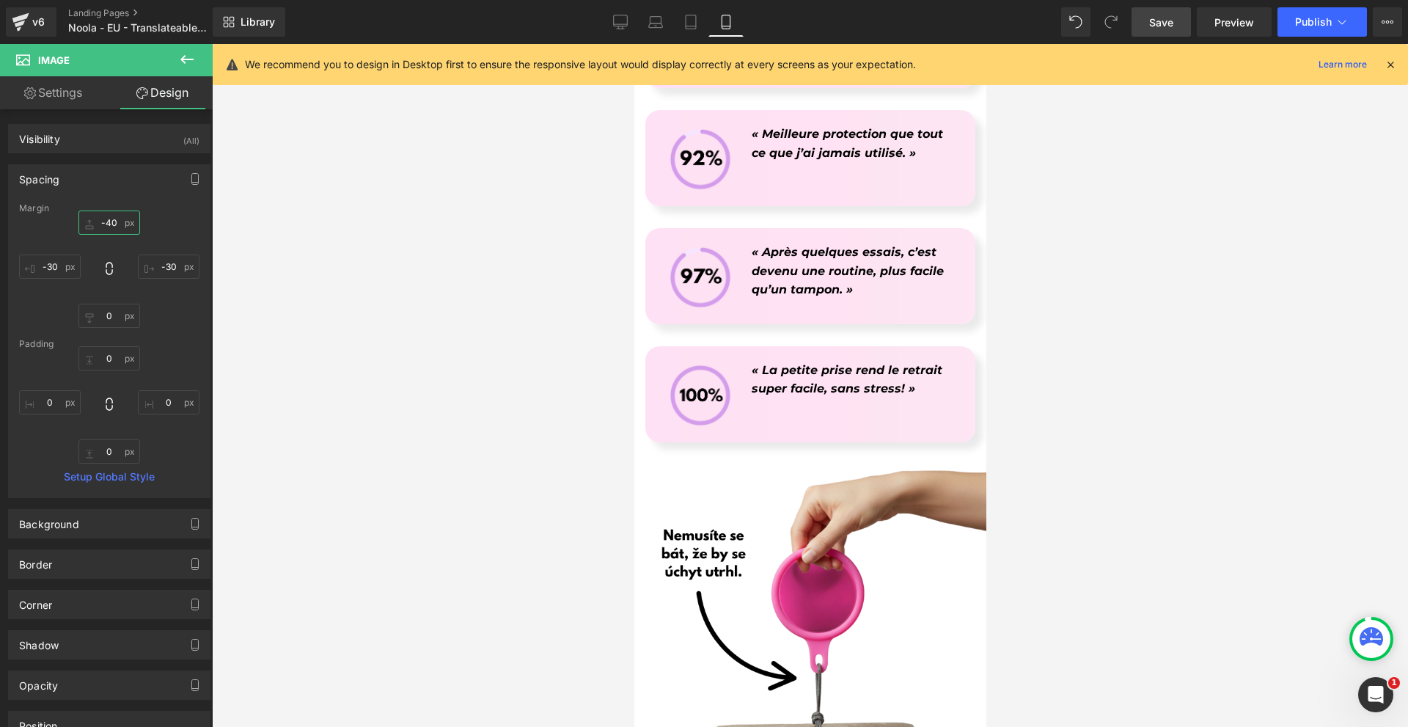
scroll to position [6086, 0]
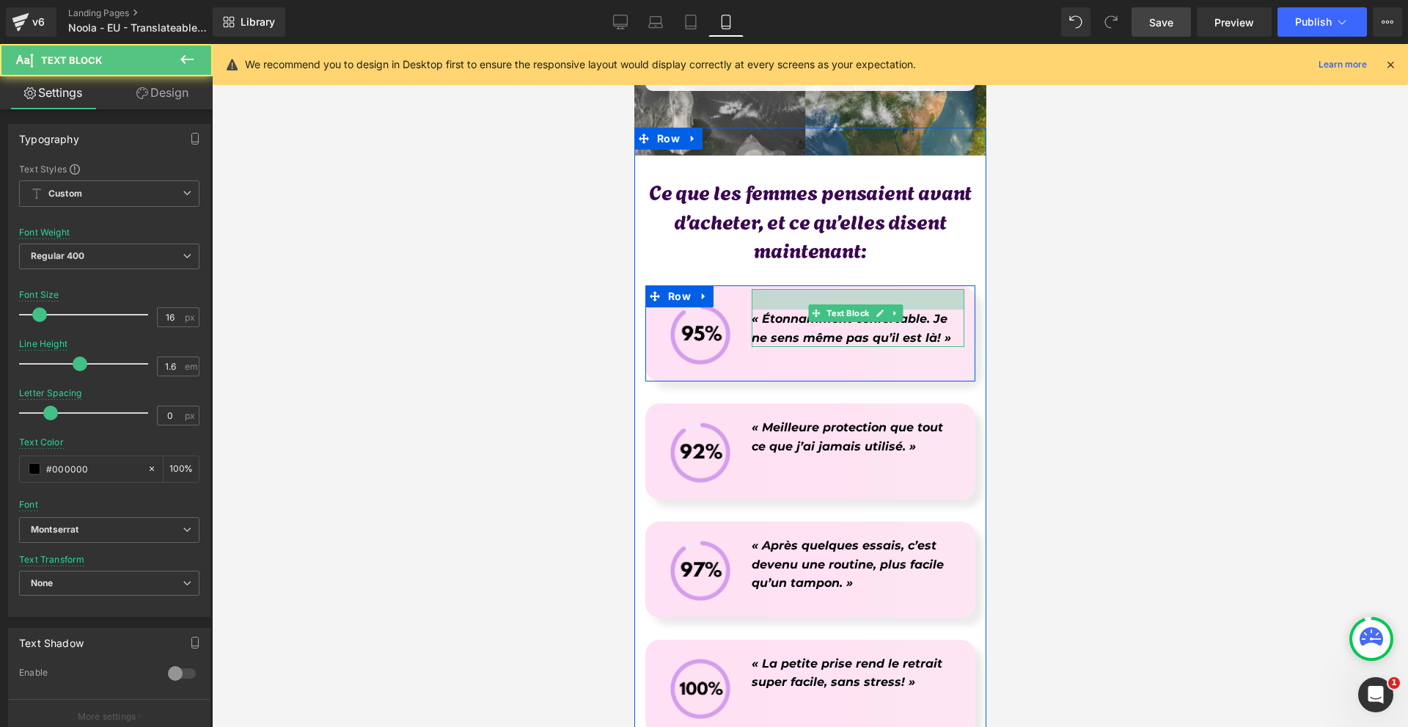
drag, startPoint x: 878, startPoint y: 279, endPoint x: 878, endPoint y: 289, distance: 9.5
click at [878, 289] on div at bounding box center [857, 299] width 213 height 21
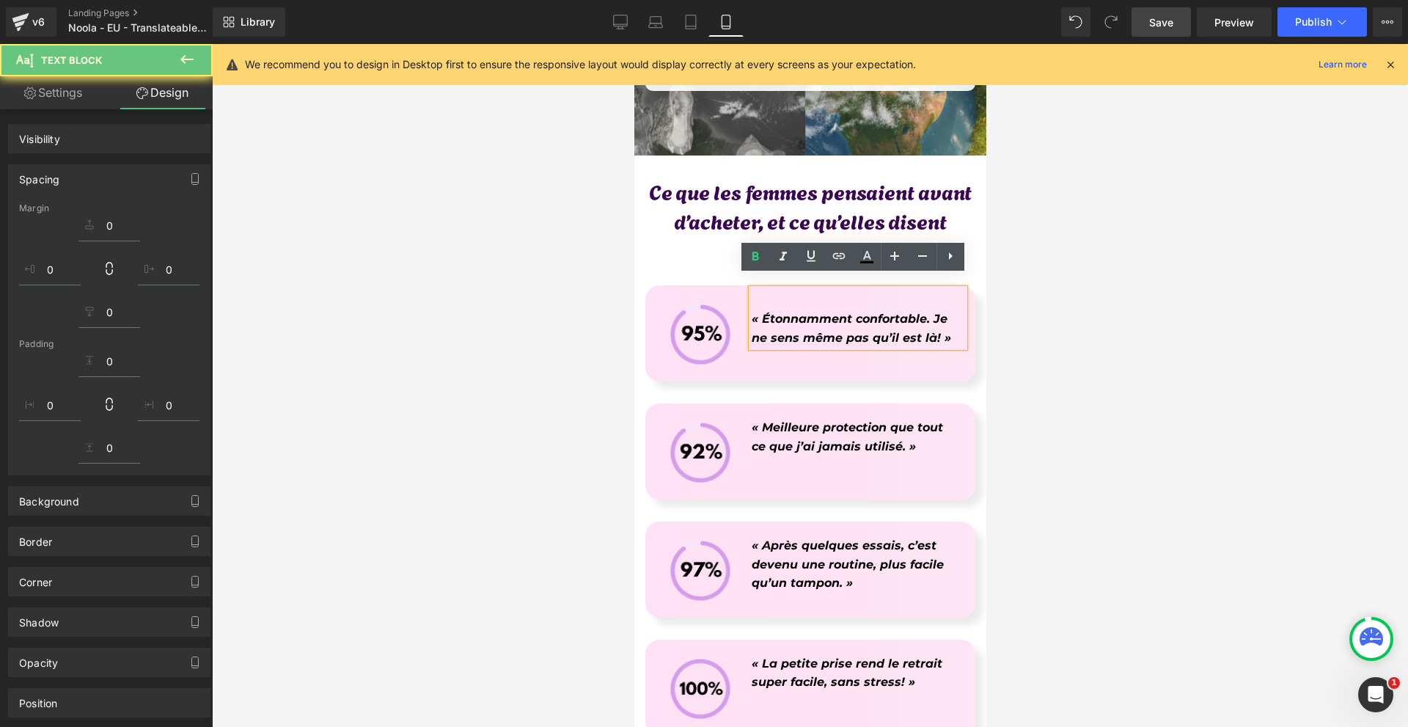
click at [1128, 350] on div at bounding box center [810, 385] width 1196 height 683
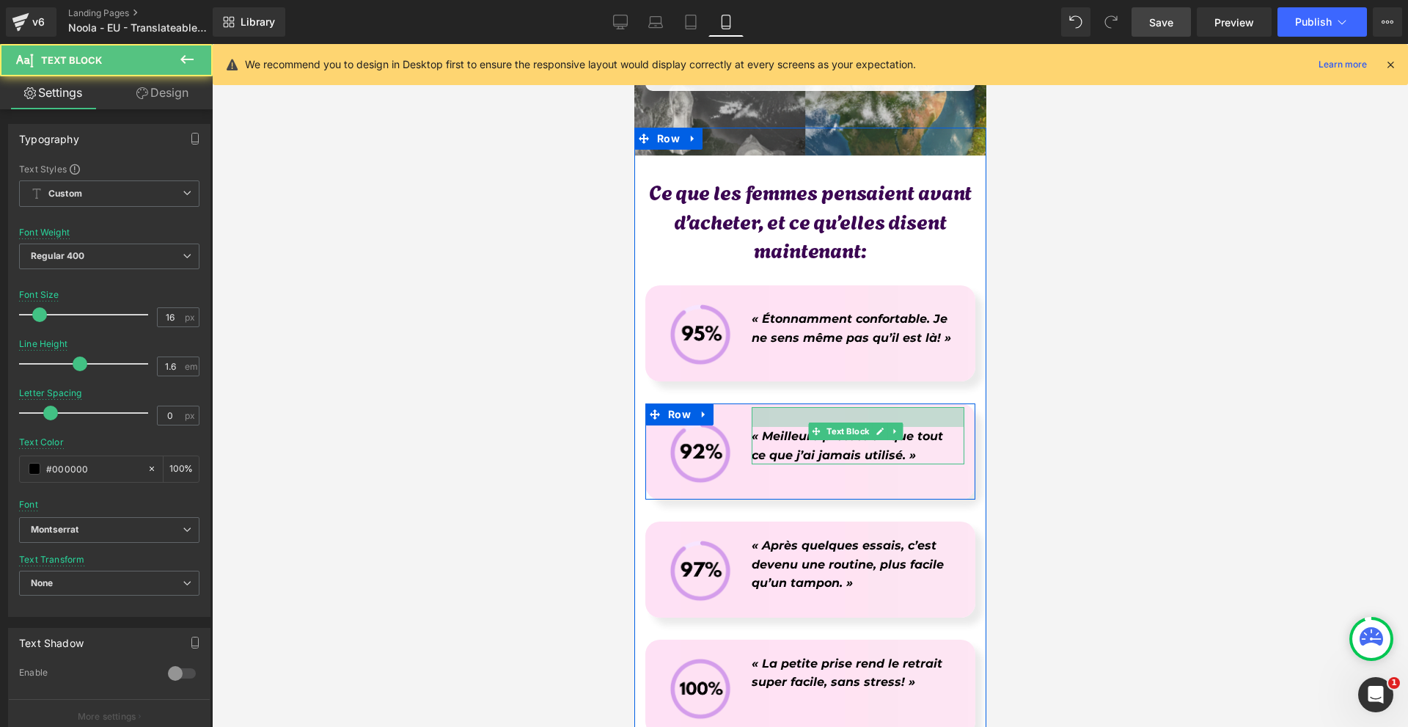
click at [933, 407] on div at bounding box center [857, 417] width 213 height 20
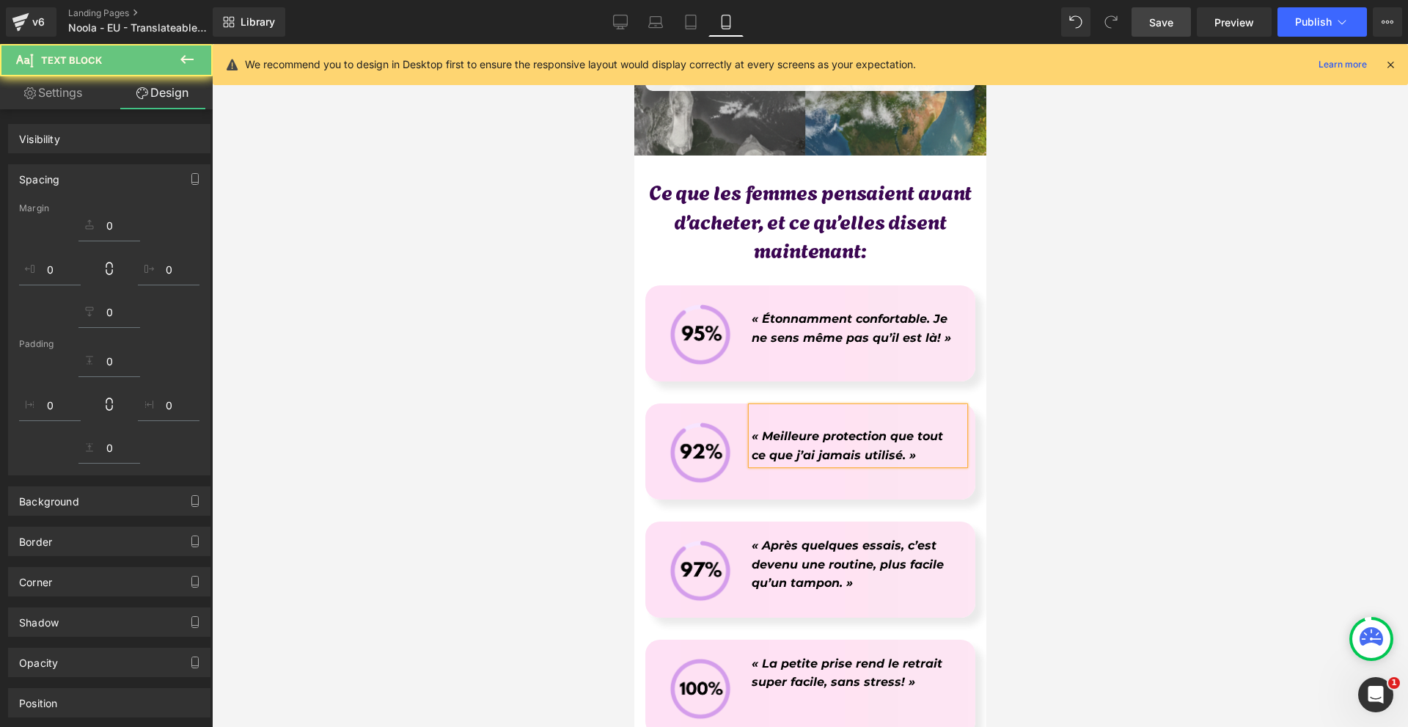
click at [1071, 416] on div at bounding box center [810, 385] width 1196 height 683
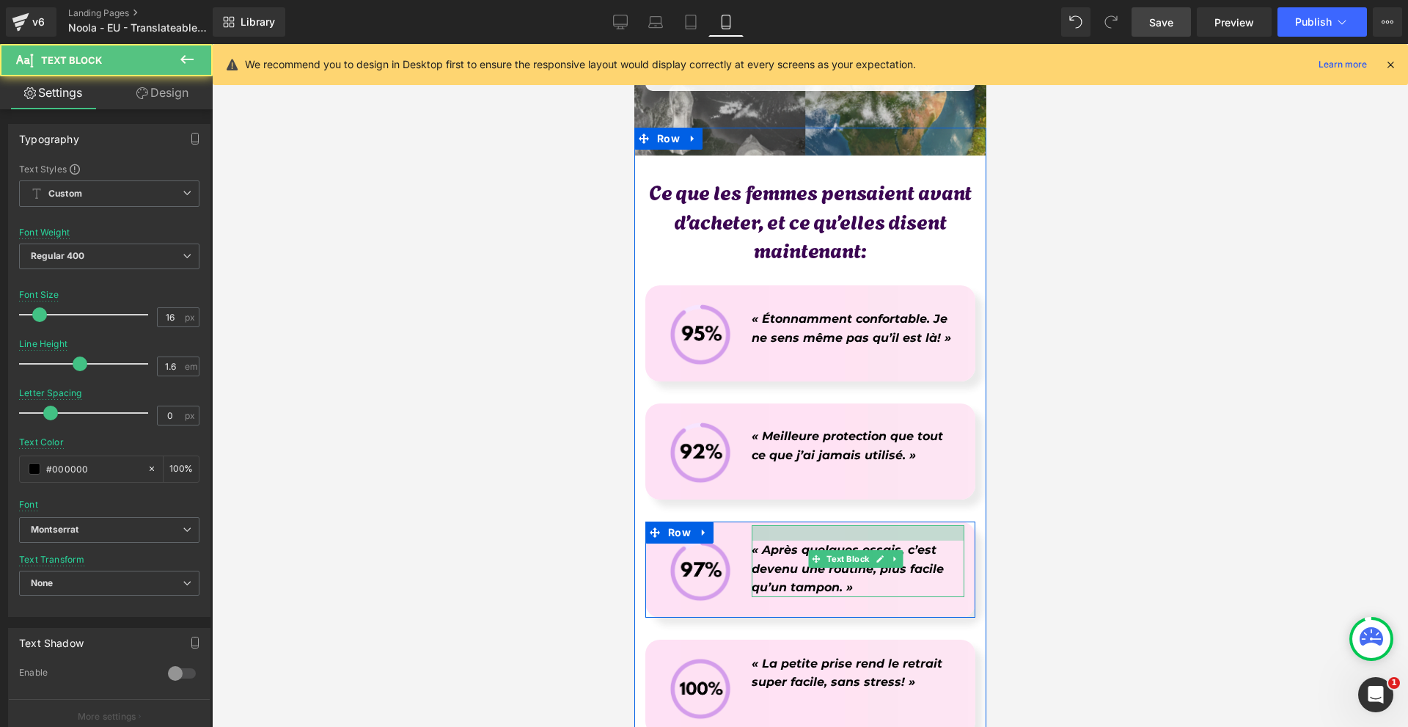
click at [918, 525] on div at bounding box center [857, 532] width 213 height 15
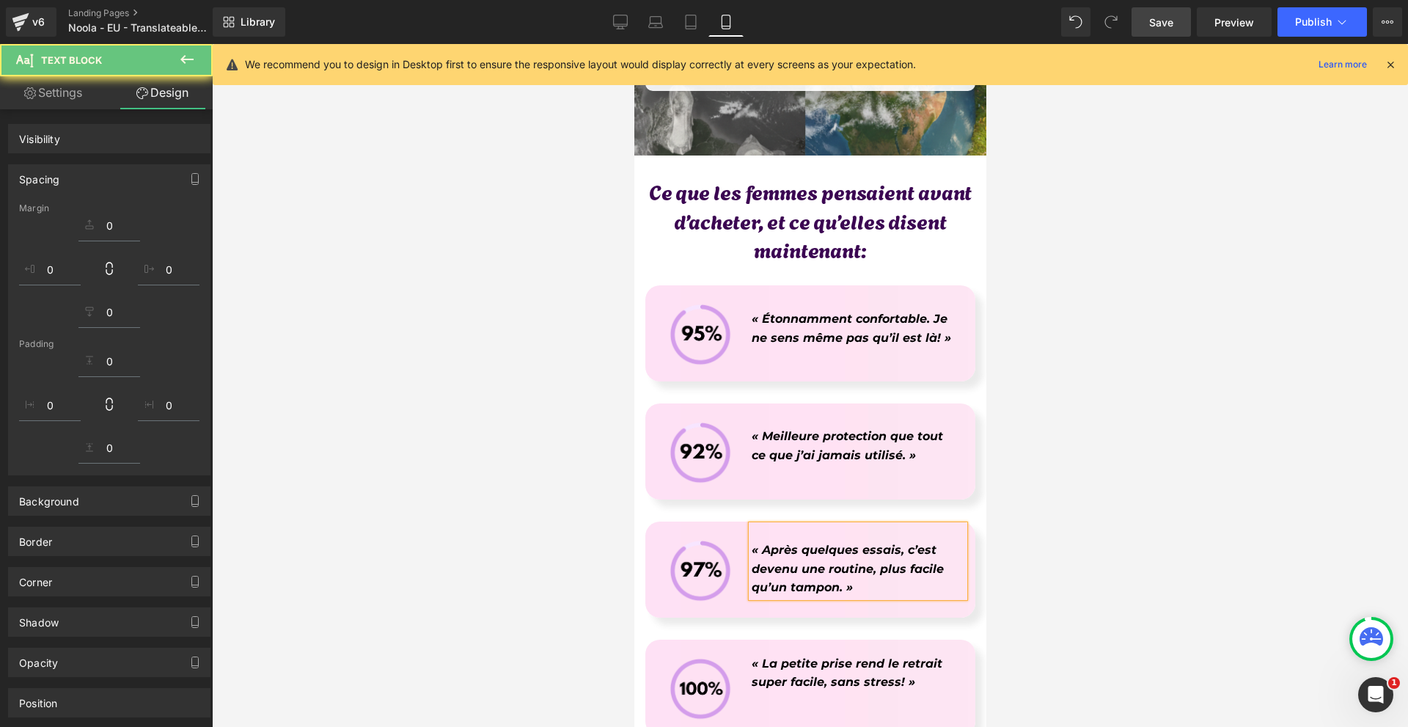
click at [1058, 523] on div at bounding box center [810, 385] width 1196 height 683
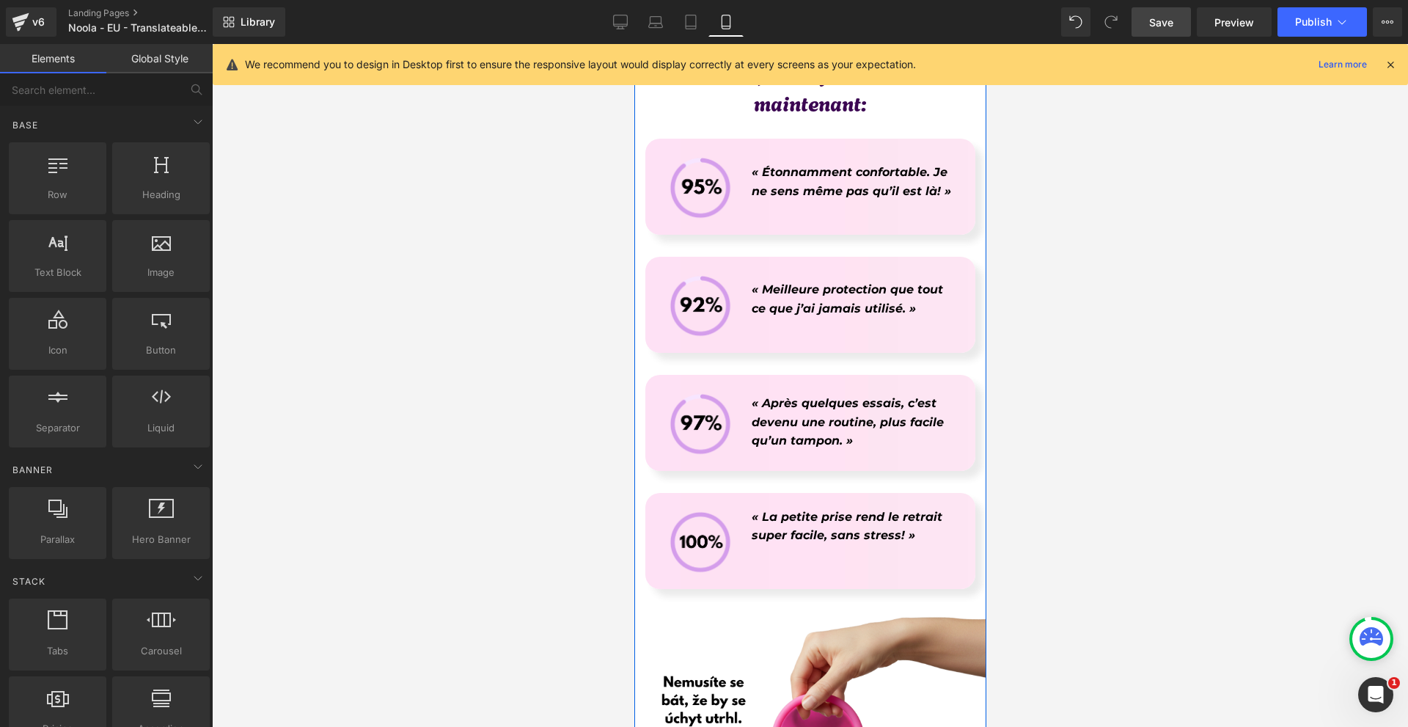
scroll to position [6306, 0]
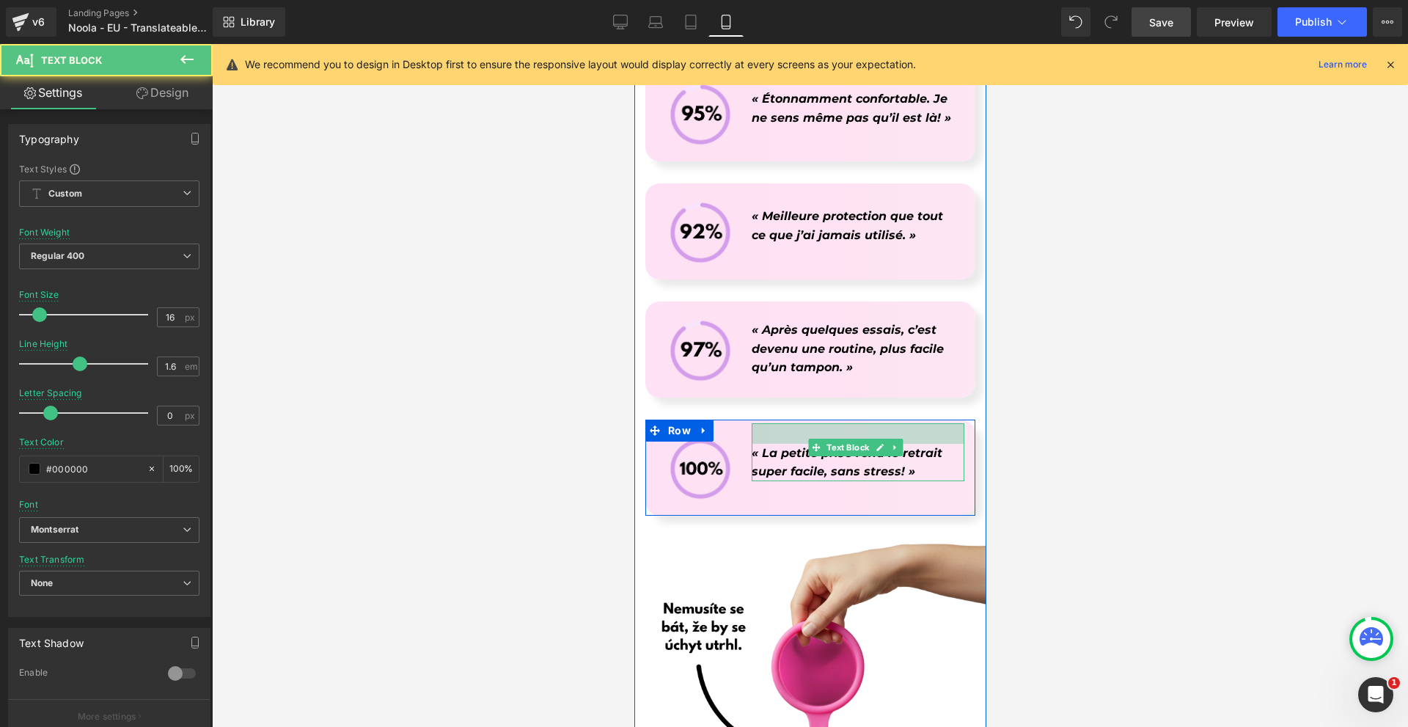
drag, startPoint x: 906, startPoint y: 405, endPoint x: 902, endPoint y: 415, distance: 10.5
click at [902, 423] on div at bounding box center [857, 433] width 213 height 21
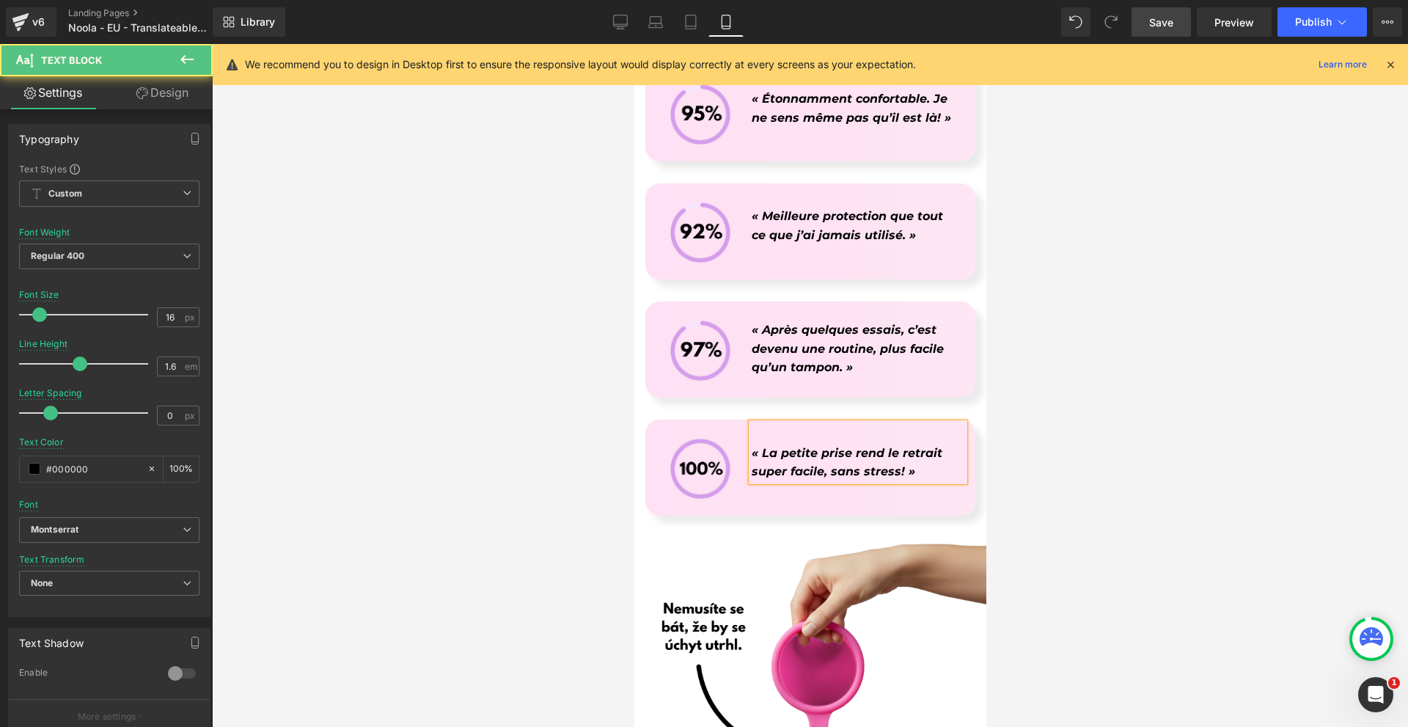
click at [1082, 442] on div at bounding box center [810, 385] width 1196 height 683
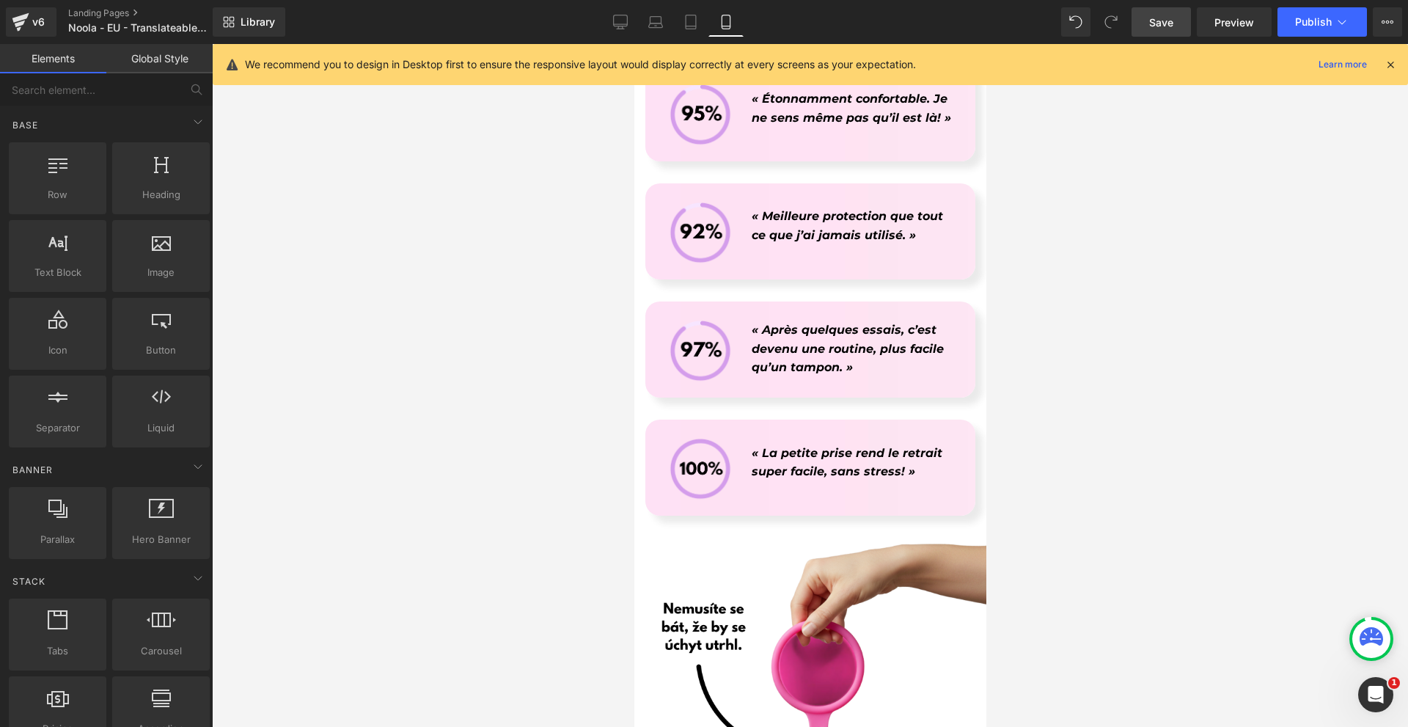
click at [1083, 442] on div at bounding box center [810, 385] width 1196 height 683
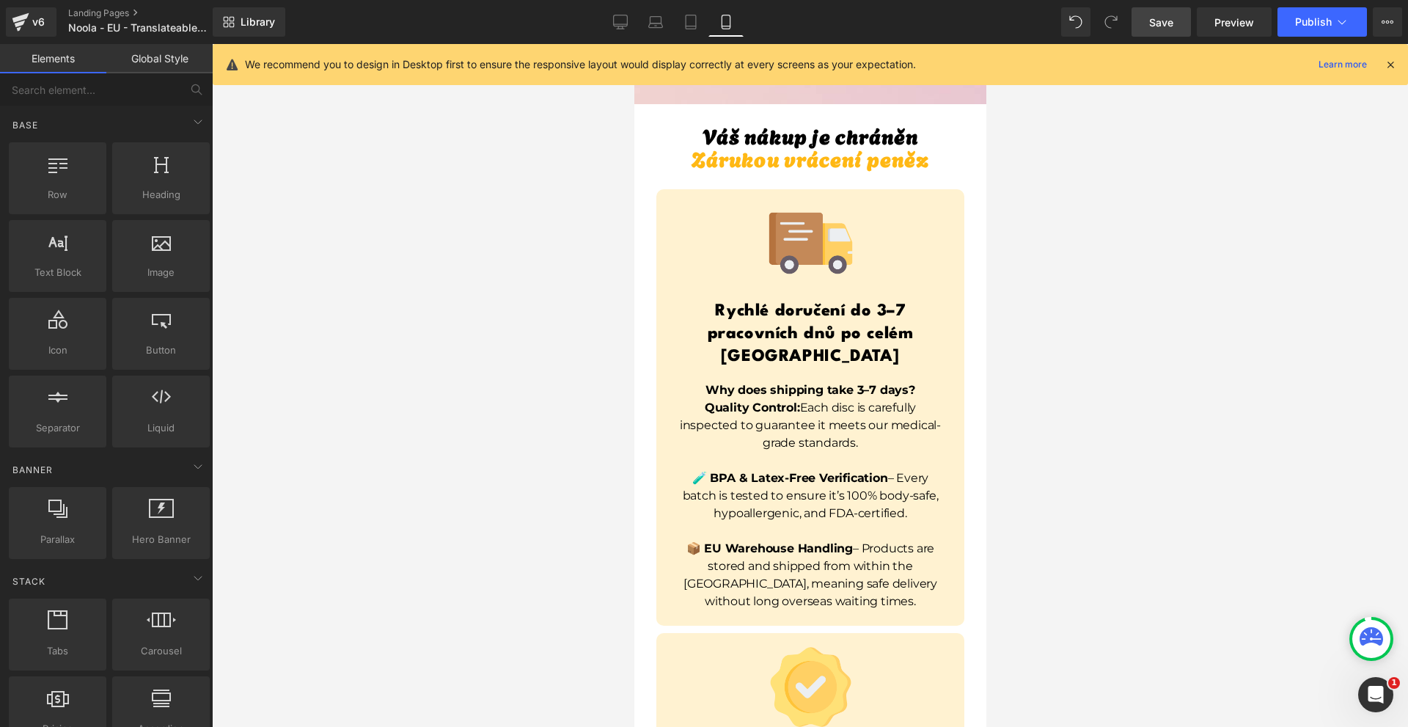
scroll to position [10485, 0]
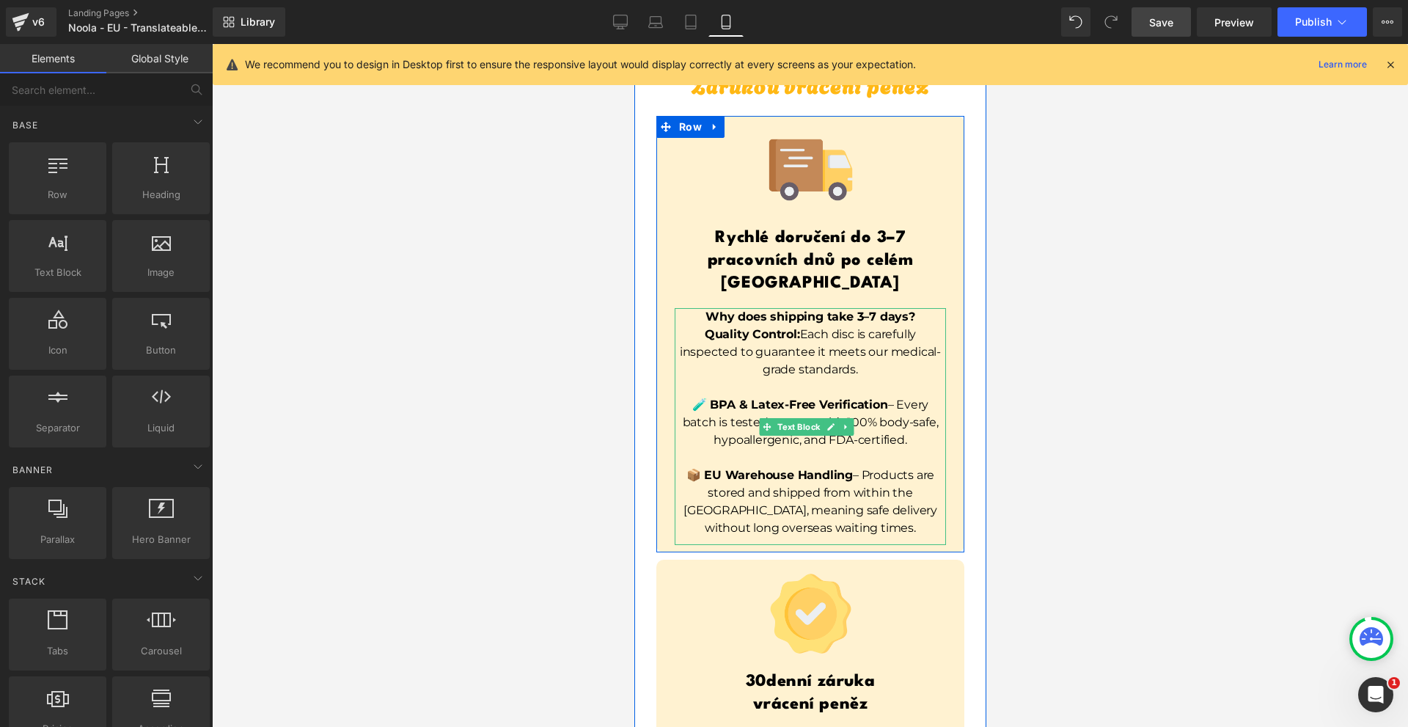
click at [912, 308] on p "Why does shipping take 3–7 days?" at bounding box center [809, 317] width 271 height 18
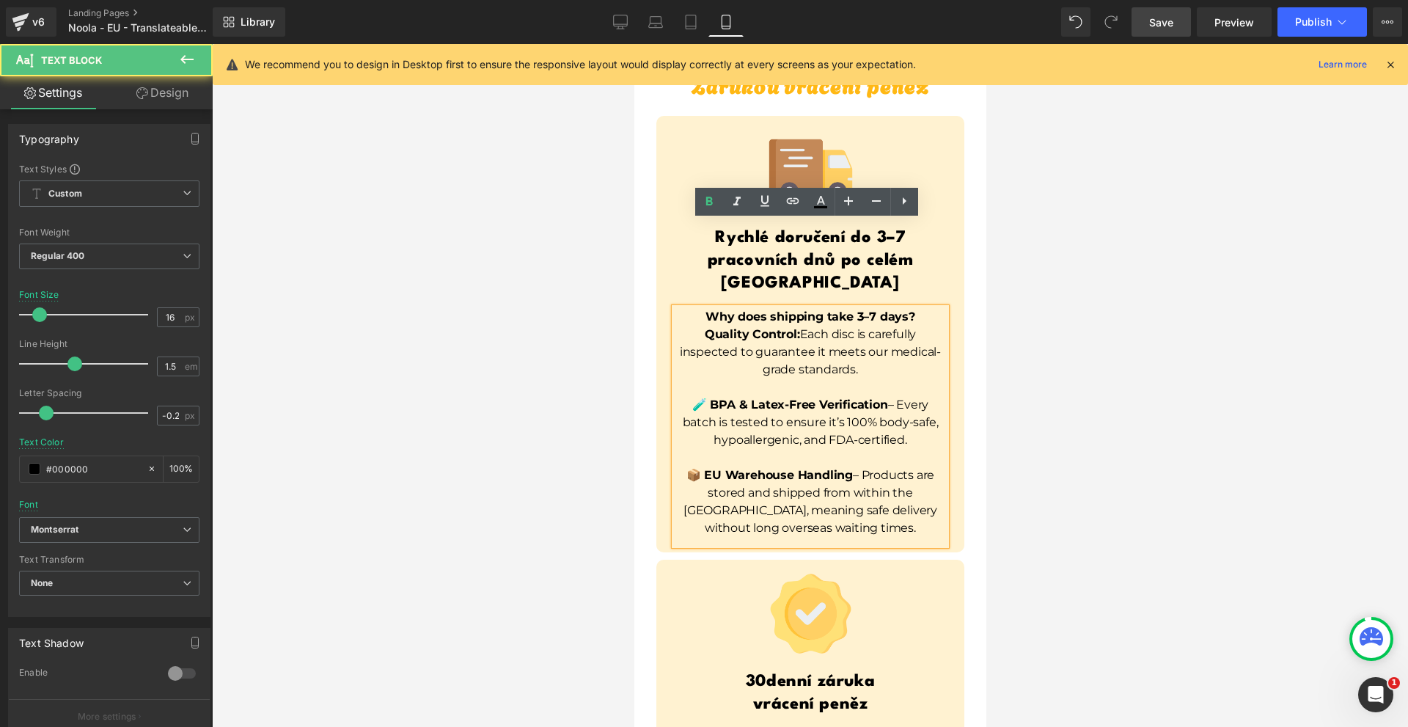
click at [917, 308] on p "Why does shipping take 3–7 days?" at bounding box center [809, 317] width 271 height 18
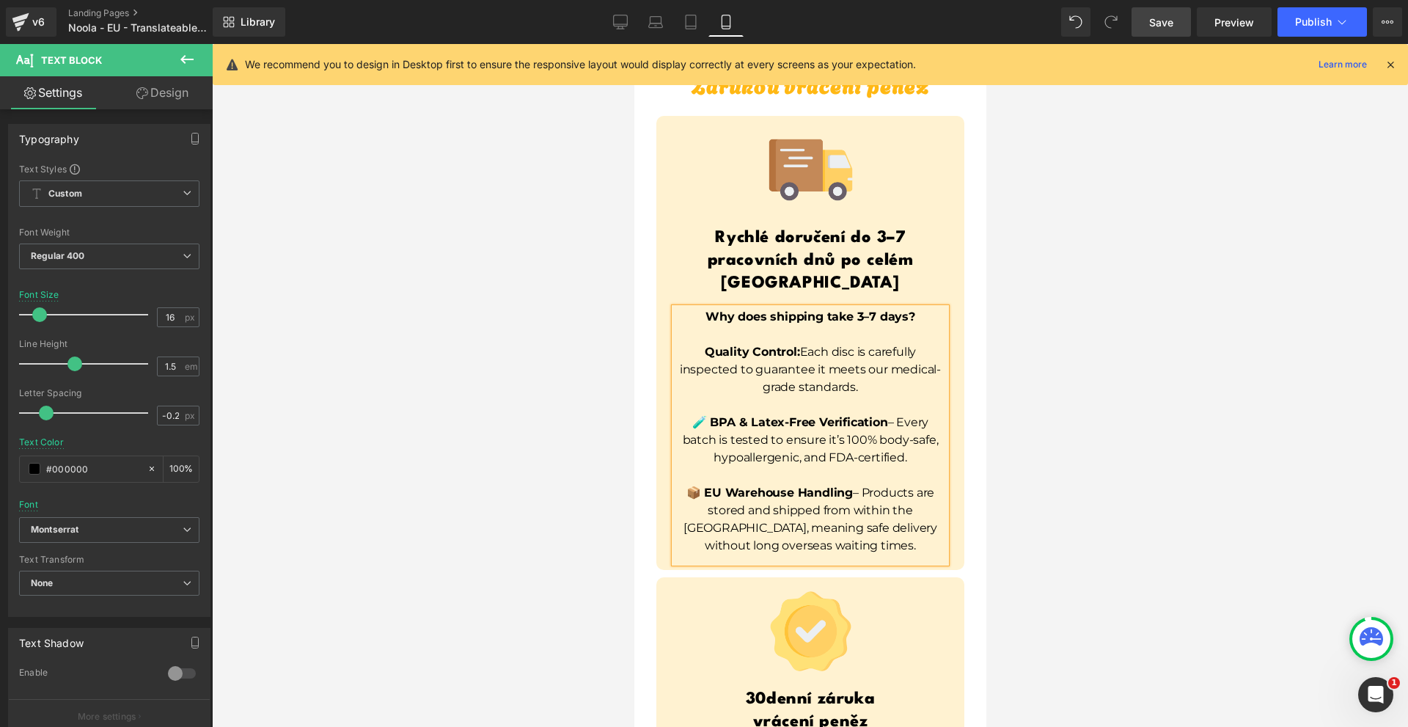
click at [1087, 266] on div at bounding box center [810, 385] width 1196 height 683
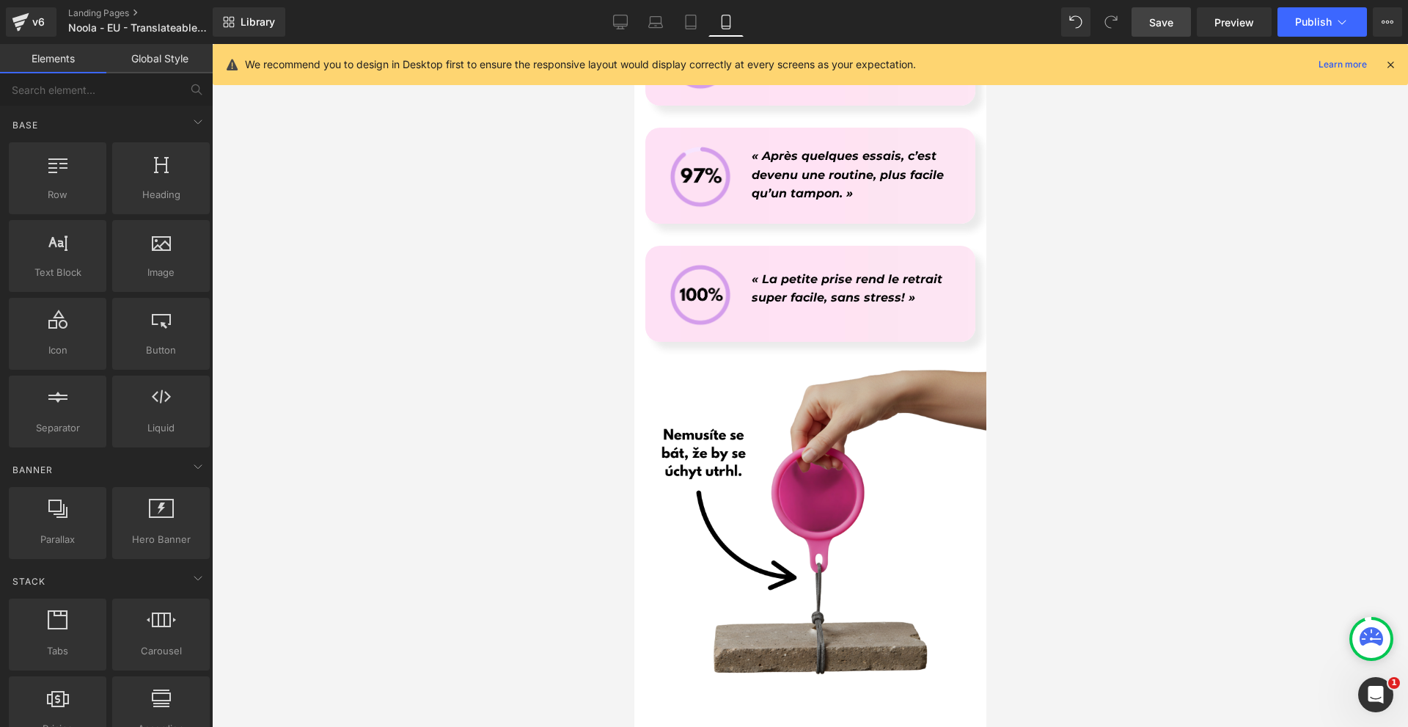
scroll to position [6406, 0]
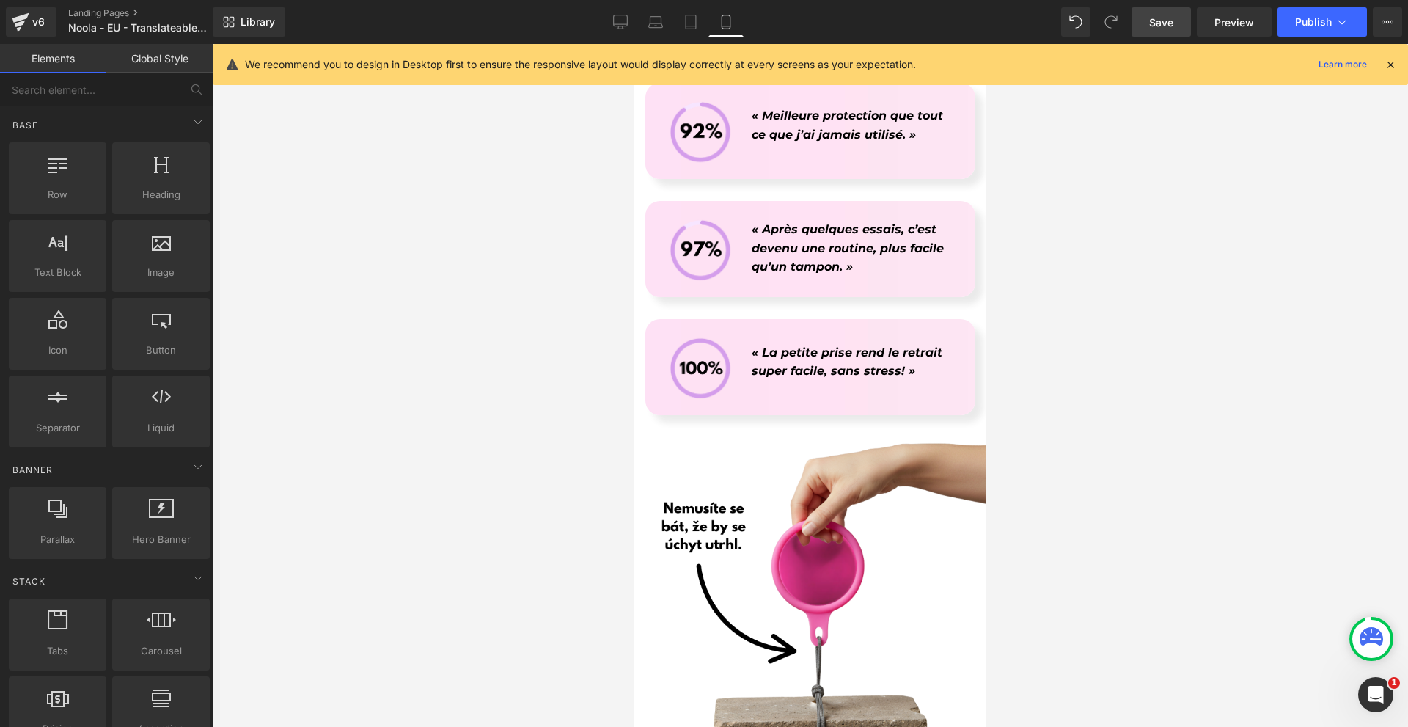
click at [1392, 68] on icon at bounding box center [1390, 64] width 13 height 13
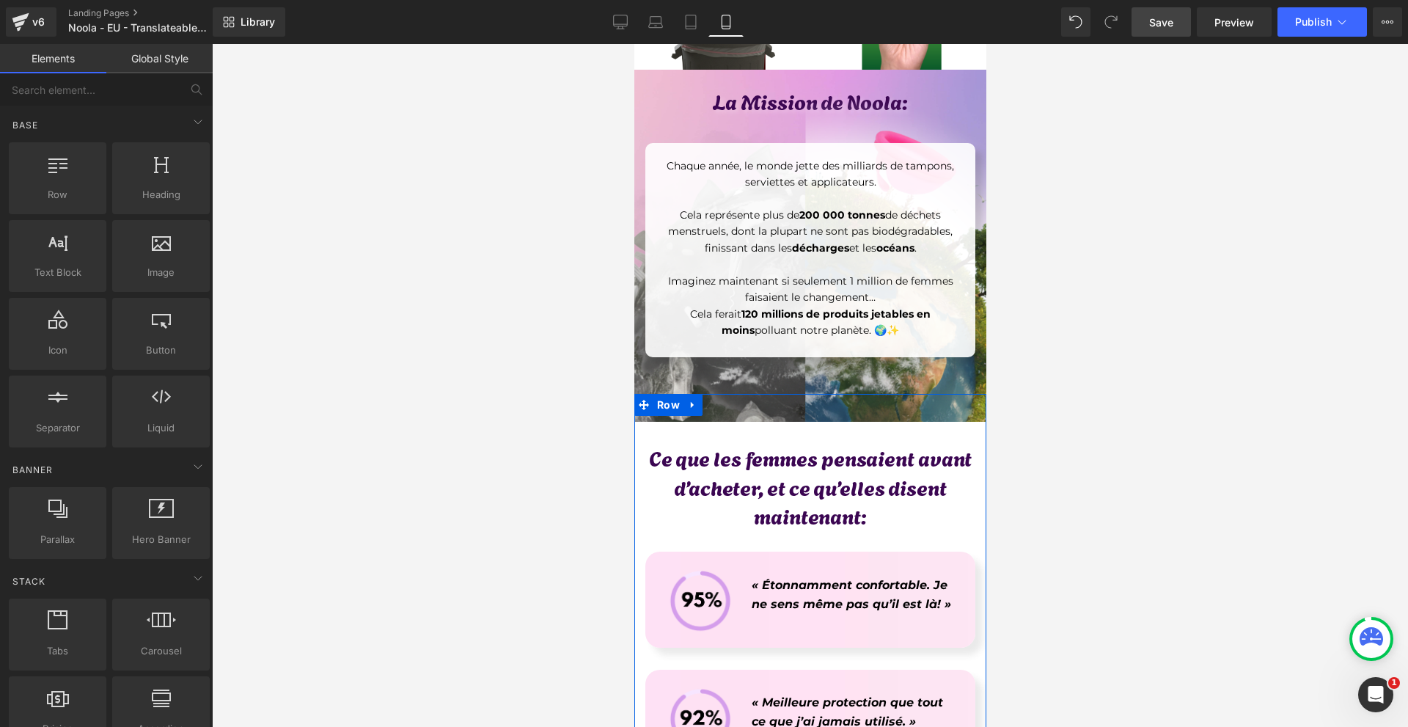
scroll to position [5746, 0]
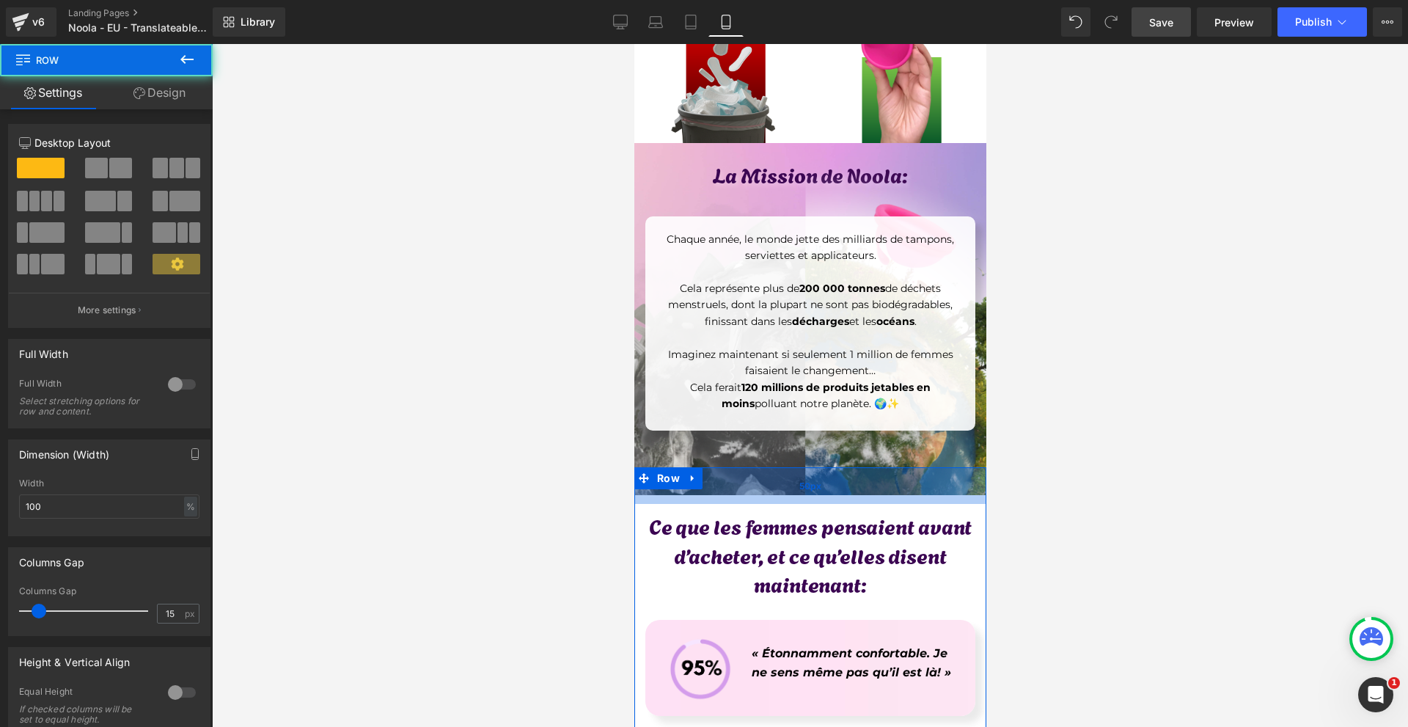
click at [884, 468] on div "50px" at bounding box center [810, 485] width 352 height 37
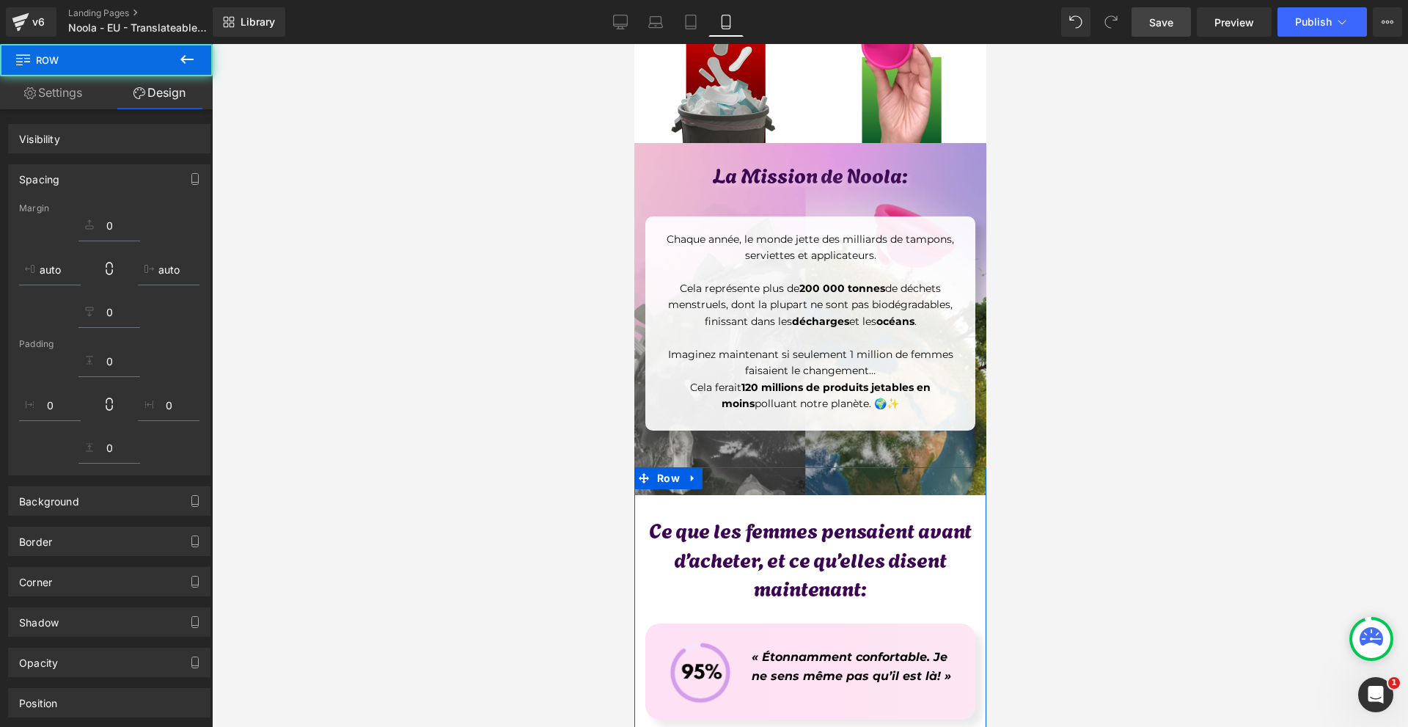
click at [884, 435] on img at bounding box center [810, 308] width 374 height 374
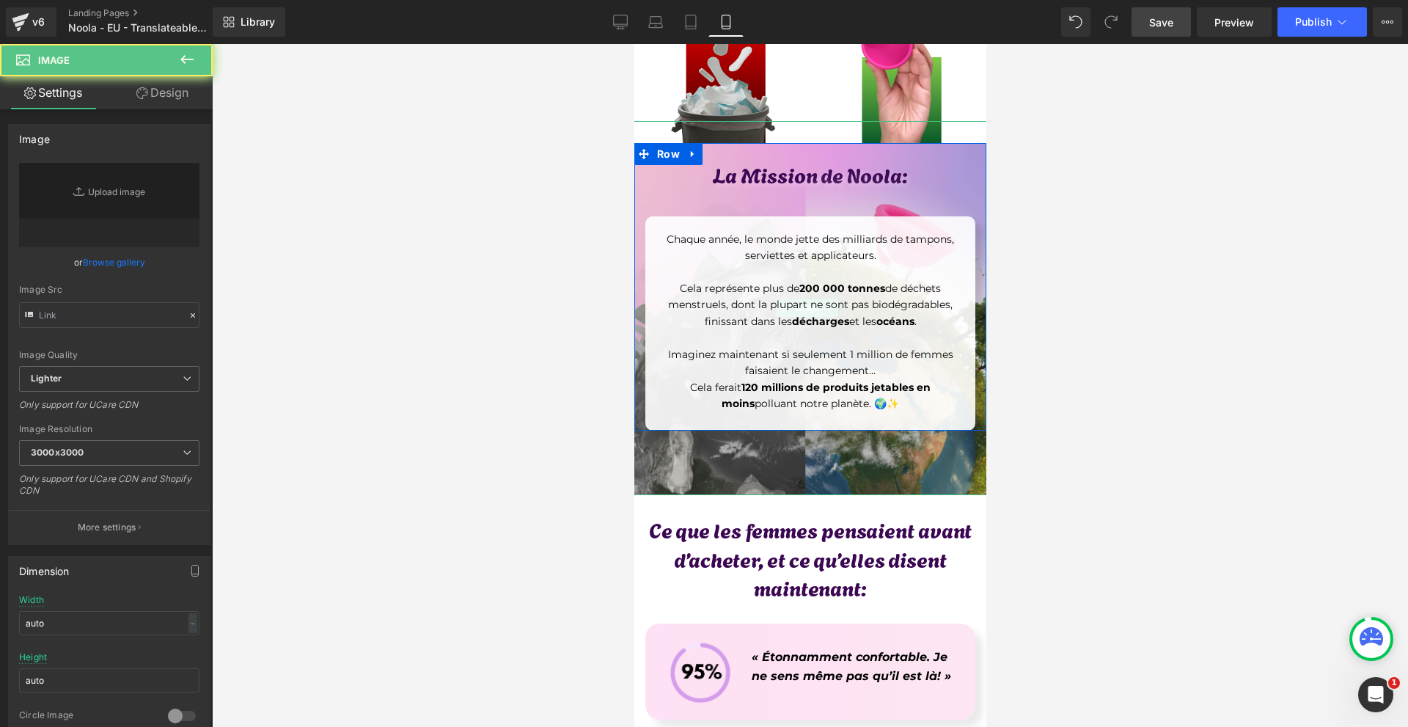
type input "[URL][DOMAIN_NAME]"
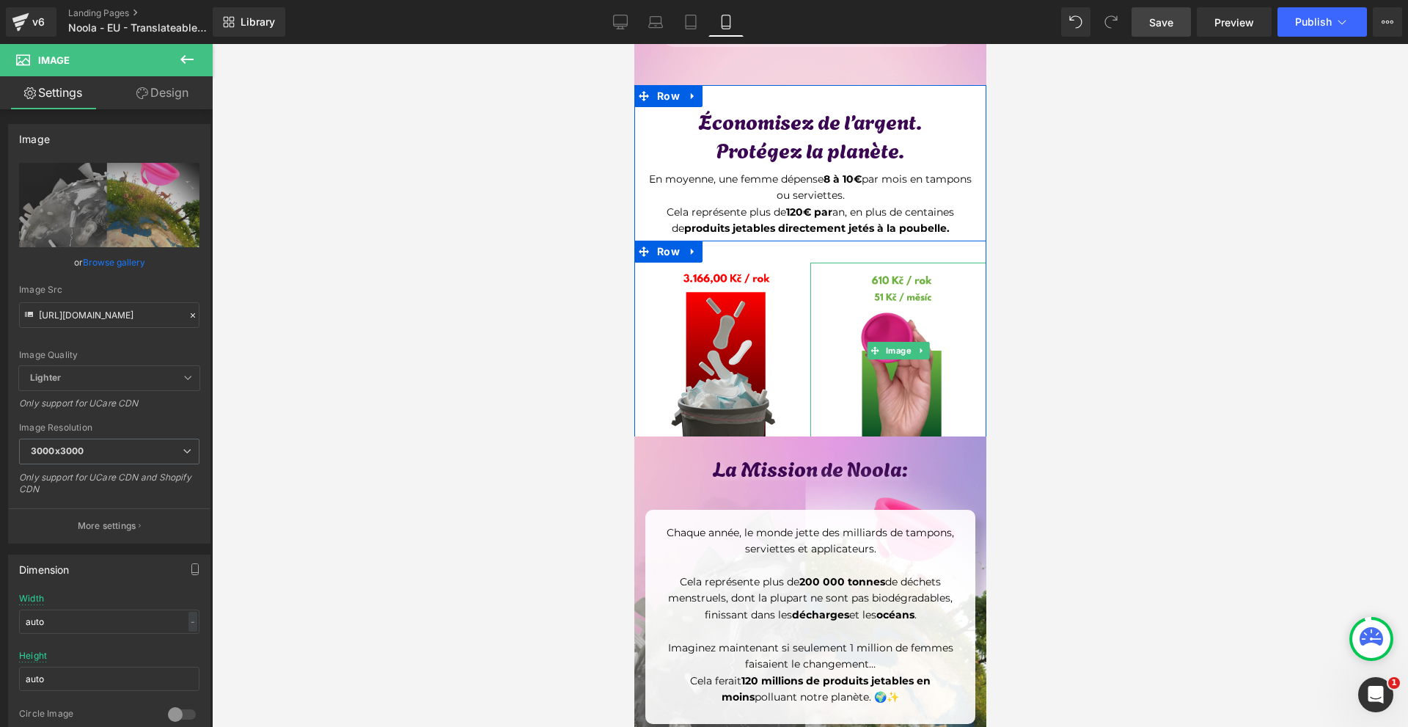
scroll to position [5306, 0]
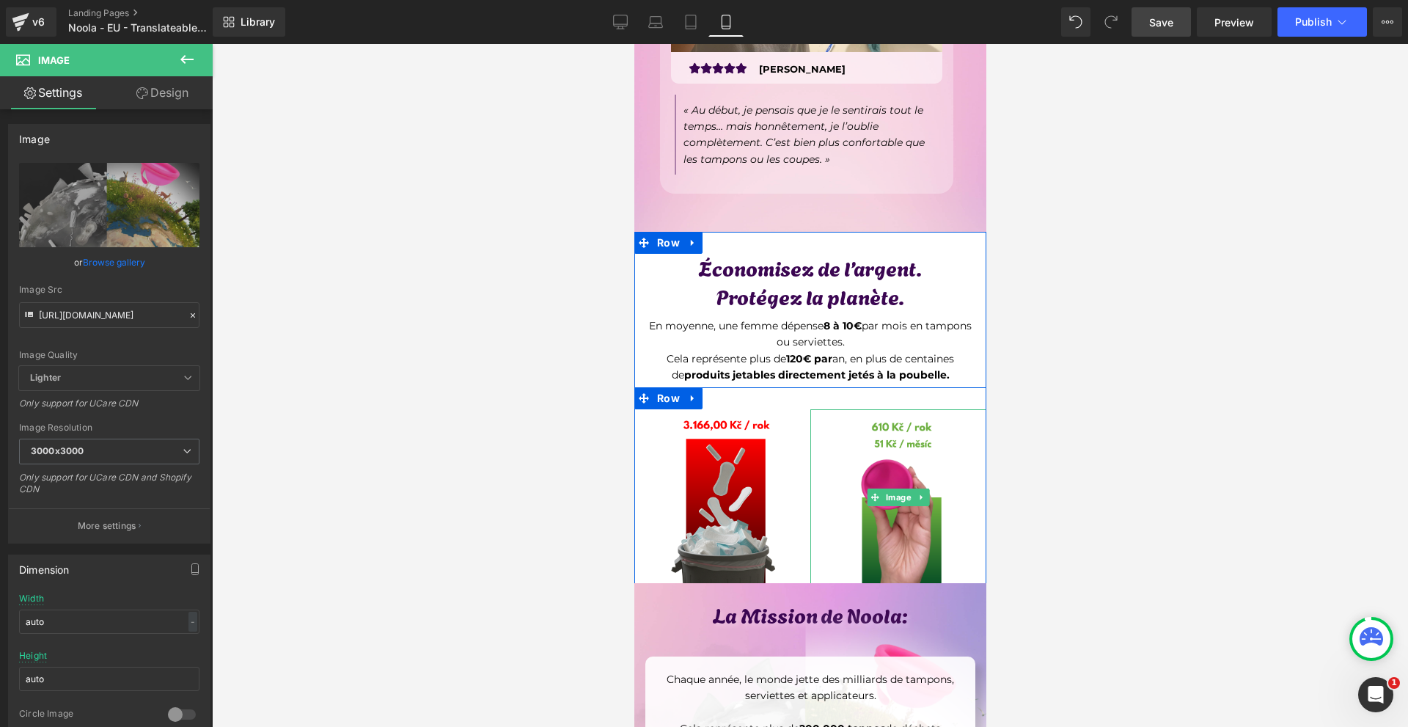
click at [923, 470] on img at bounding box center [897, 497] width 176 height 176
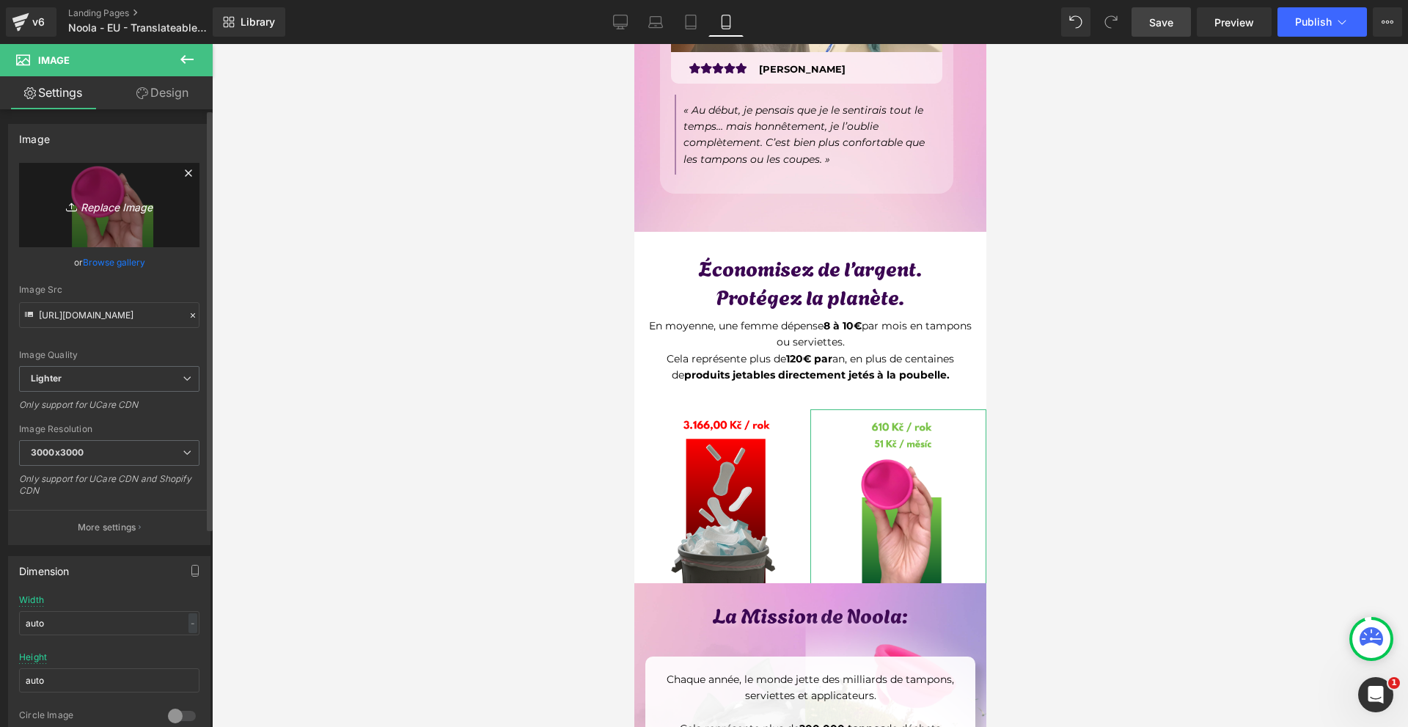
click at [115, 223] on link "Replace Image" at bounding box center [109, 205] width 180 height 84
type input "C:\fakepath\Írj be némi törzsszöveget (55).png"
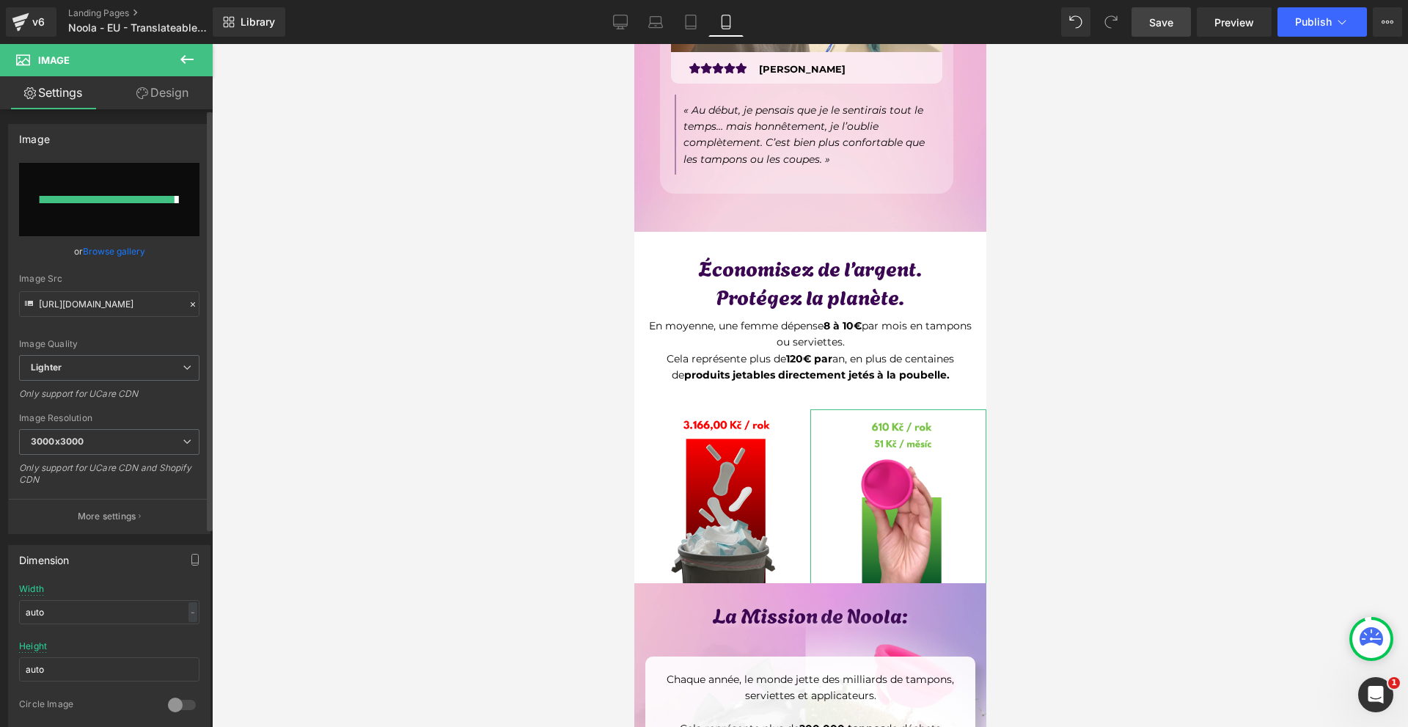
type input "[URL][DOMAIN_NAME]"
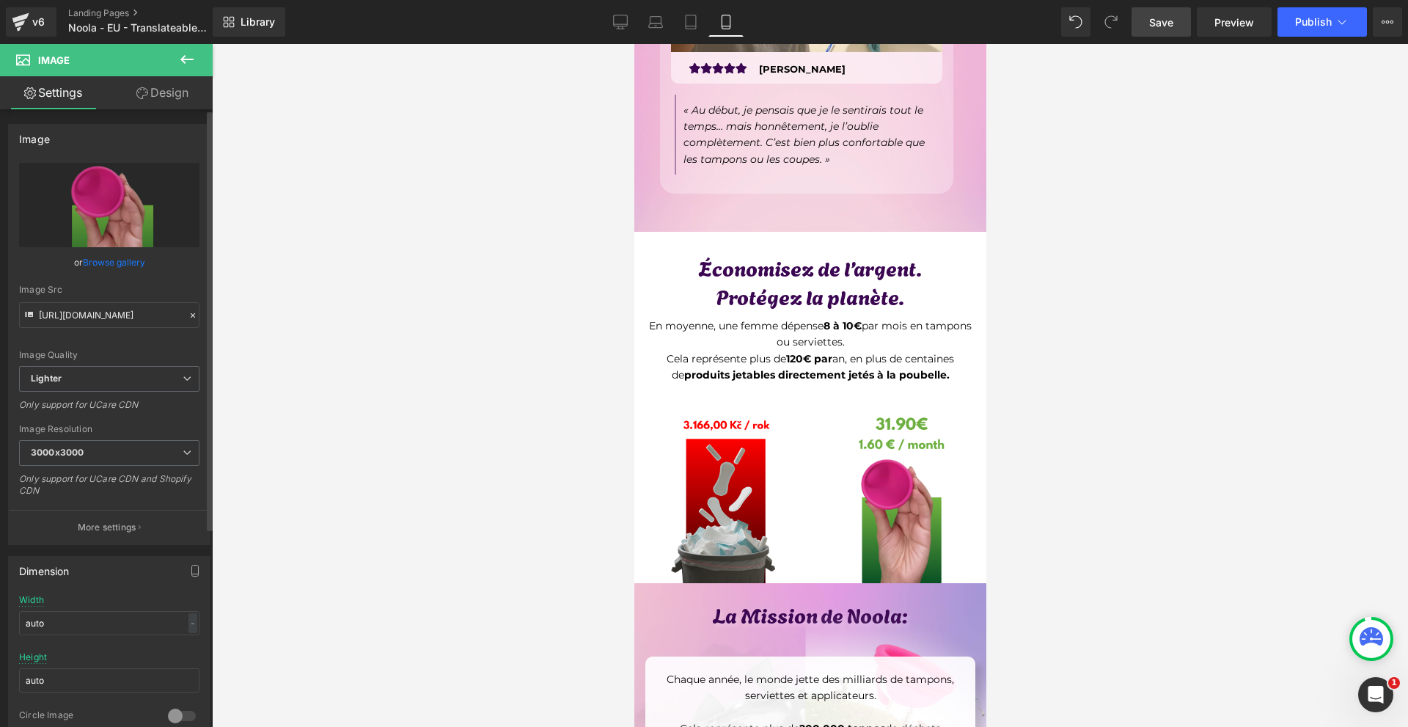
scroll to position [5453, 0]
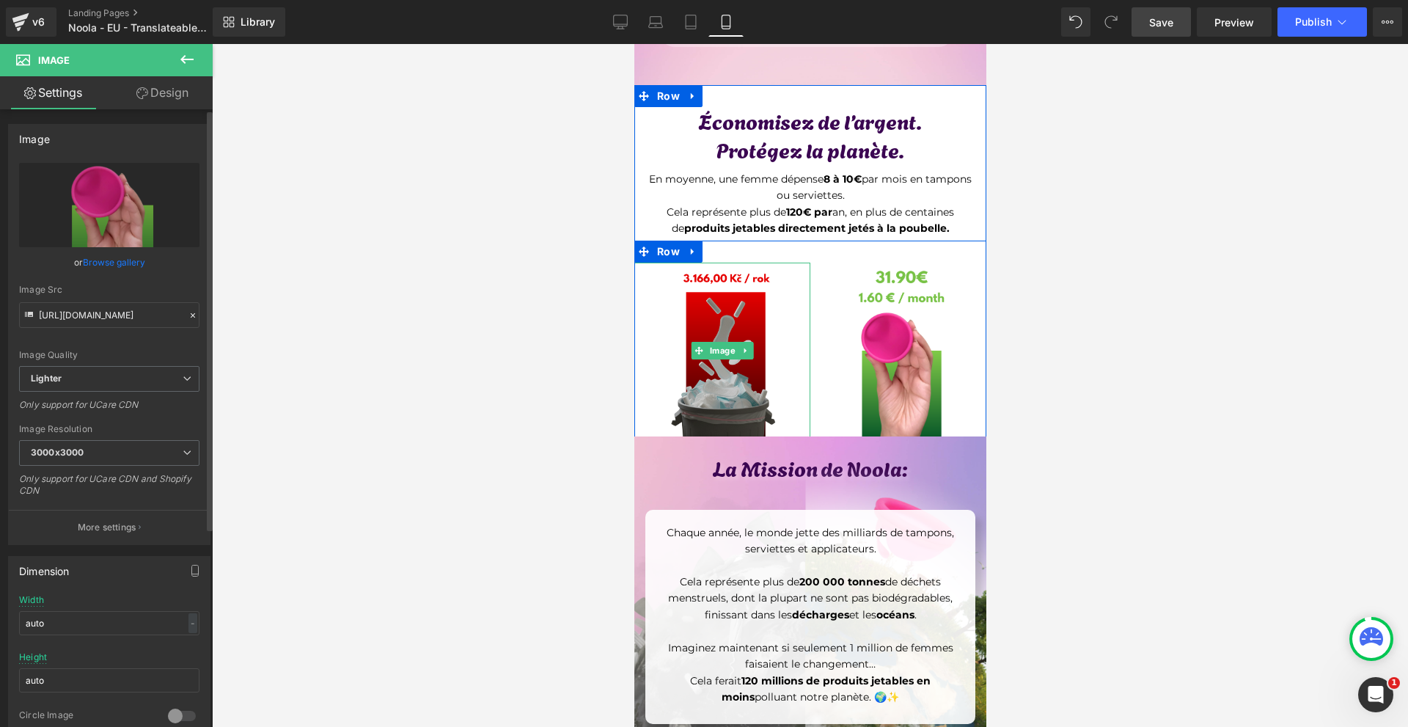
click at [721, 282] on img at bounding box center [722, 350] width 176 height 176
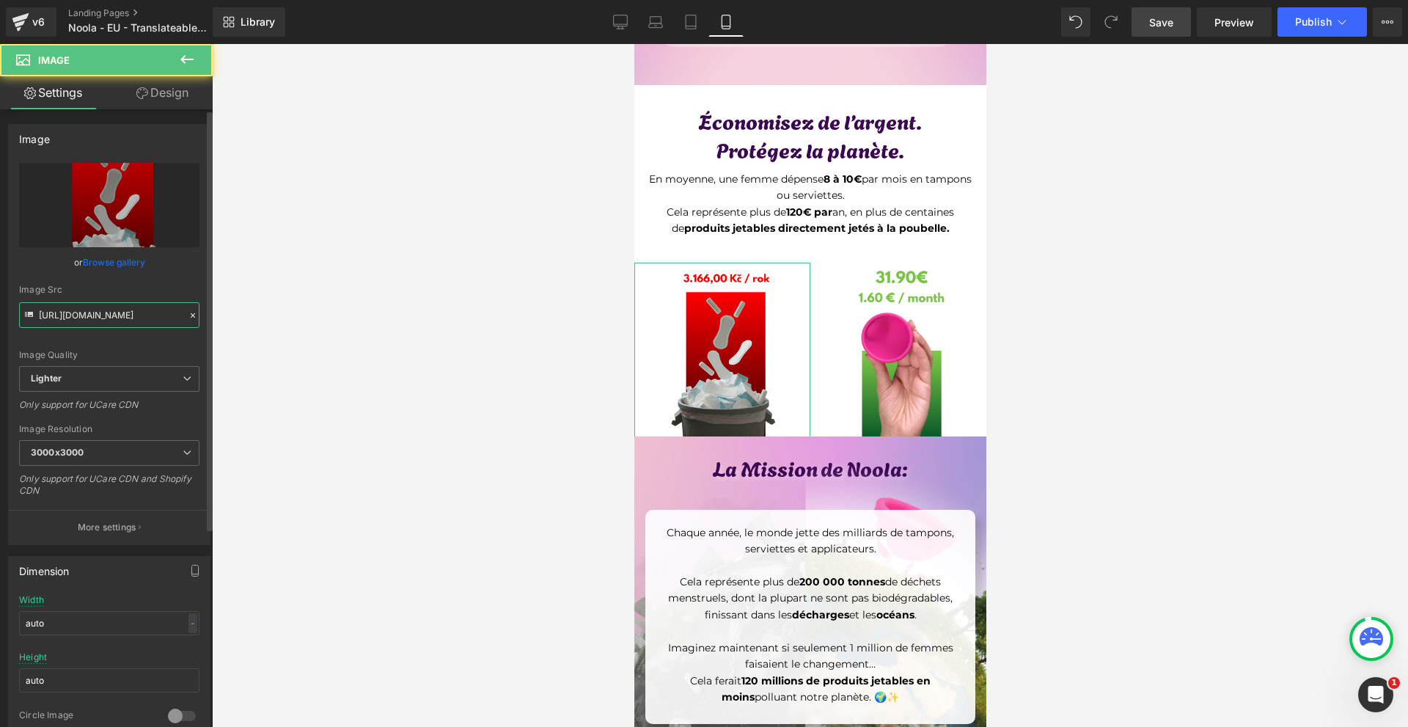
click at [78, 318] on input "[URL][DOMAIN_NAME]" at bounding box center [109, 315] width 180 height 26
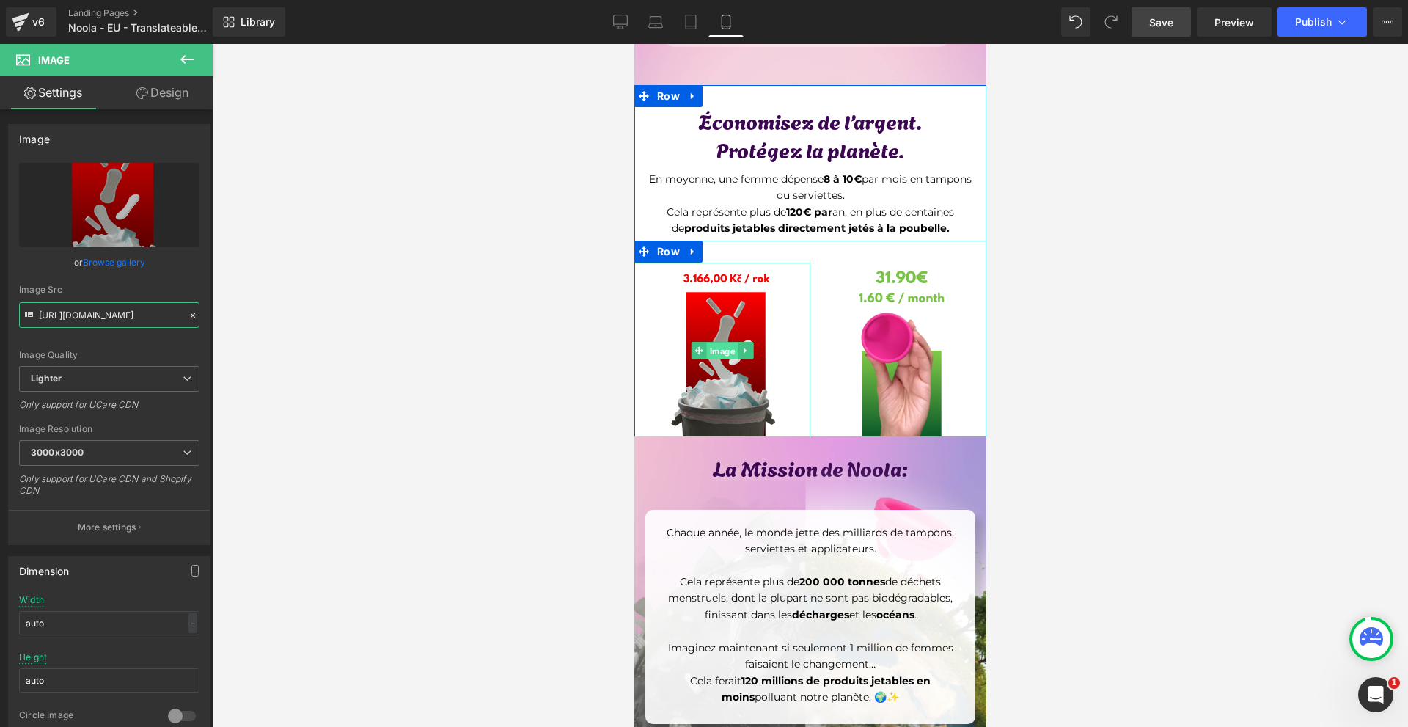
click at [726, 342] on span "Image" at bounding box center [722, 351] width 32 height 18
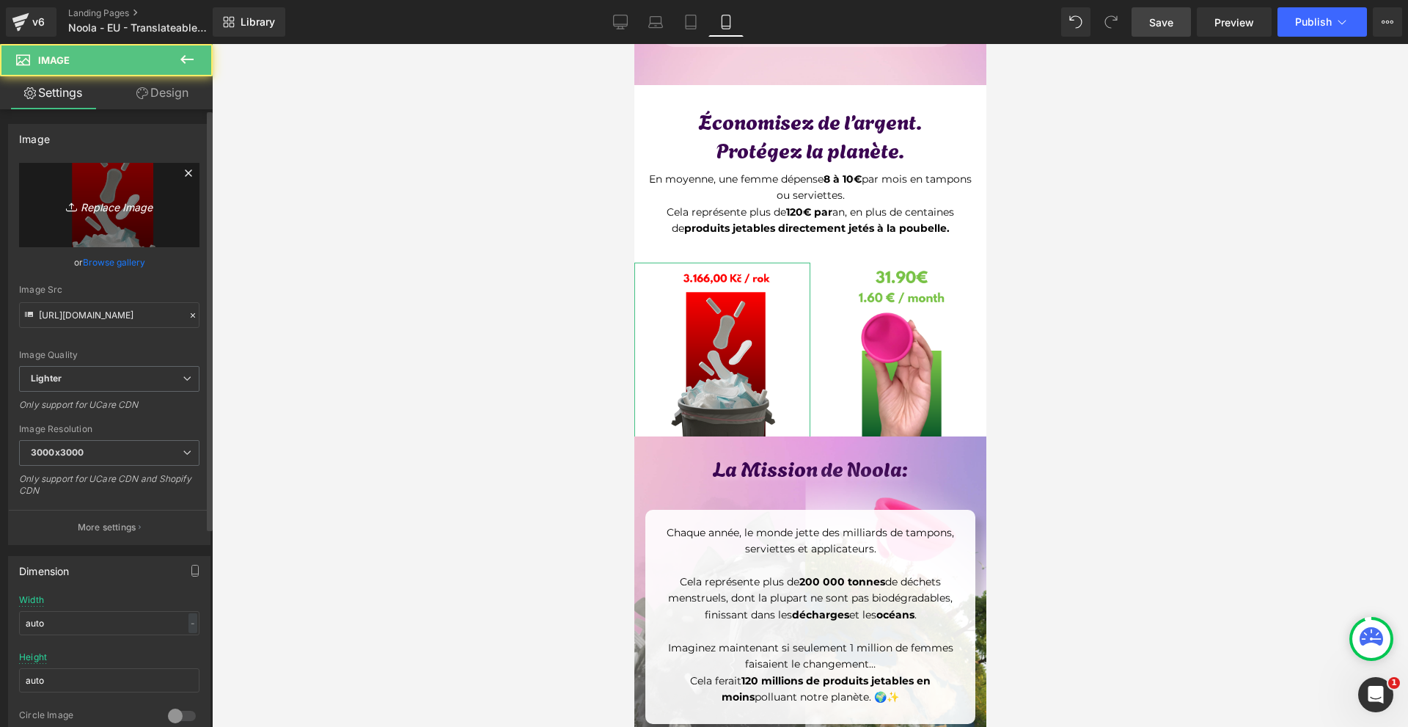
click at [142, 212] on icon "Replace Image" at bounding box center [109, 205] width 117 height 18
type input "C:\fakepath\Írj be némi törzsszöveget (56).png"
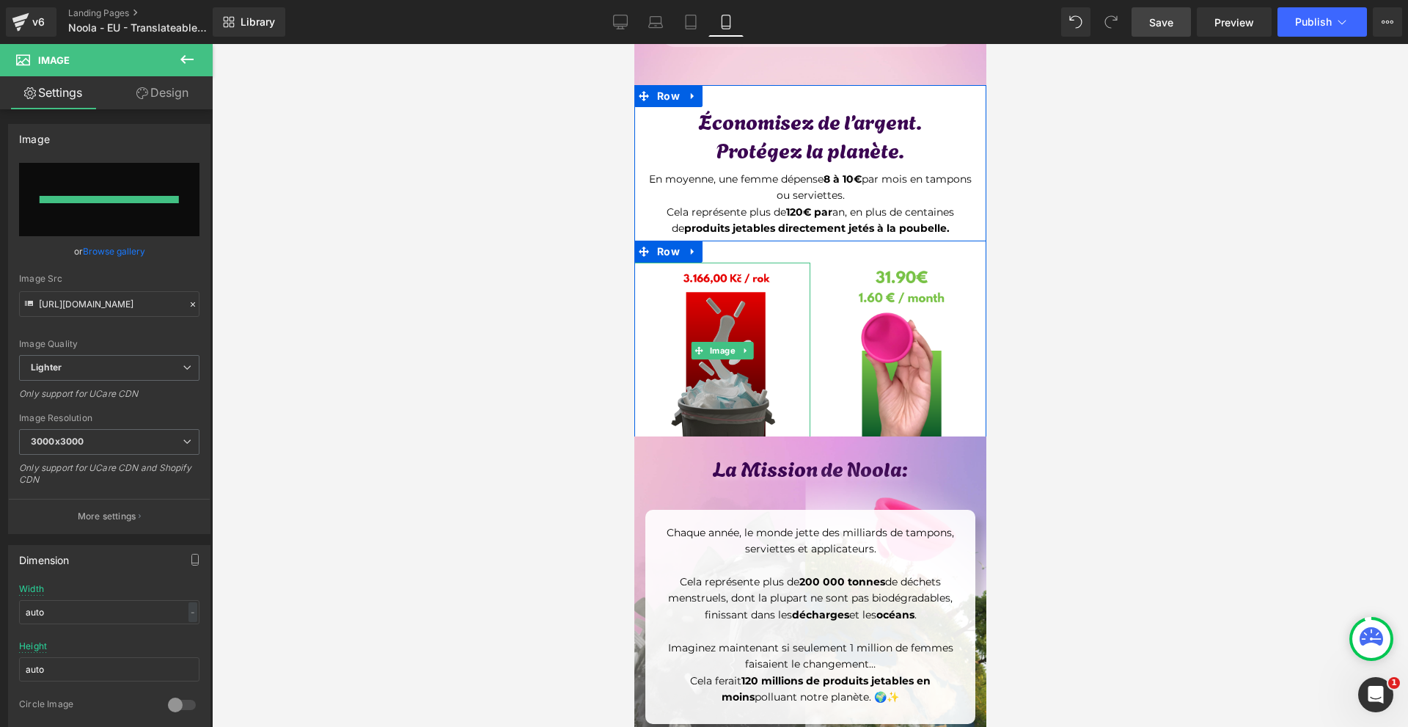
type input "[URL][DOMAIN_NAME]"
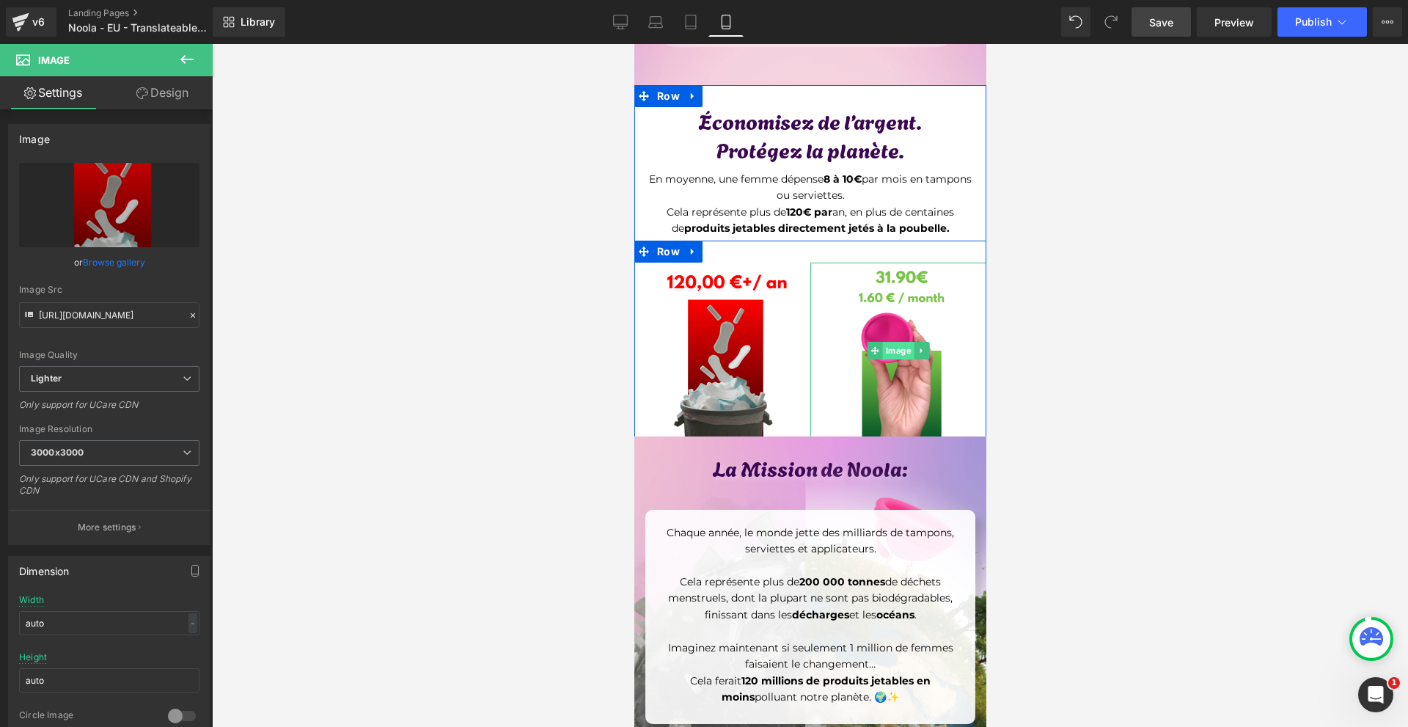
click at [889, 346] on span "Image" at bounding box center [898, 351] width 32 height 18
click at [884, 350] on span "Image" at bounding box center [898, 351] width 32 height 18
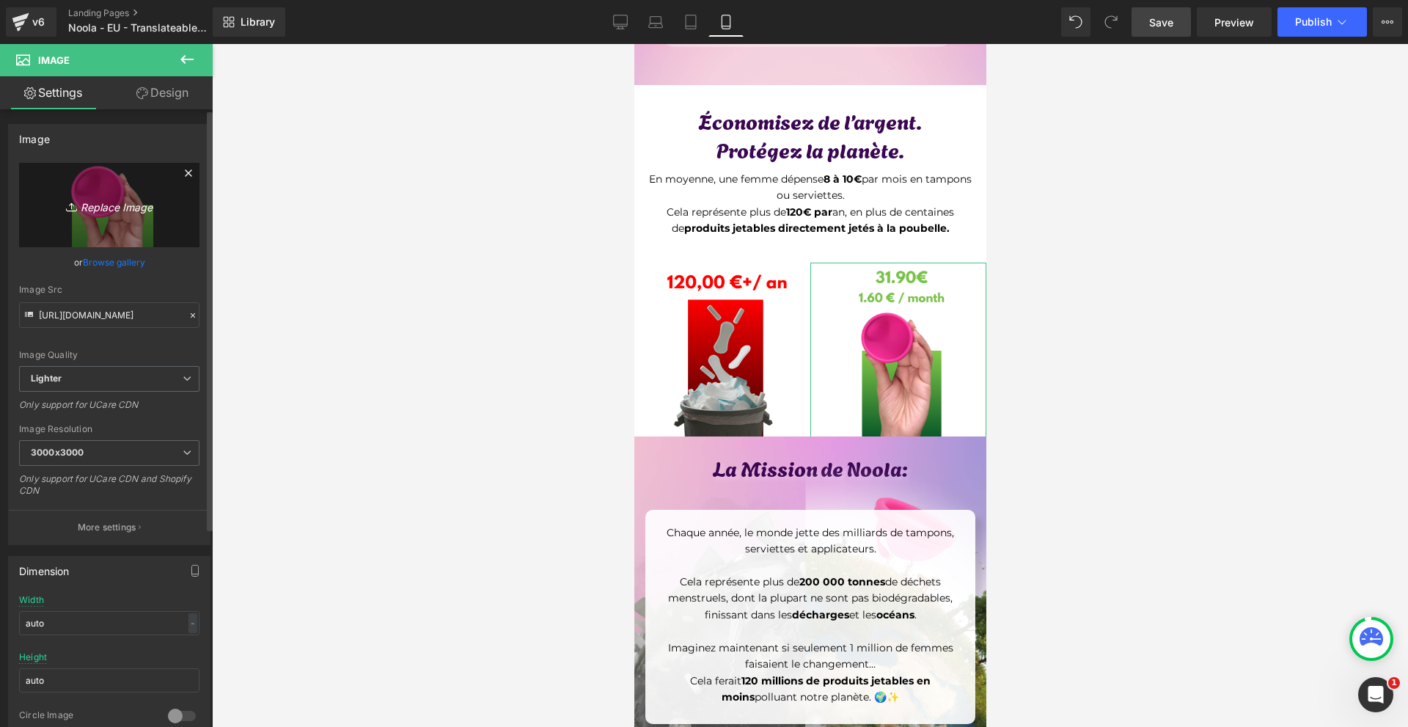
click at [165, 209] on link "Replace Image" at bounding box center [109, 205] width 180 height 84
type input "C:\fakepath\Írj be némi törzsszöveget (57).png"
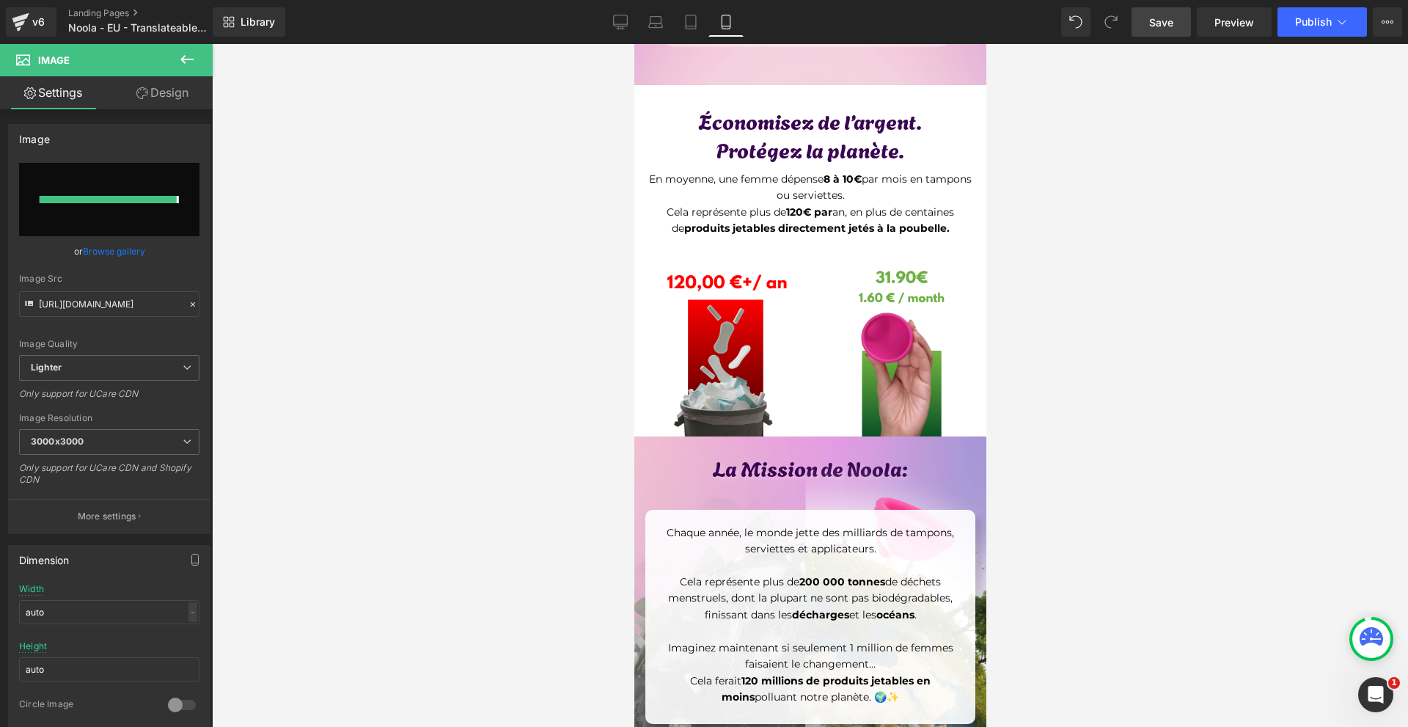
type input "[URL][DOMAIN_NAME]"
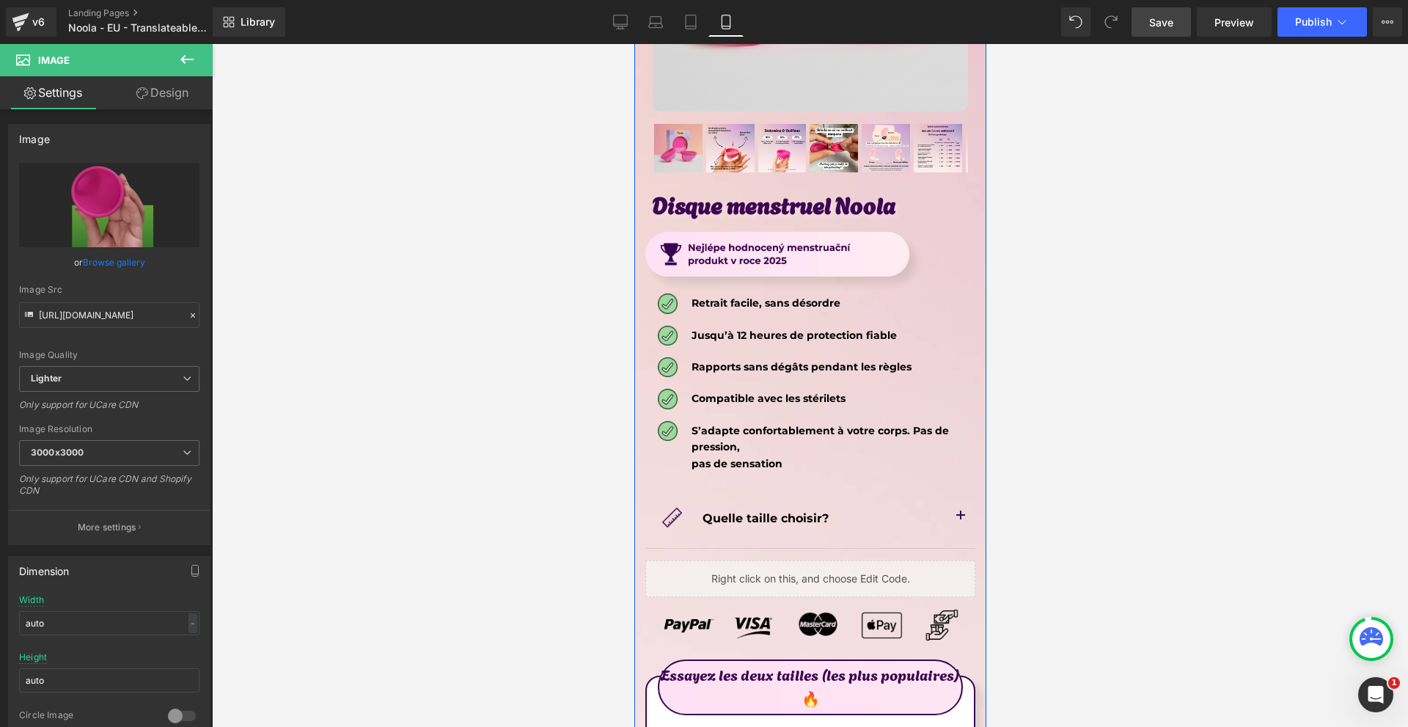
scroll to position [7946, 0]
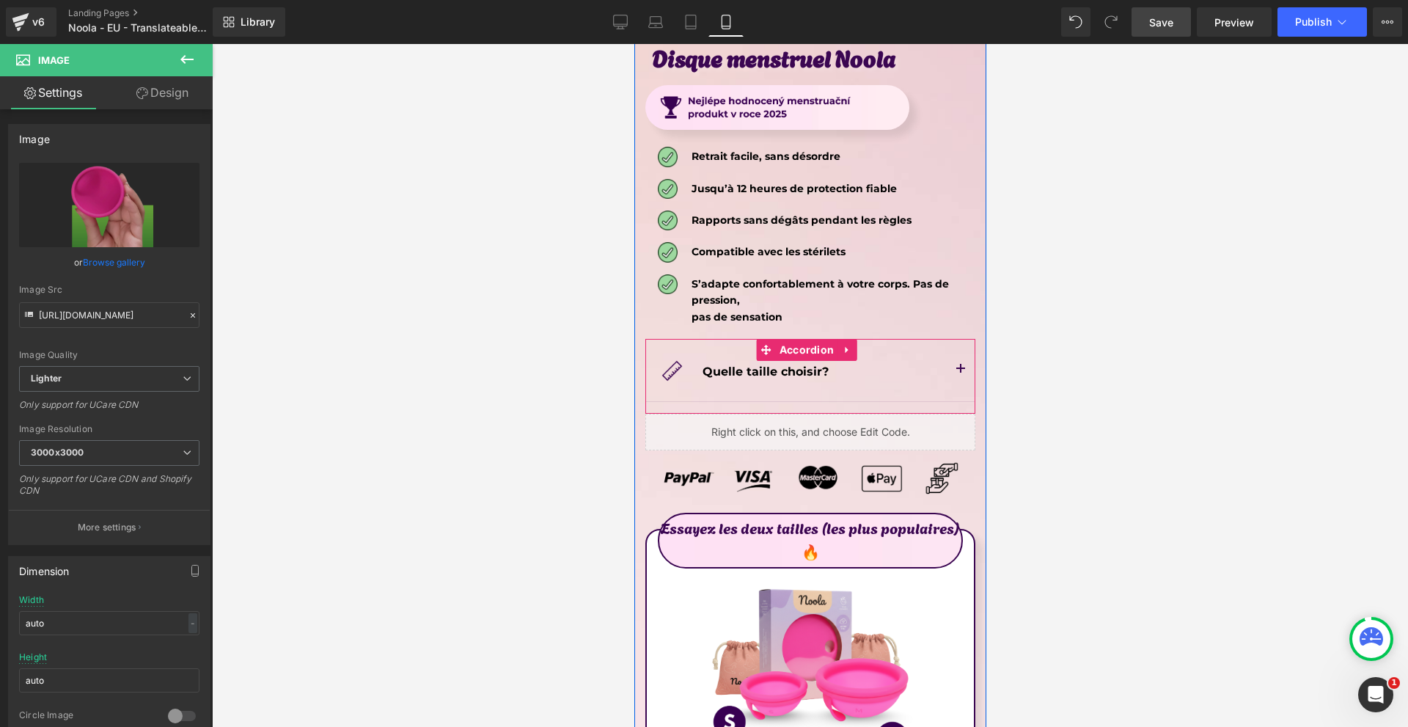
click at [955, 339] on button "button" at bounding box center [959, 370] width 29 height 62
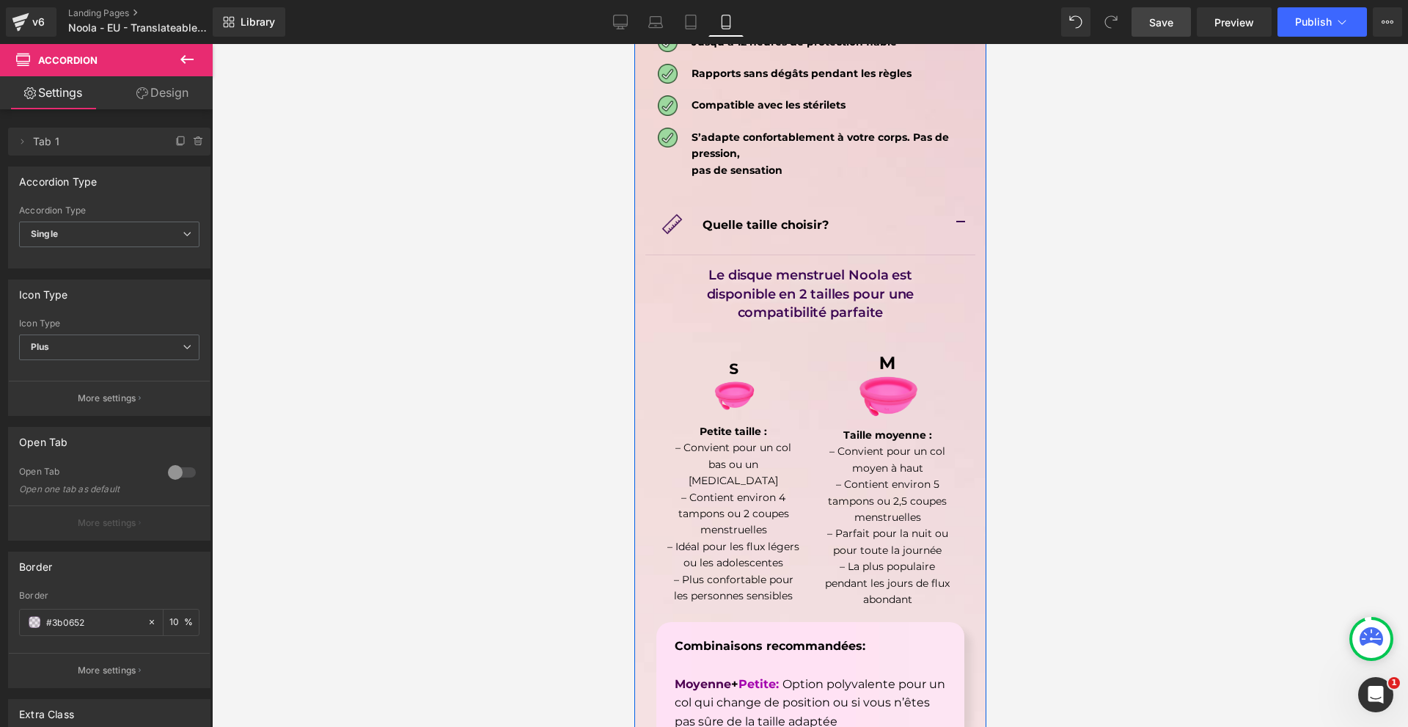
scroll to position [8166, 0]
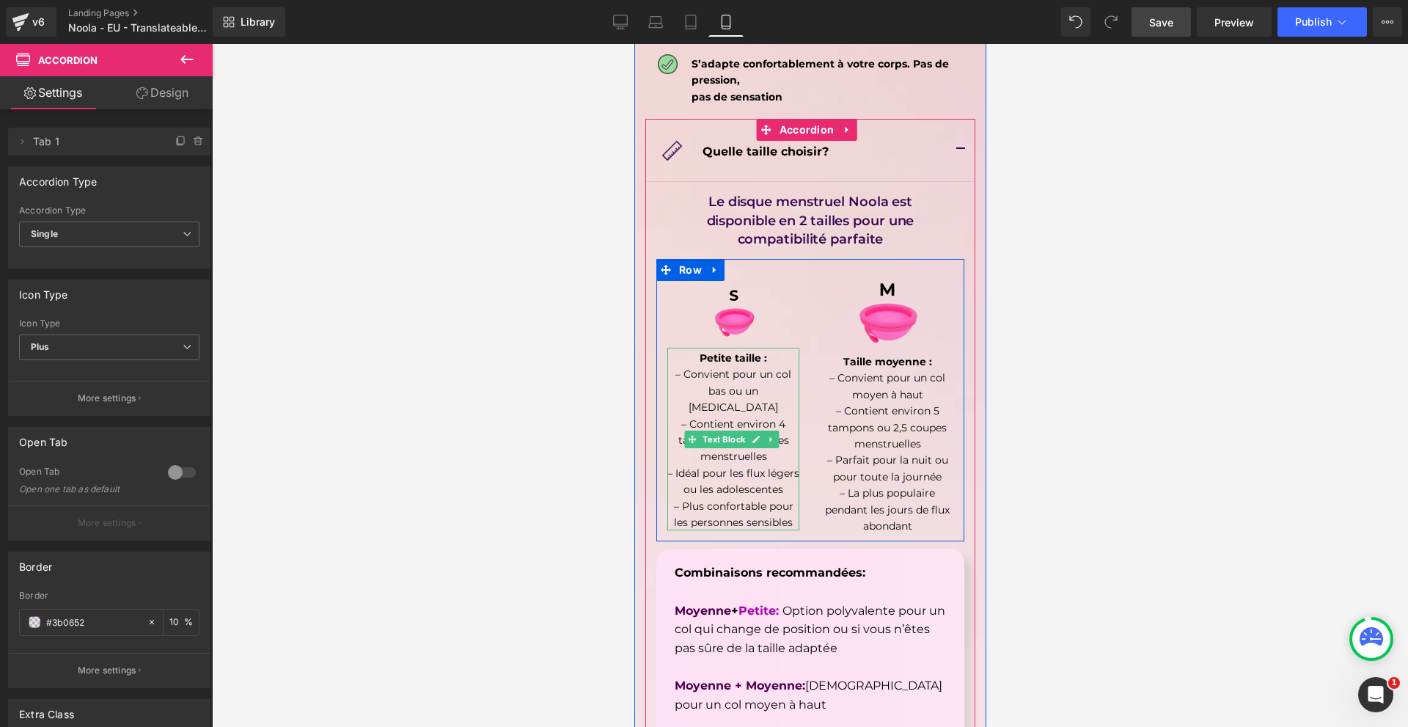
click at [730, 351] on strong "Petite taille :" at bounding box center [732, 357] width 67 height 13
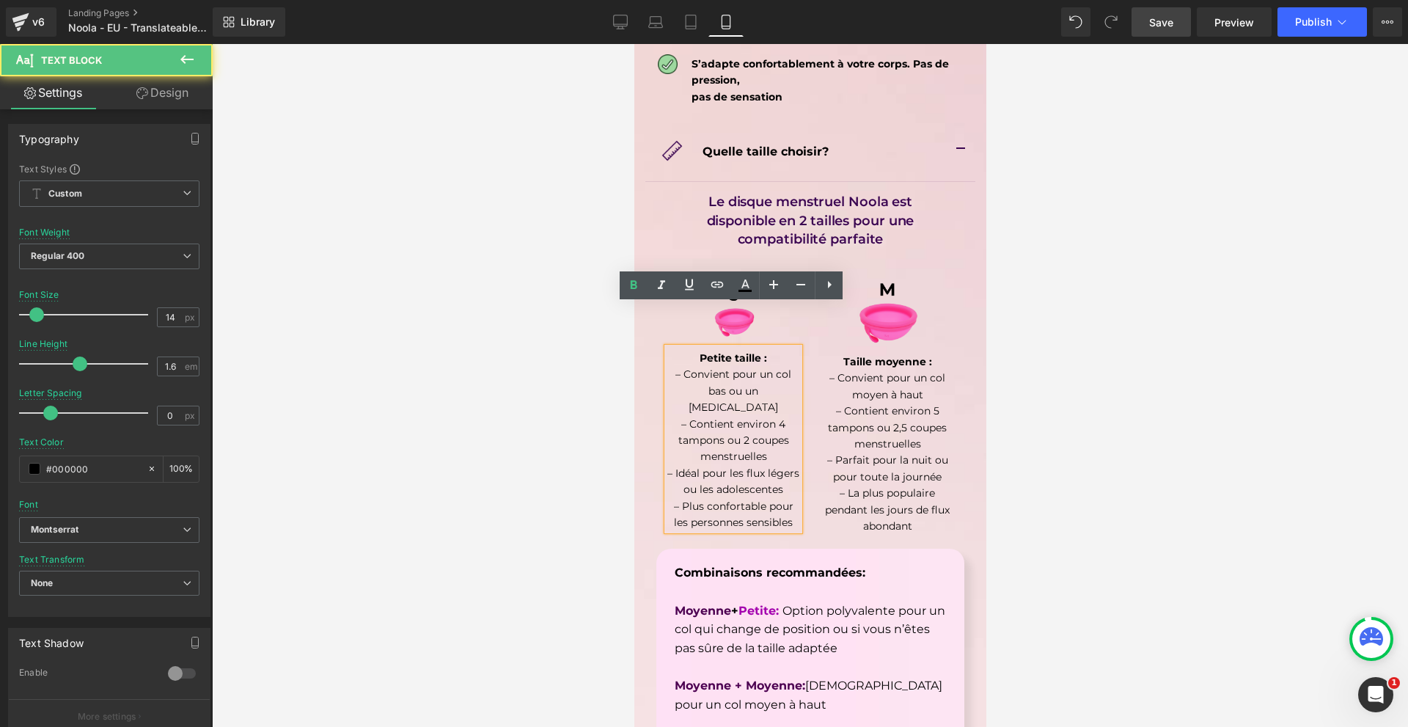
click at [727, 351] on strong "Petite taille :" at bounding box center [732, 357] width 67 height 13
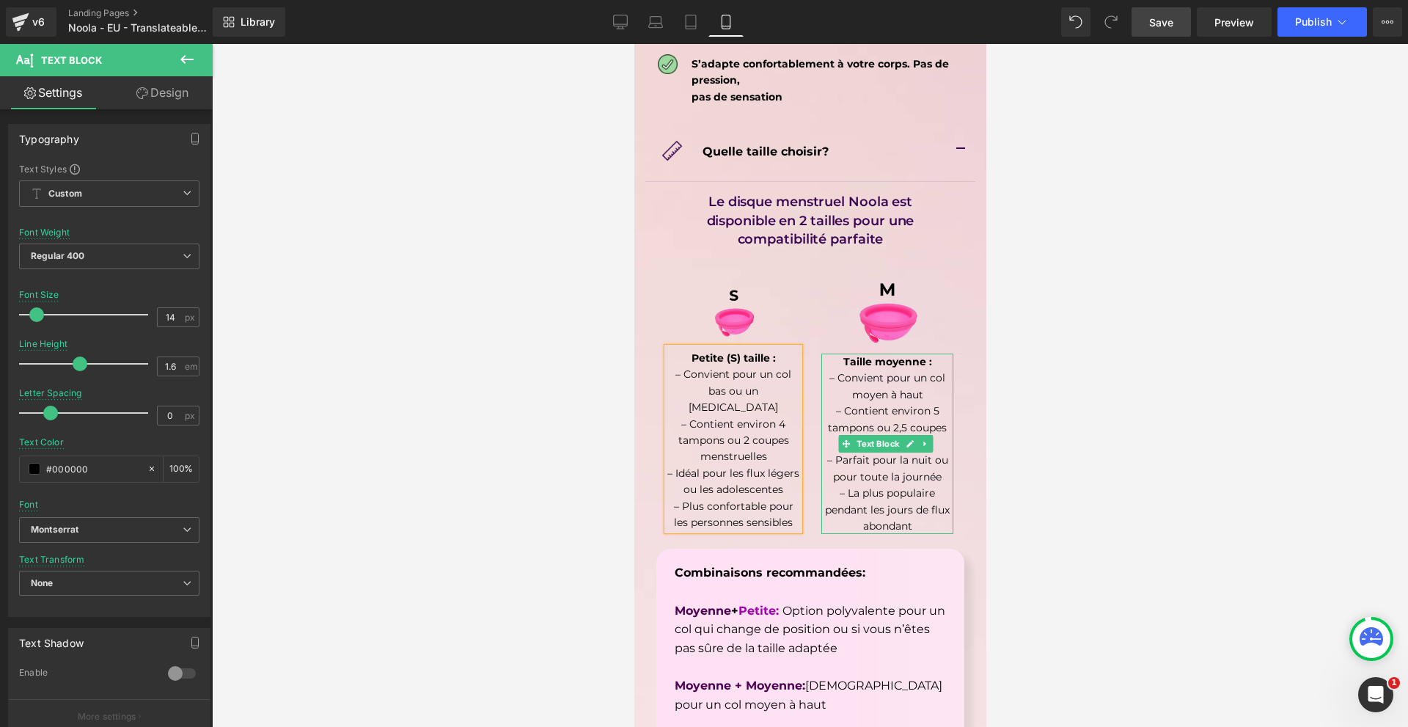
click at [870, 355] on strong "Taille moyenne :" at bounding box center [886, 361] width 89 height 13
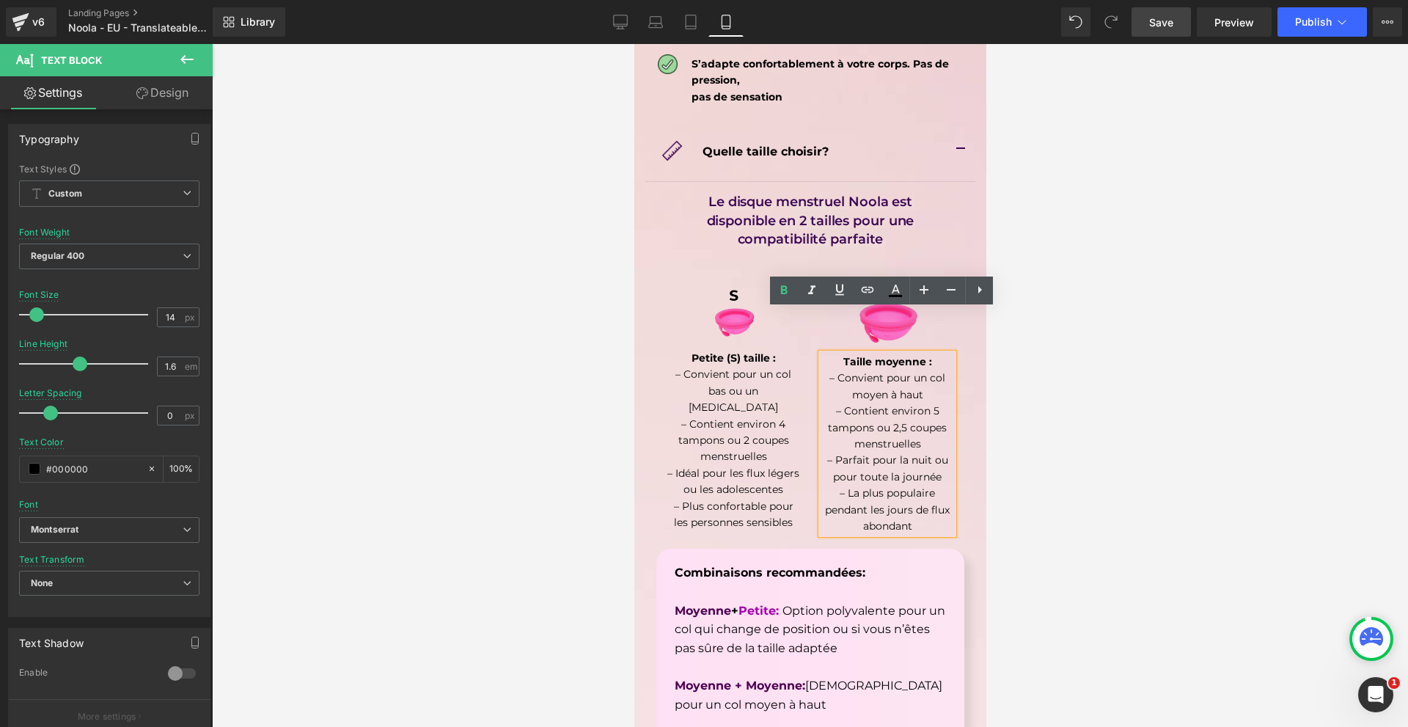
click at [868, 355] on strong "Taille moyenne :" at bounding box center [886, 361] width 89 height 13
click at [1079, 334] on div at bounding box center [810, 385] width 1196 height 683
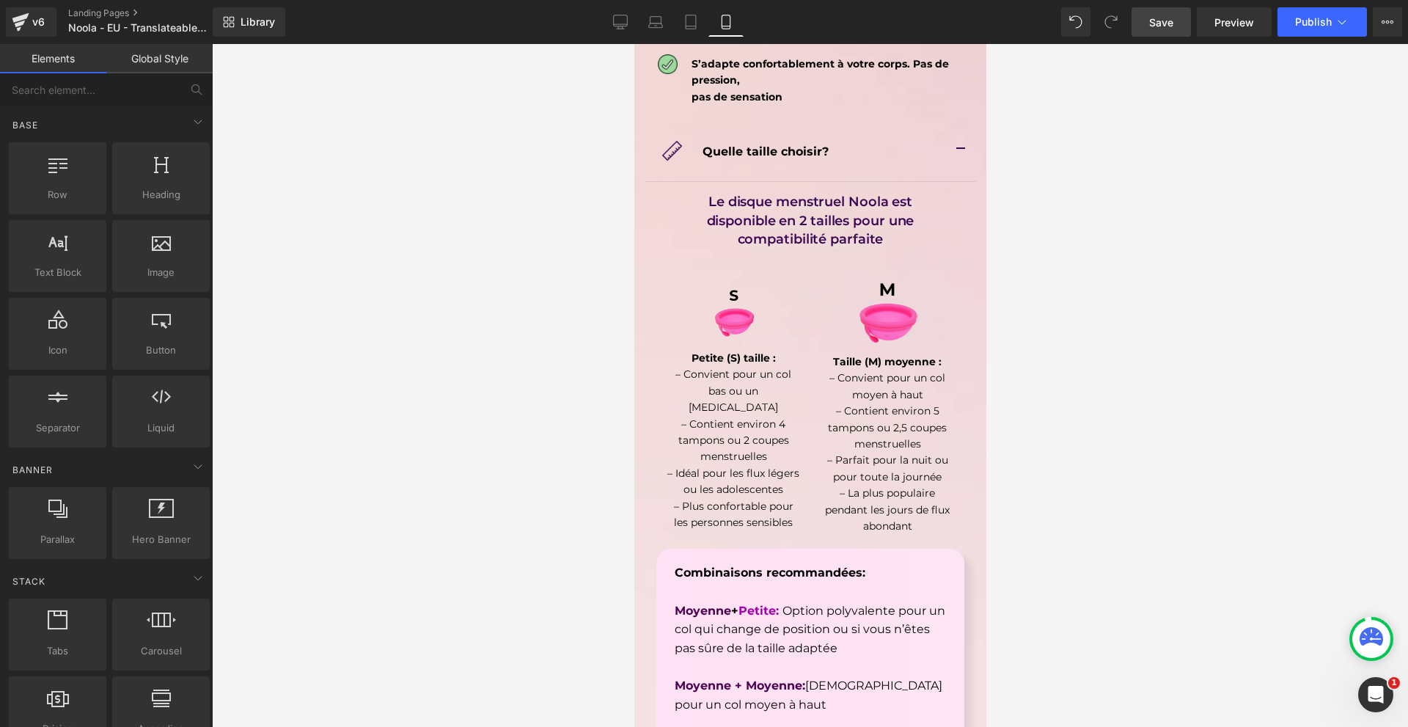
click at [930, 355] on strong "Taille (M) moyenne :" at bounding box center [886, 361] width 109 height 13
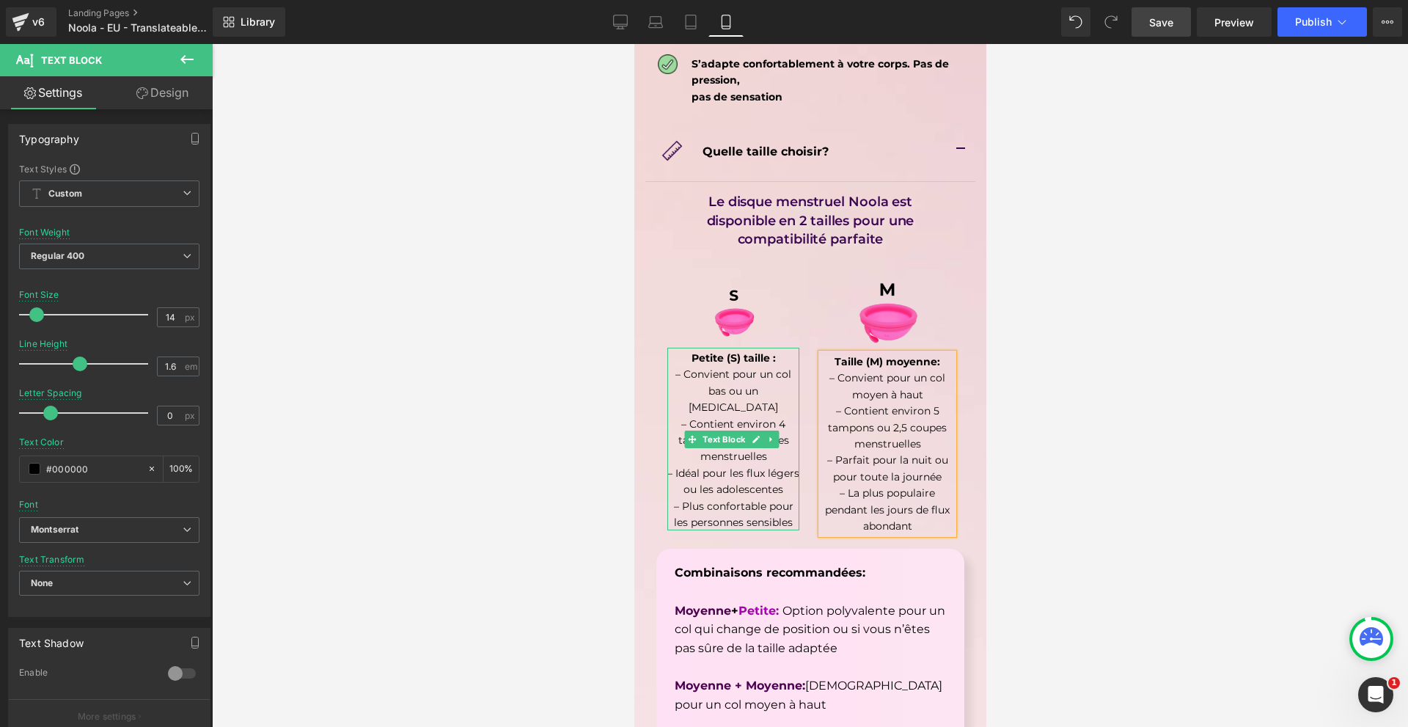
click at [771, 351] on strong "Petite (S) taille :" at bounding box center [733, 357] width 84 height 13
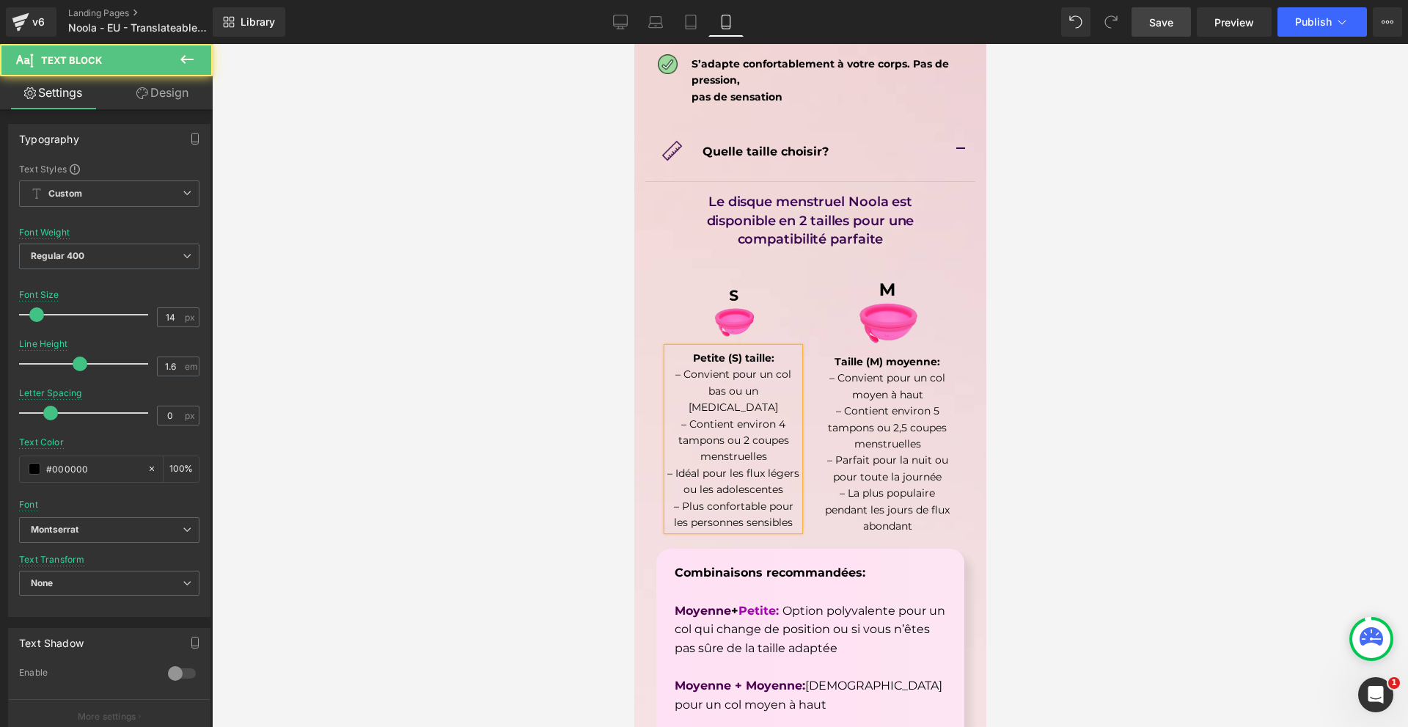
click at [1076, 349] on div at bounding box center [810, 385] width 1196 height 683
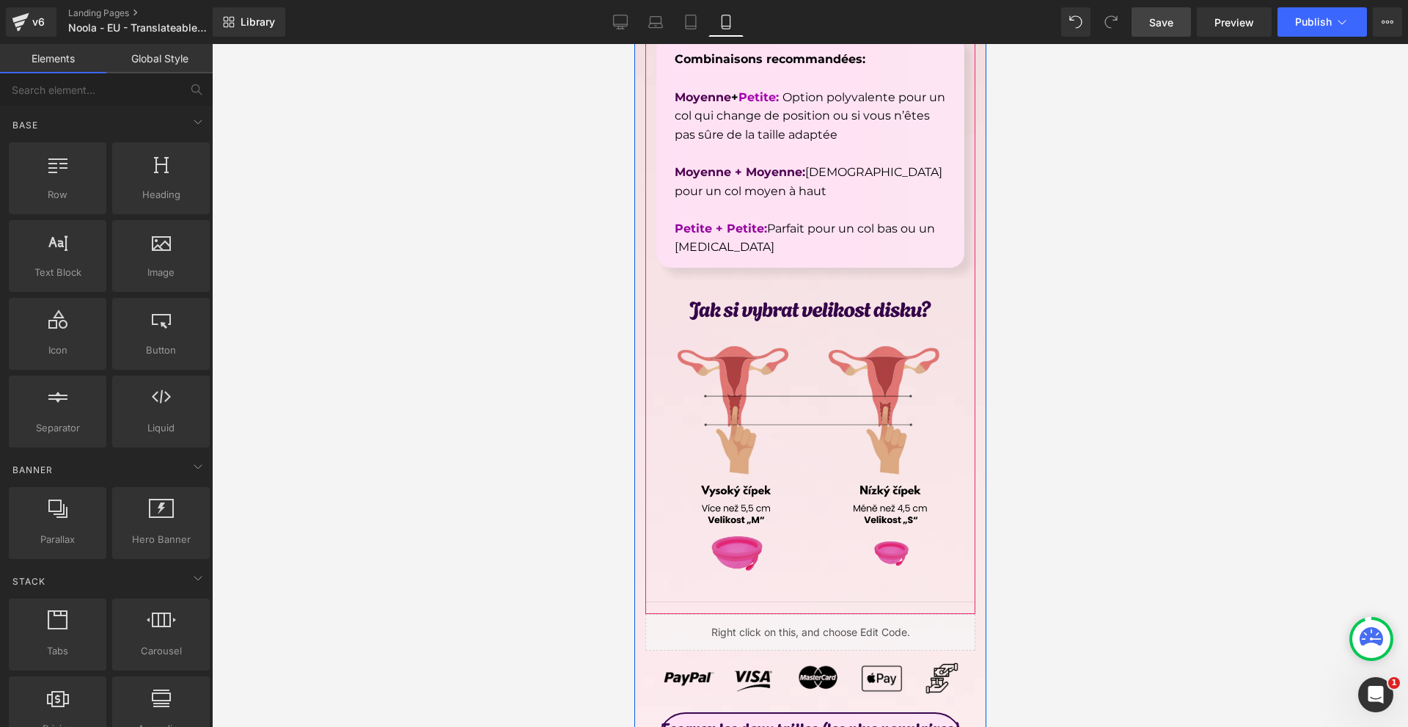
scroll to position [8459, 0]
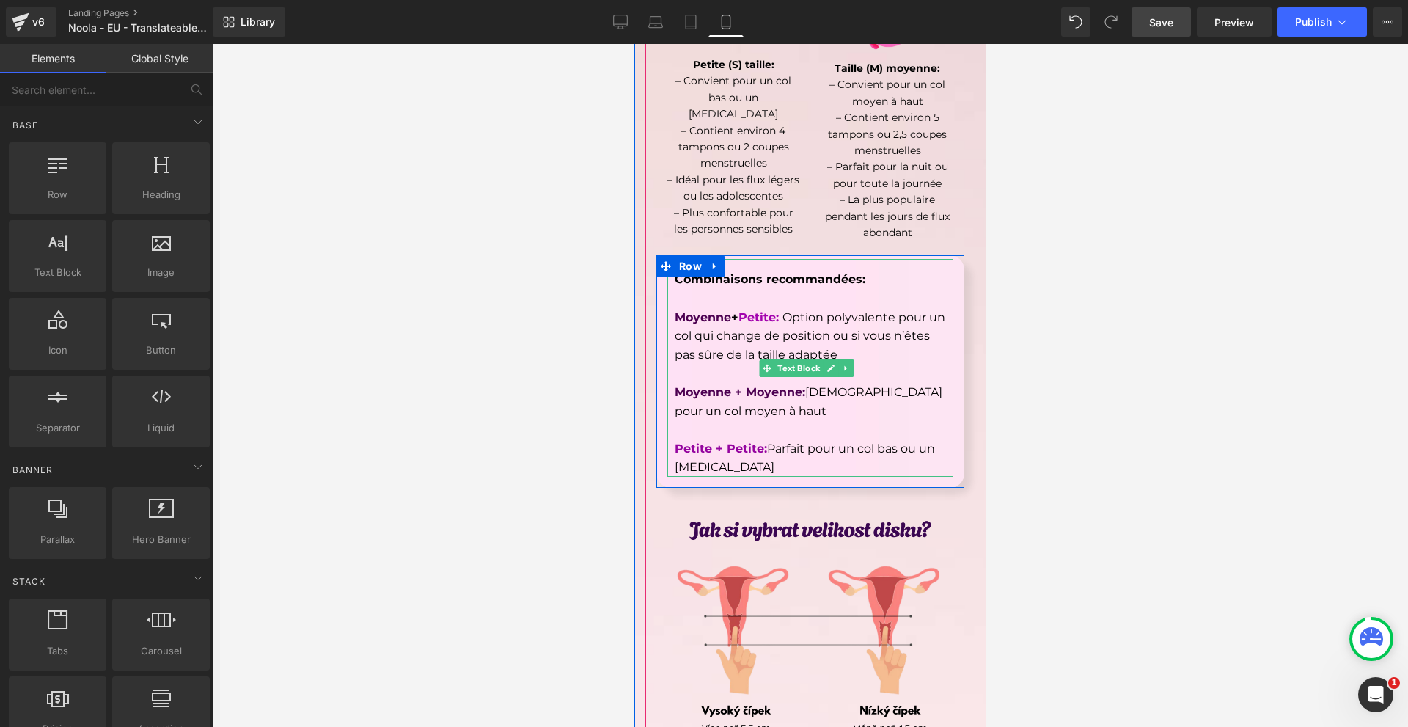
click at [763, 441] on strong "Petite + Petite:" at bounding box center [720, 448] width 92 height 14
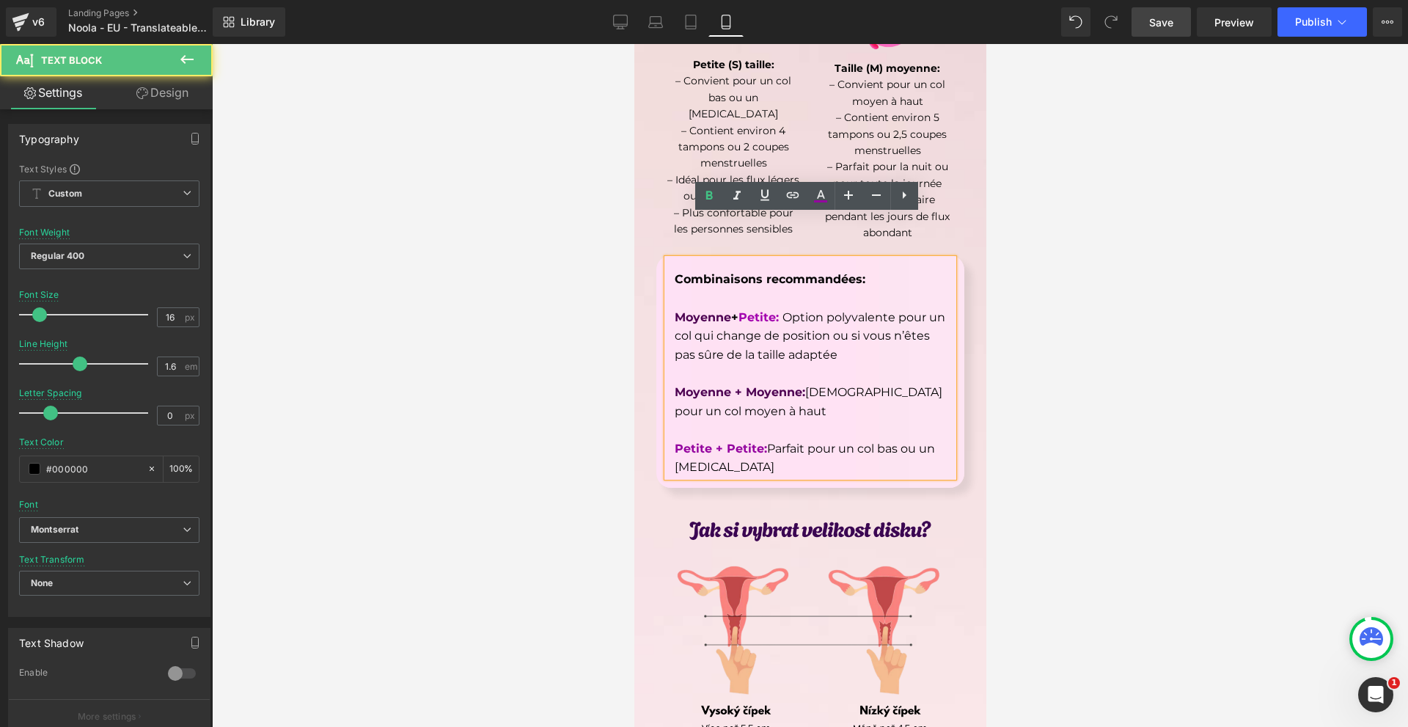
click at [1092, 396] on div at bounding box center [810, 385] width 1196 height 683
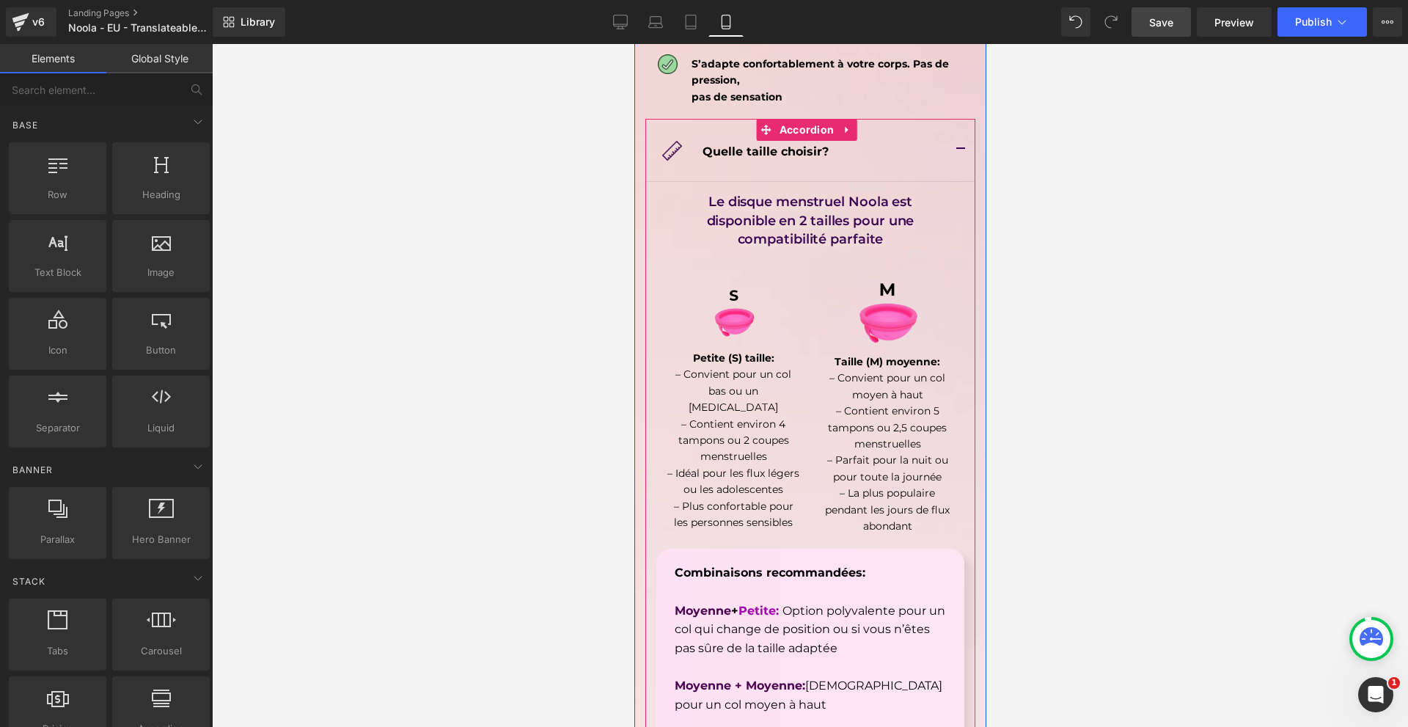
scroll to position [8313, 0]
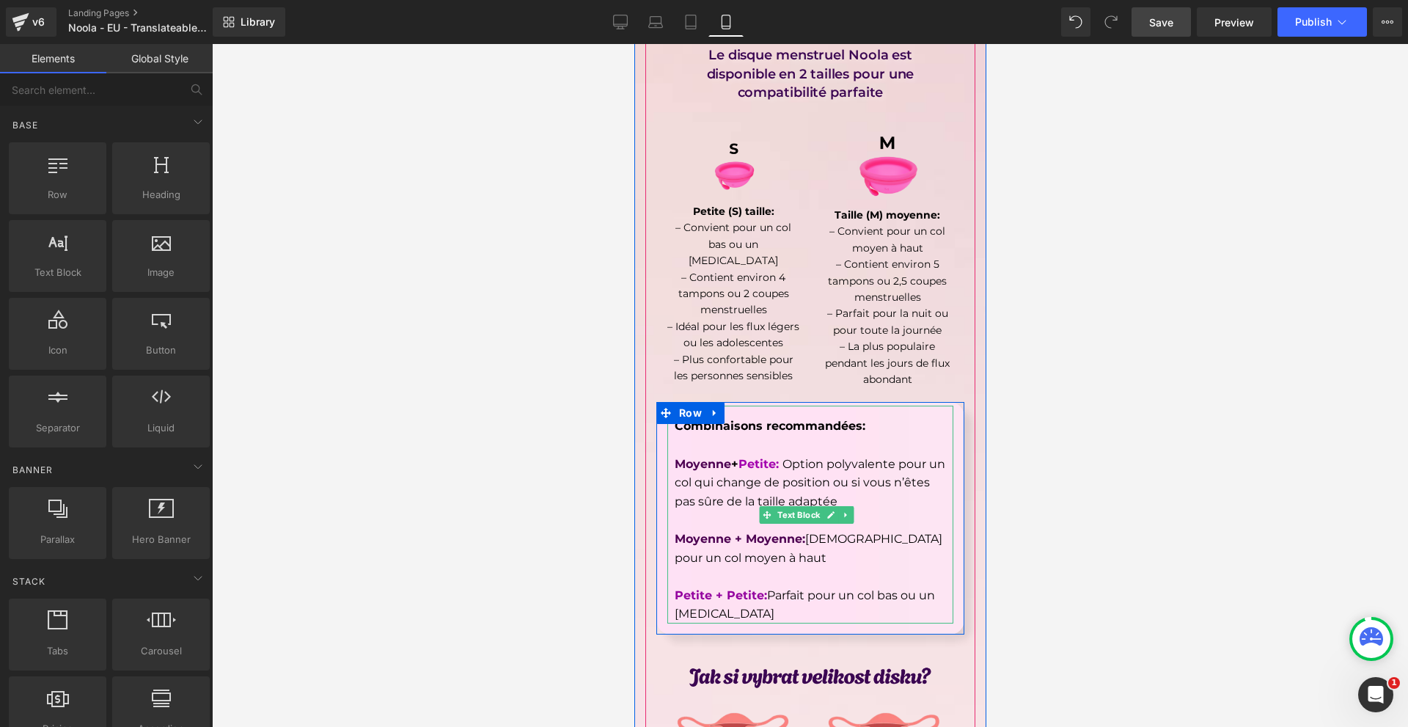
click at [730, 457] on font "Moyenne" at bounding box center [702, 464] width 56 height 14
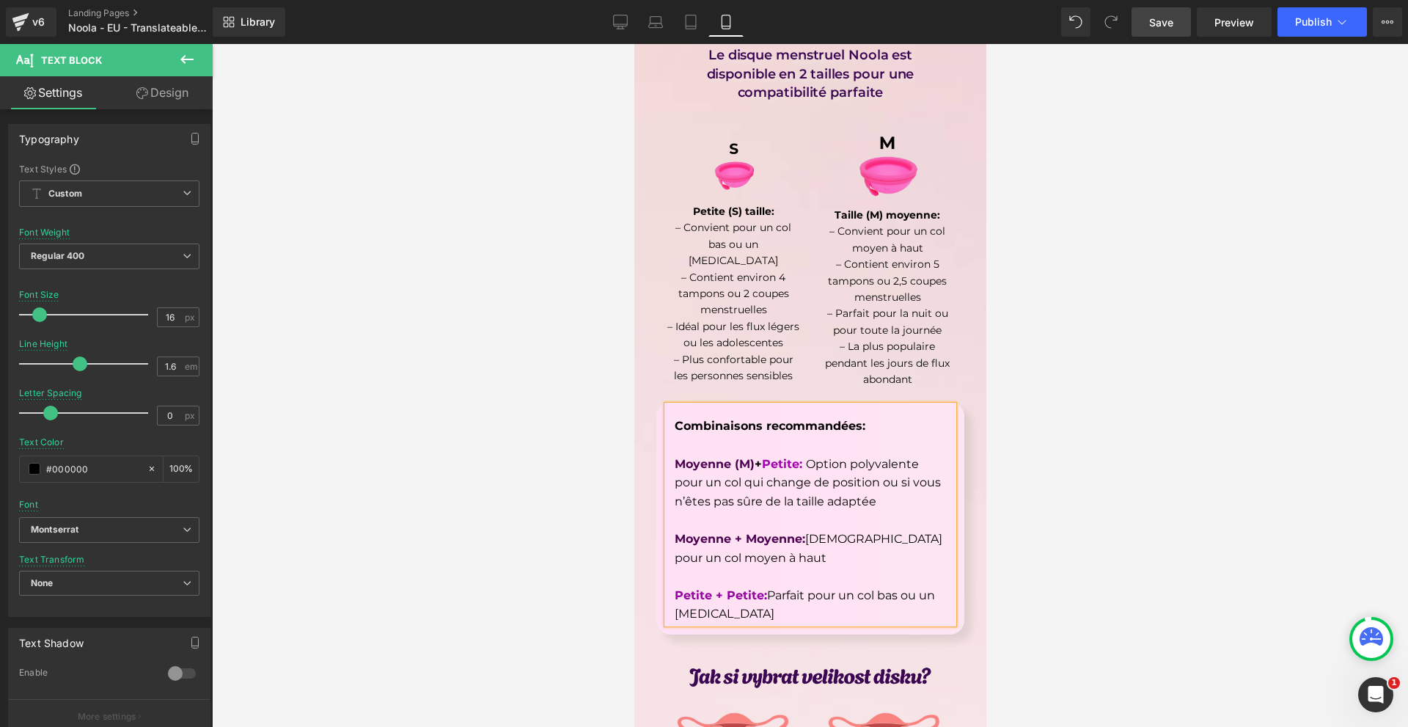
click at [801, 457] on span "Petite:" at bounding box center [781, 464] width 40 height 14
click at [1068, 491] on div at bounding box center [810, 385] width 1196 height 683
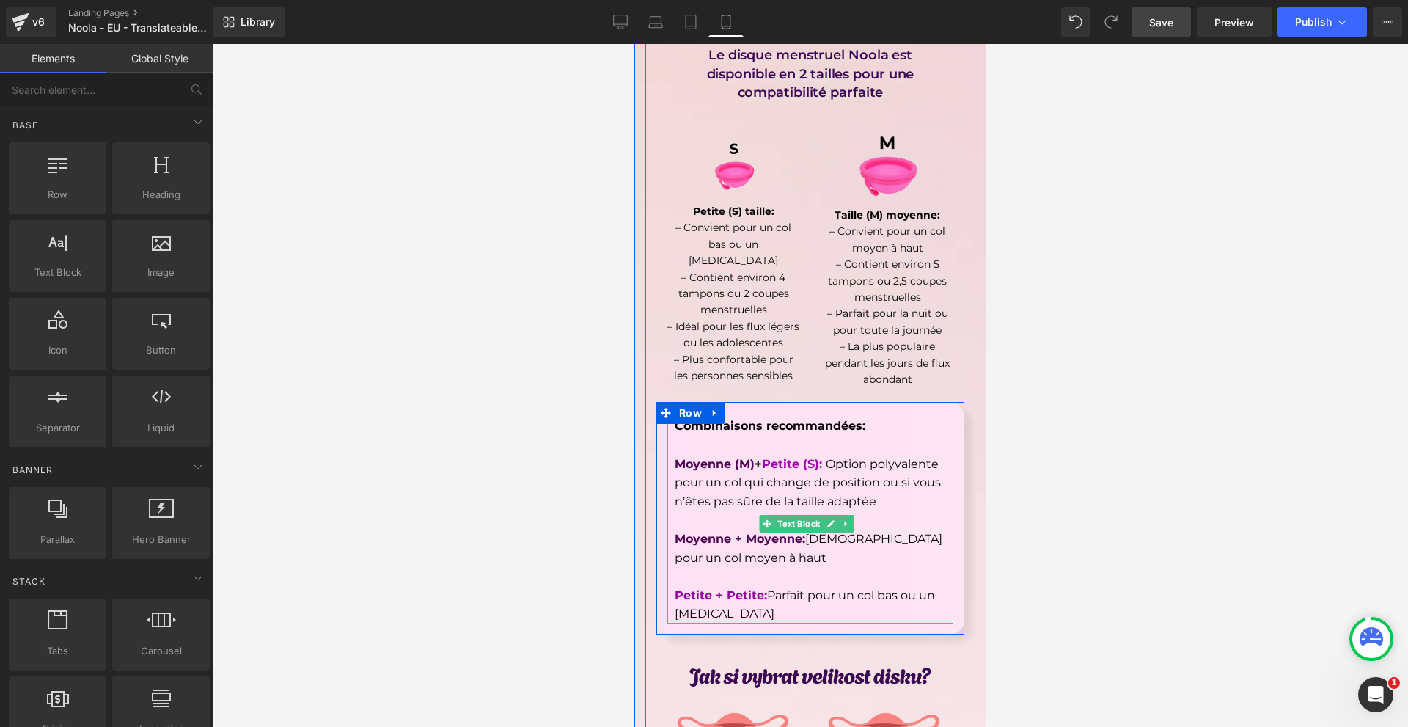
click at [782, 532] on span "Moyenne + Moyenne:" at bounding box center [739, 539] width 131 height 14
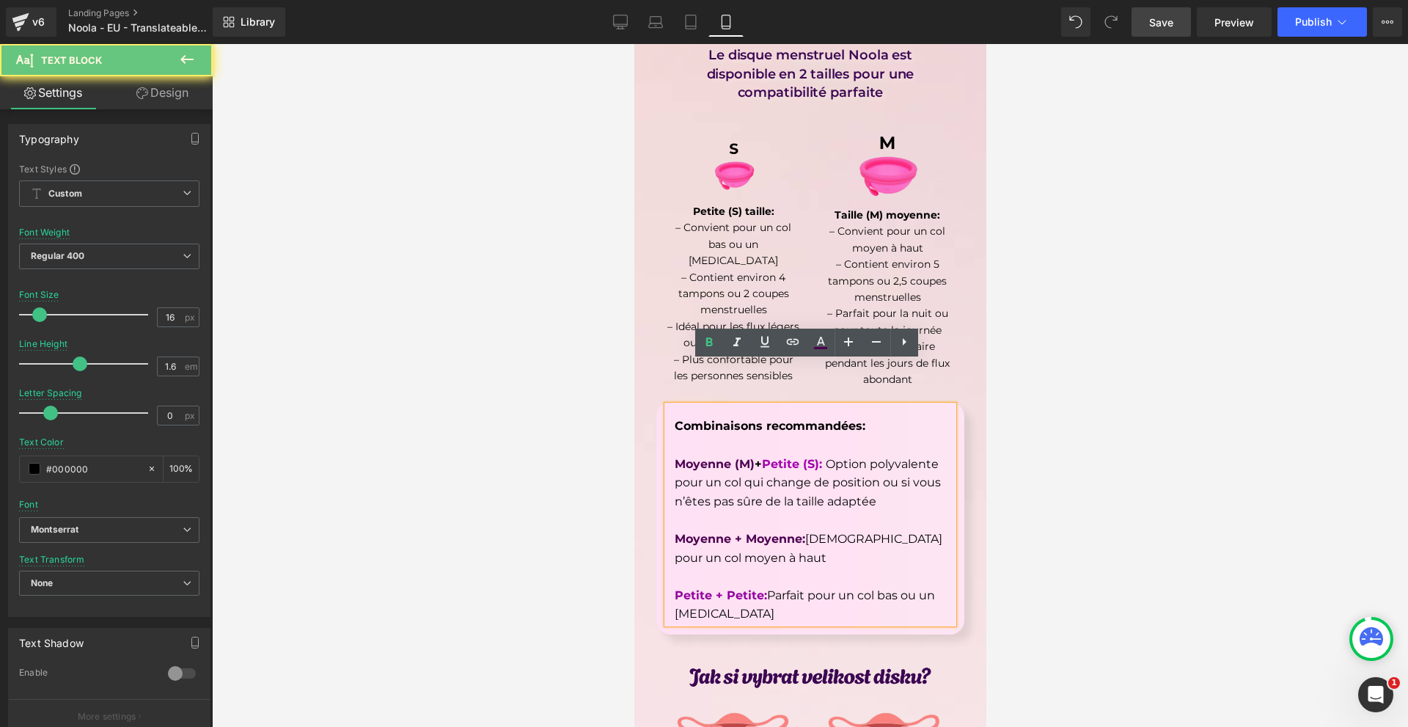
click at [730, 532] on span "Moyenne + Moyenne:" at bounding box center [739, 539] width 131 height 14
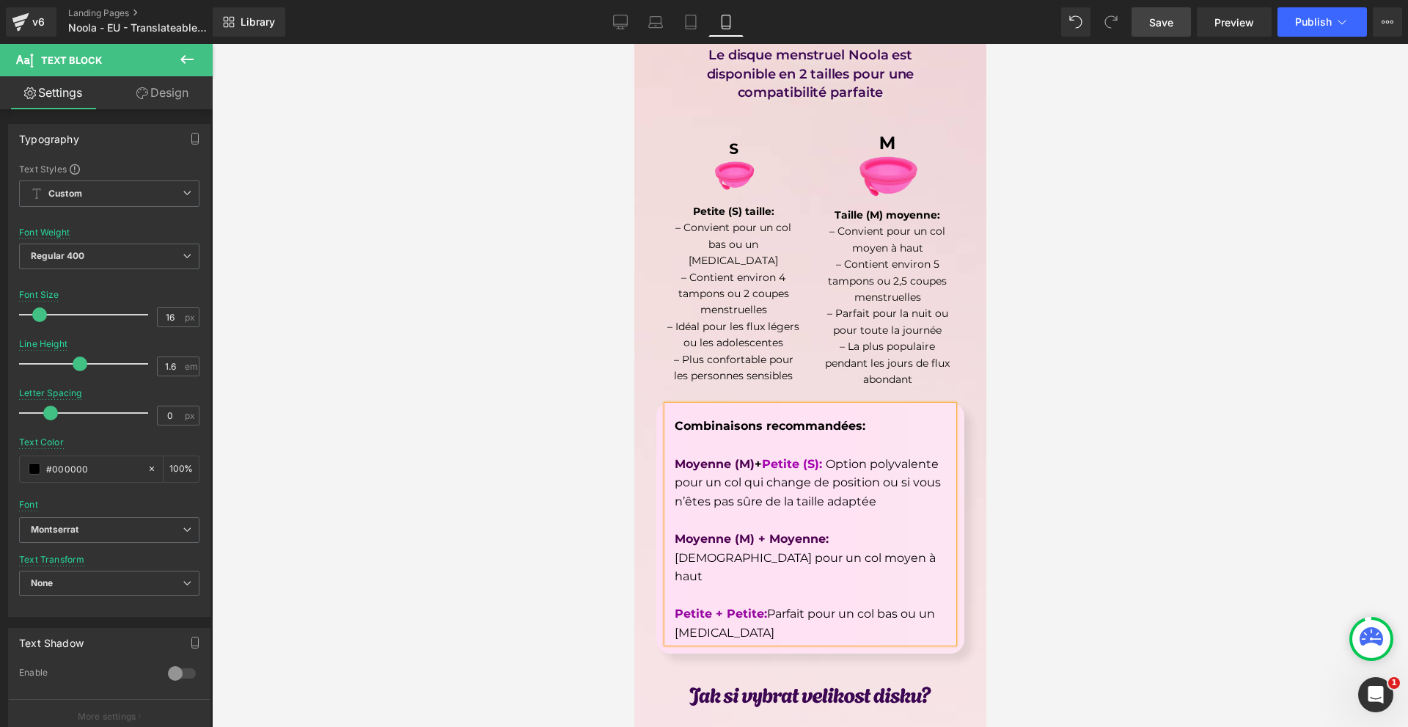
click at [821, 532] on span "Moyenne (M) + Moyenne:" at bounding box center [751, 539] width 154 height 14
click at [1092, 546] on div at bounding box center [810, 385] width 1196 height 683
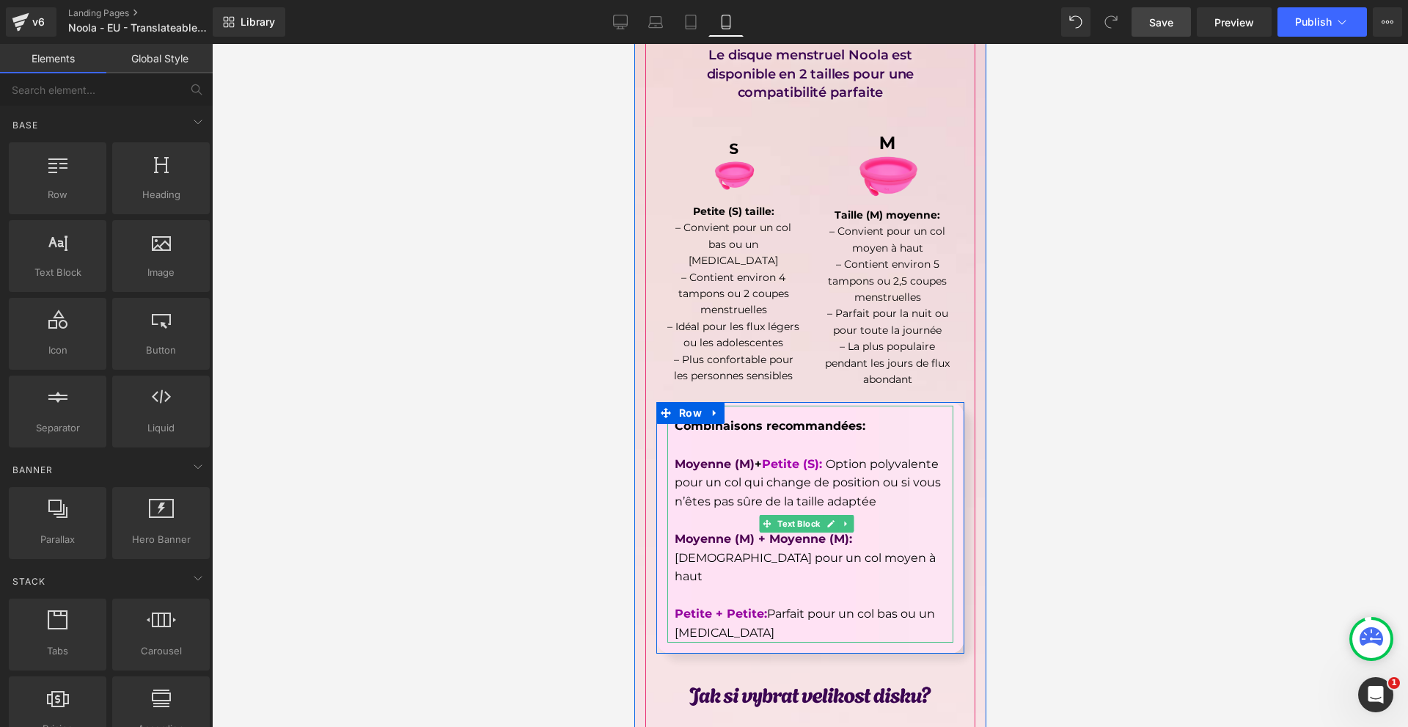
click at [757, 606] on strong "Petite + Petite:" at bounding box center [720, 613] width 92 height 14
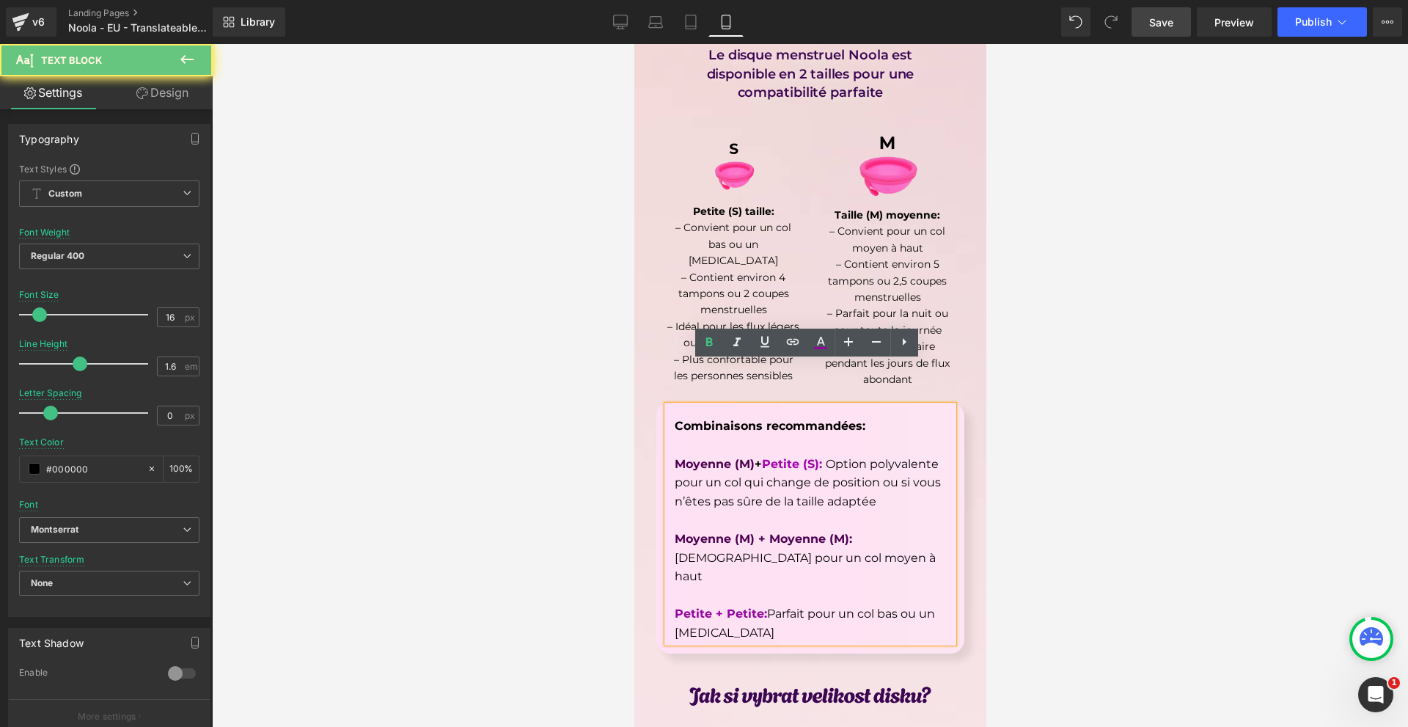
click at [712, 606] on strong "Petite + Petite:" at bounding box center [720, 613] width 92 height 14
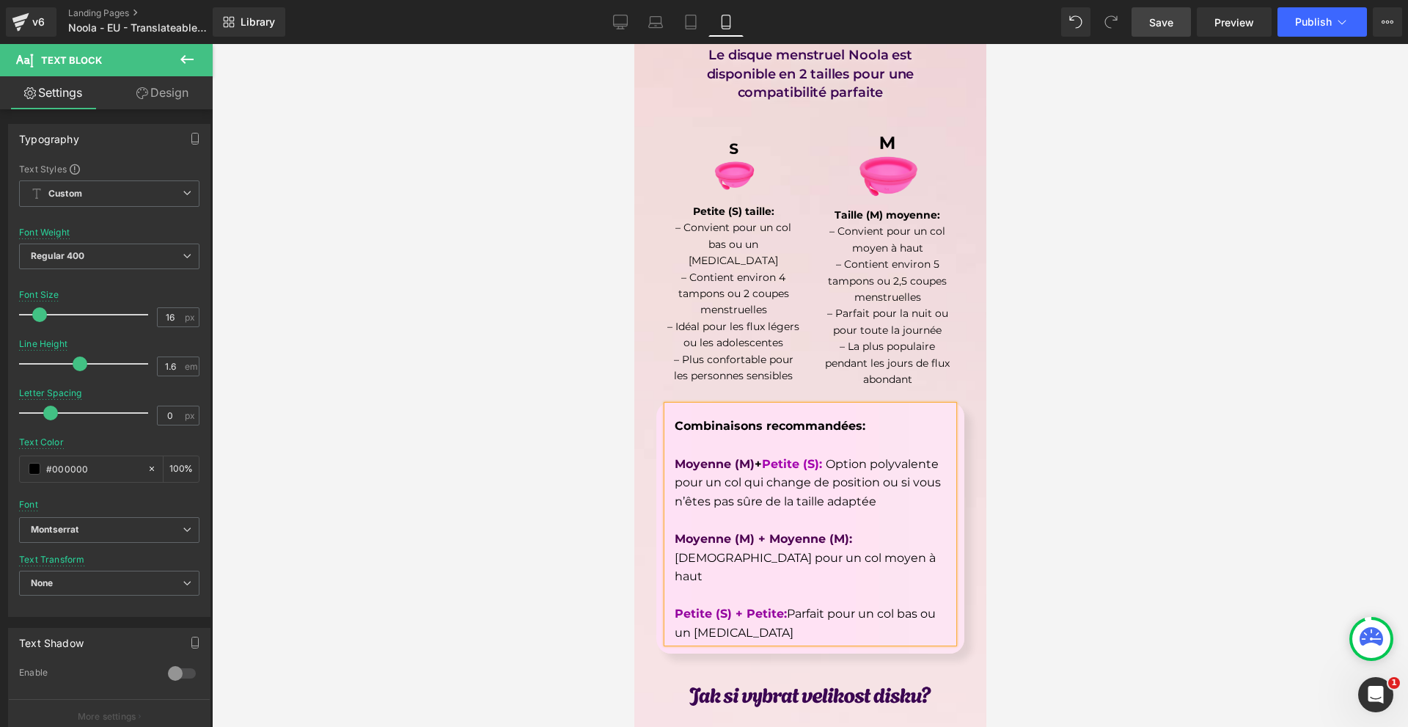
click at [779, 606] on strong "Petite (S) + Petite:" at bounding box center [730, 613] width 112 height 14
click at [1108, 531] on div at bounding box center [810, 385] width 1196 height 683
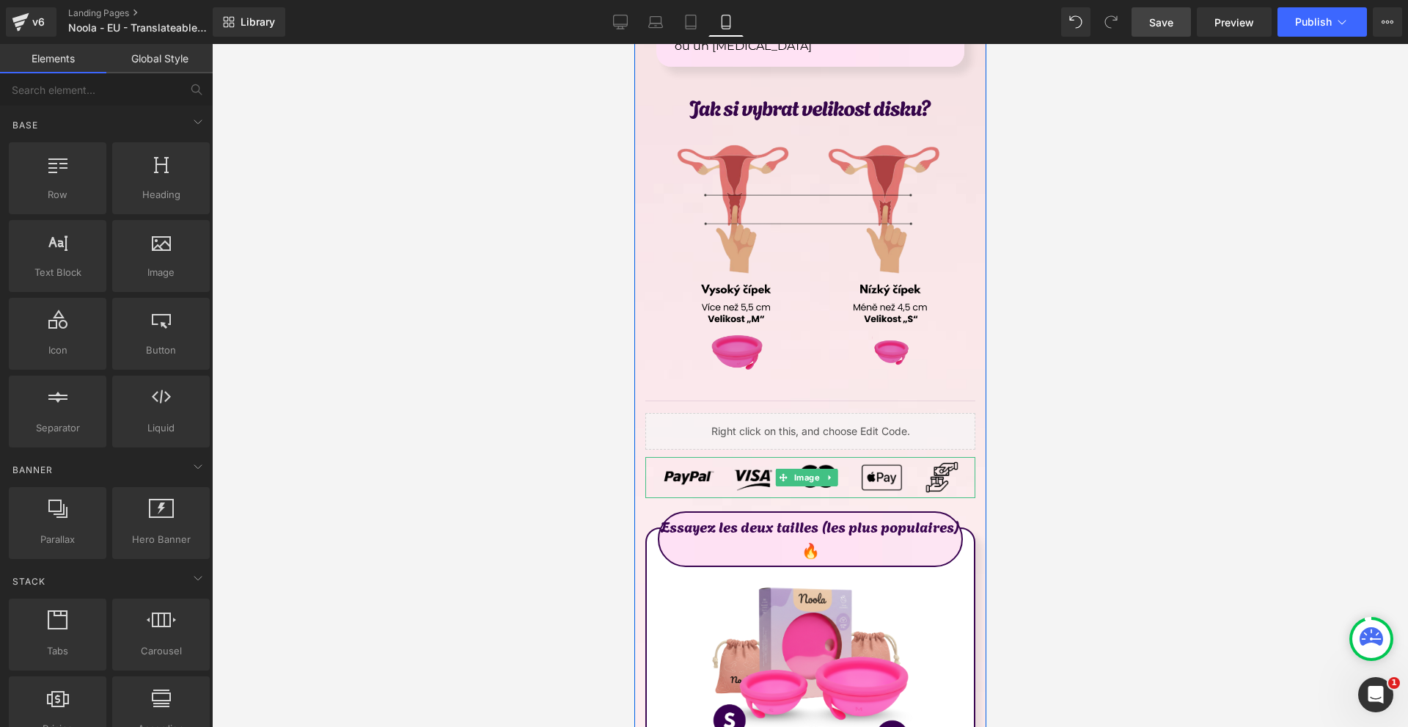
scroll to position [8679, 0]
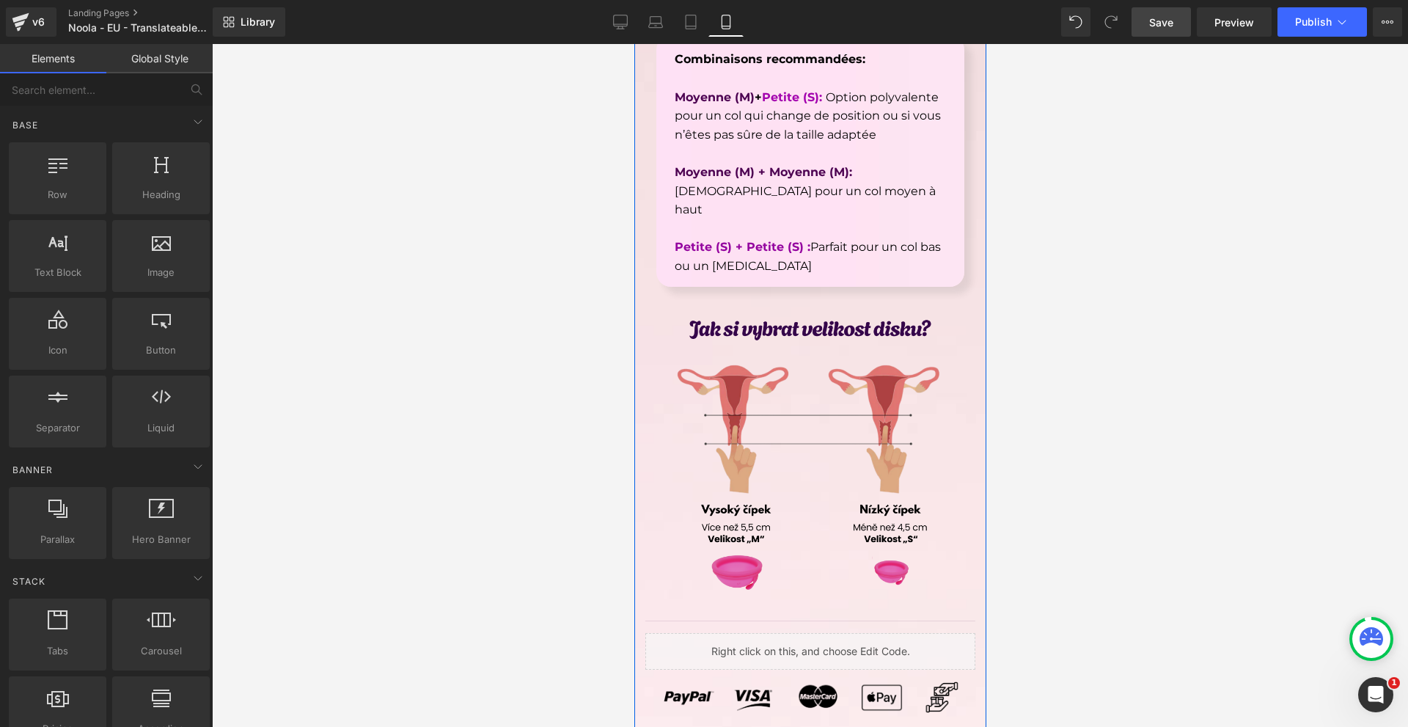
click at [866, 417] on img at bounding box center [810, 455] width 308 height 308
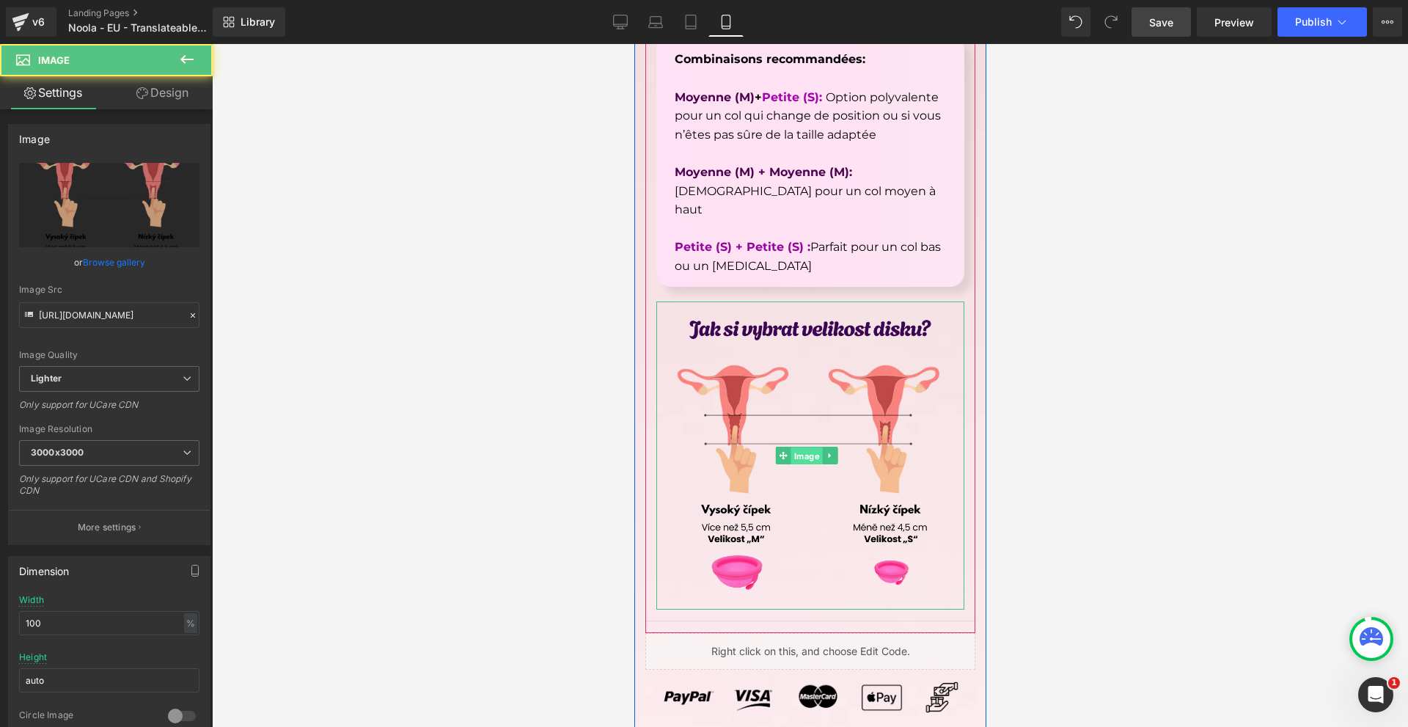
click at [804, 447] on span "Image" at bounding box center [806, 456] width 32 height 18
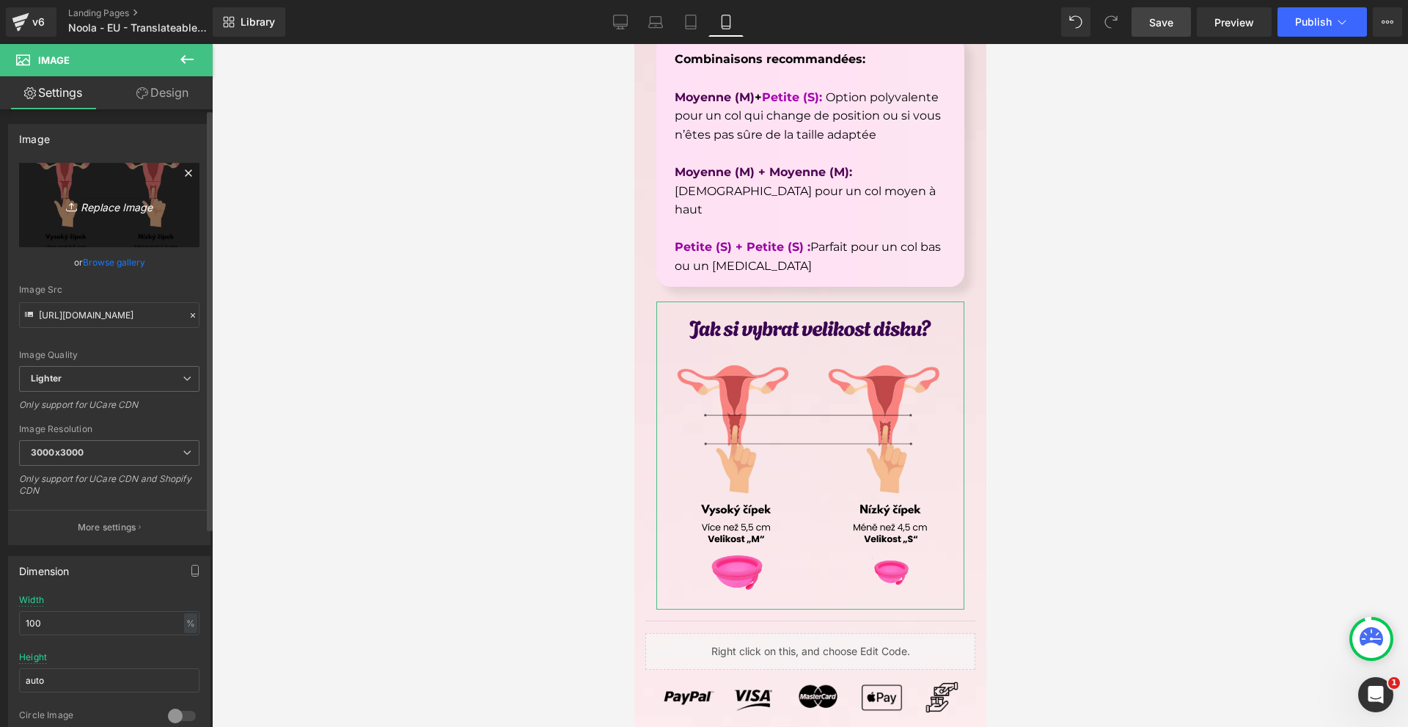
click at [114, 196] on icon "Replace Image" at bounding box center [109, 205] width 117 height 18
type input "C:\fakepath\Írj be némi törzsszöveget (58).png"
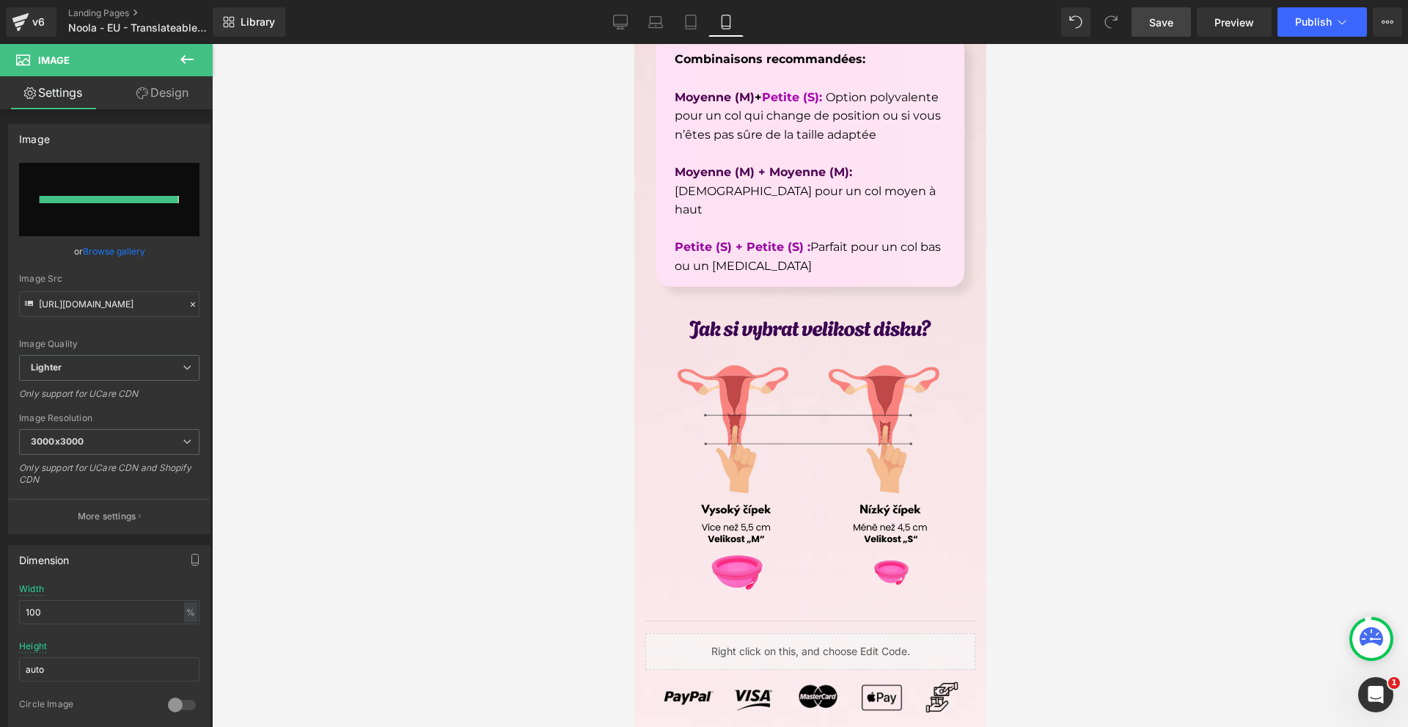
type input "[URL][DOMAIN_NAME]"
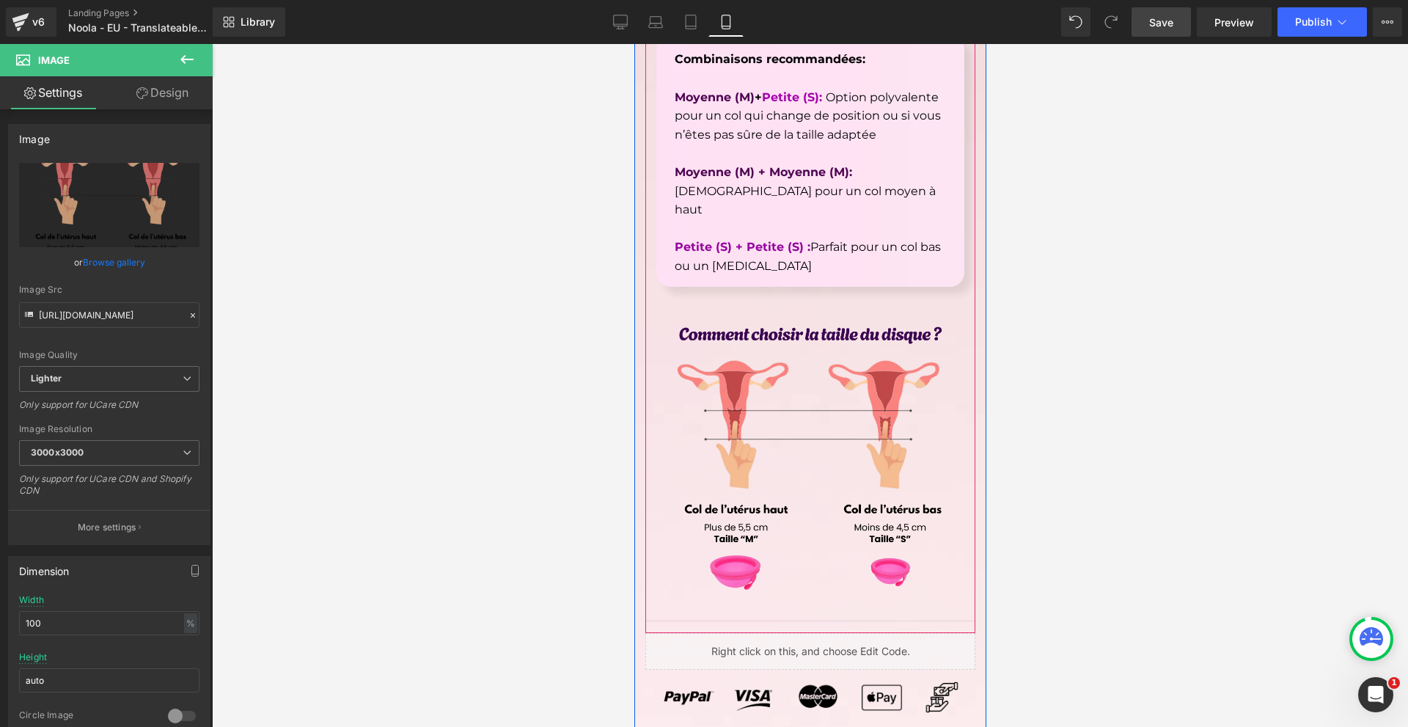
scroll to position [8973, 0]
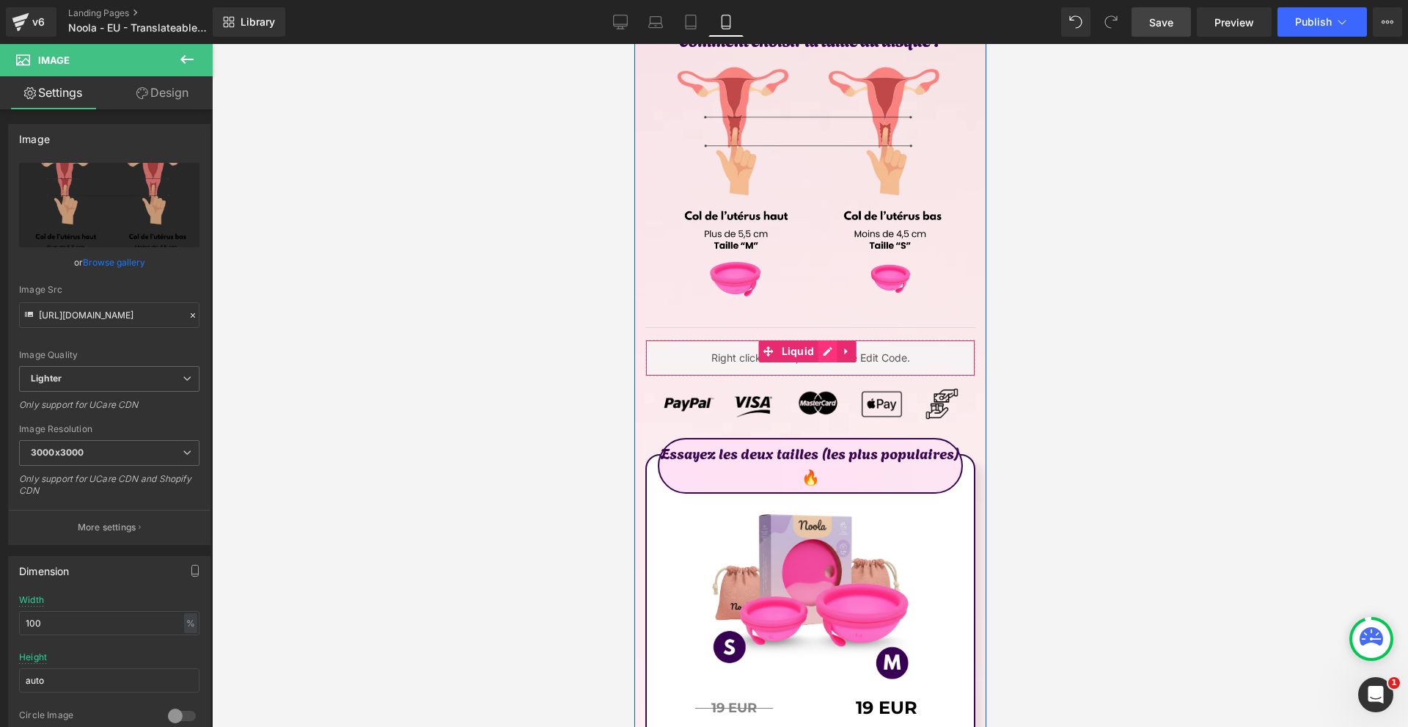
click at [822, 339] on div "Liquid" at bounding box center [810, 357] width 330 height 37
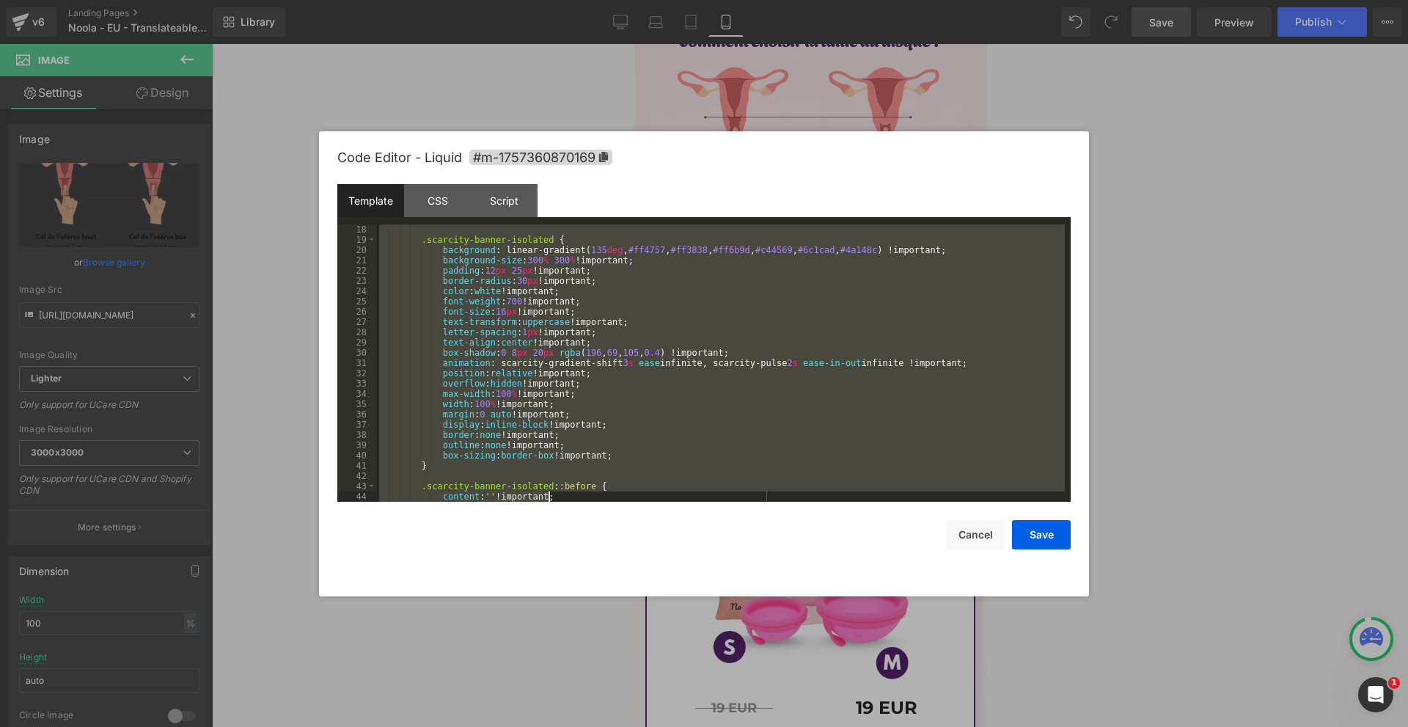
scroll to position [965, 0]
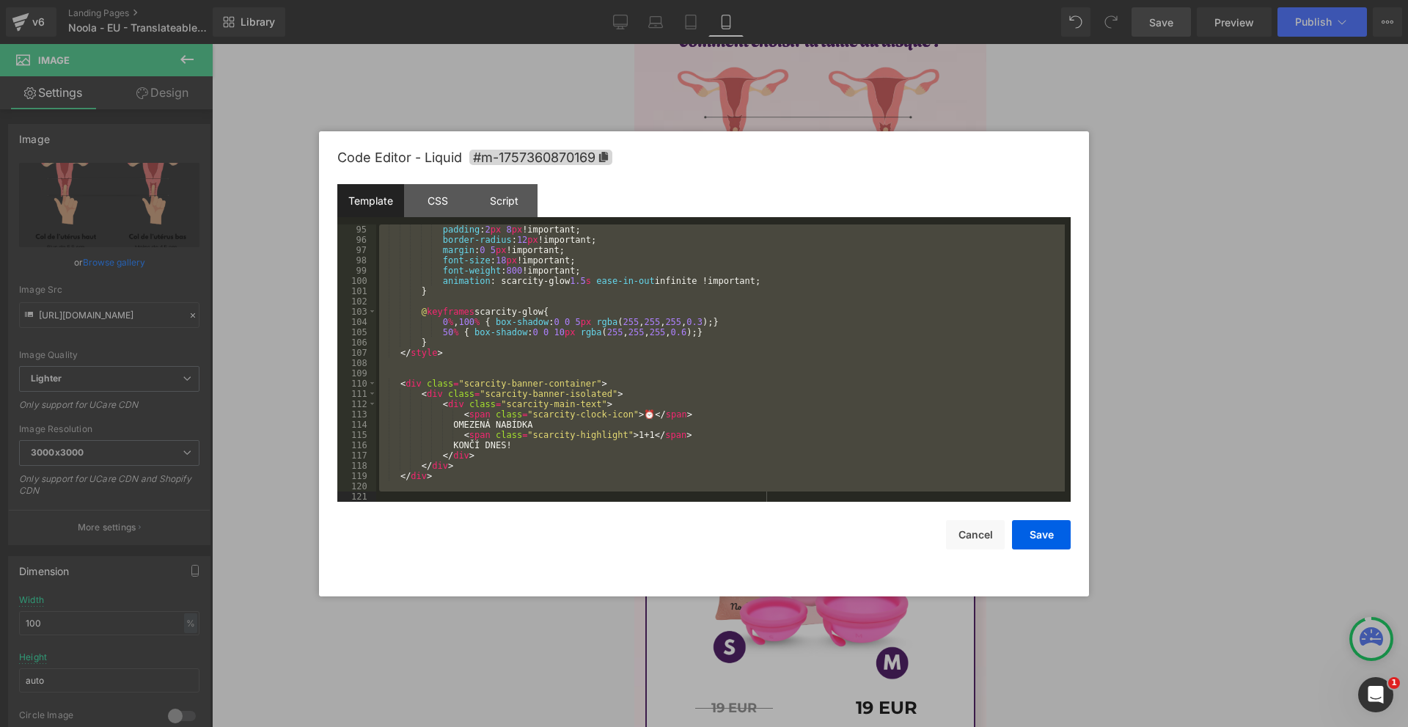
drag, startPoint x: 397, startPoint y: 227, endPoint x: 763, endPoint y: 609, distance: 529.5
click at [763, 609] on body "Image You are previewing how the will restyle your page. You can not edit Eleme…" at bounding box center [704, 363] width 1408 height 727
click at [1235, 354] on div at bounding box center [704, 363] width 1408 height 727
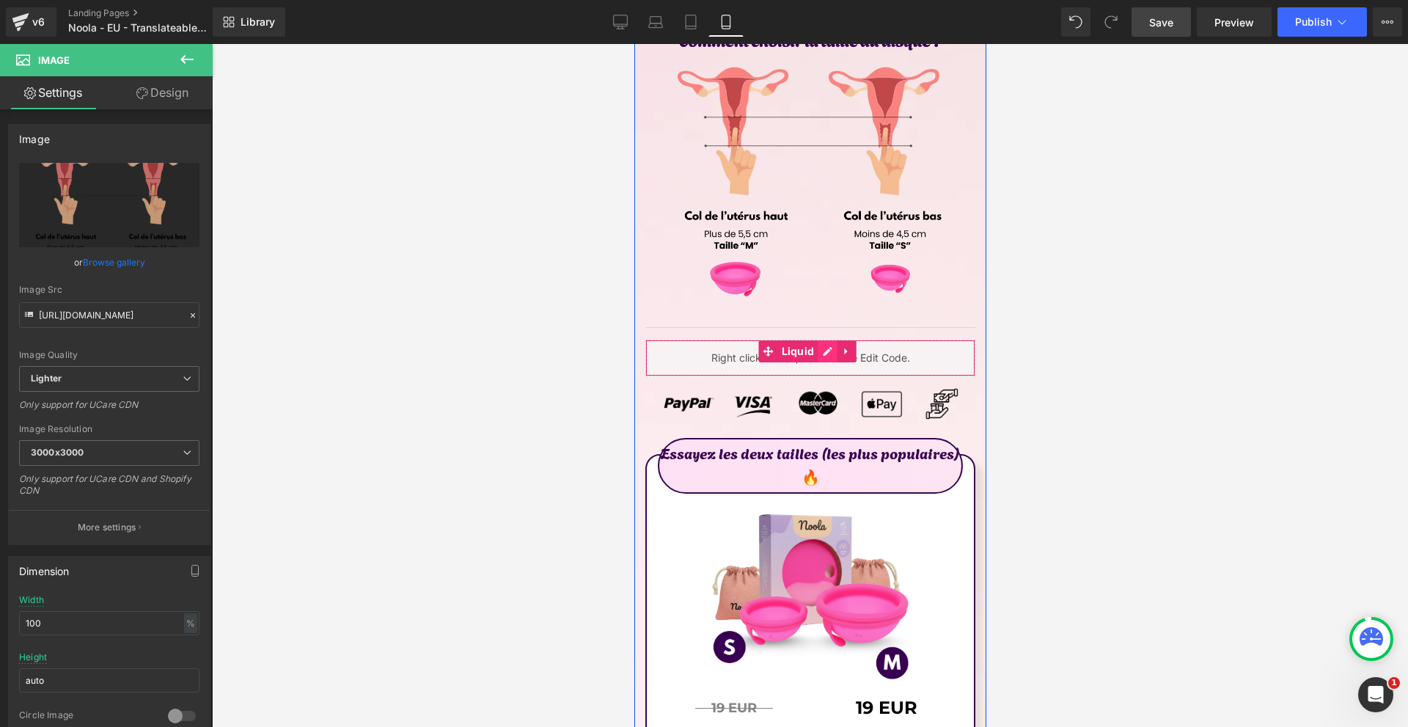
click at [822, 339] on div "Liquid" at bounding box center [810, 357] width 330 height 37
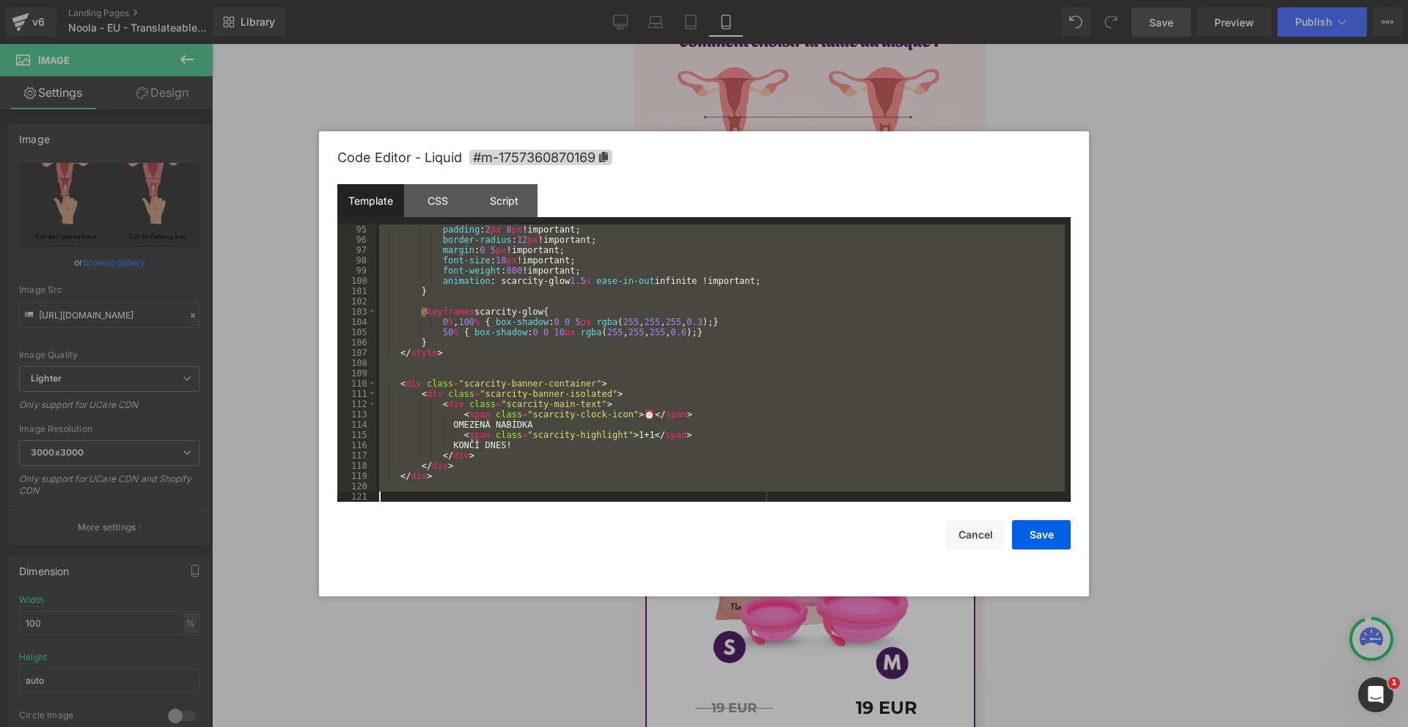
drag, startPoint x: 397, startPoint y: 231, endPoint x: 733, endPoint y: 692, distance: 570.5
click at [733, 692] on body "Image You are previewing how the will restyle your page. You can not edit Eleme…" at bounding box center [704, 363] width 1408 height 727
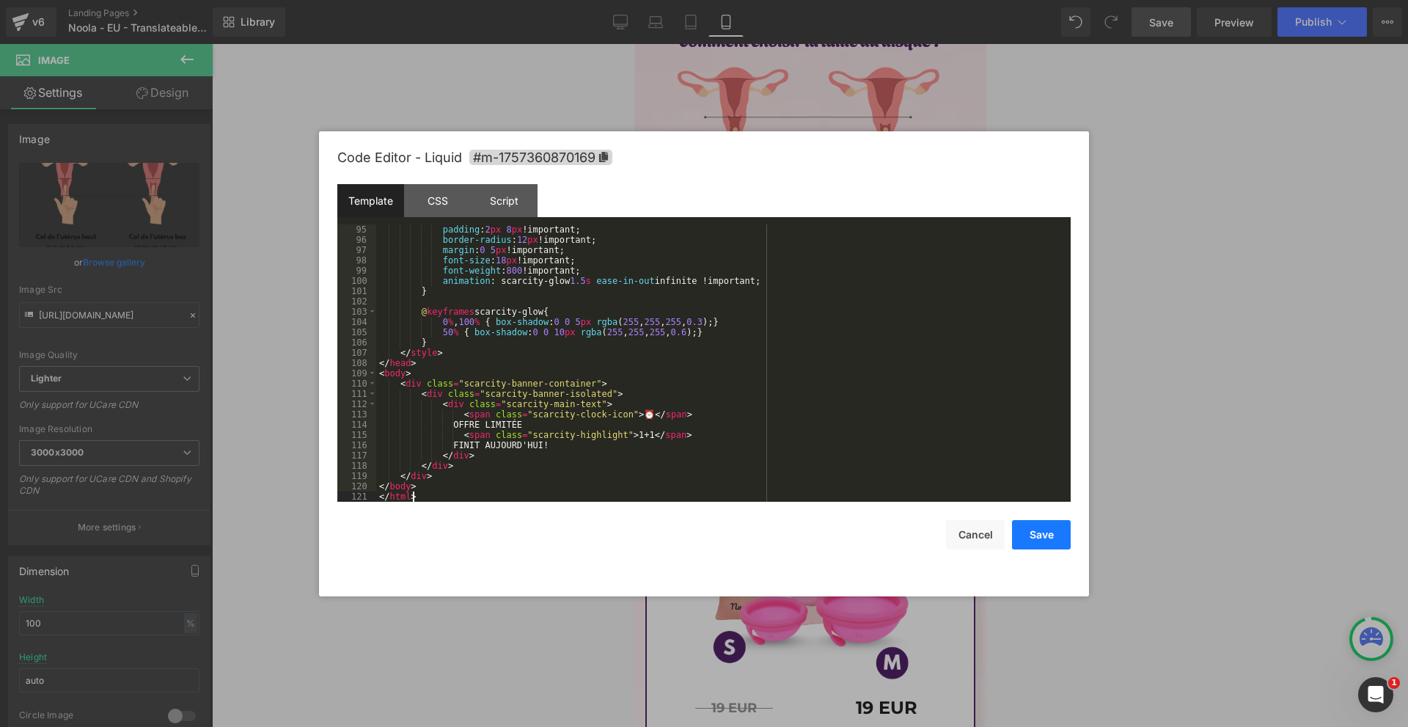
click at [1024, 534] on button "Save" at bounding box center [1041, 534] width 59 height 29
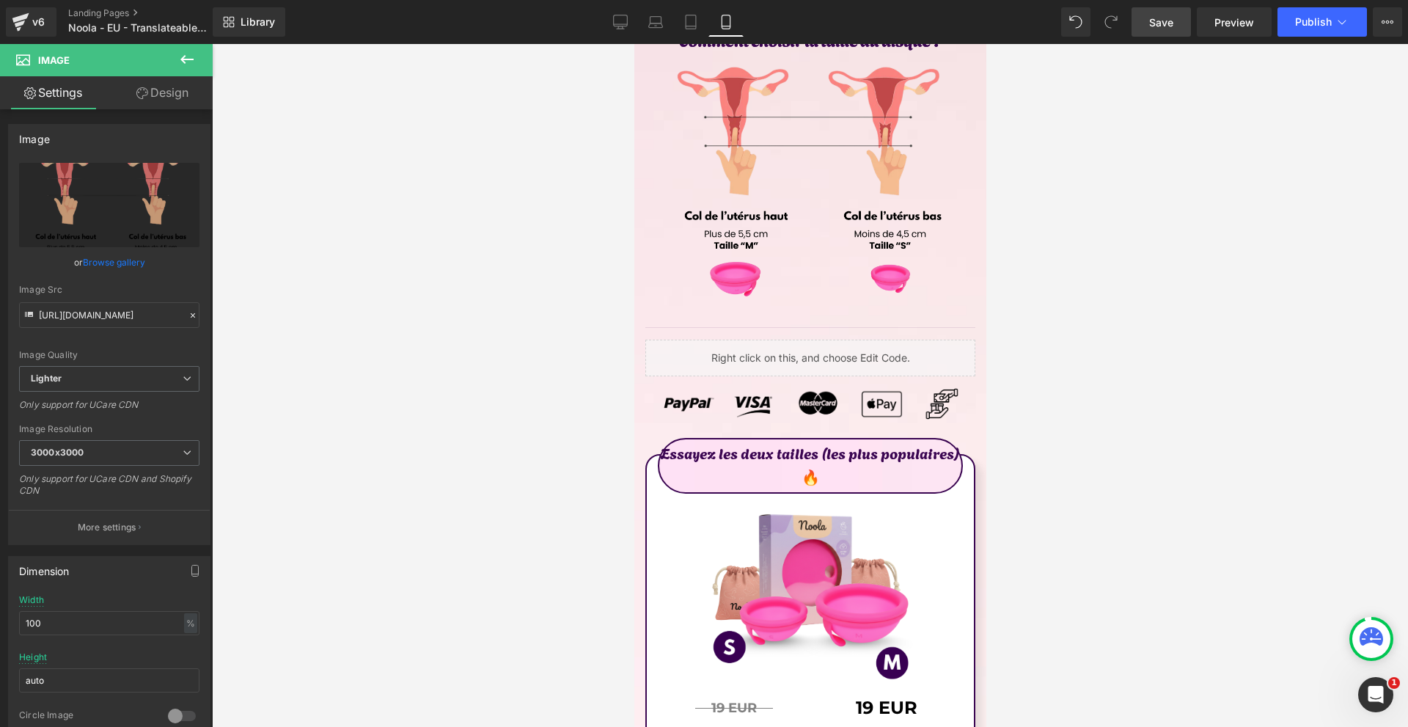
click at [1171, 15] on span "Save" at bounding box center [1161, 22] width 24 height 15
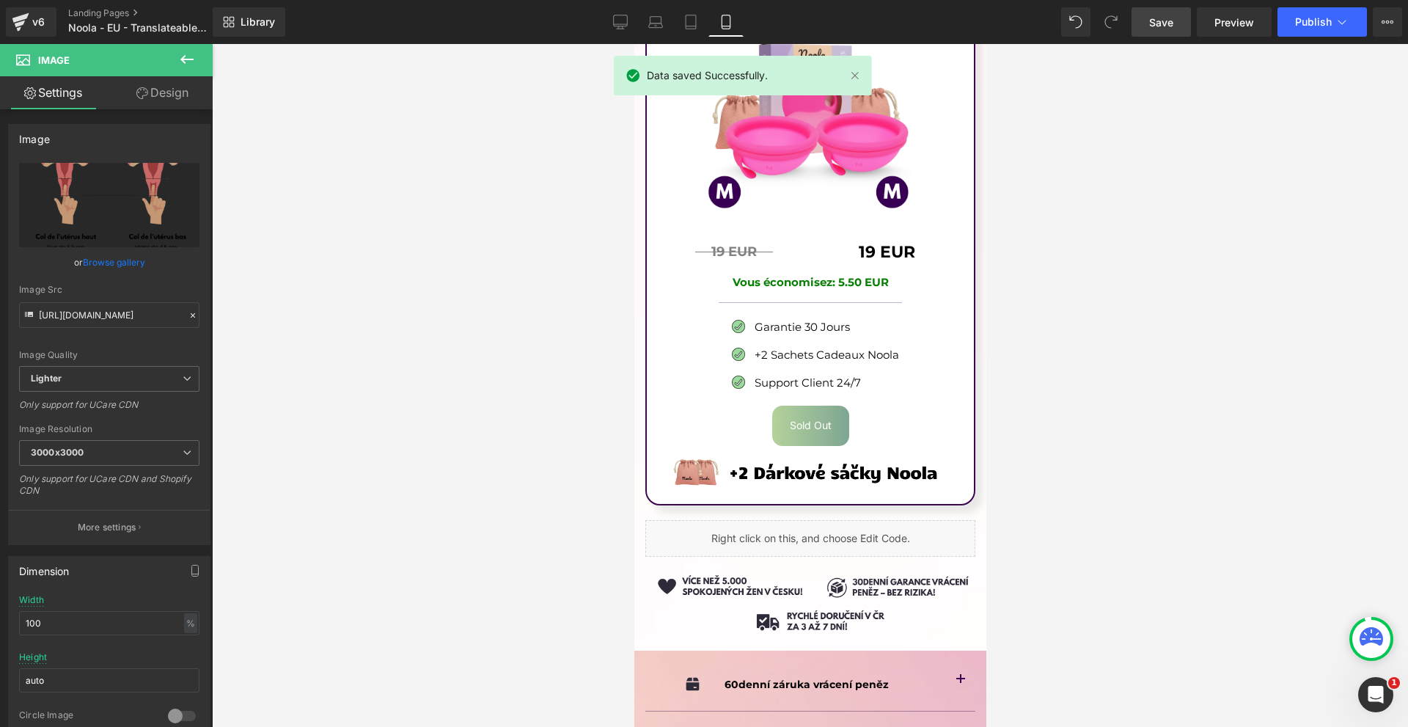
scroll to position [10586, 0]
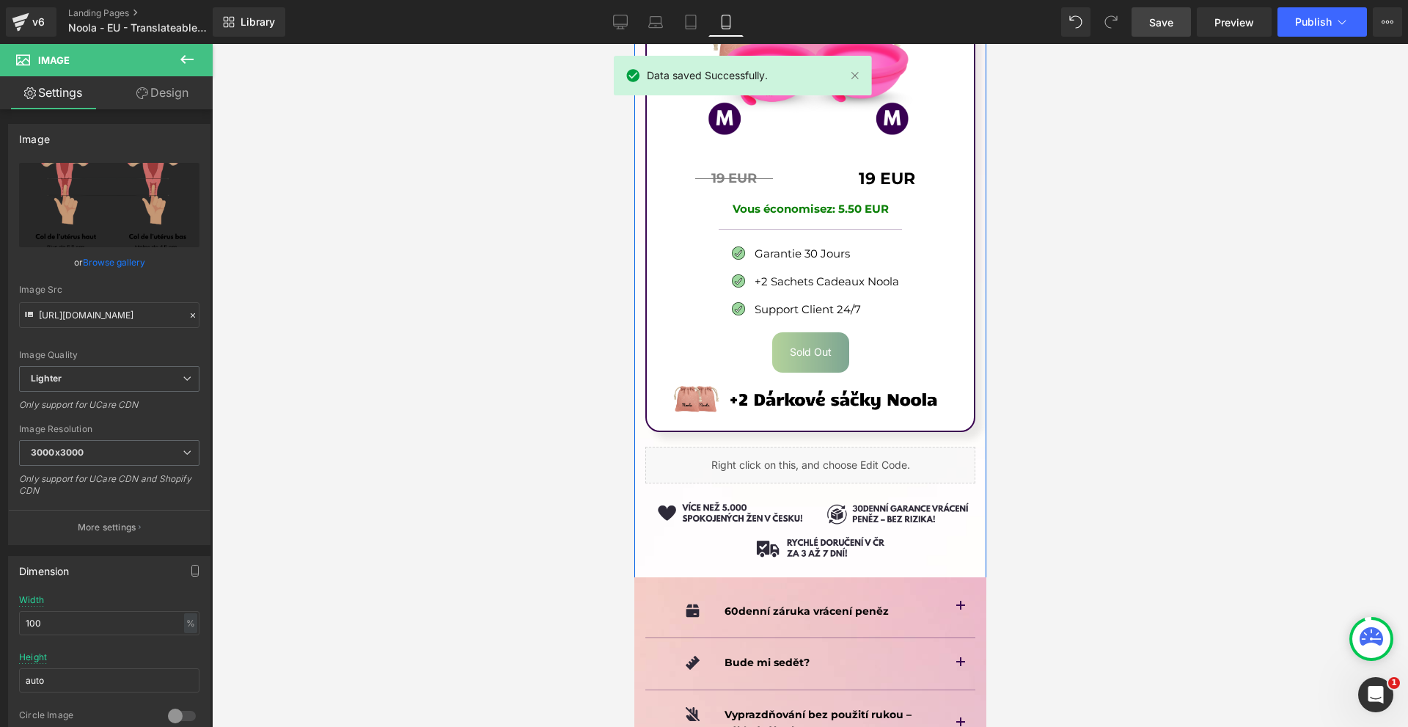
click at [828, 447] on div "Liquid" at bounding box center [810, 465] width 330 height 37
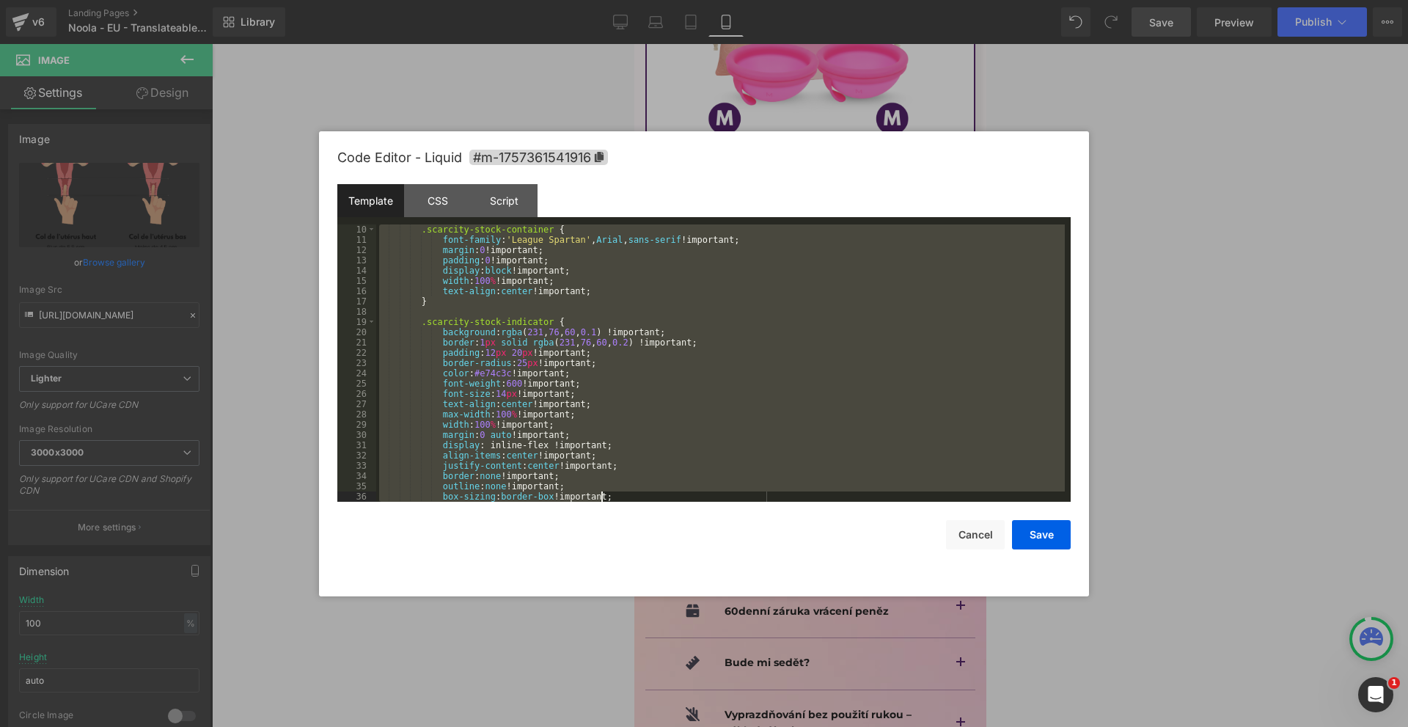
scroll to position [852, 0]
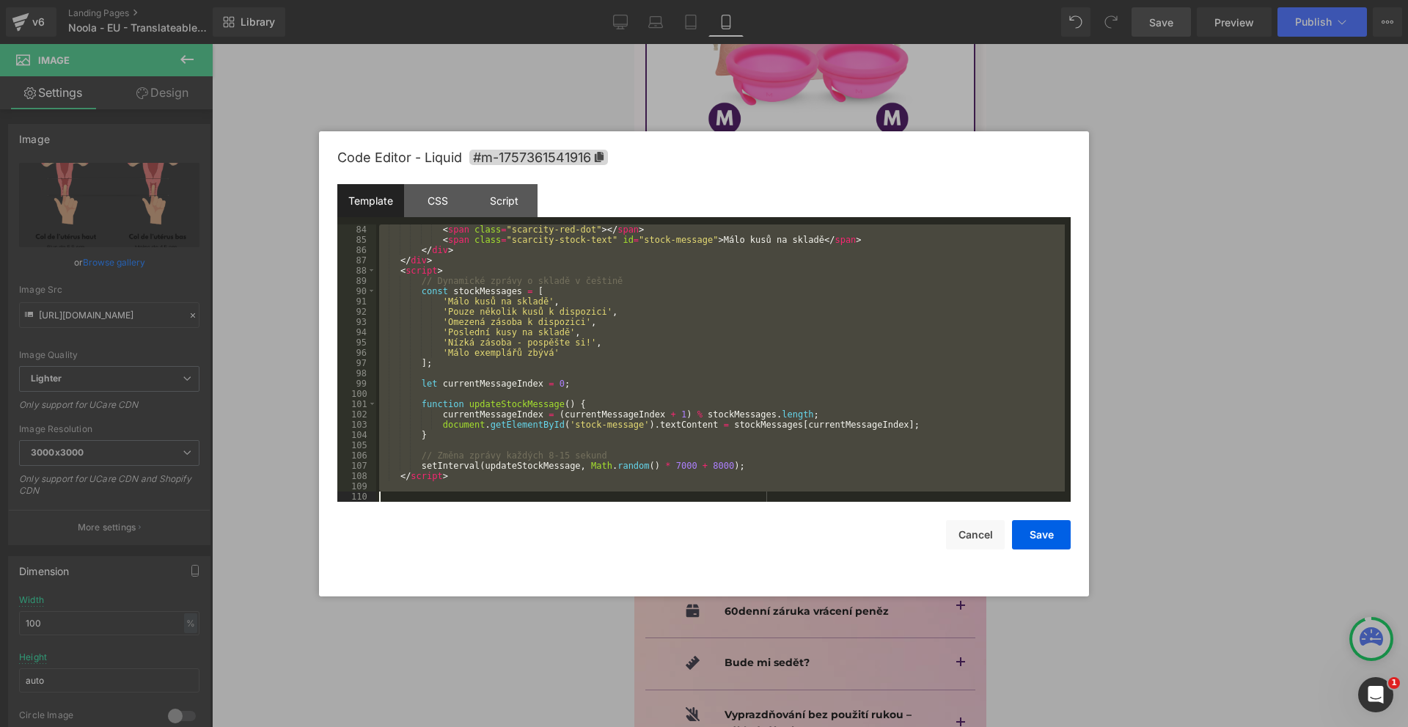
drag, startPoint x: 397, startPoint y: 230, endPoint x: 769, endPoint y: 646, distance: 558.3
click at [769, 646] on body "Image You are previewing how the will restyle your page. You can not edit Eleme…" at bounding box center [704, 363] width 1408 height 727
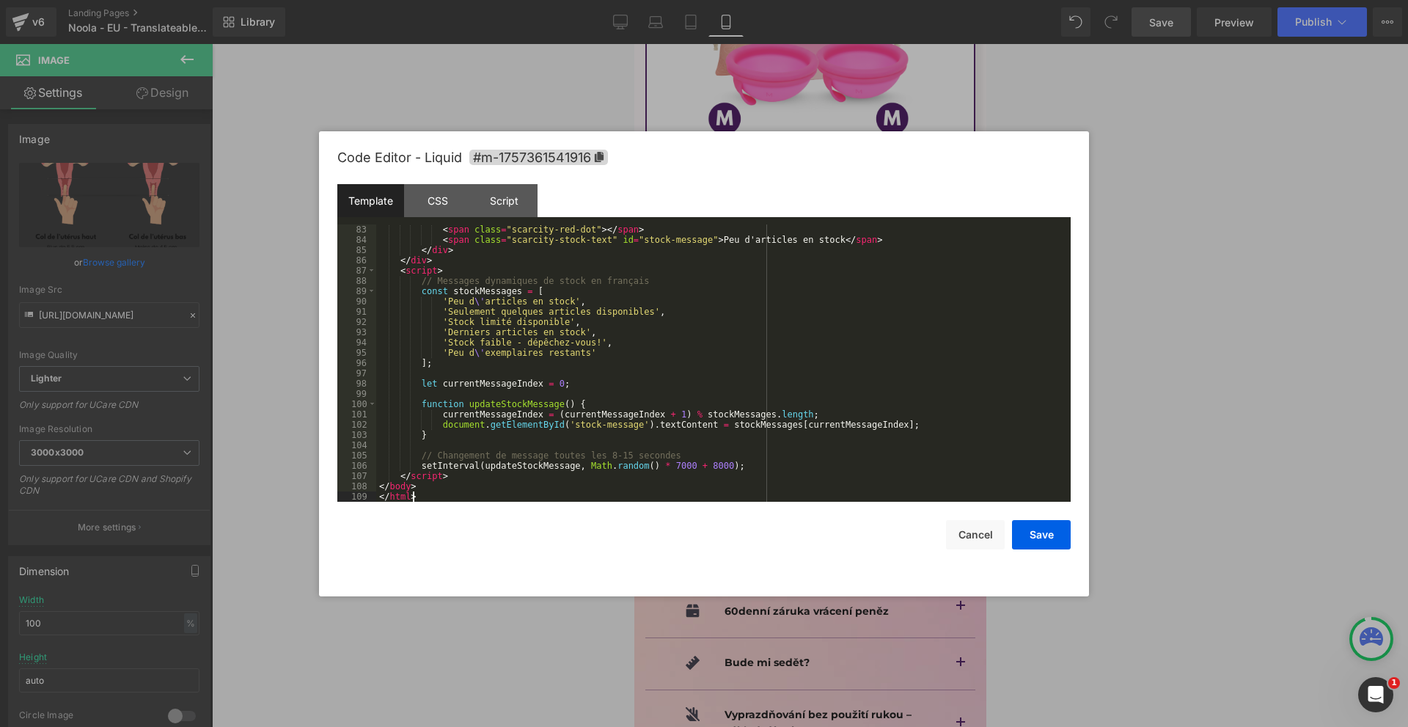
scroll to position [842, 0]
click at [1054, 536] on button "Save" at bounding box center [1041, 534] width 59 height 29
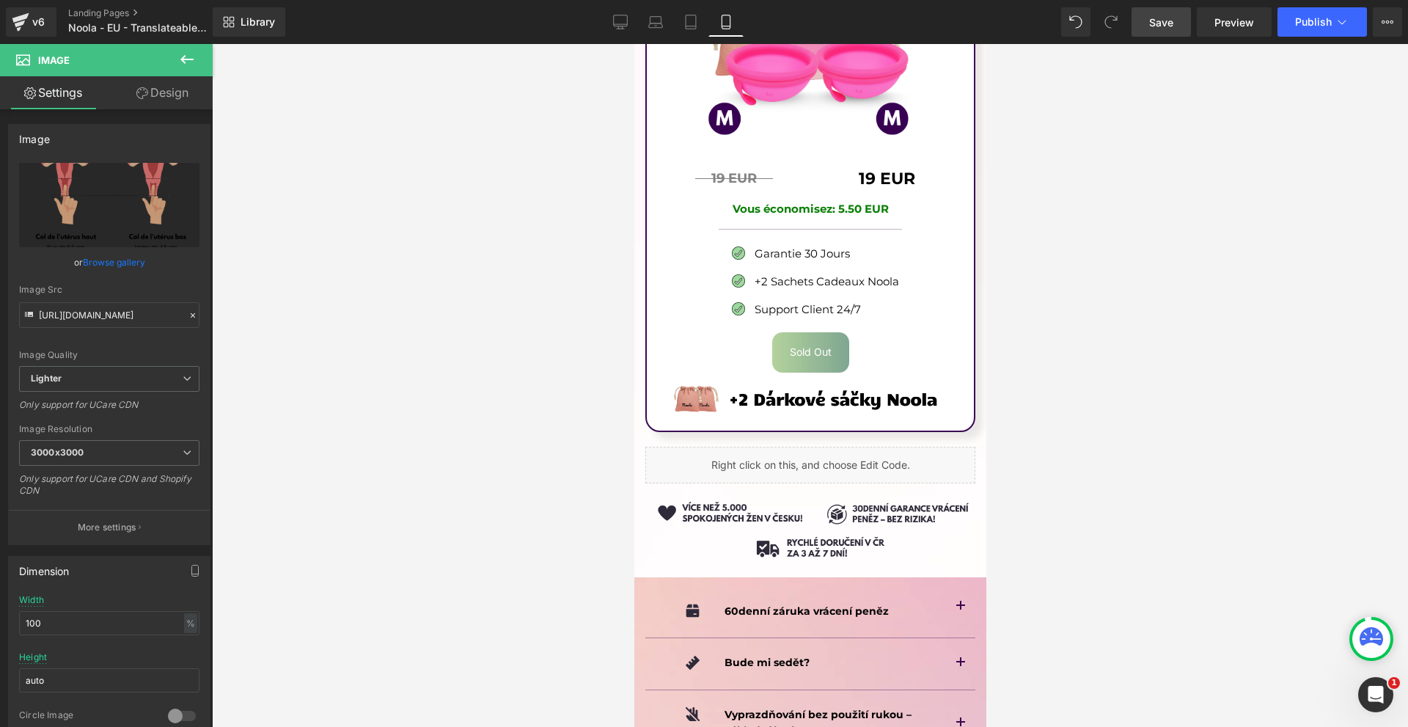
click at [1175, 29] on link "Save" at bounding box center [1160, 21] width 59 height 29
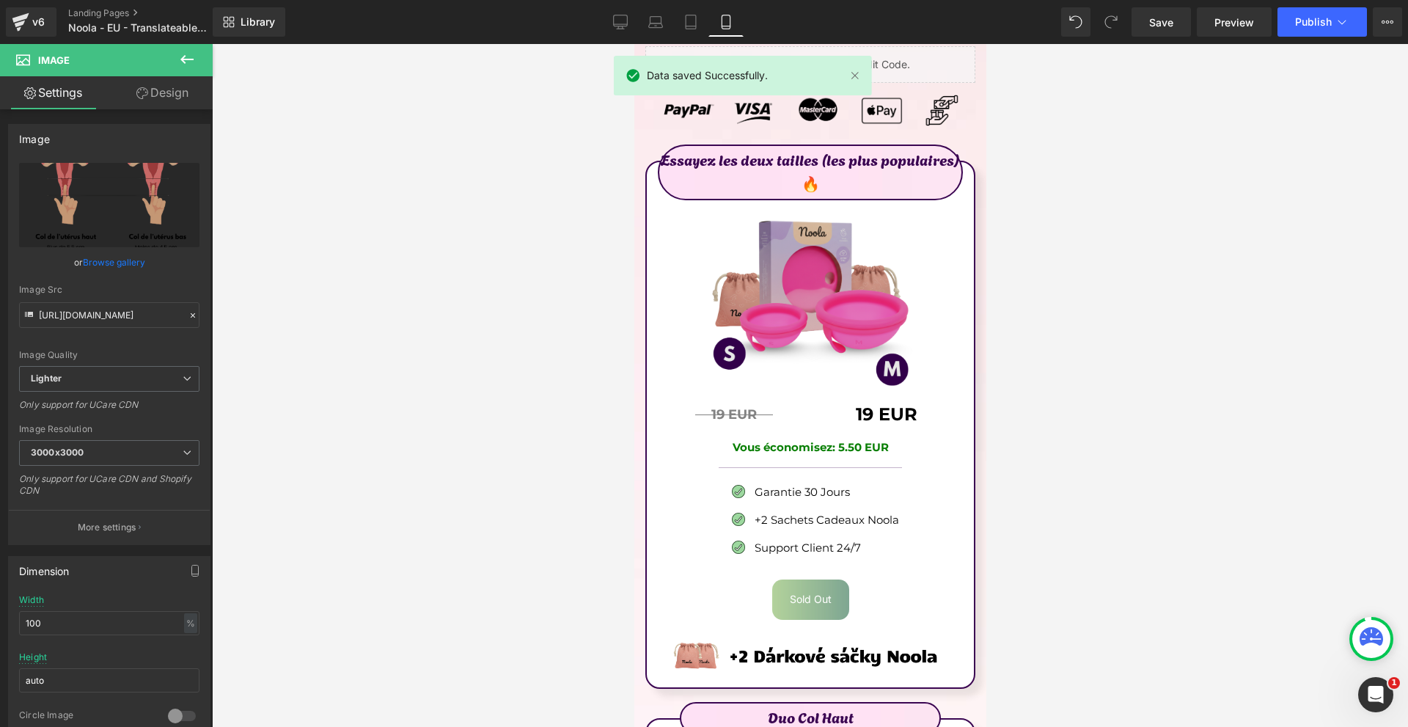
scroll to position [8973, 0]
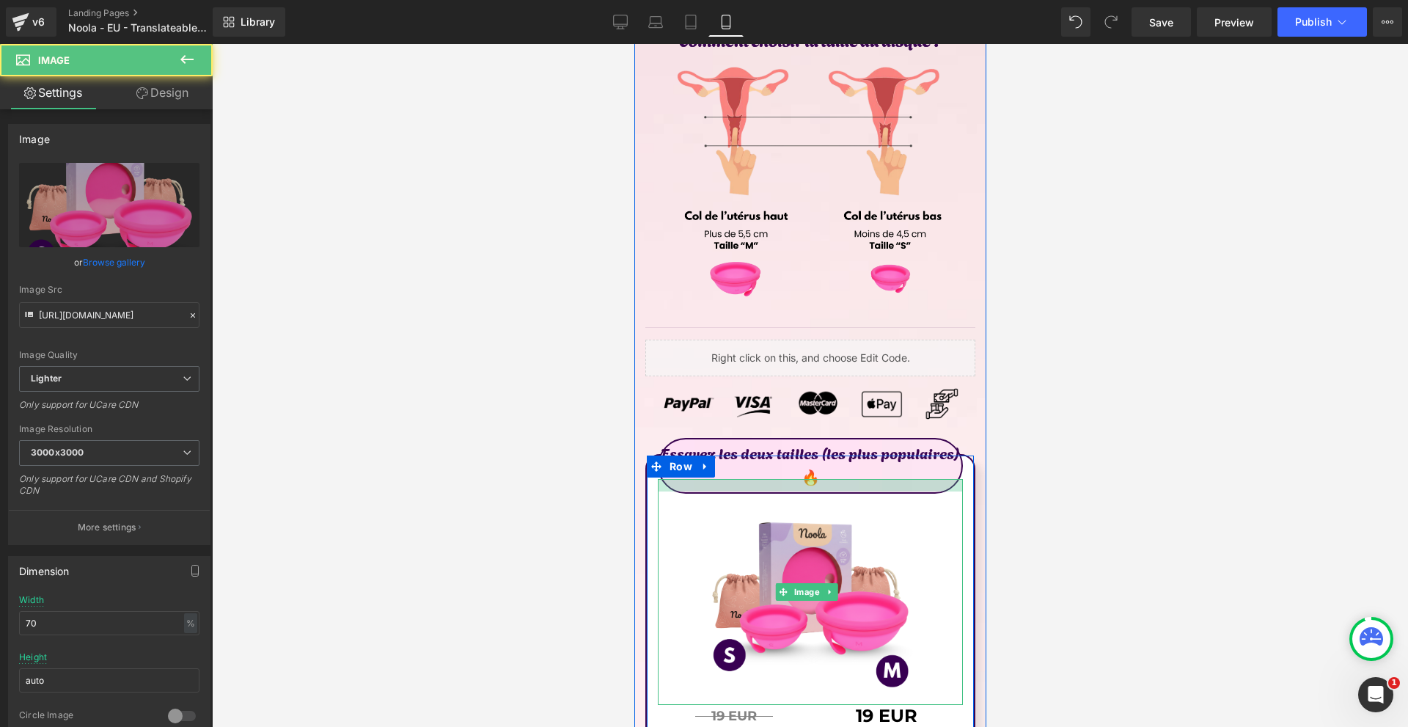
drag, startPoint x: 853, startPoint y: 430, endPoint x: 855, endPoint y: 438, distance: 8.4
click at [855, 479] on div at bounding box center [809, 485] width 305 height 12
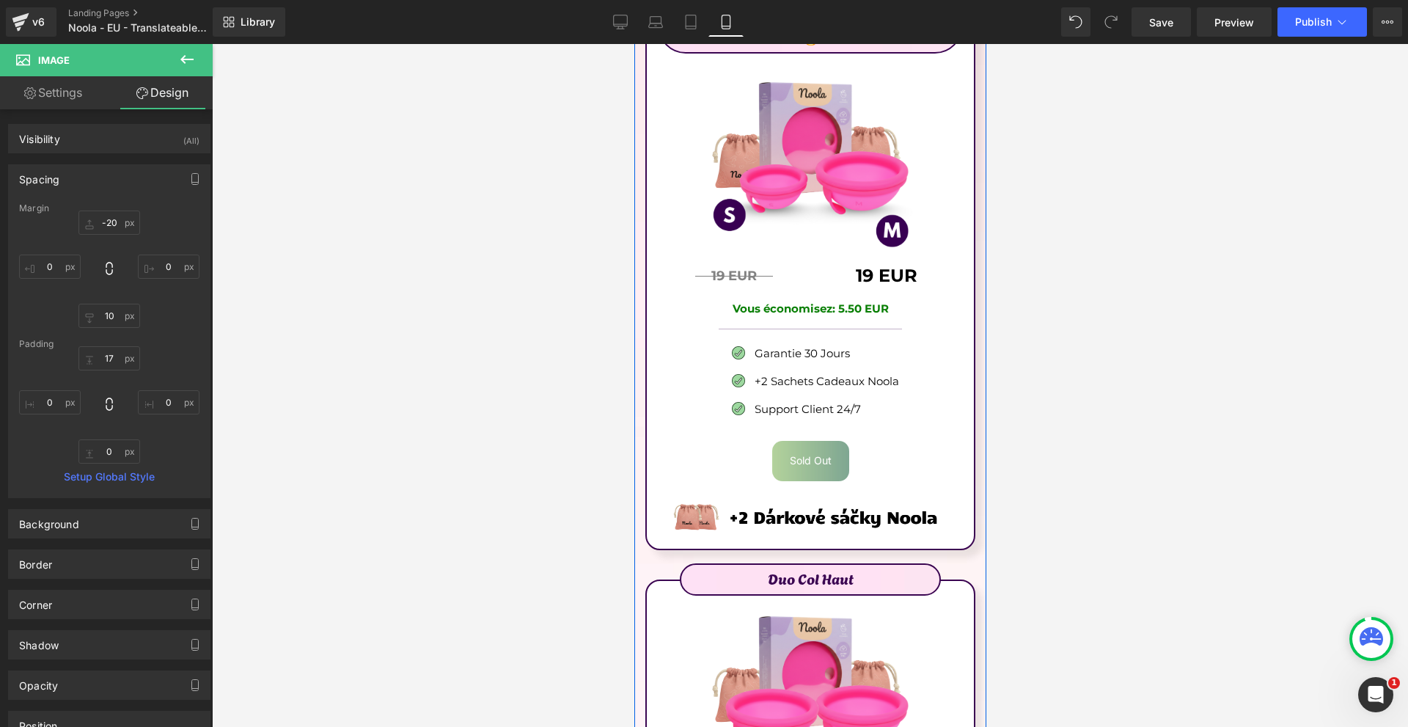
scroll to position [9486, 0]
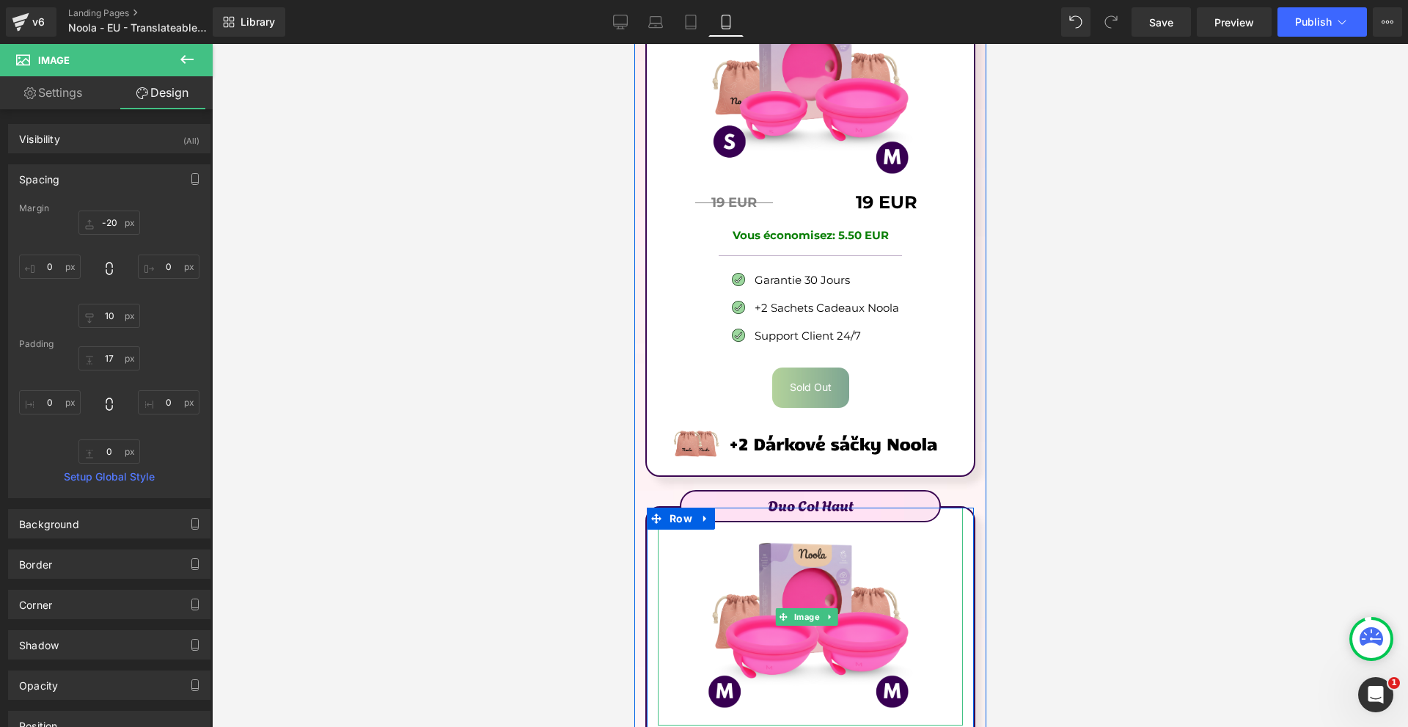
click at [923, 507] on div at bounding box center [809, 616] width 305 height 218
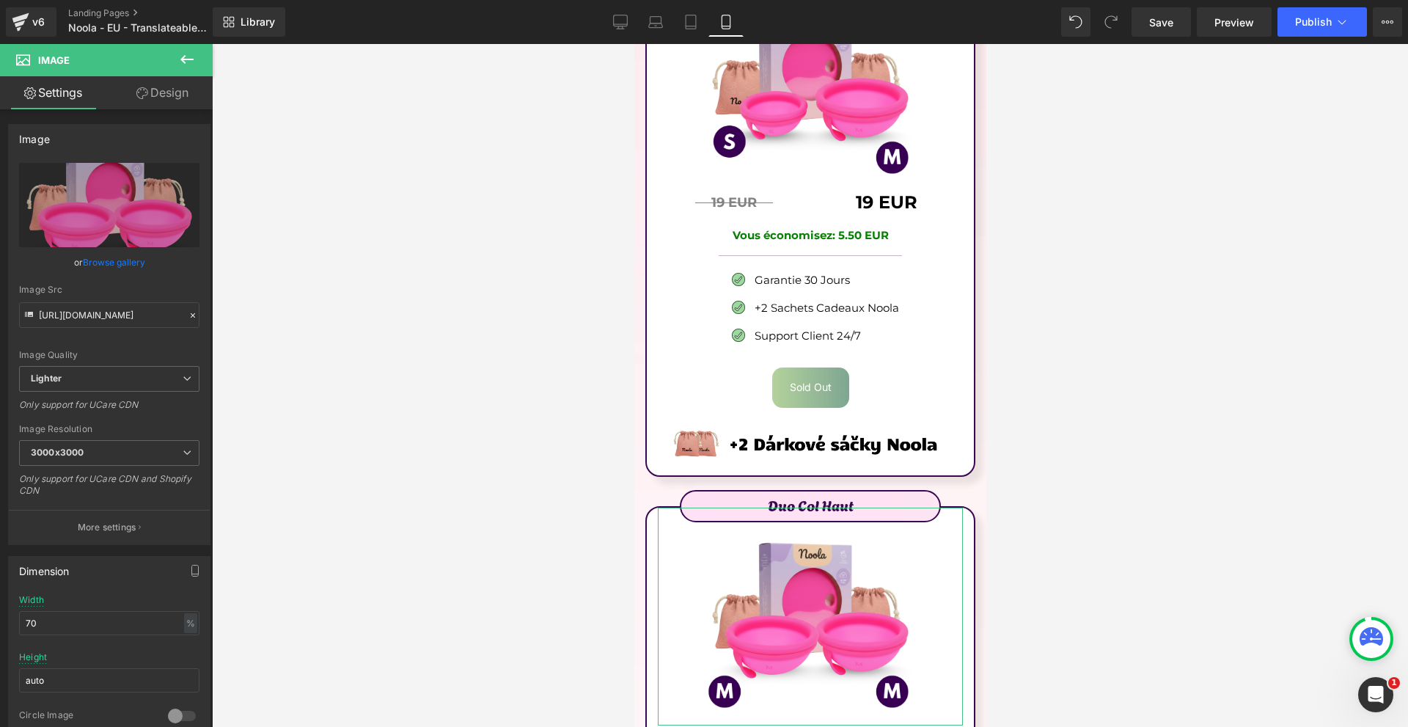
click at [166, 106] on link "Design" at bounding box center [162, 92] width 106 height 33
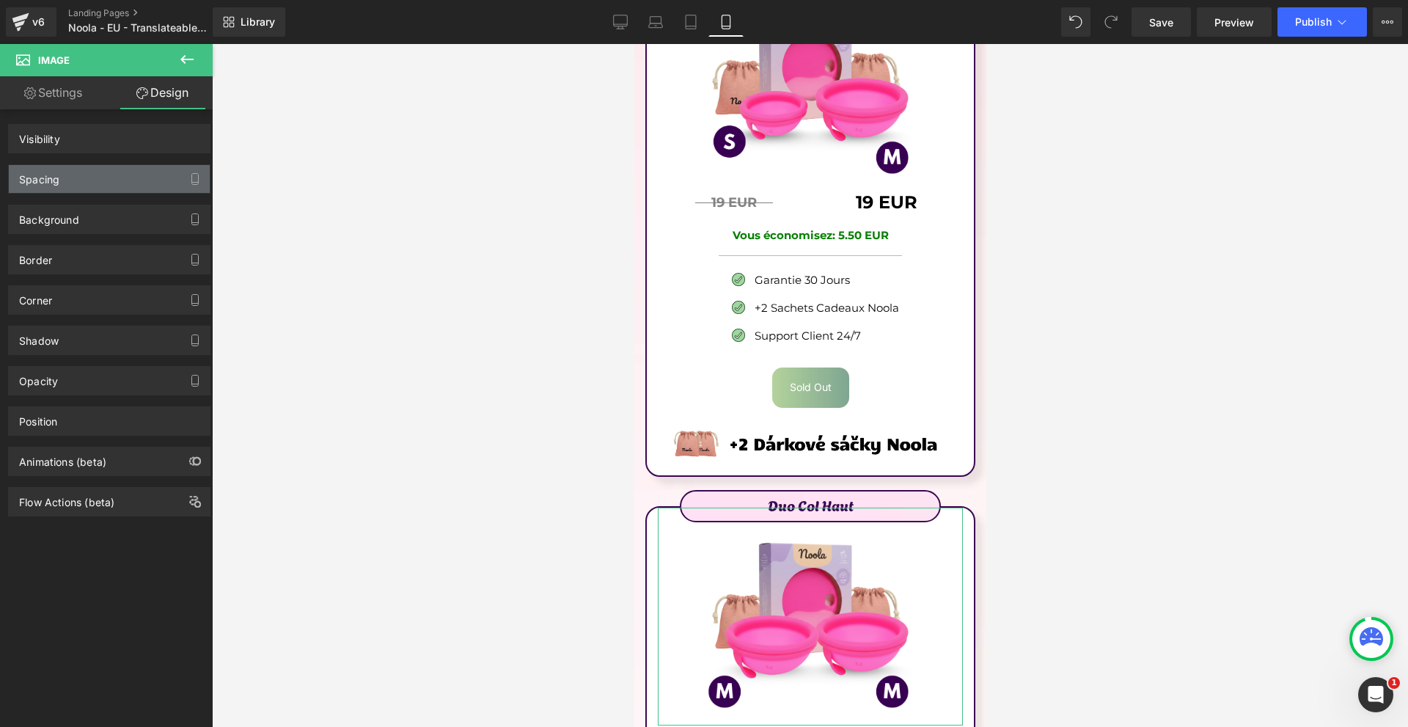
click at [105, 178] on div "Spacing" at bounding box center [109, 179] width 201 height 28
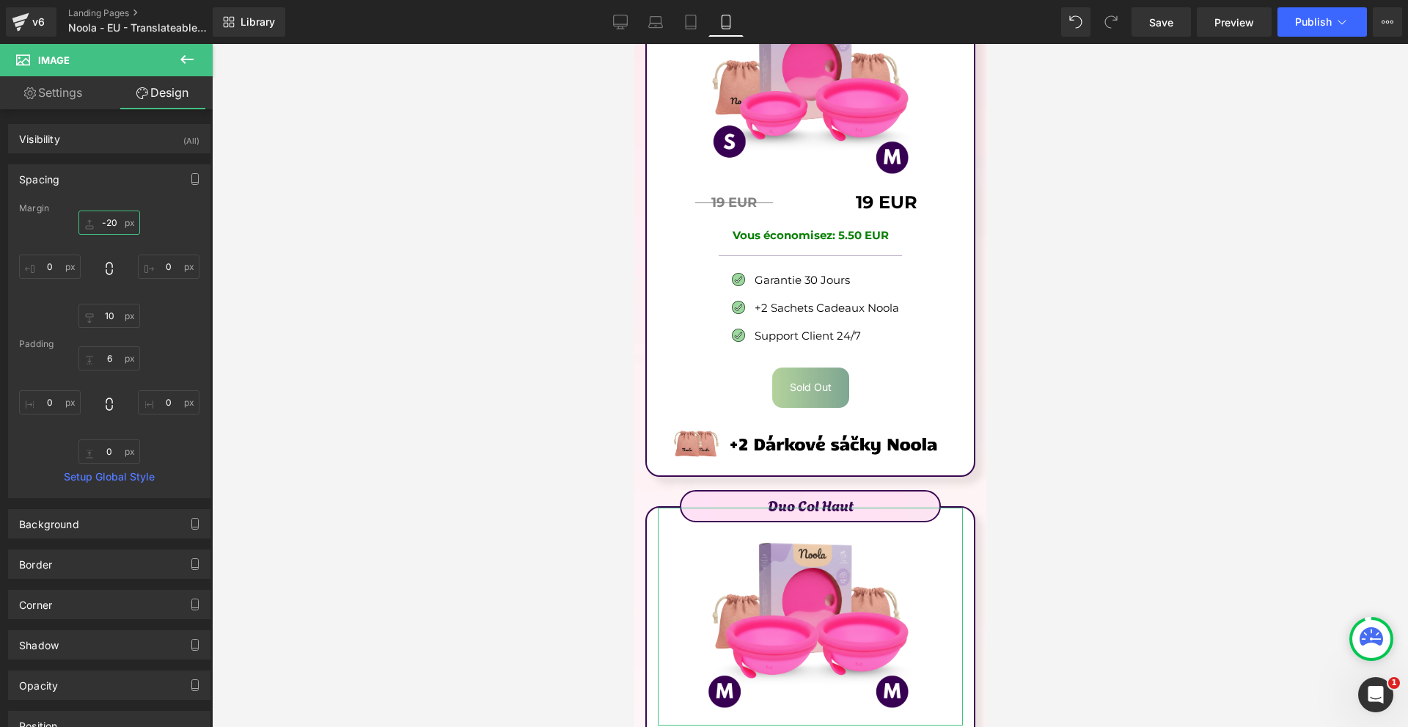
click at [121, 229] on input "-20" at bounding box center [109, 222] width 62 height 24
type input "0"
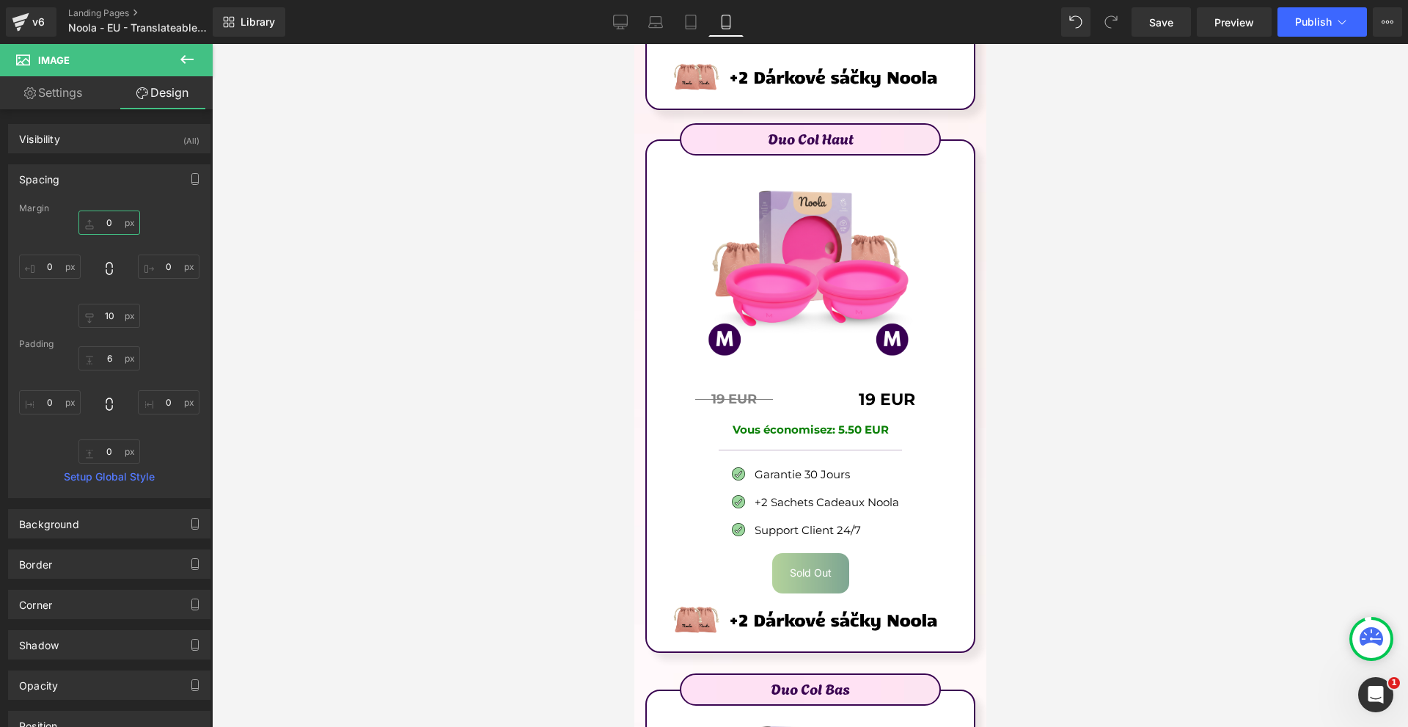
scroll to position [10072, 0]
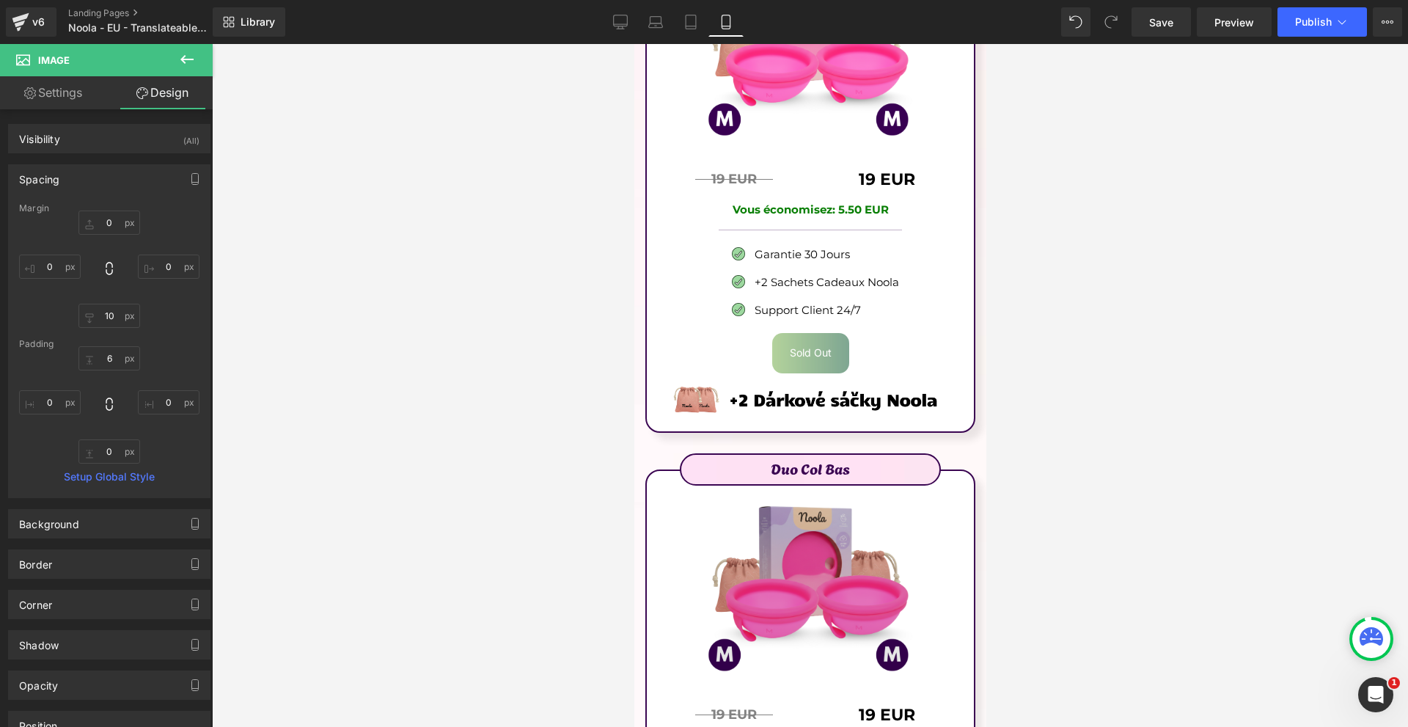
click at [897, 487] on img at bounding box center [808, 580] width 213 height 218
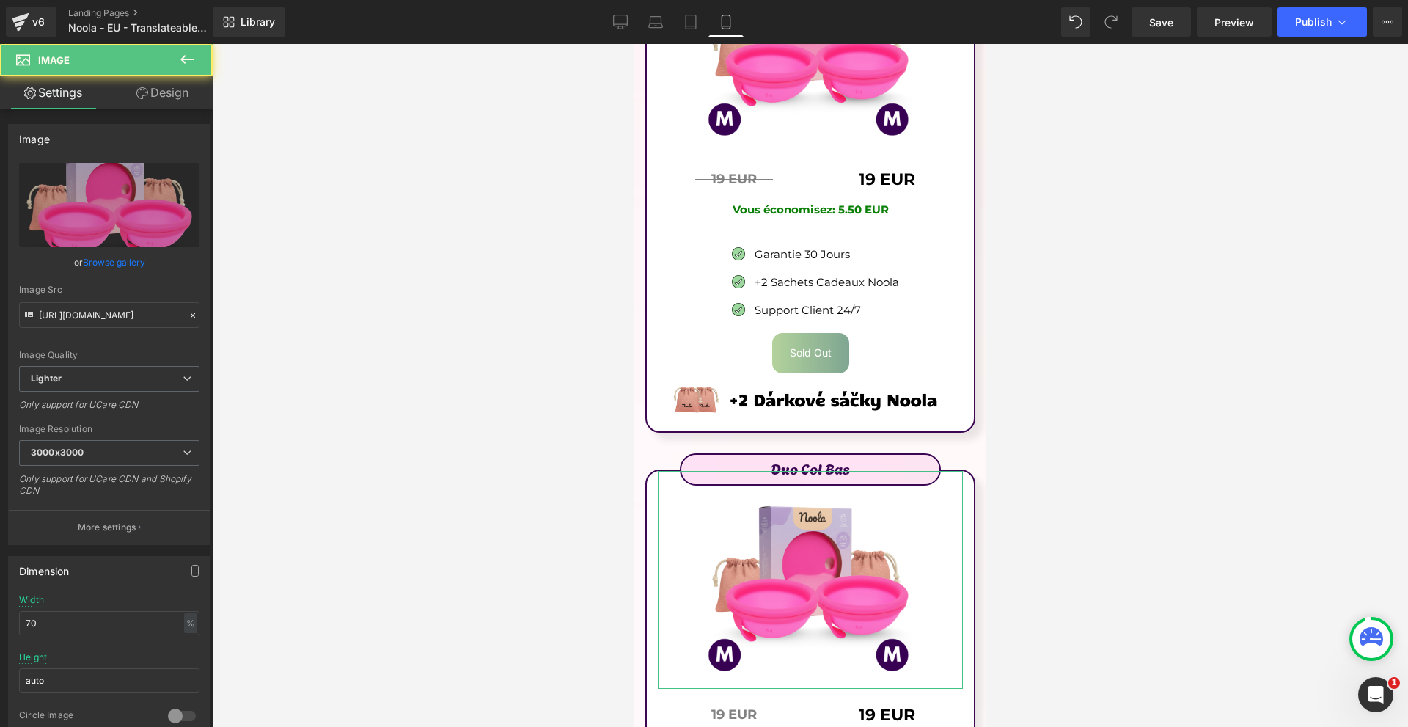
click at [165, 92] on link "Design" at bounding box center [162, 92] width 106 height 33
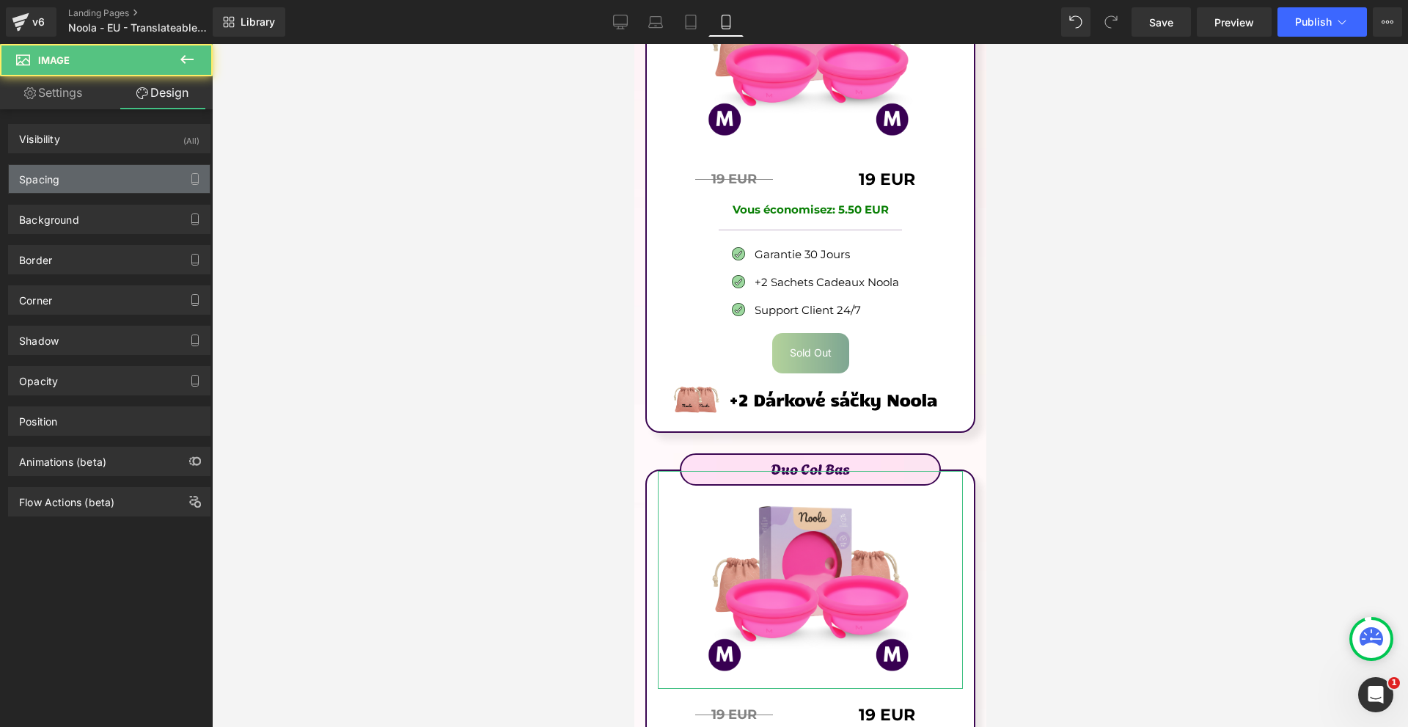
click at [110, 183] on div "Spacing" at bounding box center [109, 179] width 201 height 28
type input "-20"
type input "0"
type input "10"
type input "0"
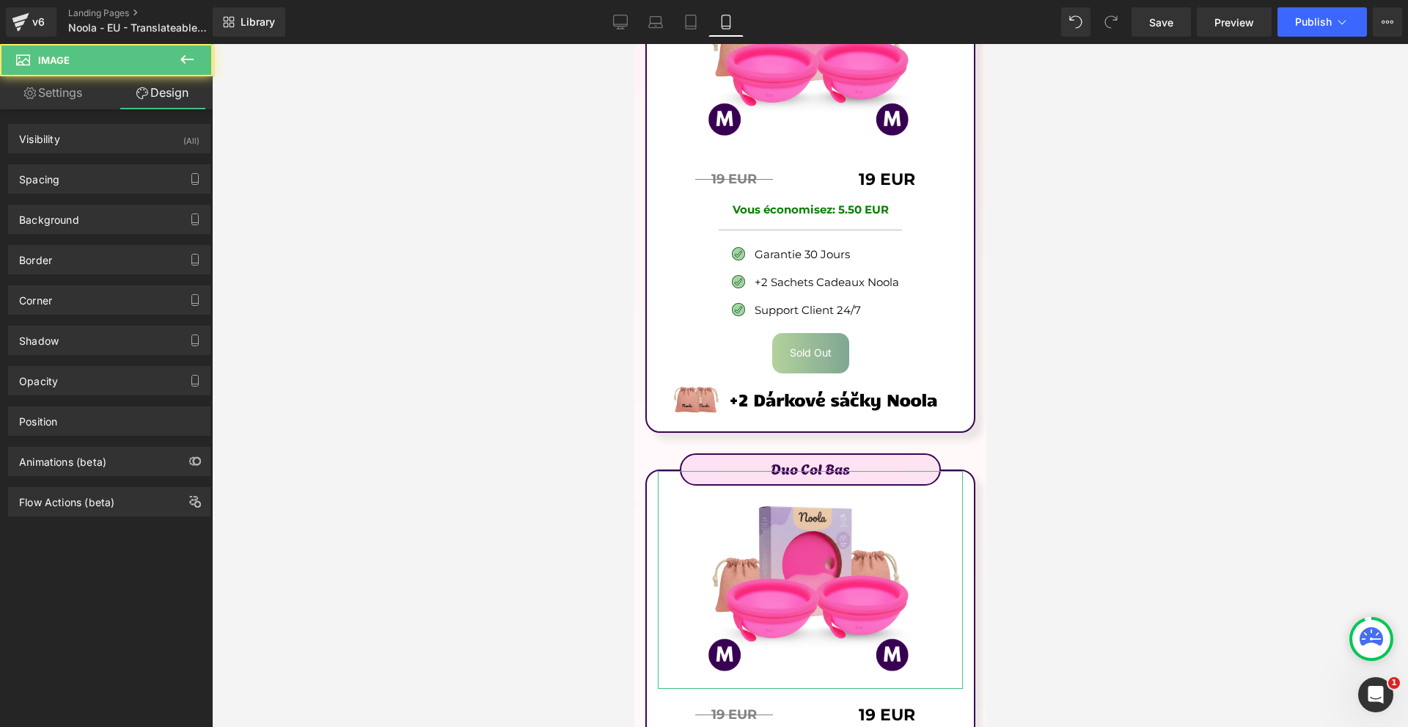
type input "6"
type input "0"
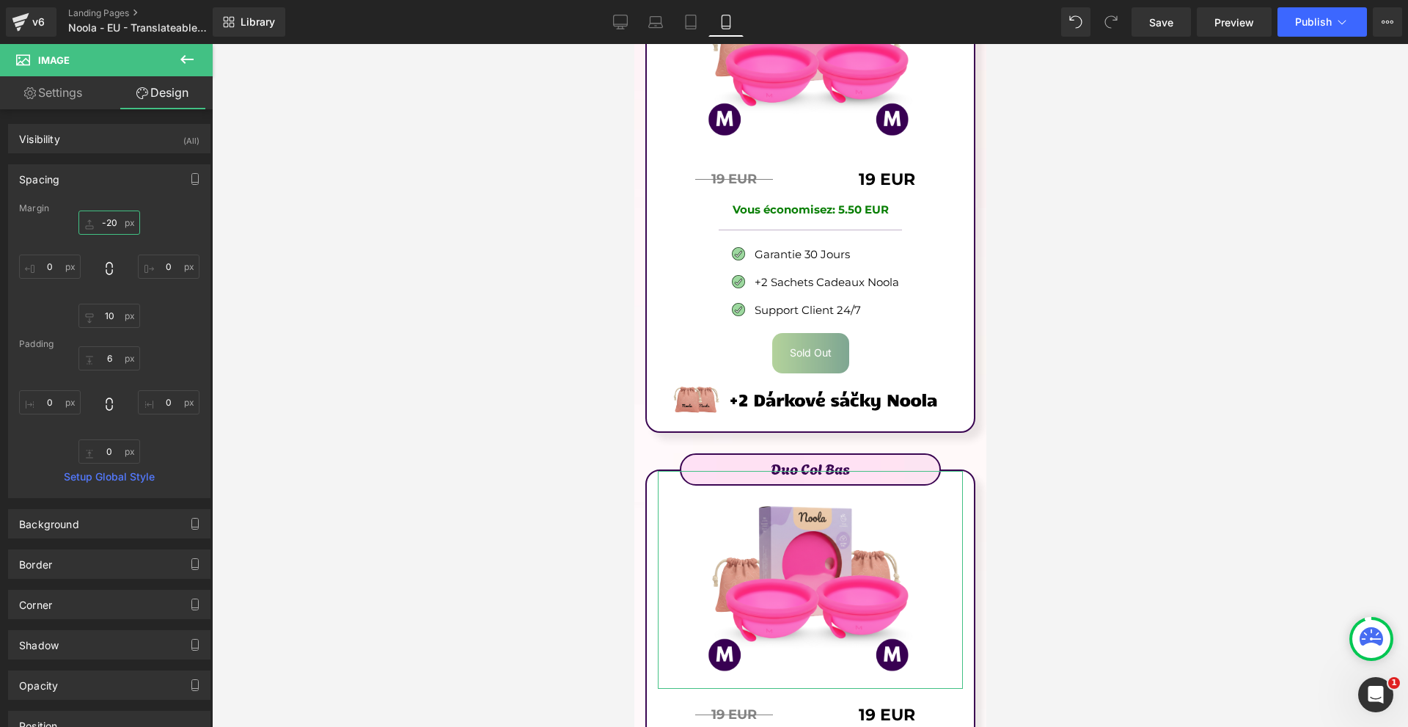
click at [119, 220] on input "-20" at bounding box center [109, 222] width 62 height 24
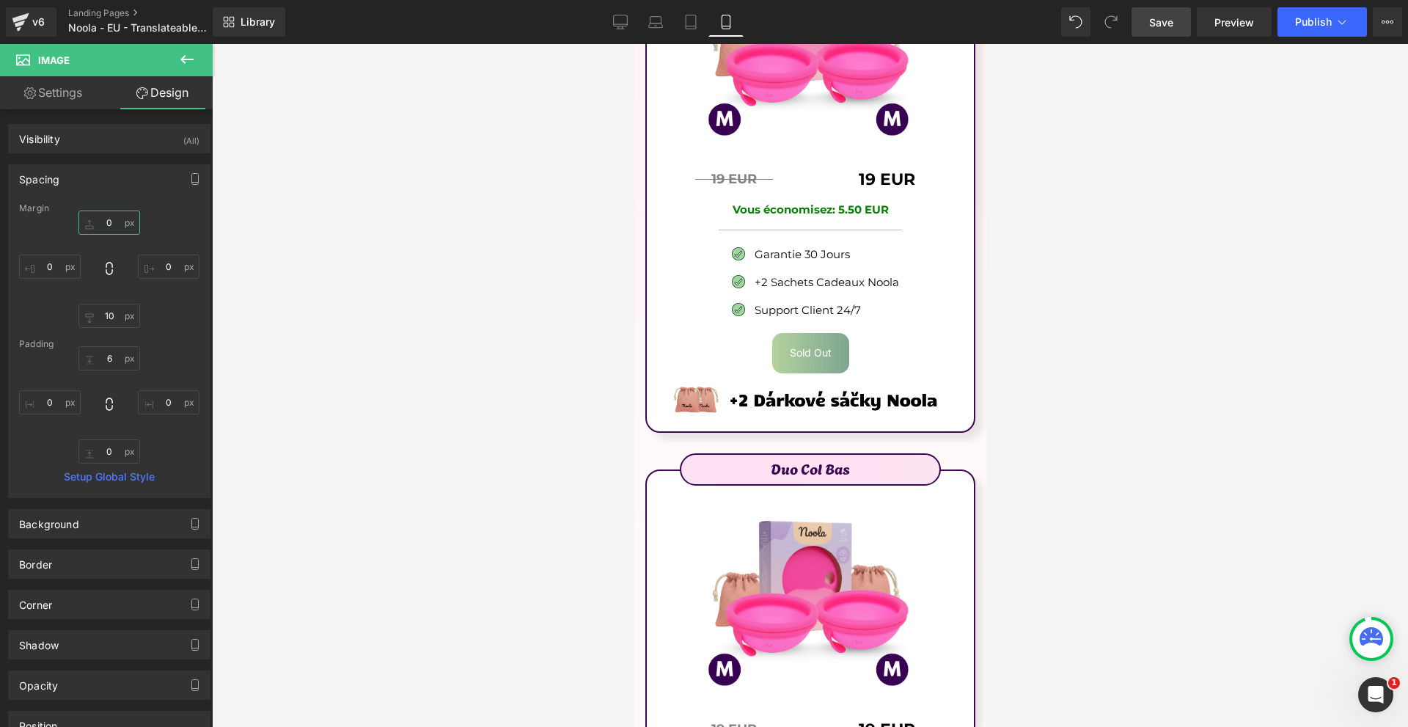
type input "0"
click at [1160, 23] on span "Save" at bounding box center [1161, 22] width 24 height 15
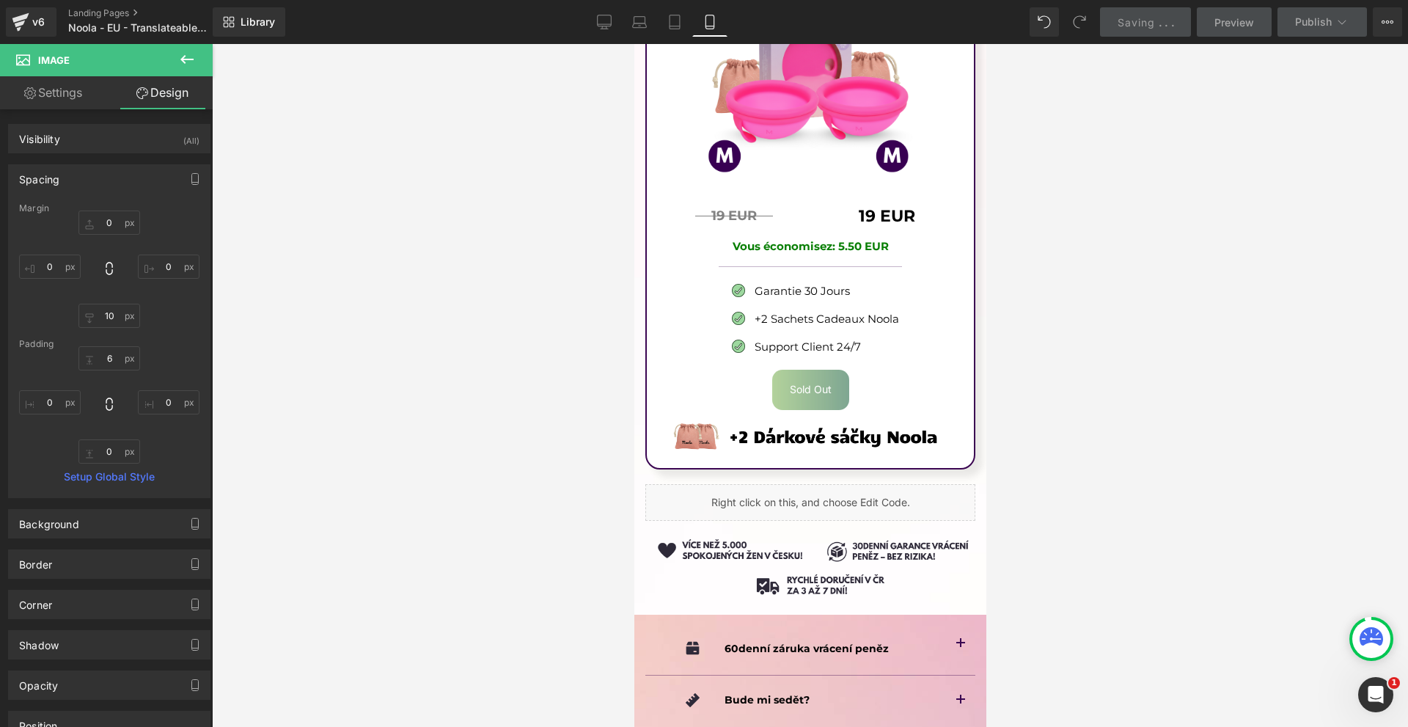
scroll to position [10659, 0]
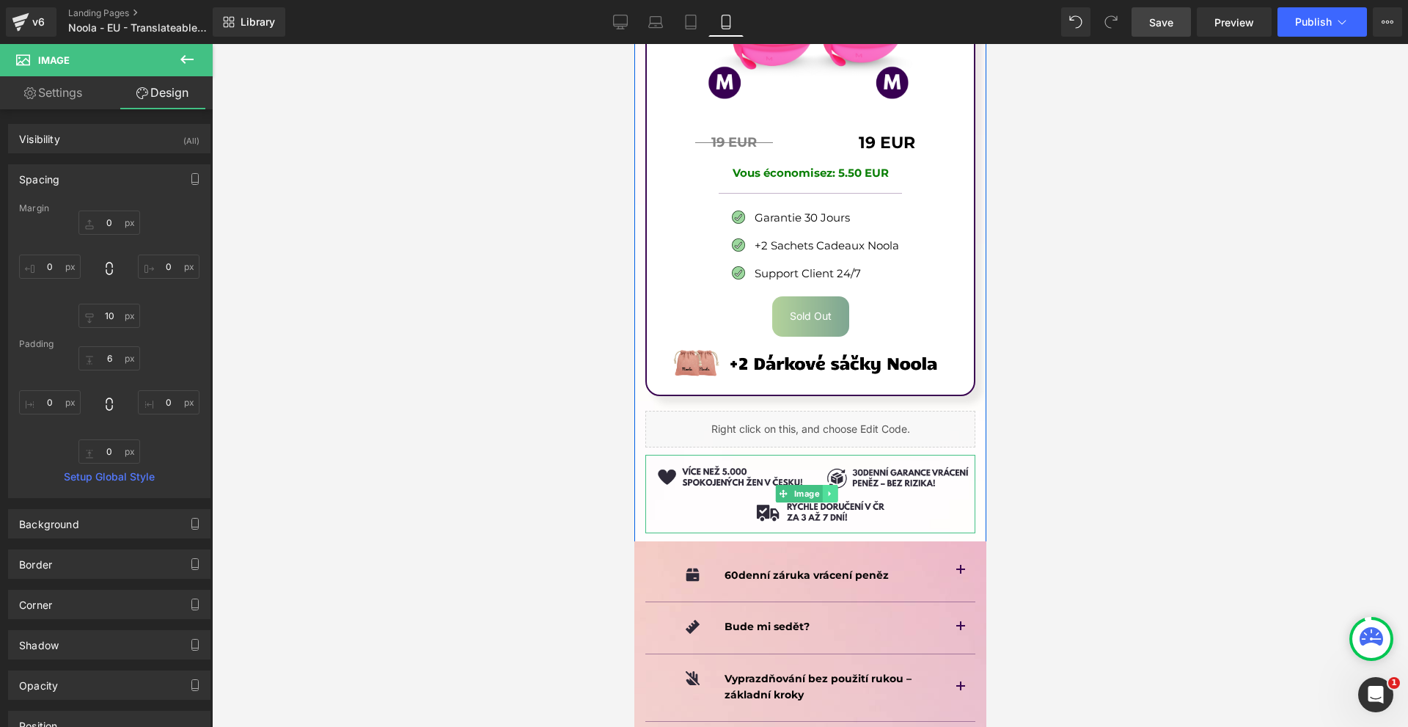
click at [828, 491] on icon at bounding box center [828, 493] width 2 height 5
click at [788, 485] on link "Image" at bounding box center [798, 494] width 47 height 18
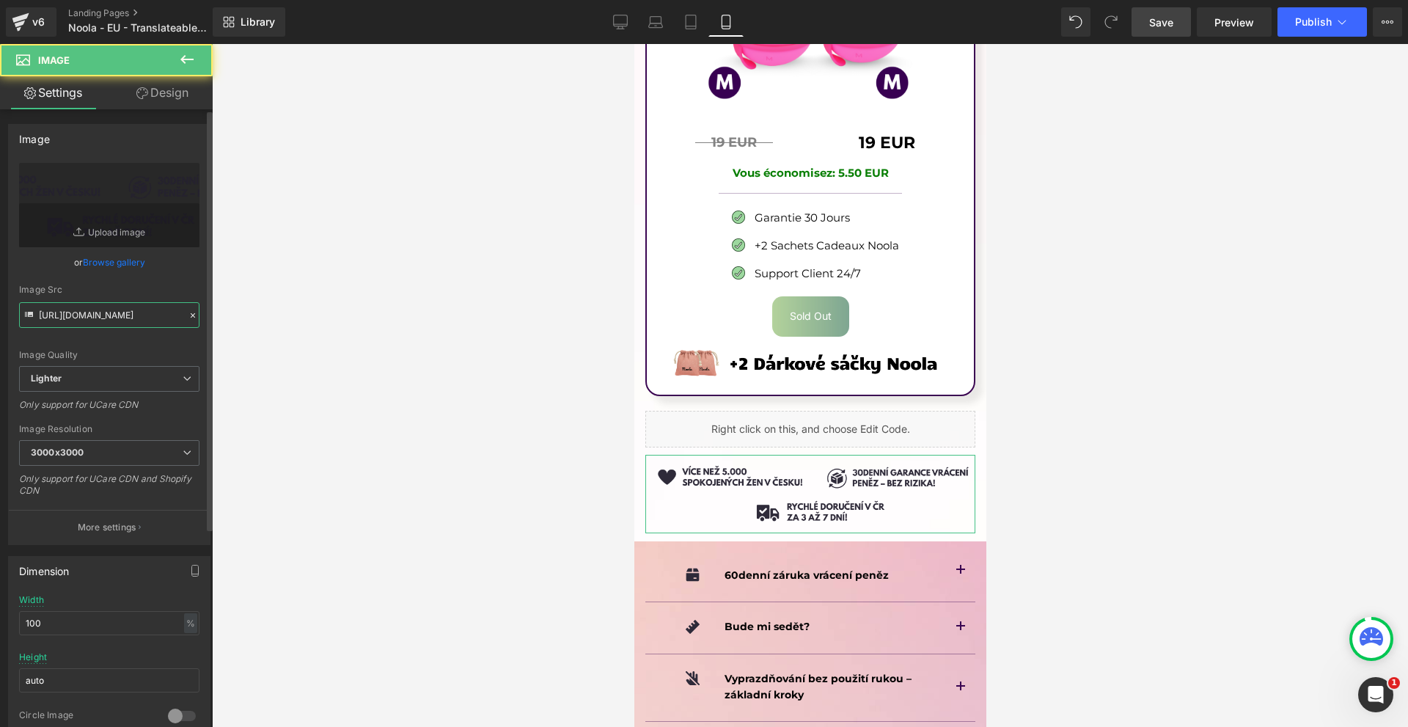
click at [107, 320] on input "[URL][DOMAIN_NAME]" at bounding box center [109, 315] width 180 height 26
paste input "dd679b4b-b17e-4179-bc3b-463f917417bb/-/format/auto/-/preview/3000x3000/-/qualit…"
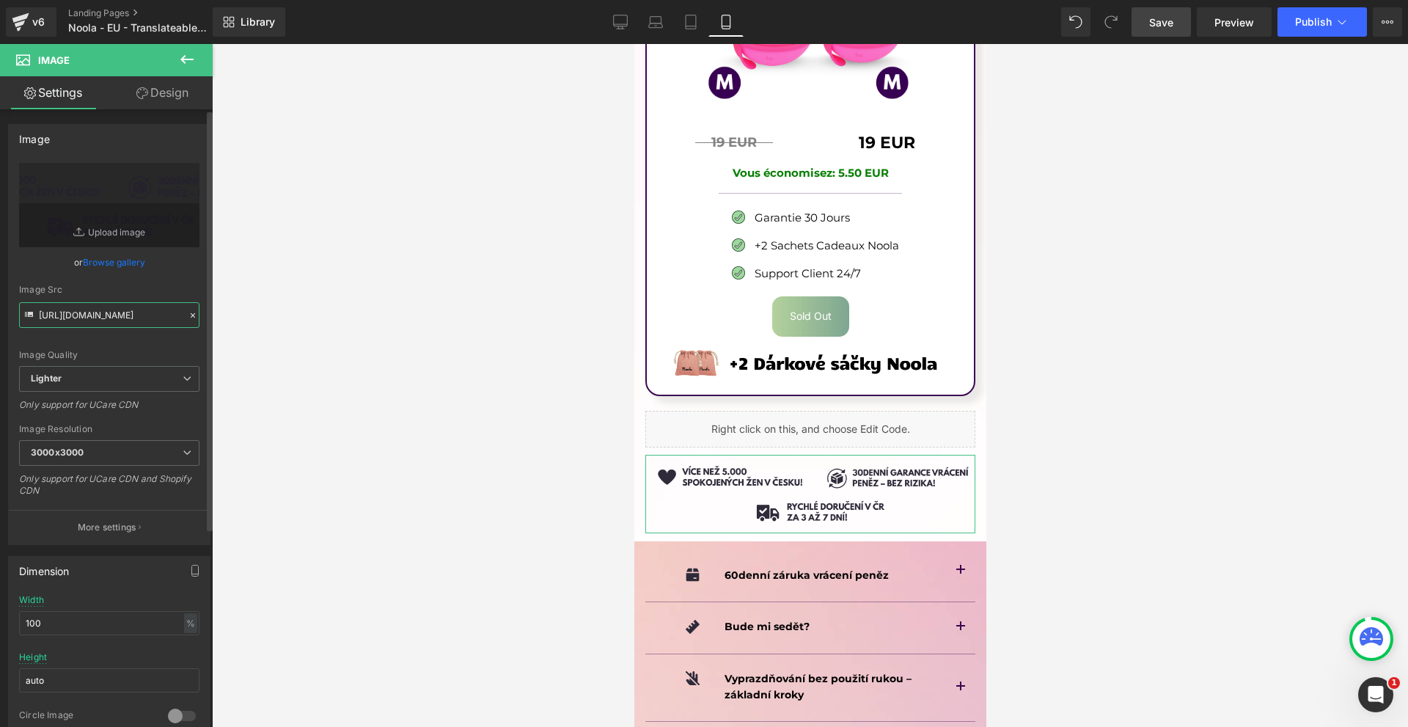
type input "[URL][DOMAIN_NAME]"
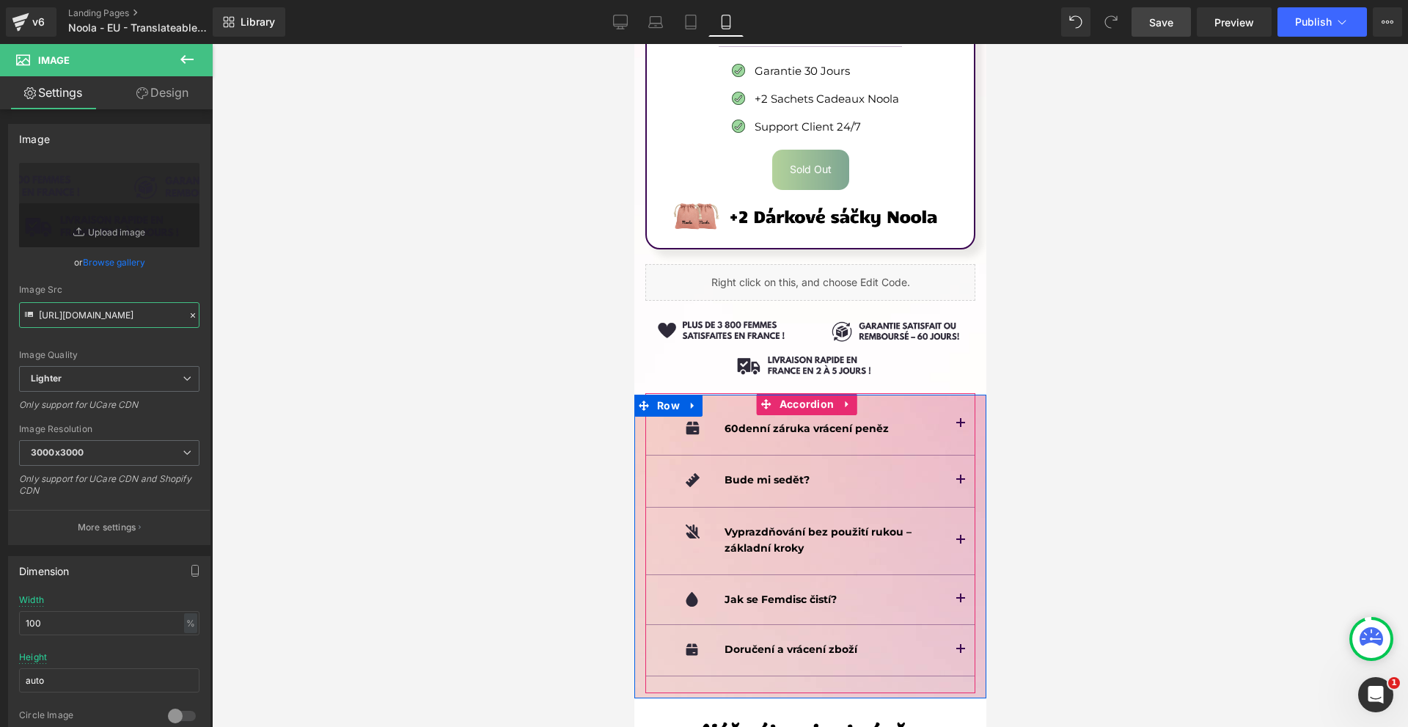
scroll to position [10879, 0]
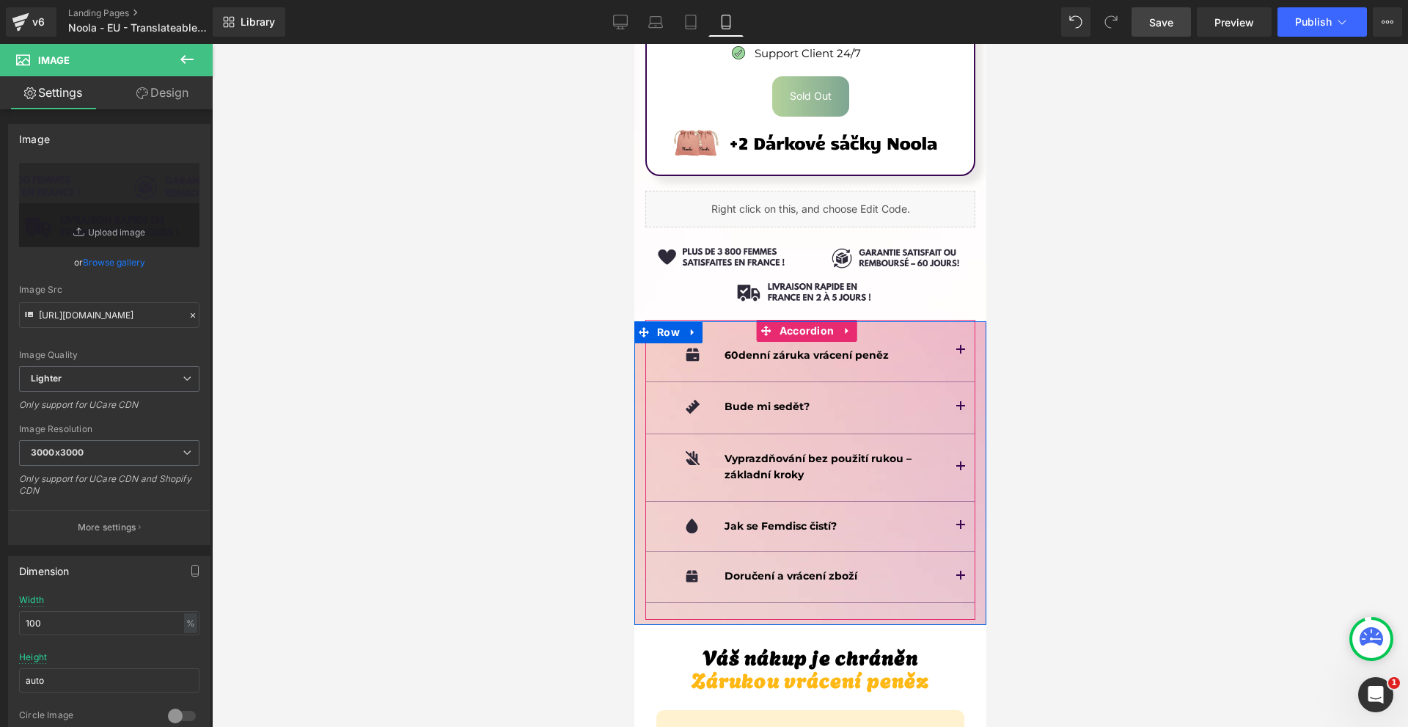
click at [957, 551] on button "button" at bounding box center [959, 576] width 29 height 51
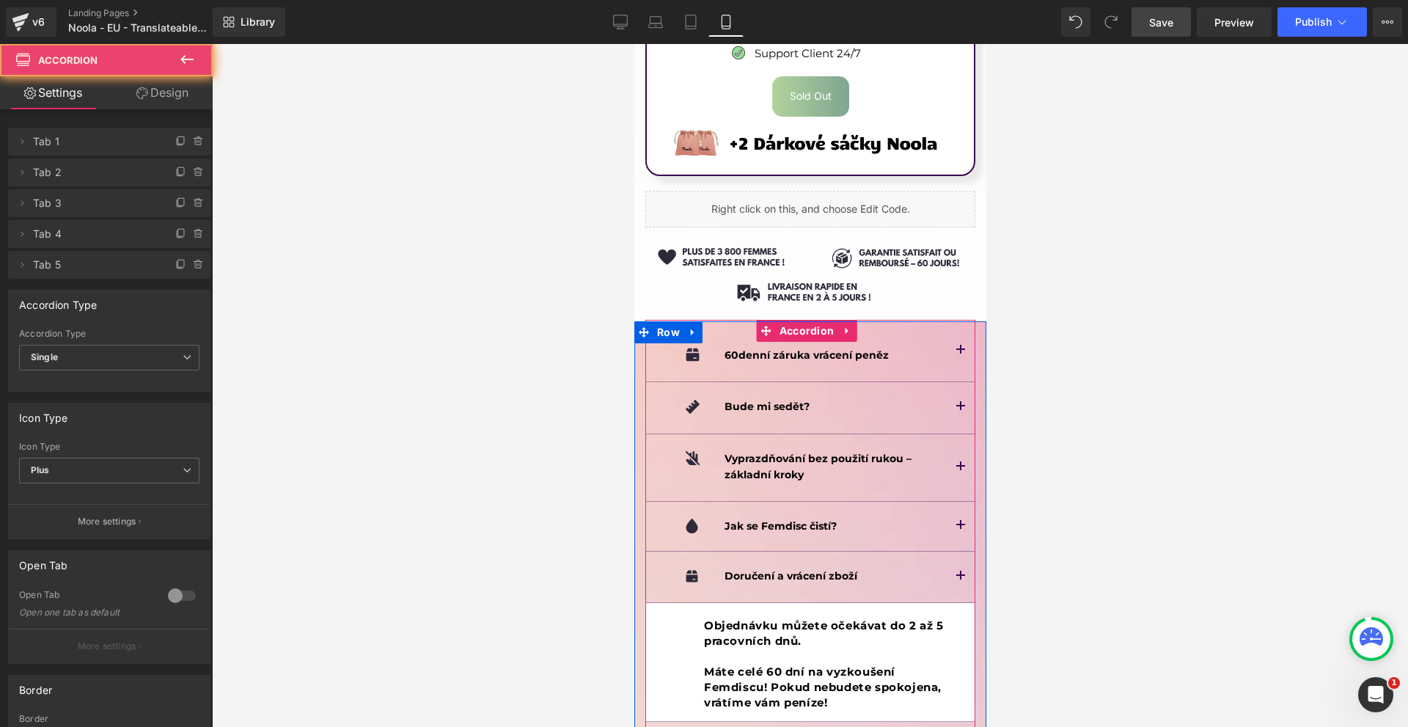
click at [957, 551] on button "button" at bounding box center [959, 576] width 29 height 51
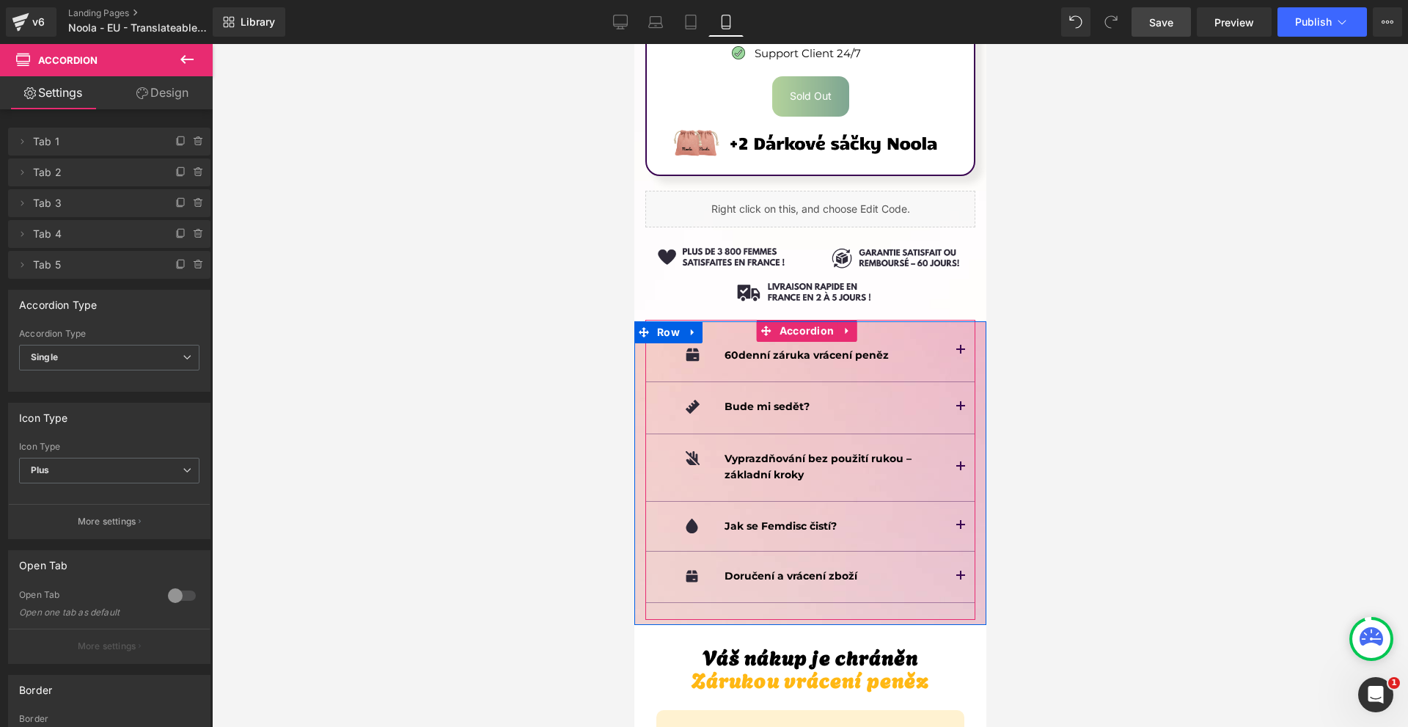
click at [949, 502] on button "button" at bounding box center [959, 526] width 29 height 48
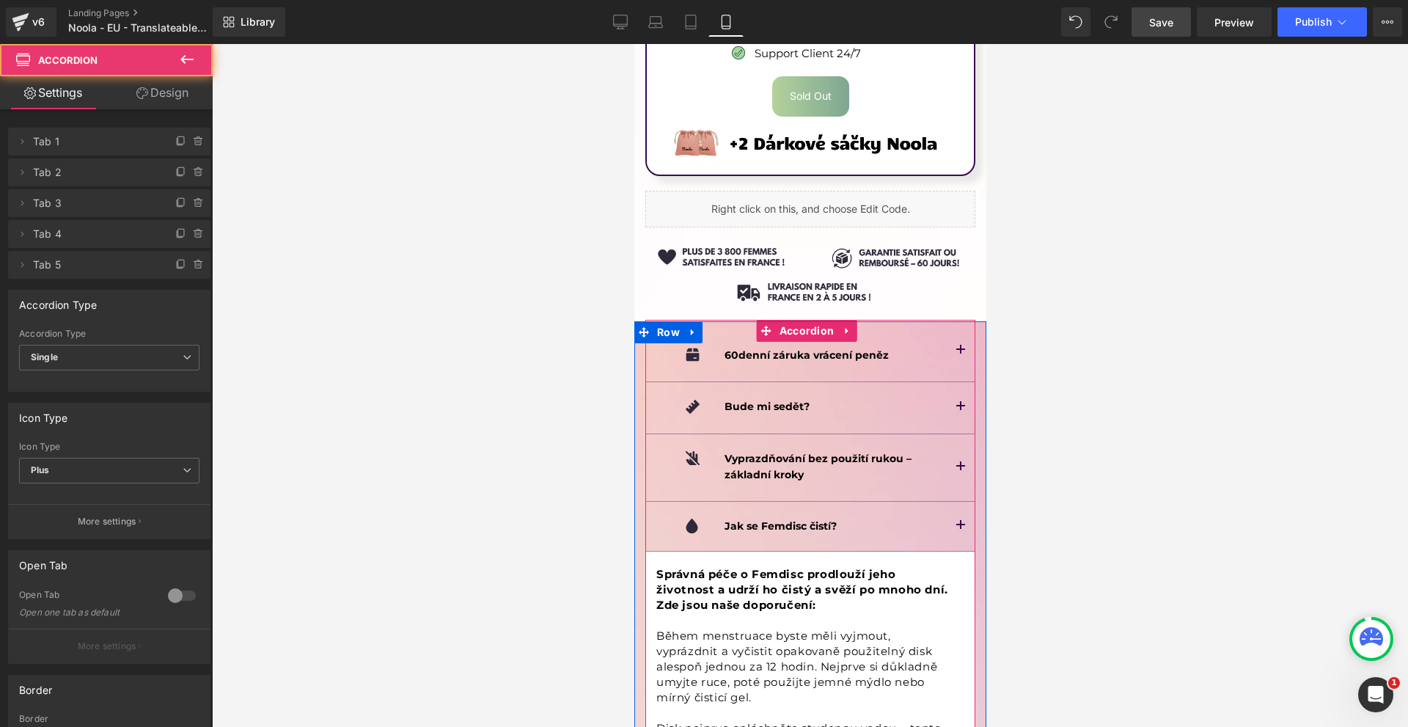
click at [949, 502] on button "button" at bounding box center [959, 526] width 29 height 48
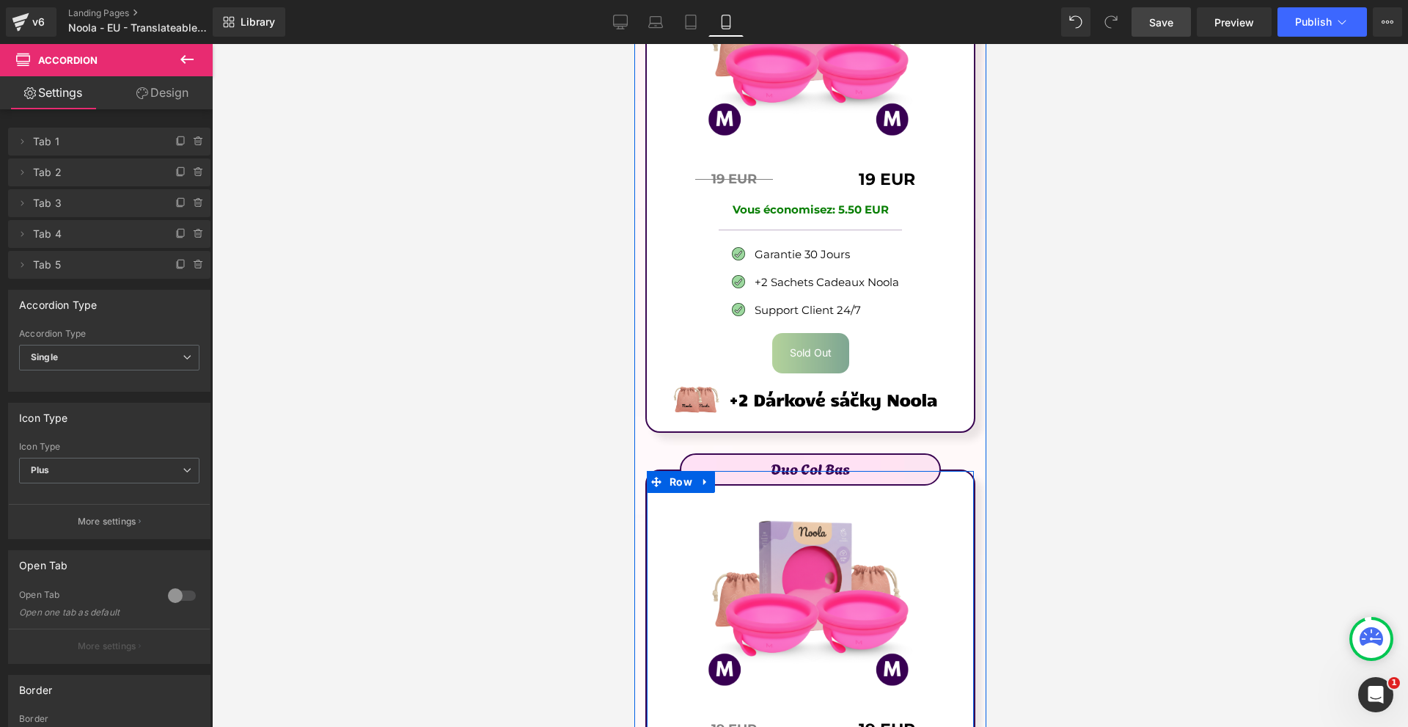
scroll to position [9999, 0]
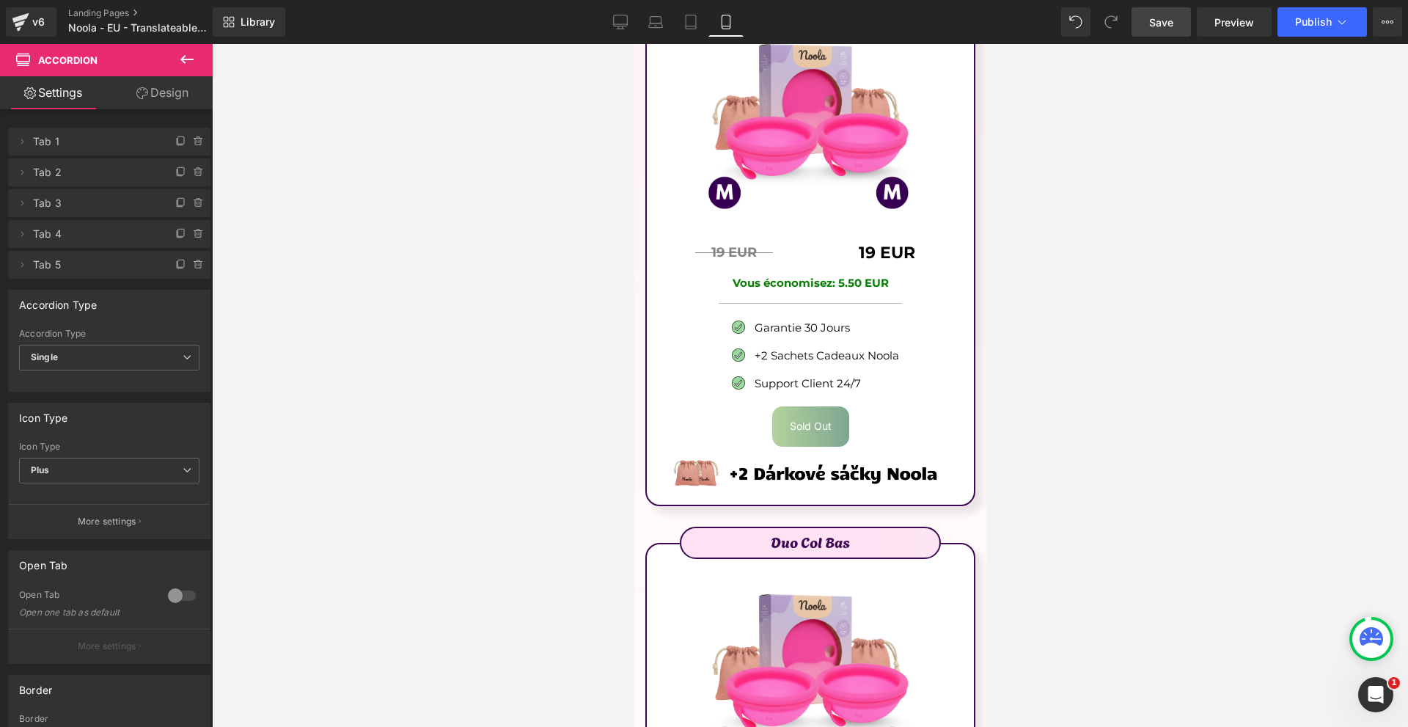
click at [1186, 23] on link "Save" at bounding box center [1160, 21] width 59 height 29
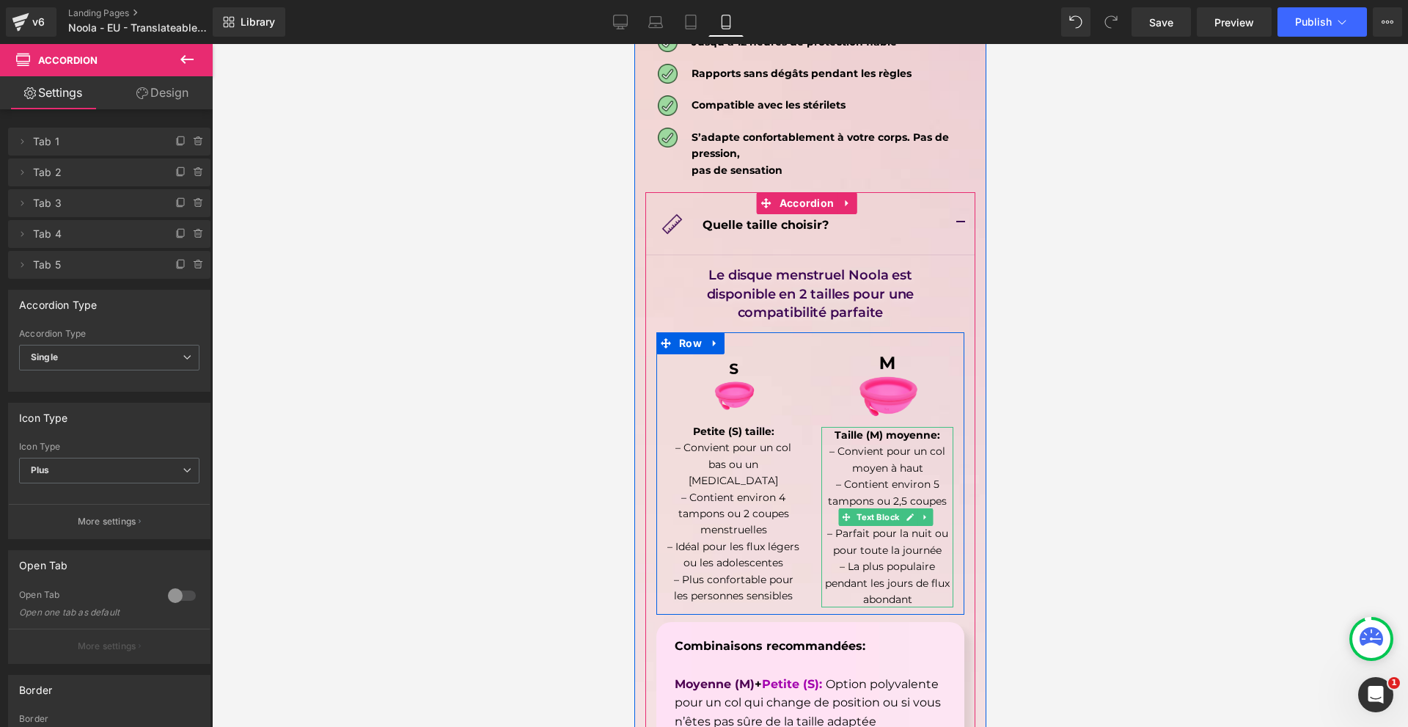
scroll to position [7946, 0]
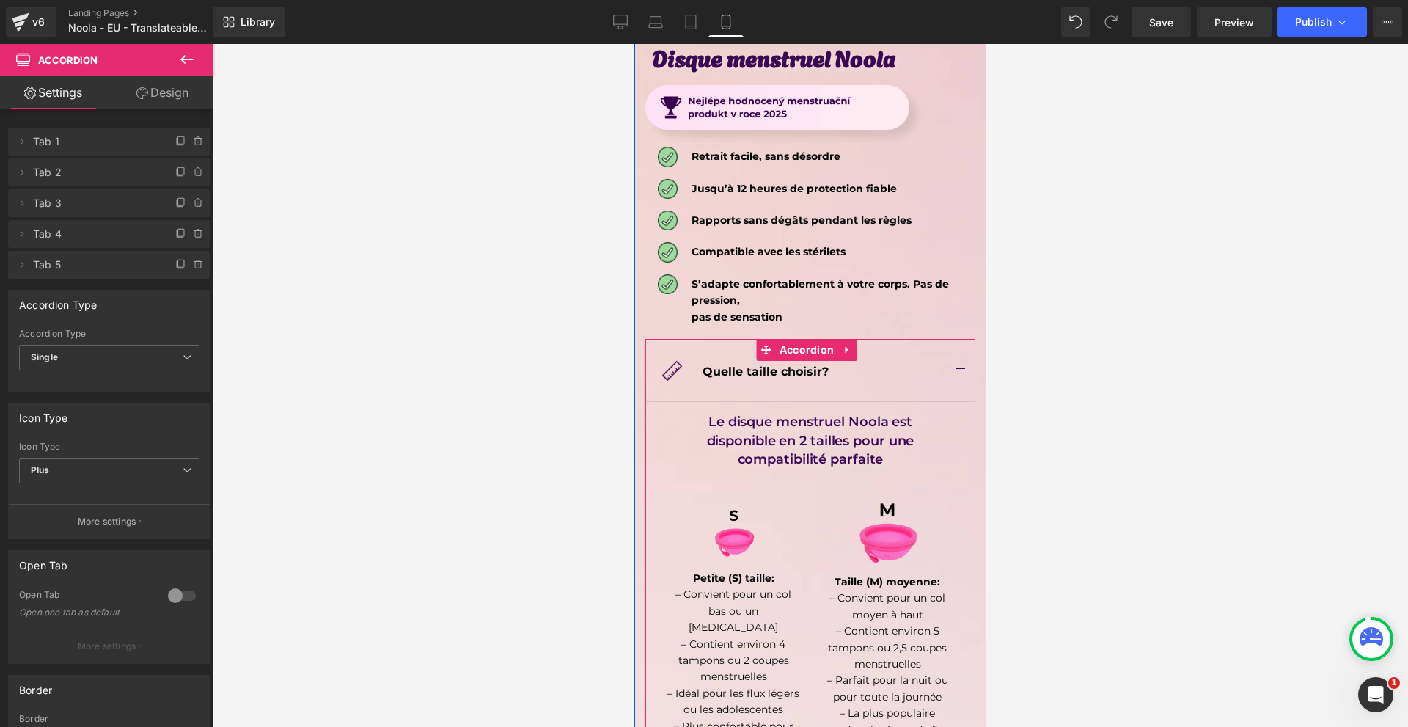
click at [959, 339] on button "button" at bounding box center [959, 370] width 29 height 62
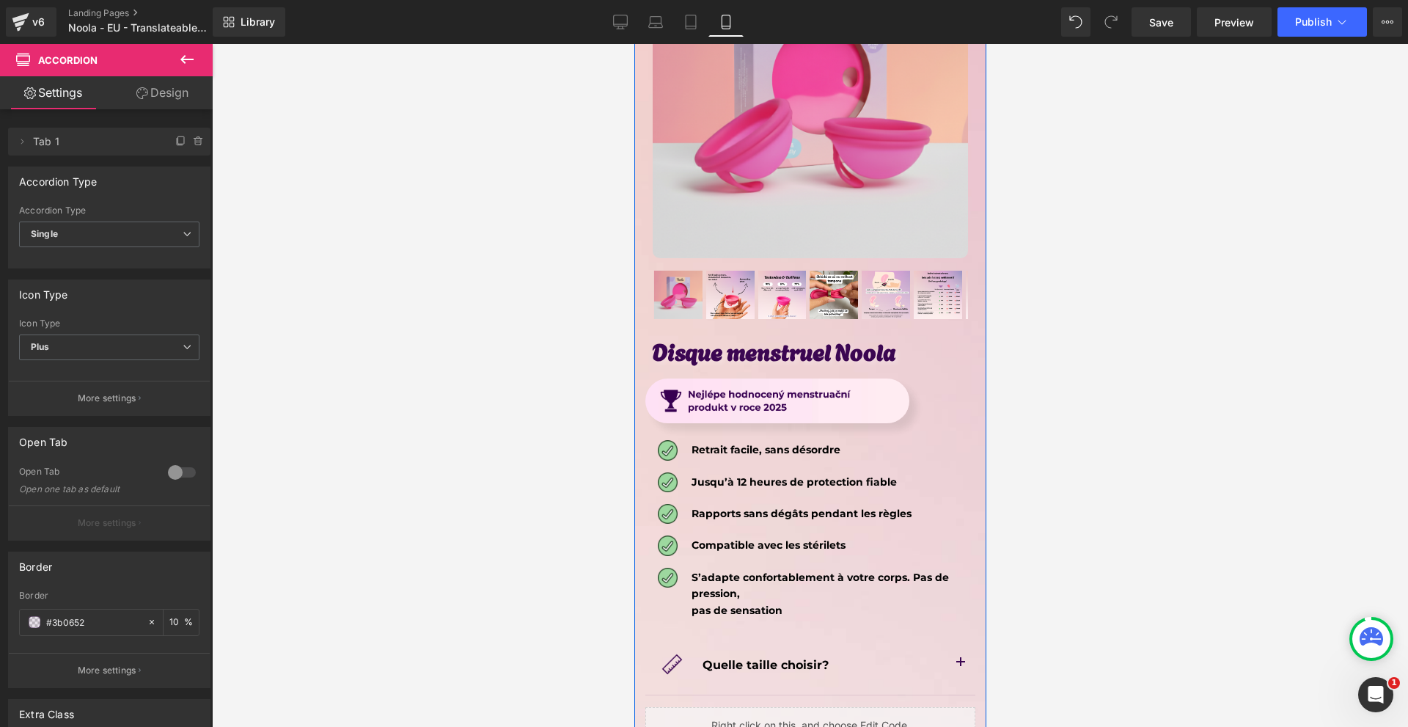
scroll to position [7579, 0]
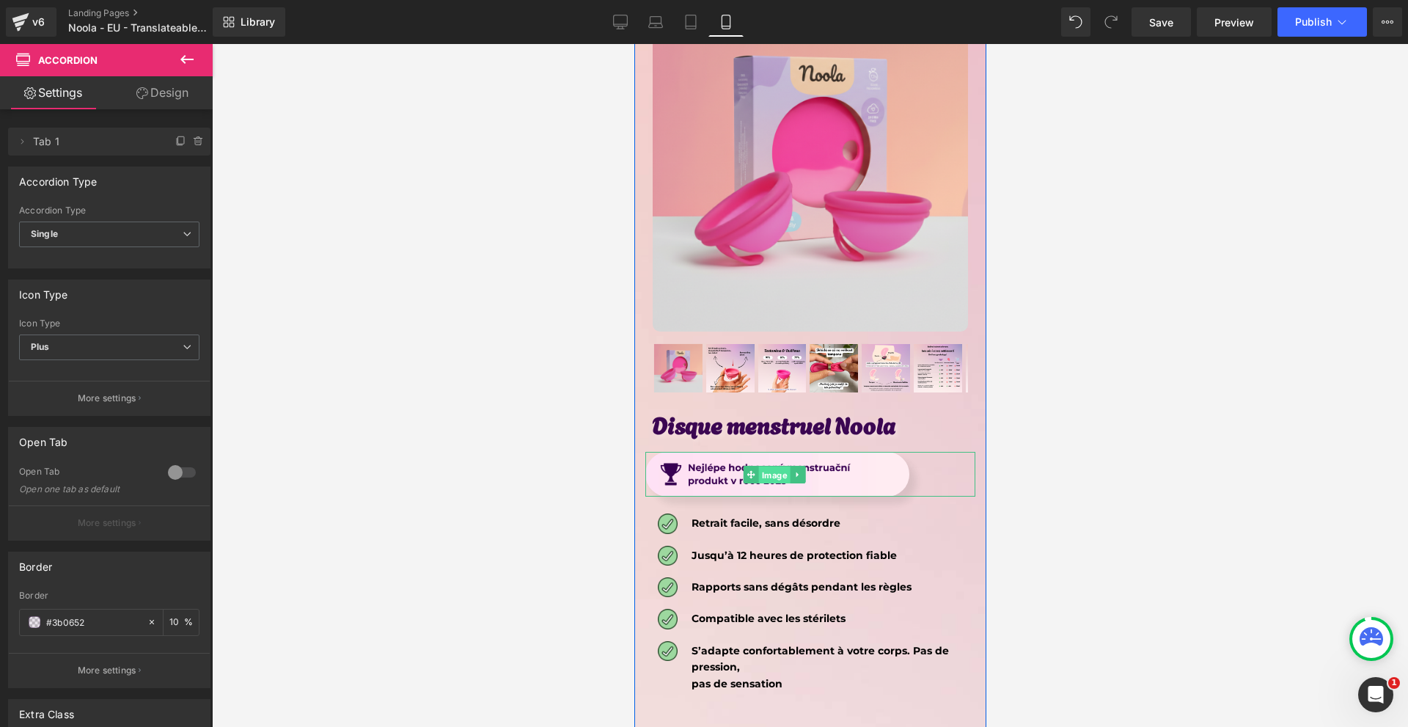
click at [774, 466] on span "Image" at bounding box center [774, 475] width 32 height 18
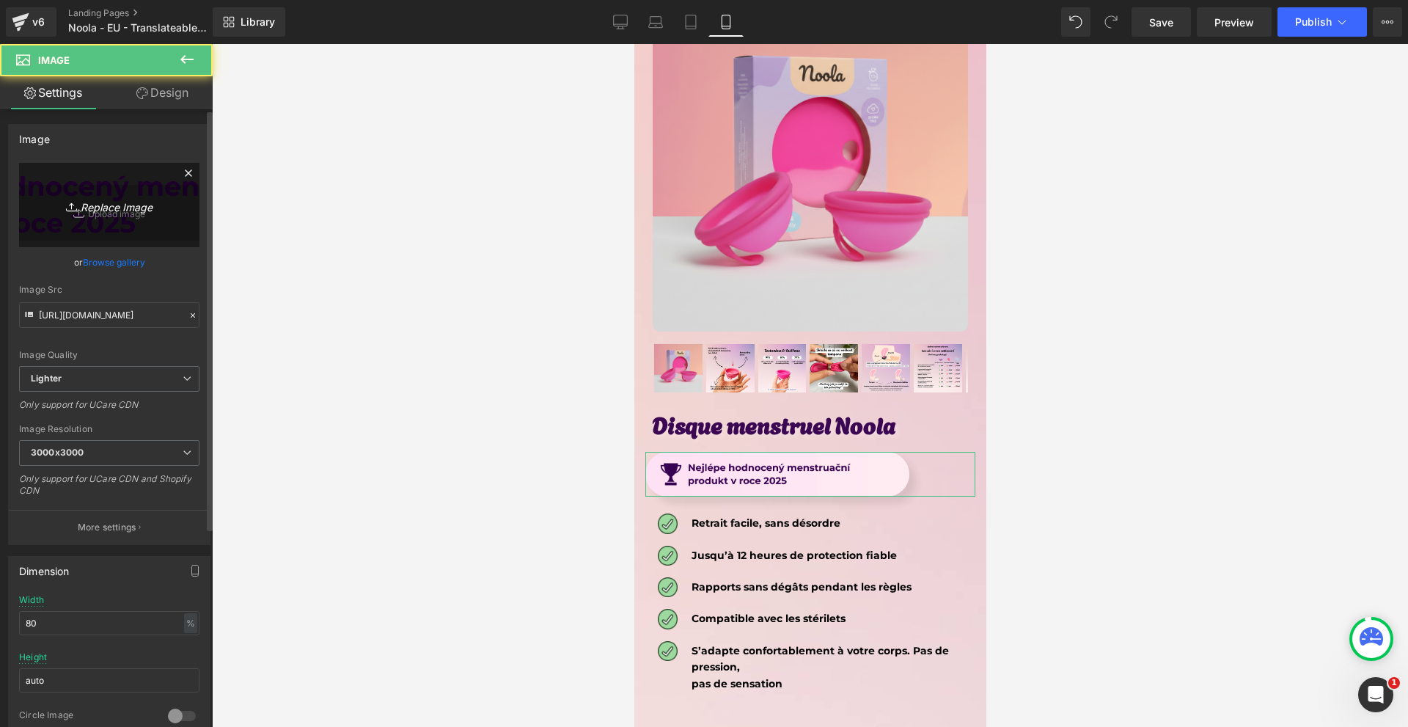
click at [131, 189] on link "Replace Image" at bounding box center [109, 205] width 180 height 84
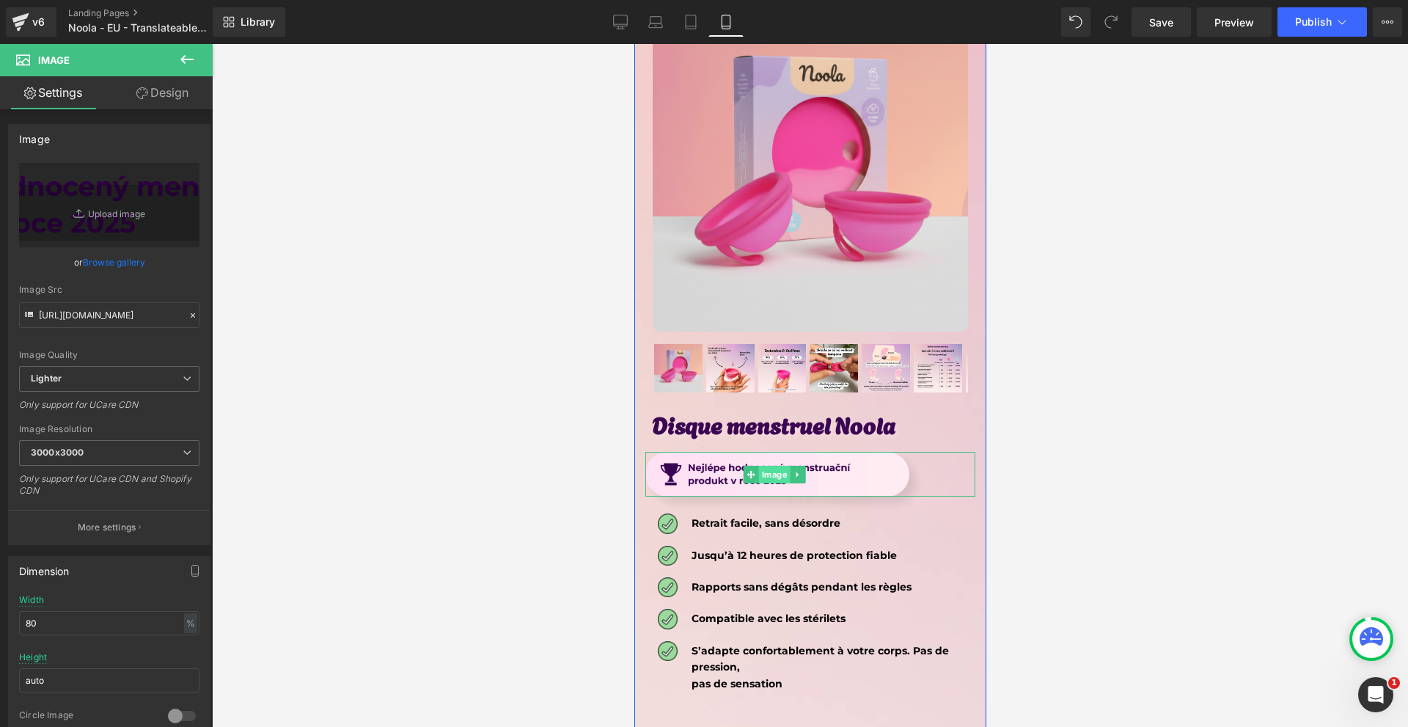
click at [779, 466] on span "Image" at bounding box center [774, 475] width 32 height 18
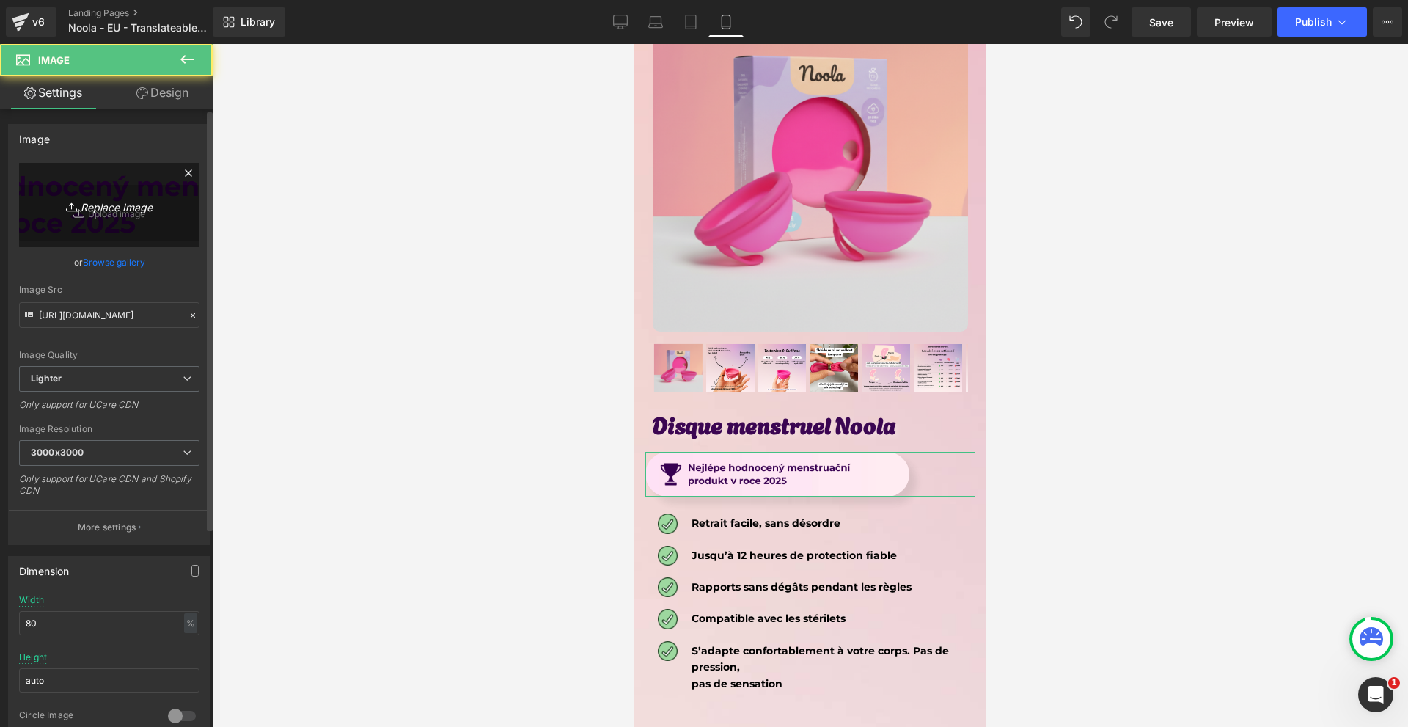
click at [119, 208] on icon "Replace Image" at bounding box center [109, 205] width 117 height 18
type input "C:\fakepath\Více než 10 000 šťastných žen! - 2025-09-09T221412.727.png"
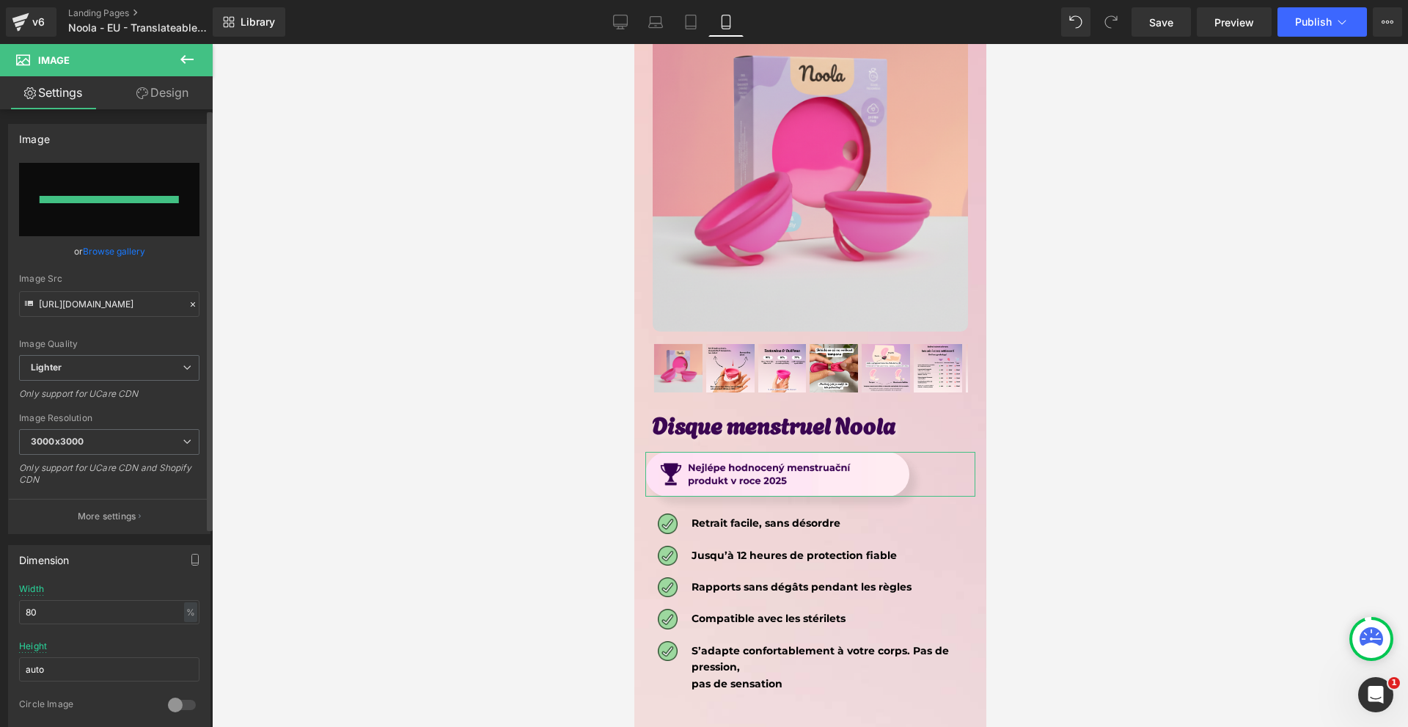
type input "[URL][DOMAIN_NAME]"
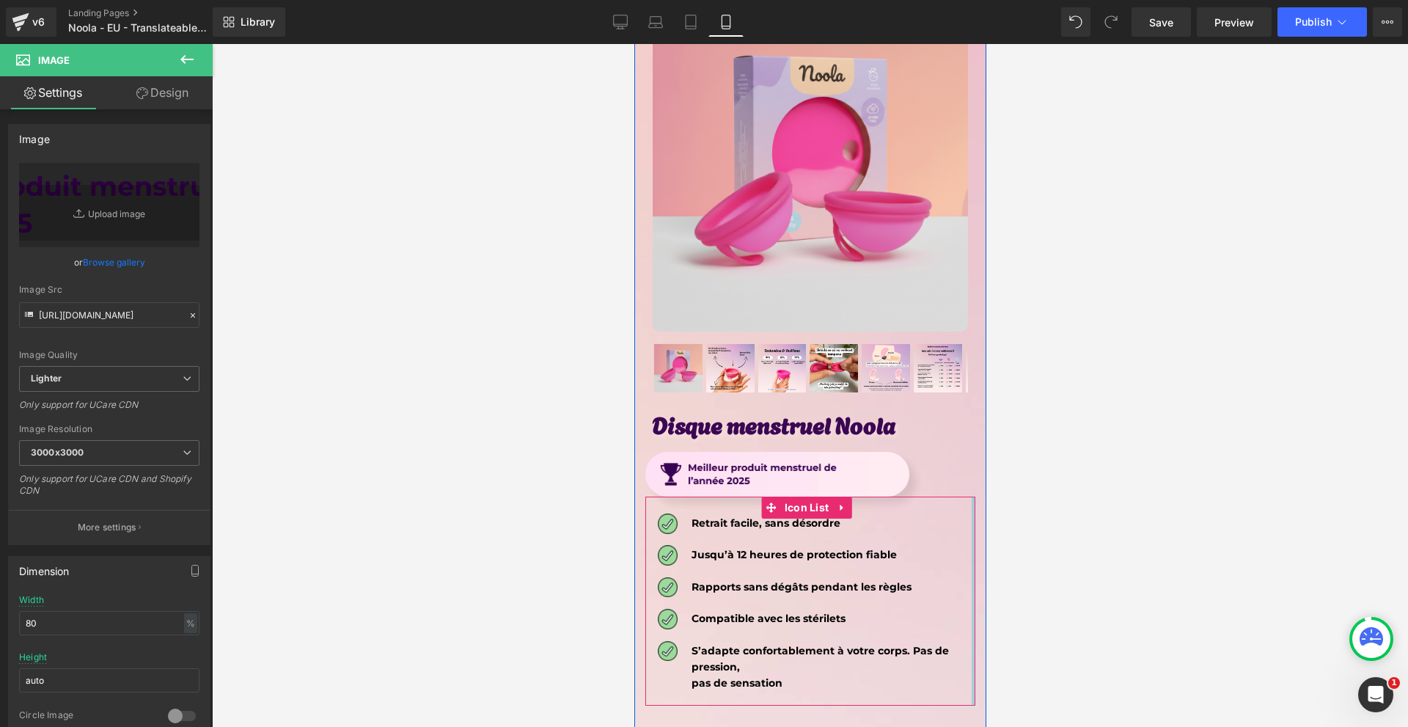
scroll to position [7653, 0]
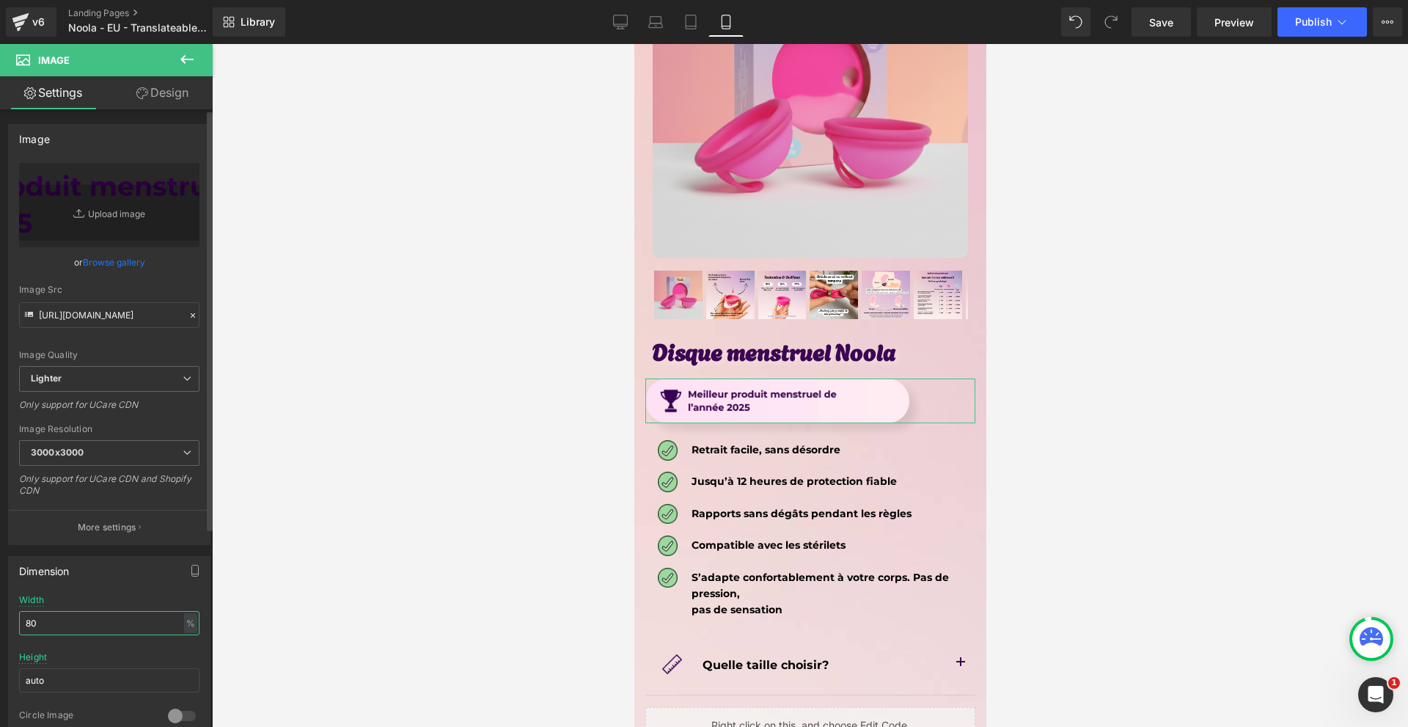
click at [95, 617] on input "80" at bounding box center [109, 623] width 180 height 24
type input "83"
drag, startPoint x: 1145, startPoint y: 22, endPoint x: 317, endPoint y: 282, distance: 867.6
click at [1145, 22] on link "Save" at bounding box center [1160, 21] width 59 height 29
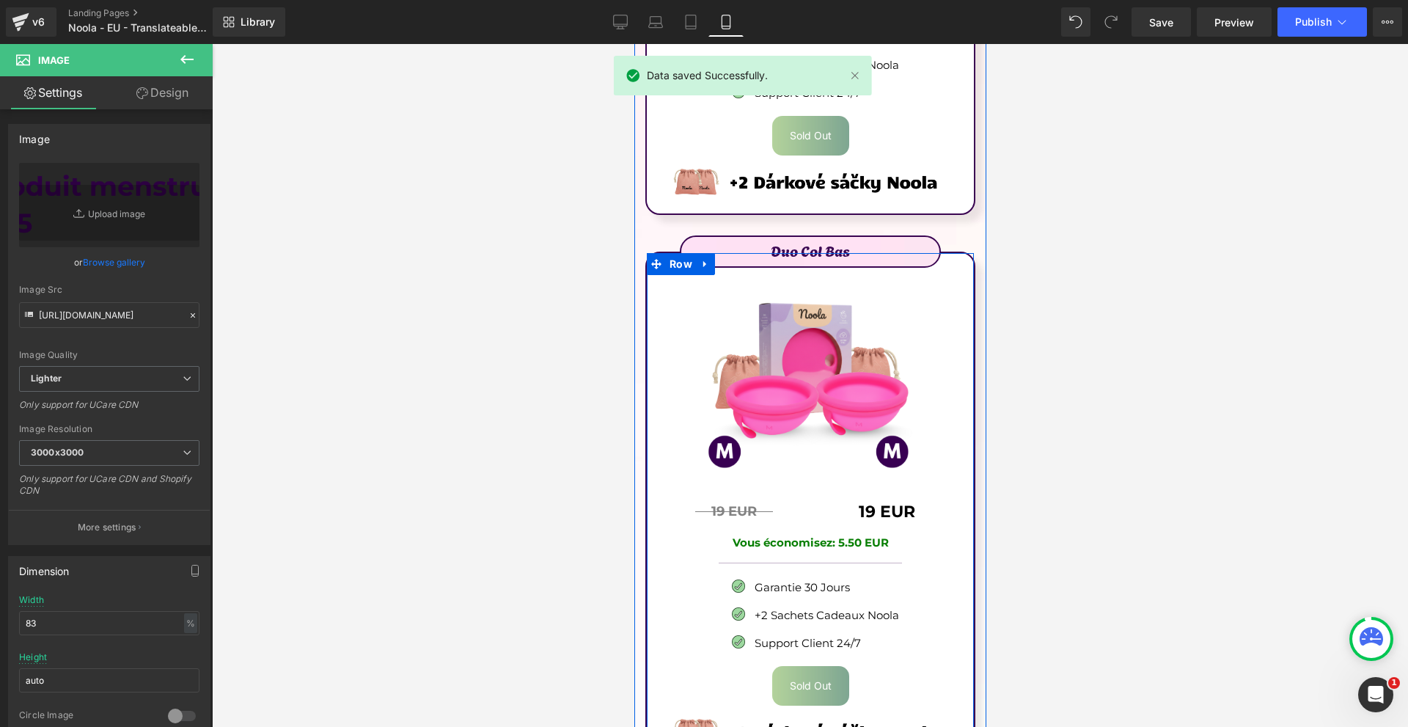
scroll to position [9119, 0]
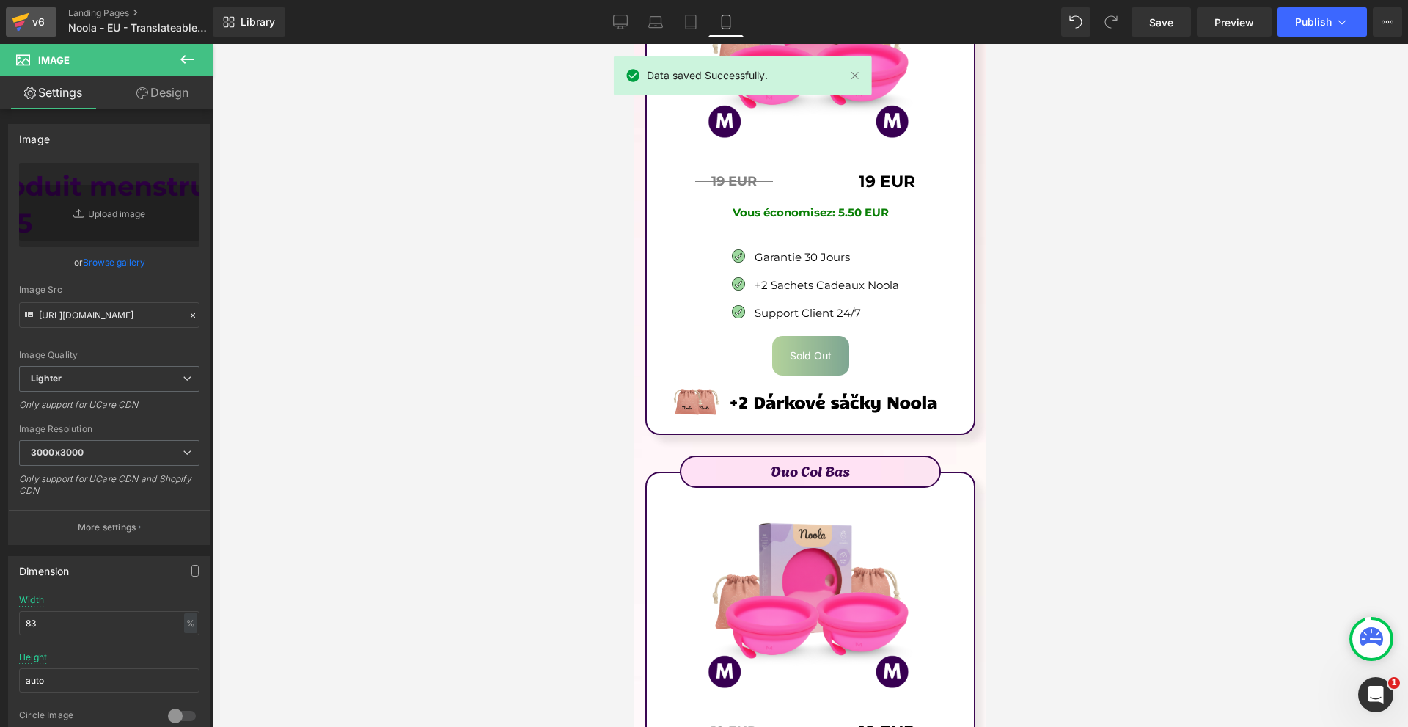
click at [43, 16] on div "v6" at bounding box center [38, 21] width 18 height 19
